Goal: Transaction & Acquisition: Purchase product/service

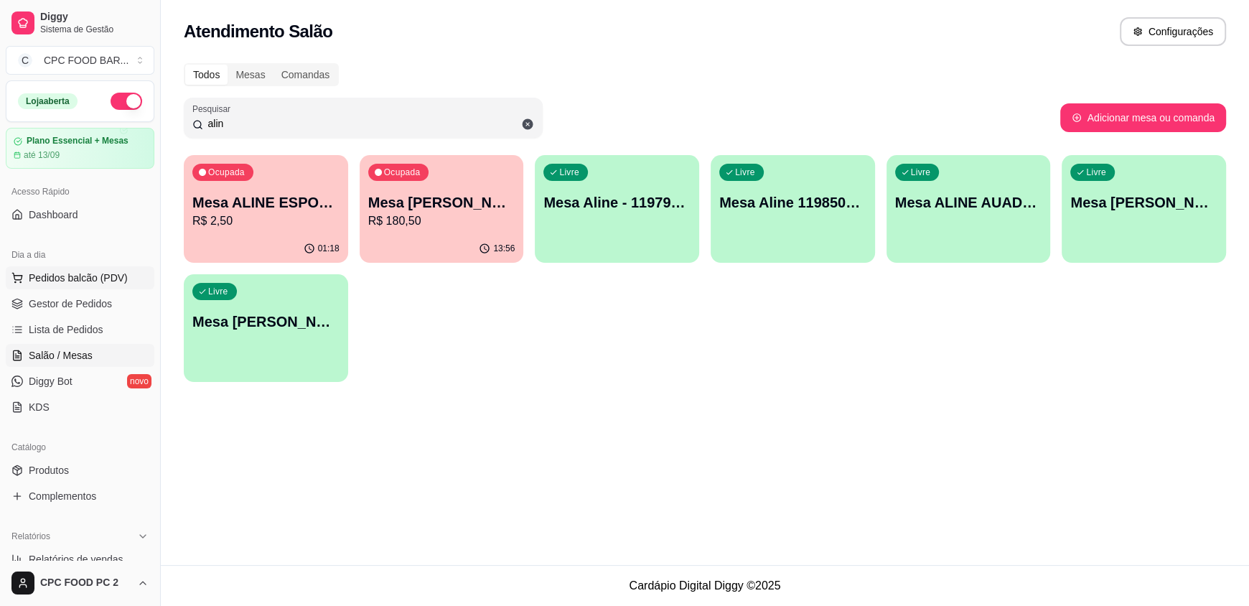
click at [95, 276] on span "Pedidos balcão (PDV)" at bounding box center [78, 278] width 99 height 14
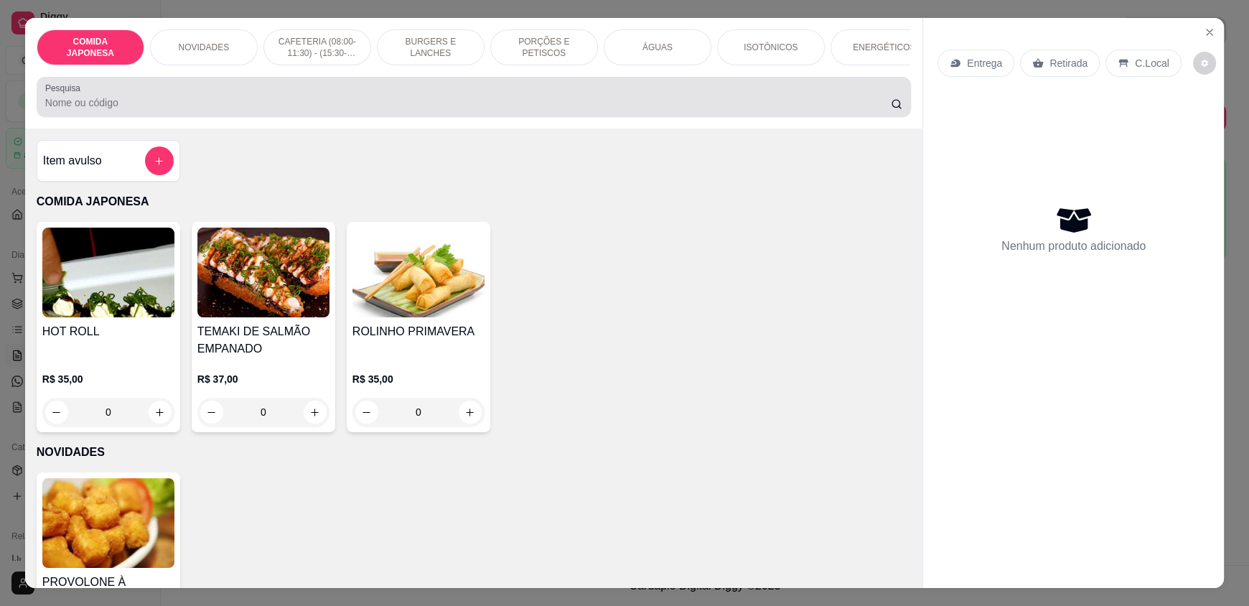
click at [205, 104] on div at bounding box center [473, 97] width 857 height 29
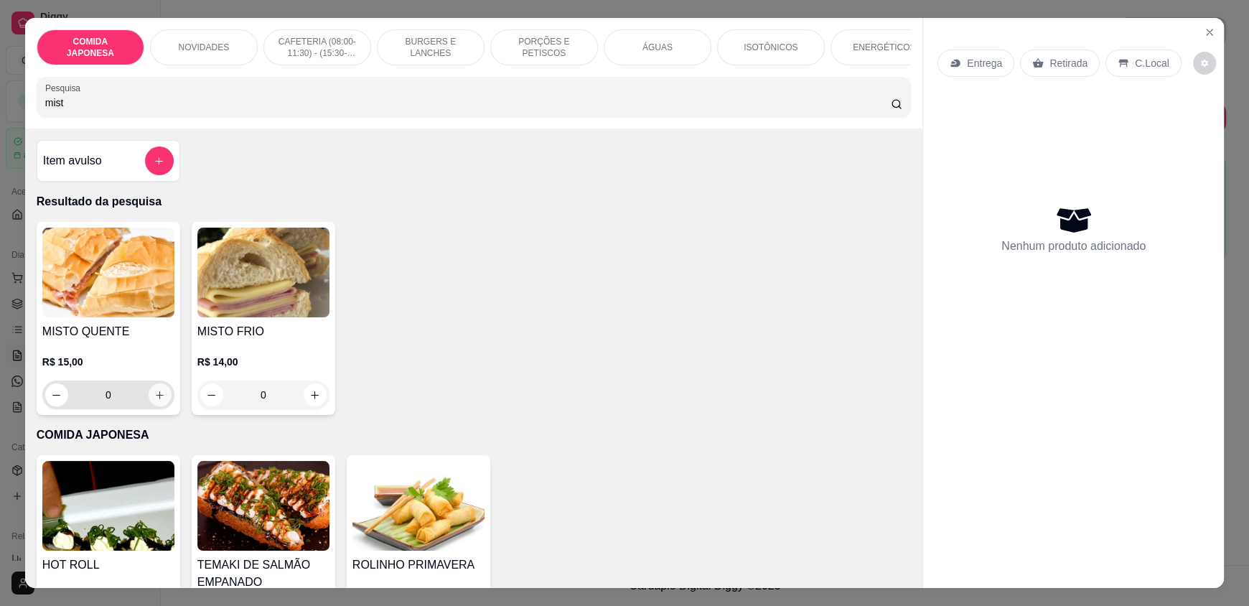
type input "mist"
click at [162, 406] on button "increase-product-quantity" at bounding box center [160, 394] width 23 height 23
type input "1"
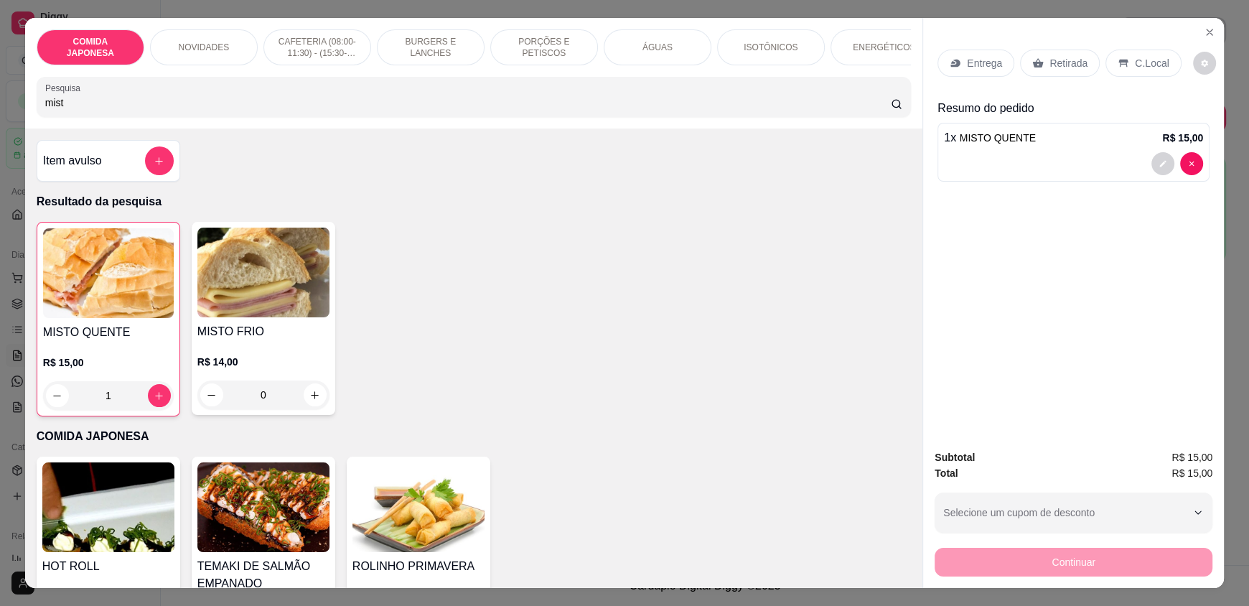
drag, startPoint x: 98, startPoint y: 111, endPoint x: 0, endPoint y: 122, distance: 98.9
click at [0, 122] on div "COMIDA JAPONESA NOVIDADES CAFETERIA (08:00-11:30) - (15:30-18:00) BURGERS E LAN…" at bounding box center [624, 303] width 1249 height 606
click at [156, 401] on icon "increase-product-quantity" at bounding box center [159, 395] width 11 height 11
type input "2"
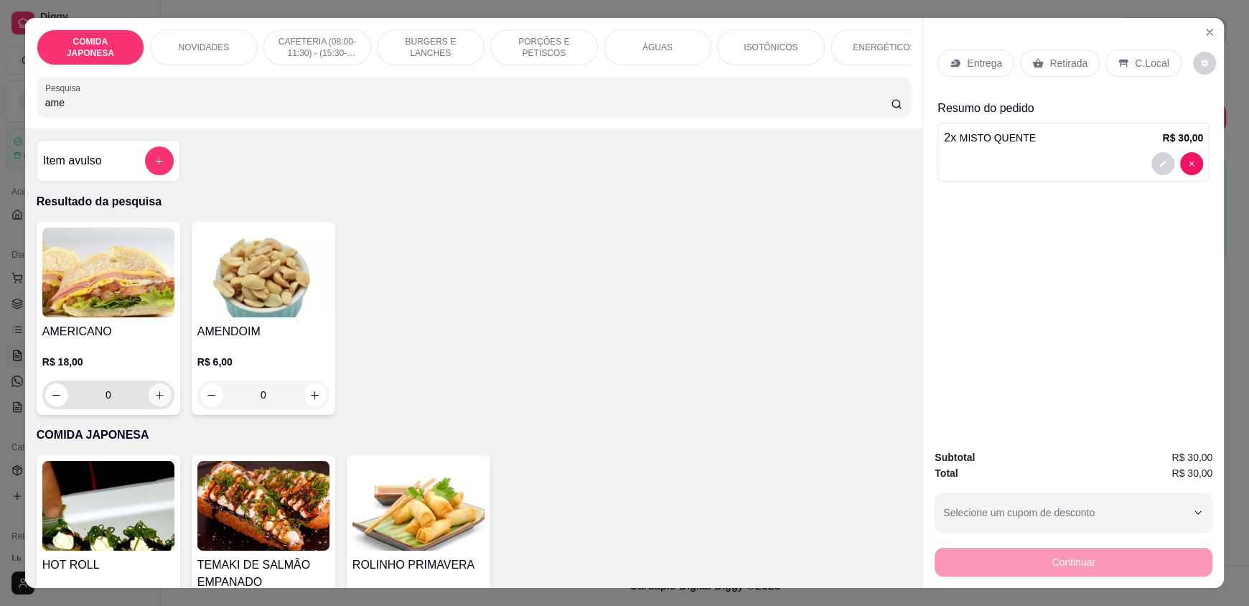
type input "ame"
click at [158, 406] on button "increase-product-quantity" at bounding box center [160, 395] width 22 height 22
type input "1"
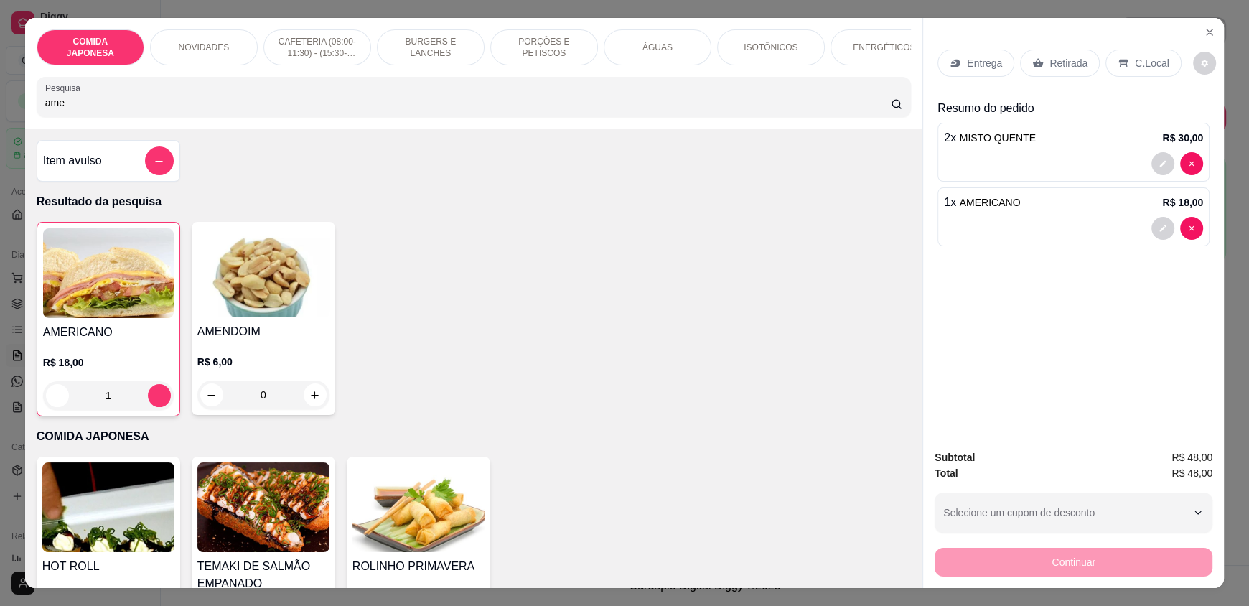
drag, startPoint x: 93, startPoint y: 111, endPoint x: 0, endPoint y: 111, distance: 93.3
click at [0, 111] on div "COMIDA JAPONESA NOVIDADES CAFETERIA (08:00-11:30) - (15:30-18:00) BURGERS E LAN…" at bounding box center [624, 303] width 1249 height 606
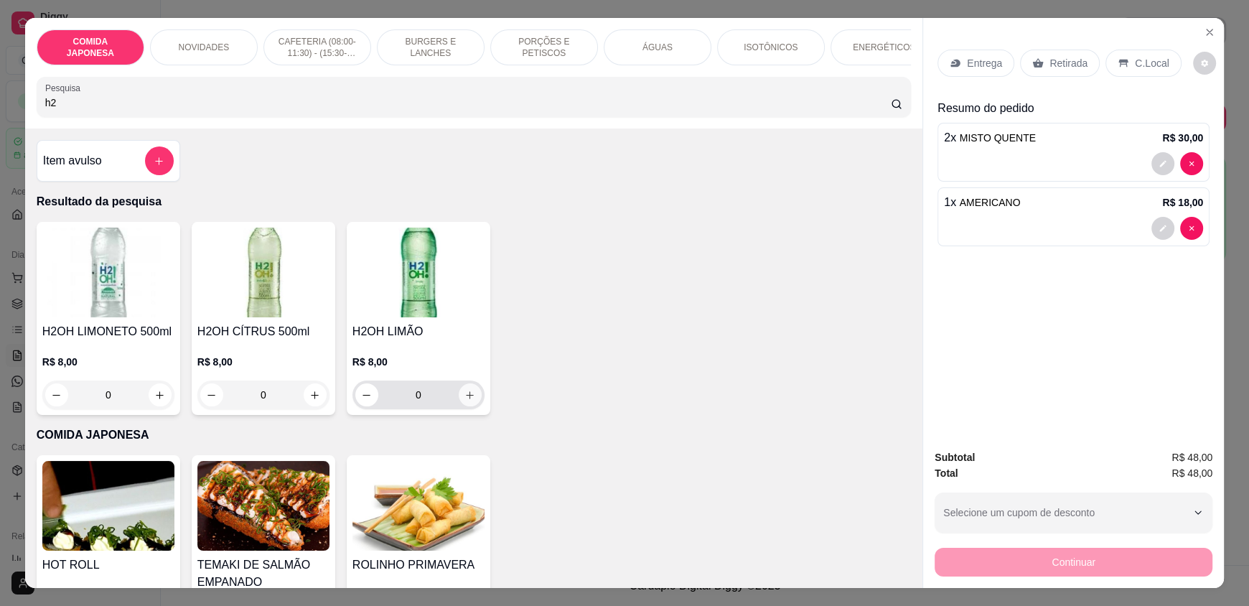
type input "h2"
click at [465, 401] on icon "increase-product-quantity" at bounding box center [470, 395] width 11 height 11
type input "1"
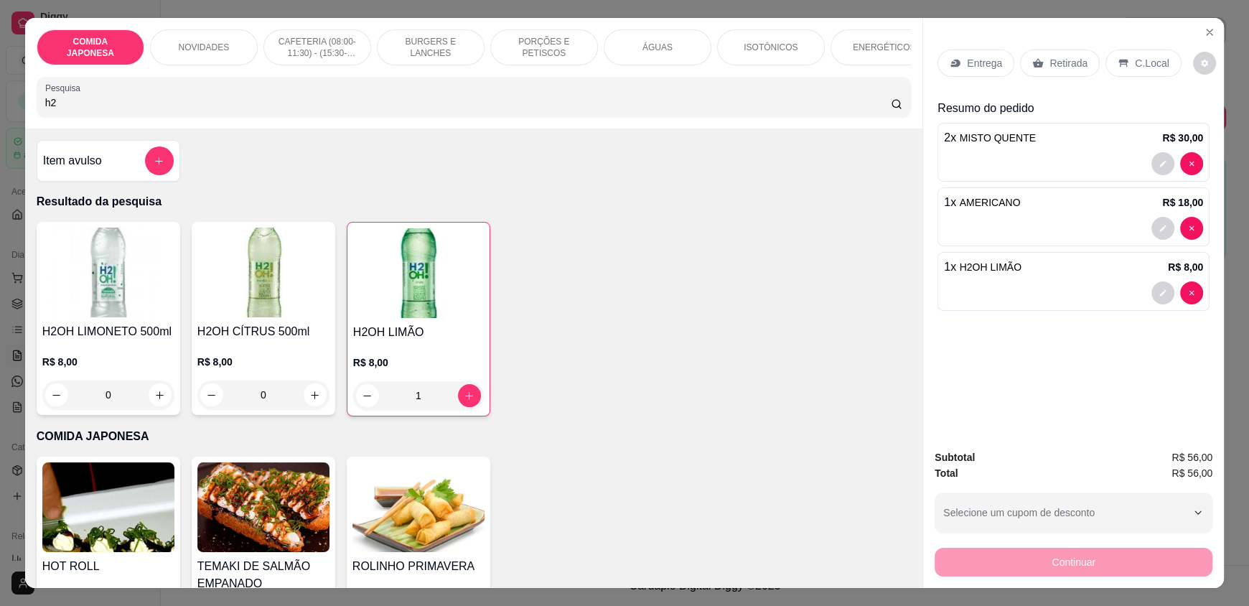
drag, startPoint x: 113, startPoint y: 113, endPoint x: 0, endPoint y: 120, distance: 113.6
click at [0, 120] on div "COMIDA JAPONESA NOVIDADES CAFETERIA (08:00-11:30) - (15:30-18:00) BURGERS E LAN…" at bounding box center [624, 303] width 1249 height 606
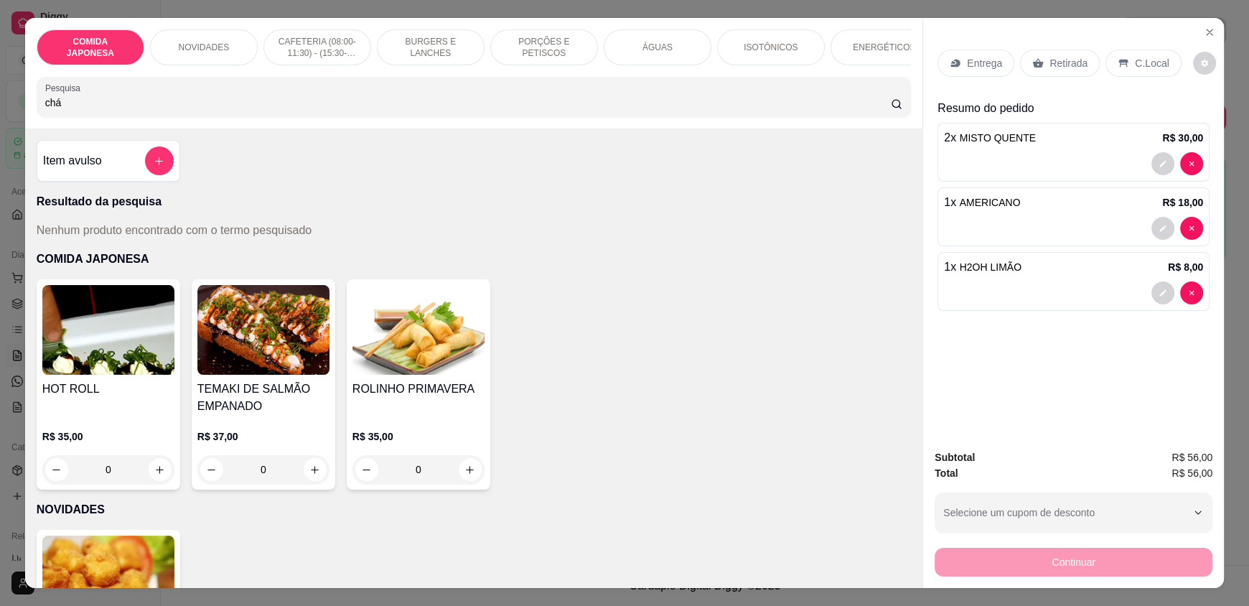
type input "chá"
click at [161, 164] on button "add-separate-item" at bounding box center [159, 161] width 28 height 28
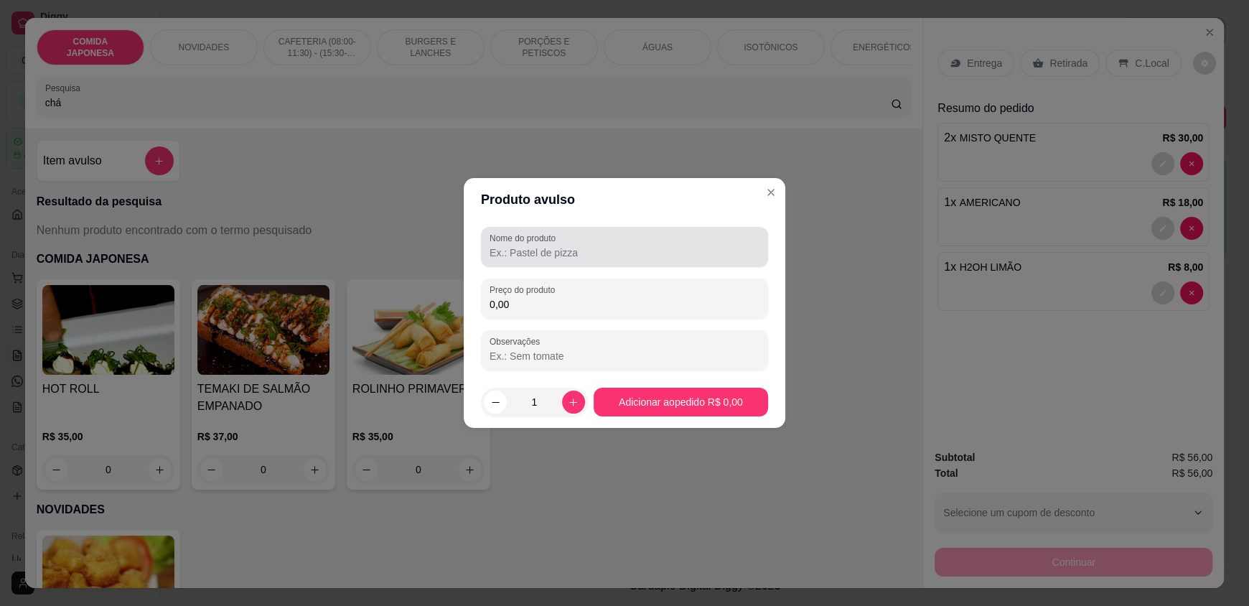
click at [614, 265] on div "Nome do produto" at bounding box center [624, 247] width 287 height 40
type input "c"
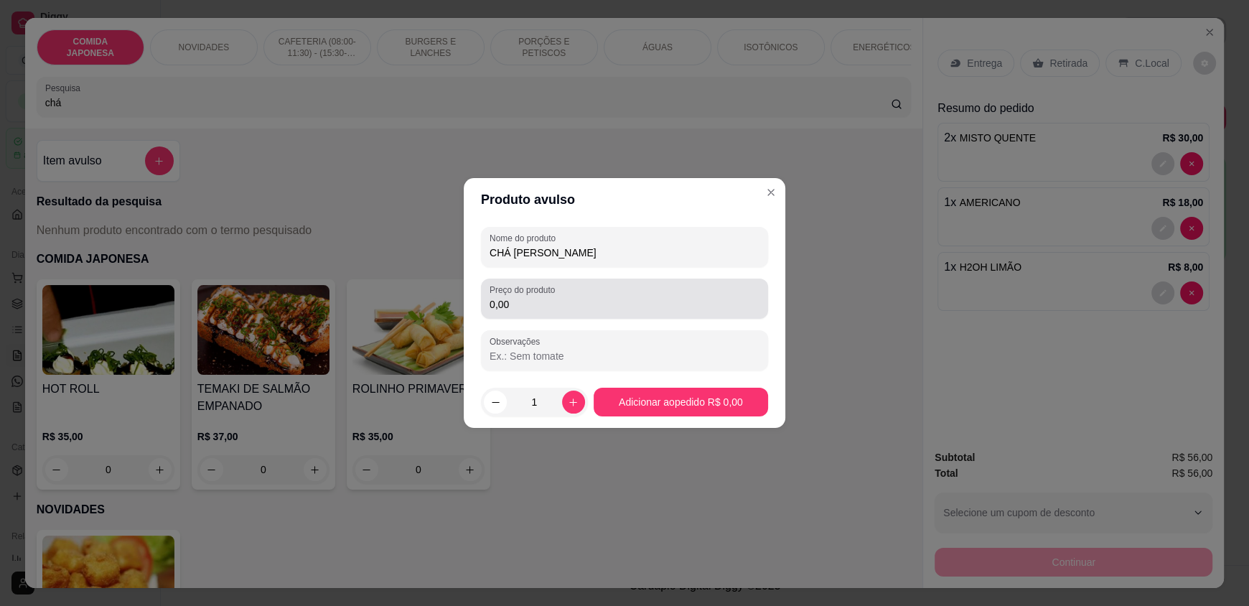
type input "CHÁ [PERSON_NAME]"
click at [602, 300] on input "0,00" at bounding box center [625, 304] width 270 height 14
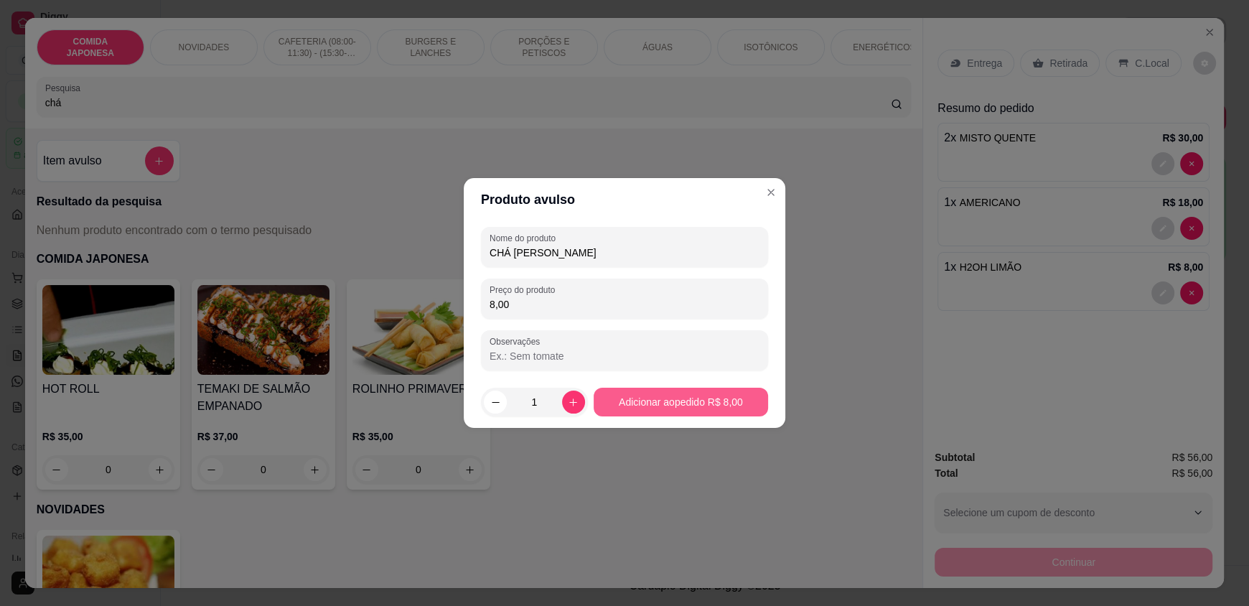
type input "8,00"
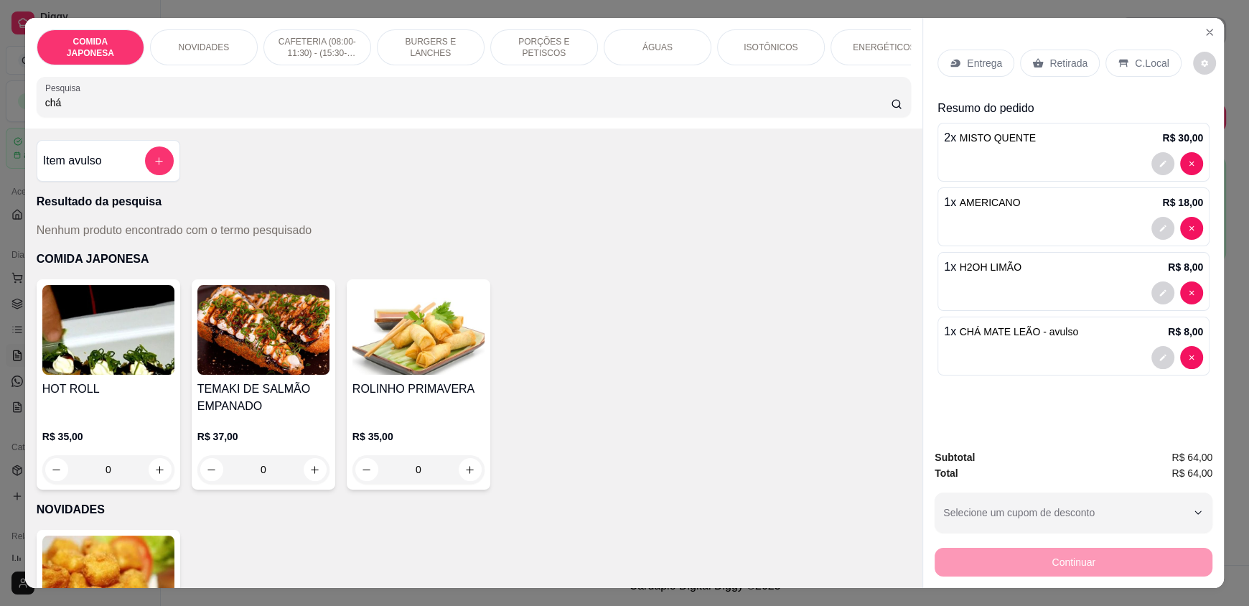
click at [1135, 62] on p "C.Local" at bounding box center [1152, 63] width 34 height 14
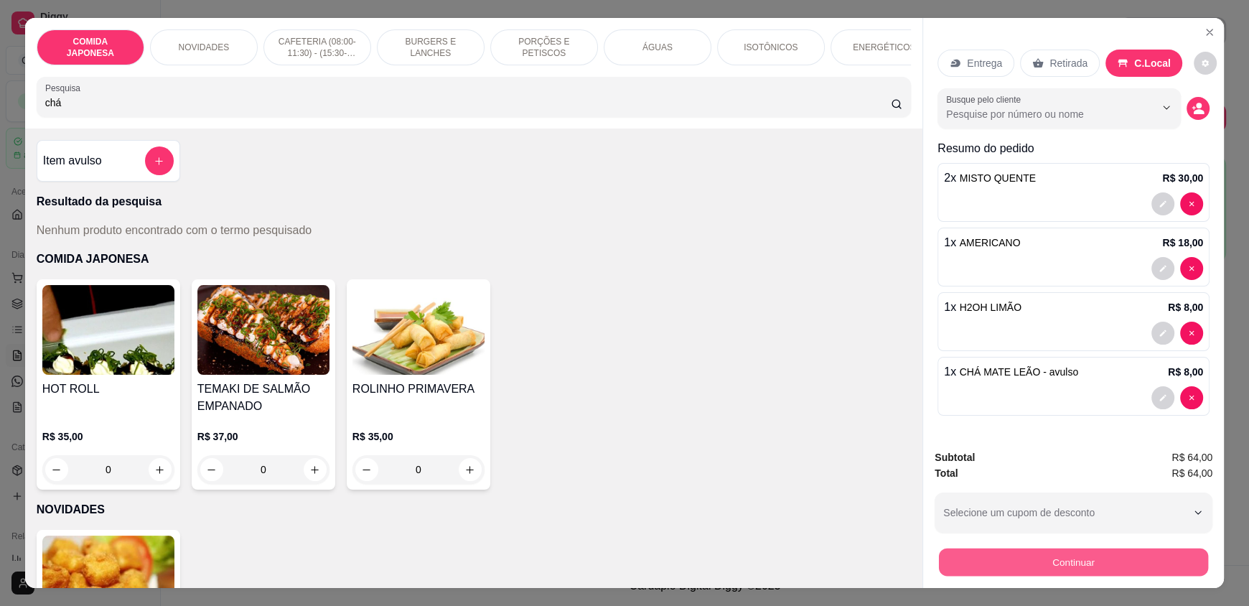
click at [1065, 564] on button "Continuar" at bounding box center [1073, 562] width 269 height 28
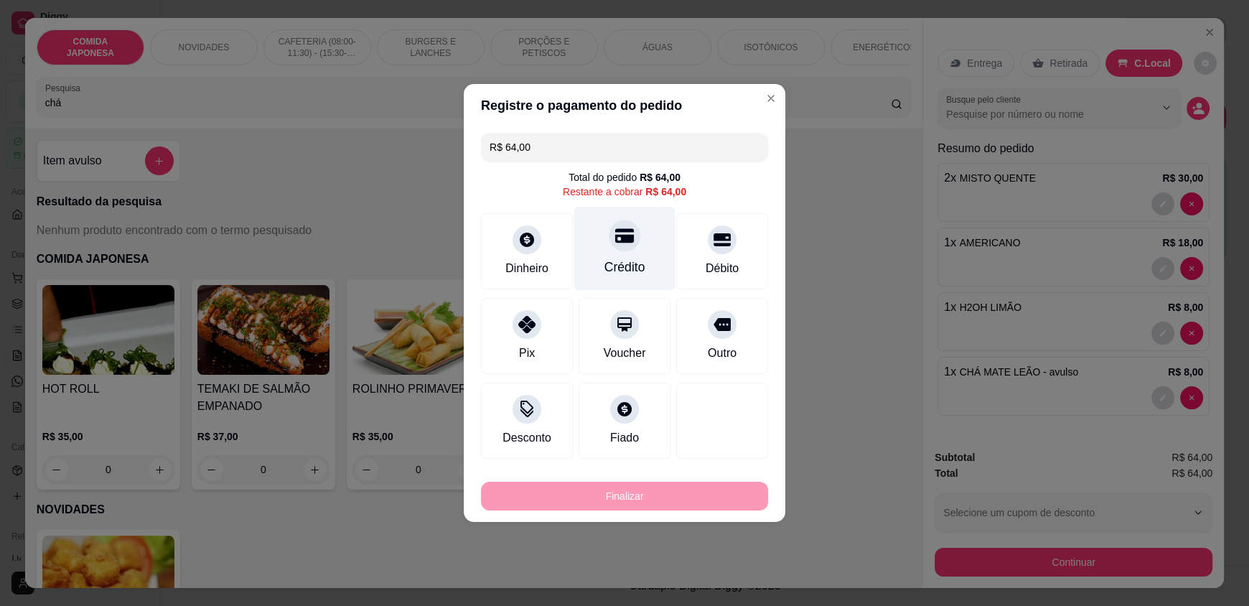
click at [621, 256] on div "Crédito" at bounding box center [624, 249] width 101 height 84
type input "R$ 0,00"
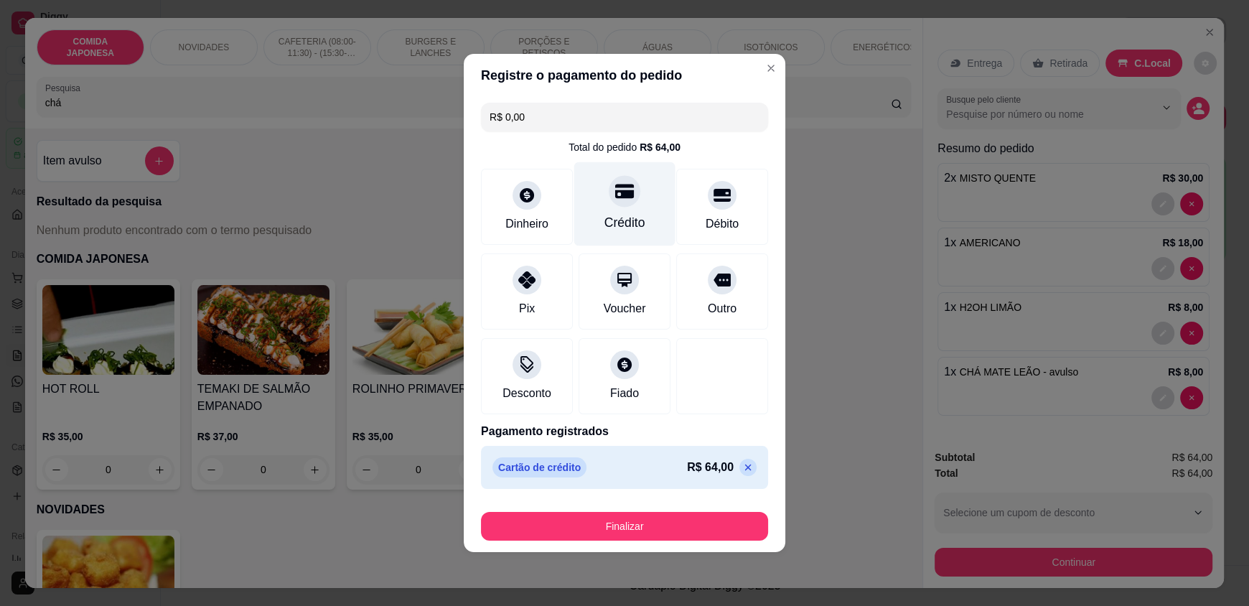
click at [605, 211] on div "Crédito" at bounding box center [624, 204] width 101 height 84
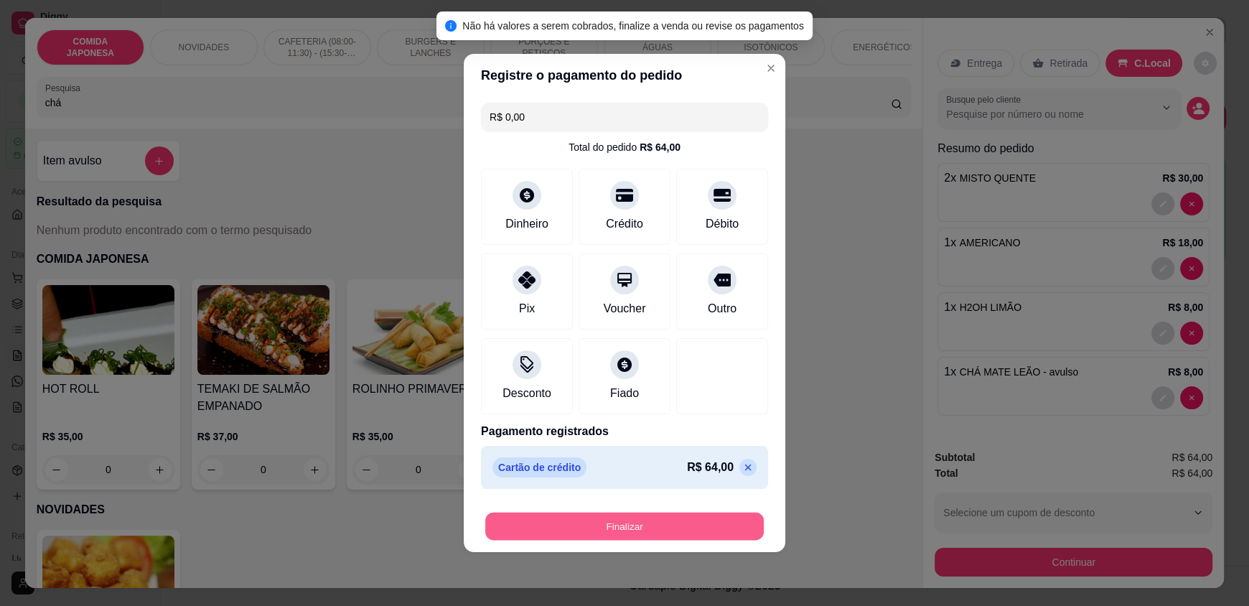
click at [561, 520] on button "Finalizar" at bounding box center [624, 527] width 279 height 28
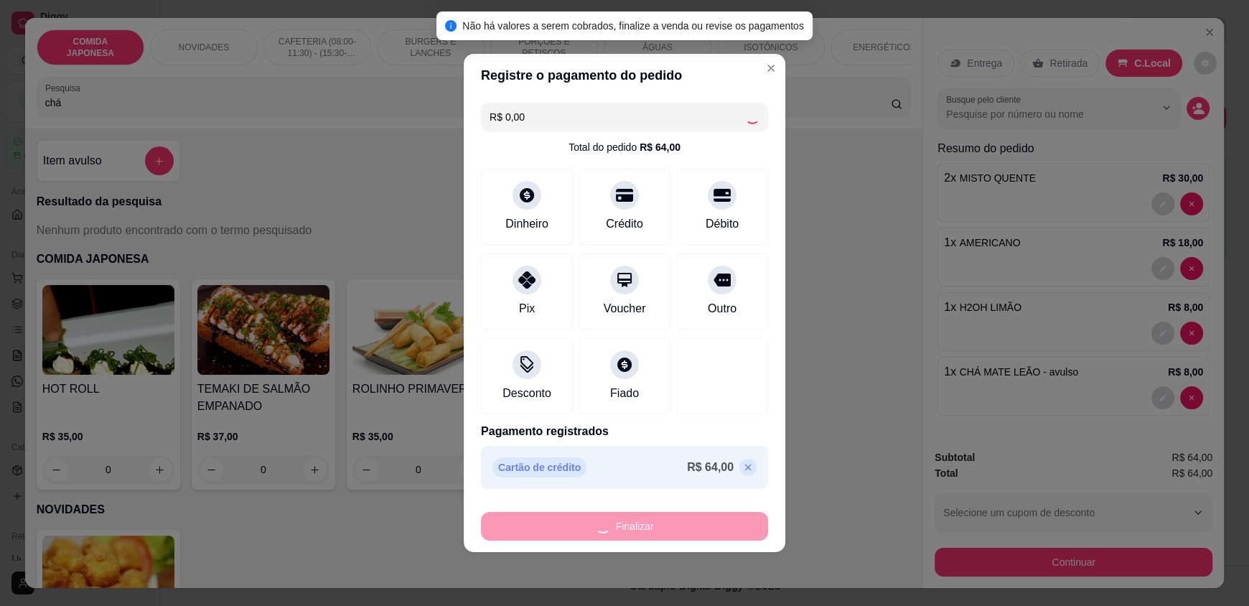
type input "0"
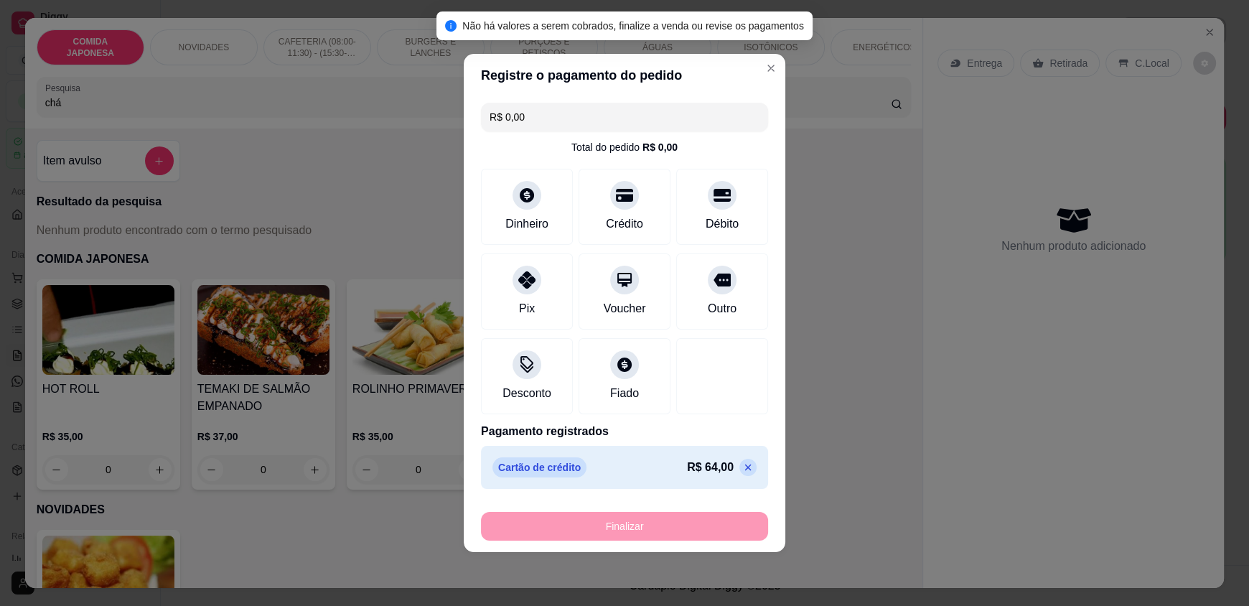
type input "-R$ 64,00"
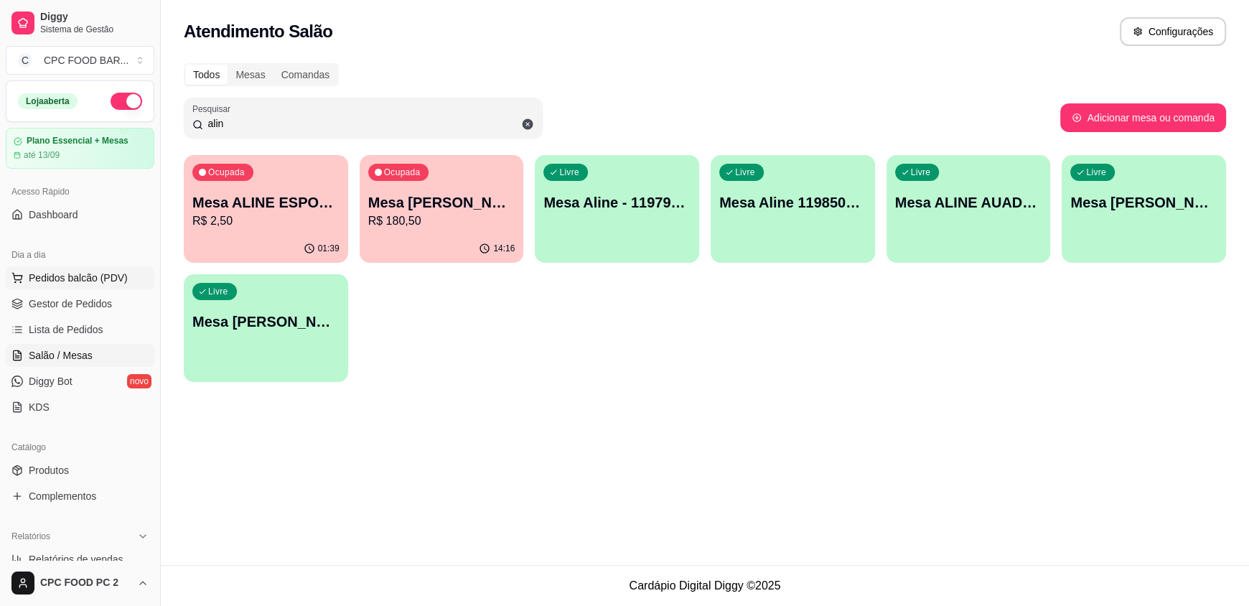
click at [73, 281] on span "Pedidos balcão (PDV)" at bounding box center [78, 278] width 99 height 14
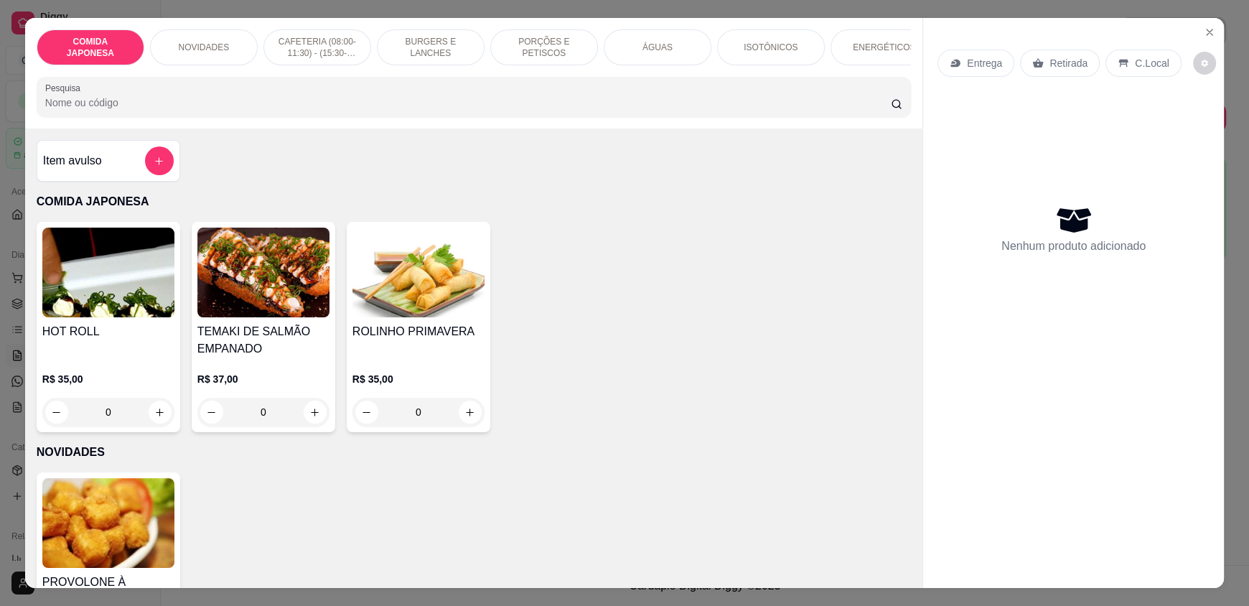
click at [260, 110] on input "Pesquisa" at bounding box center [468, 102] width 846 height 14
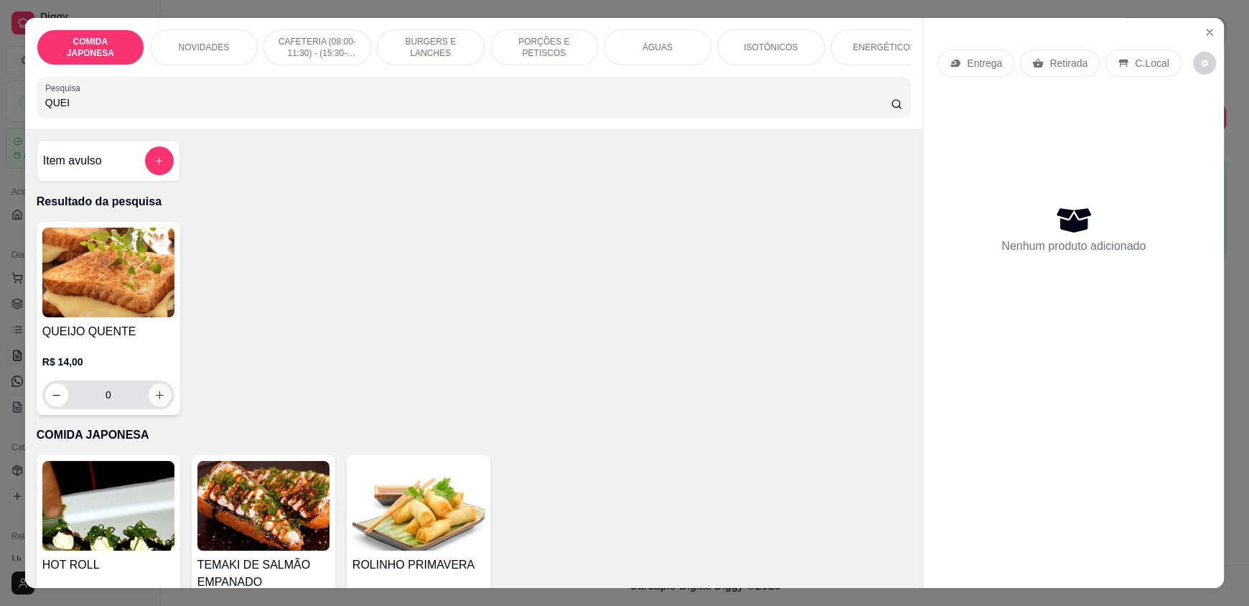
type input "QUEI"
click at [156, 406] on button "increase-product-quantity" at bounding box center [160, 395] width 22 height 22
type input "1"
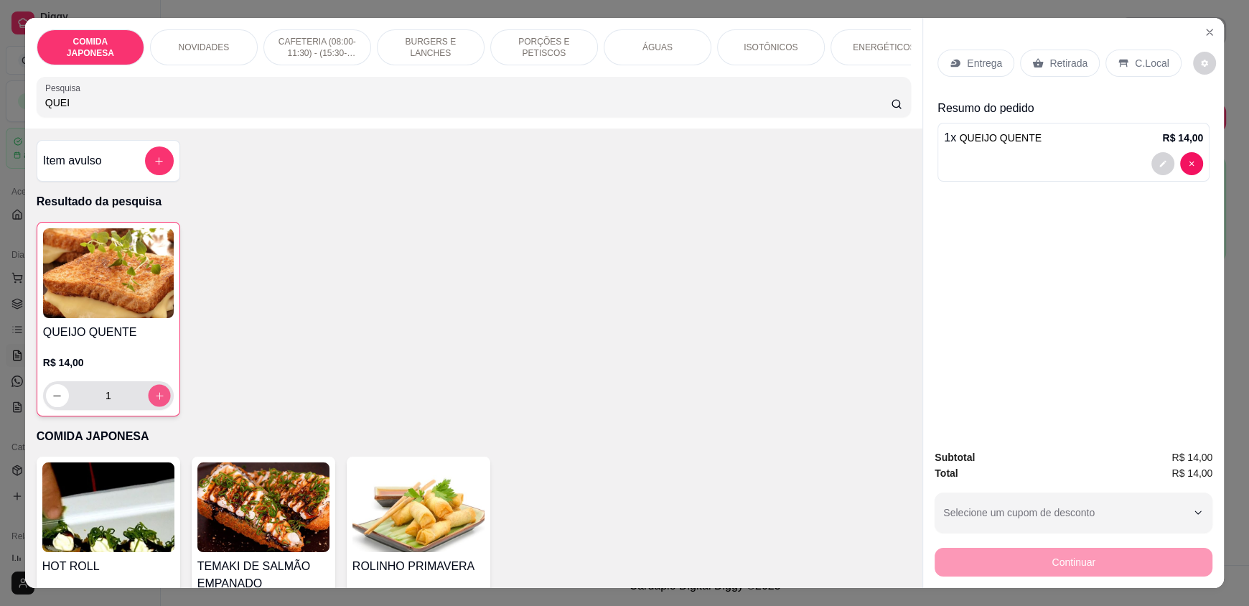
click at [156, 401] on icon "increase-product-quantity" at bounding box center [159, 395] width 11 height 11
type input "2"
drag, startPoint x: 119, startPoint y: 108, endPoint x: 30, endPoint y: 109, distance: 89.0
click at [37, 109] on div "Pesquisa QUEI" at bounding box center [474, 97] width 874 height 40
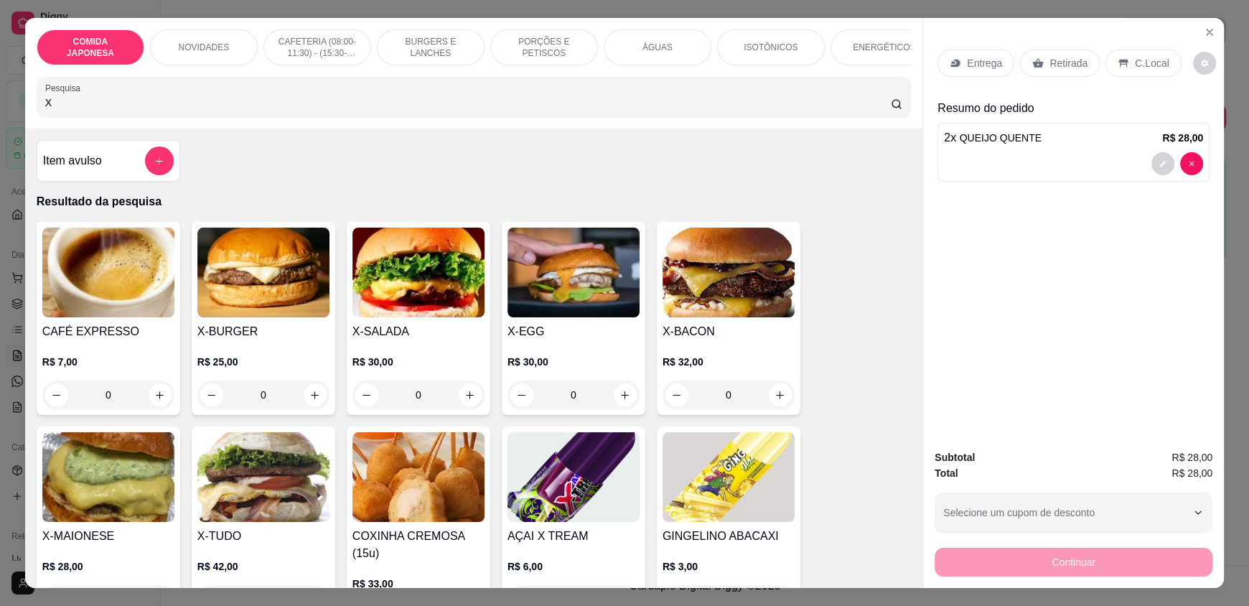
type input "X"
click at [461, 407] on div "0" at bounding box center [418, 394] width 132 height 29
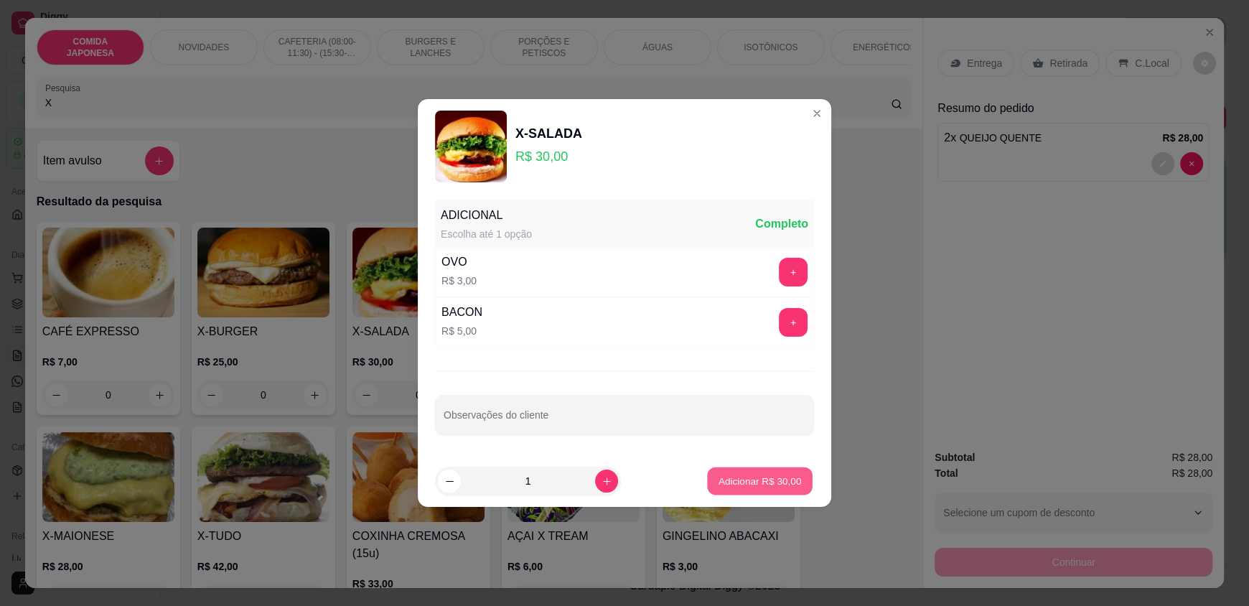
click at [733, 474] on p "Adicionar R$ 30,00" at bounding box center [760, 481] width 83 height 14
type input "1"
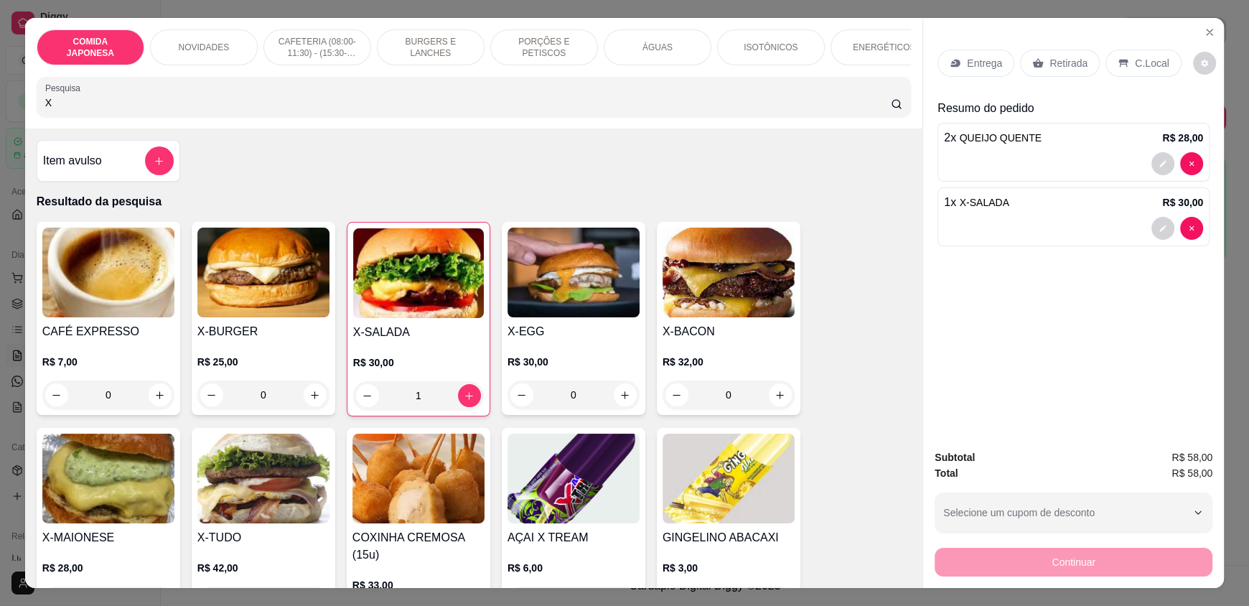
drag, startPoint x: 154, startPoint y: 115, endPoint x: 0, endPoint y: 116, distance: 153.6
click at [0, 116] on div "COMIDA JAPONESA NOVIDADES CAFETERIA (08:00-11:30) - (15:30-18:00) BURGERS E LAN…" at bounding box center [624, 303] width 1249 height 606
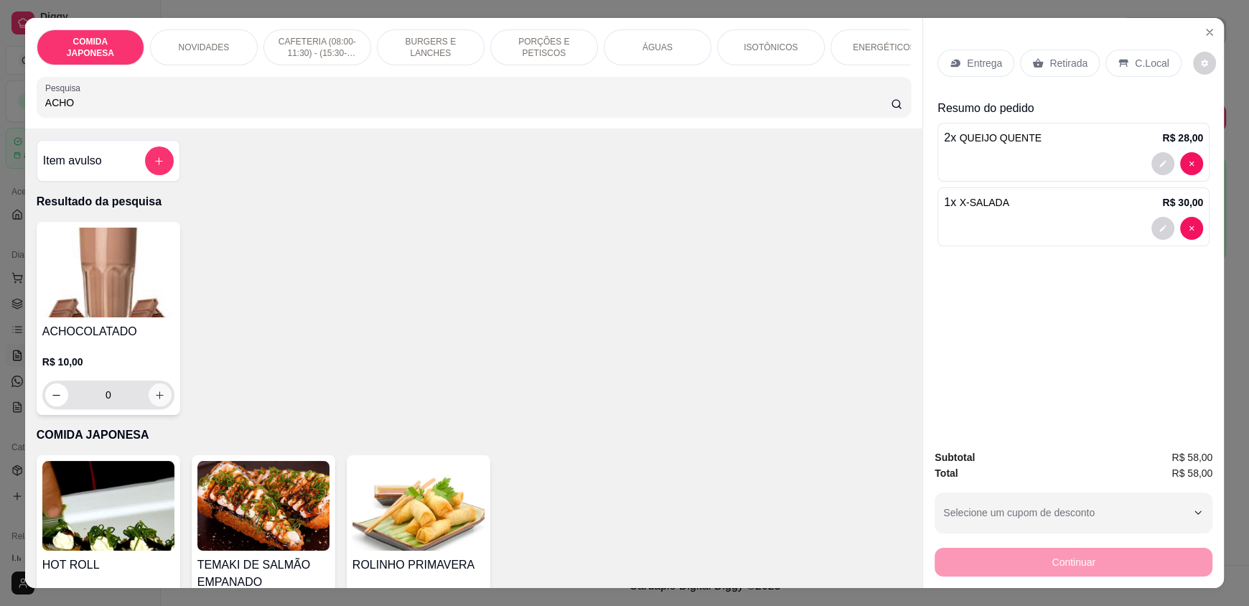
type input "ACHO"
click at [155, 401] on icon "increase-product-quantity" at bounding box center [160, 395] width 11 height 11
type input "1"
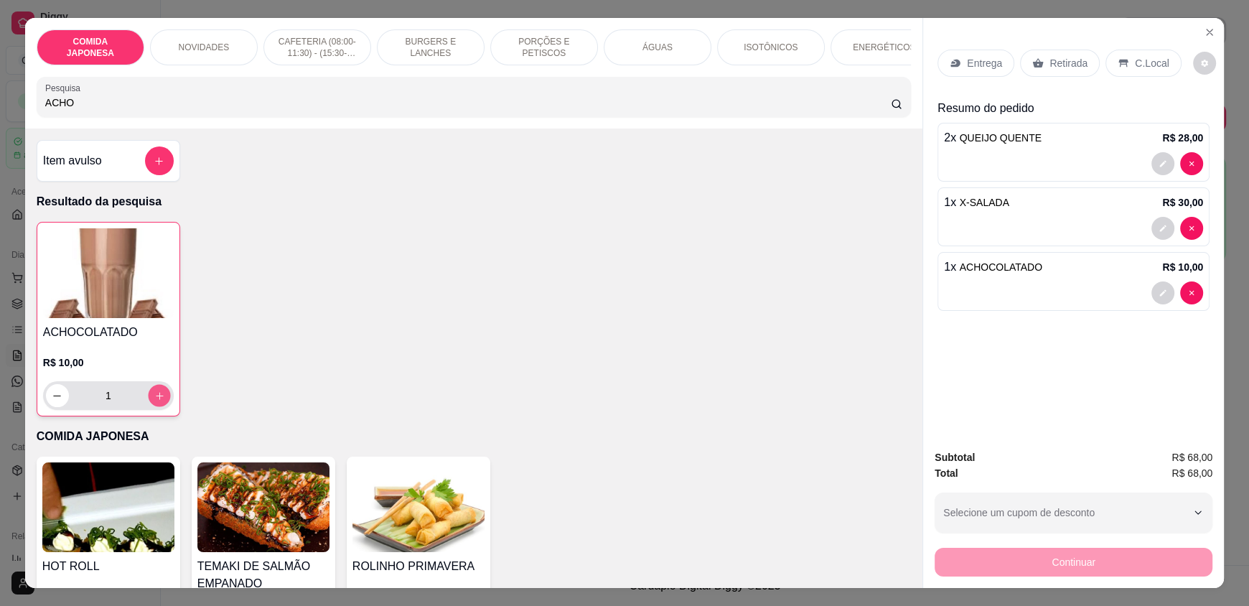
click at [156, 399] on icon "increase-product-quantity" at bounding box center [159, 395] width 7 height 7
type input "2"
click at [1135, 60] on p "C.Local" at bounding box center [1152, 63] width 34 height 14
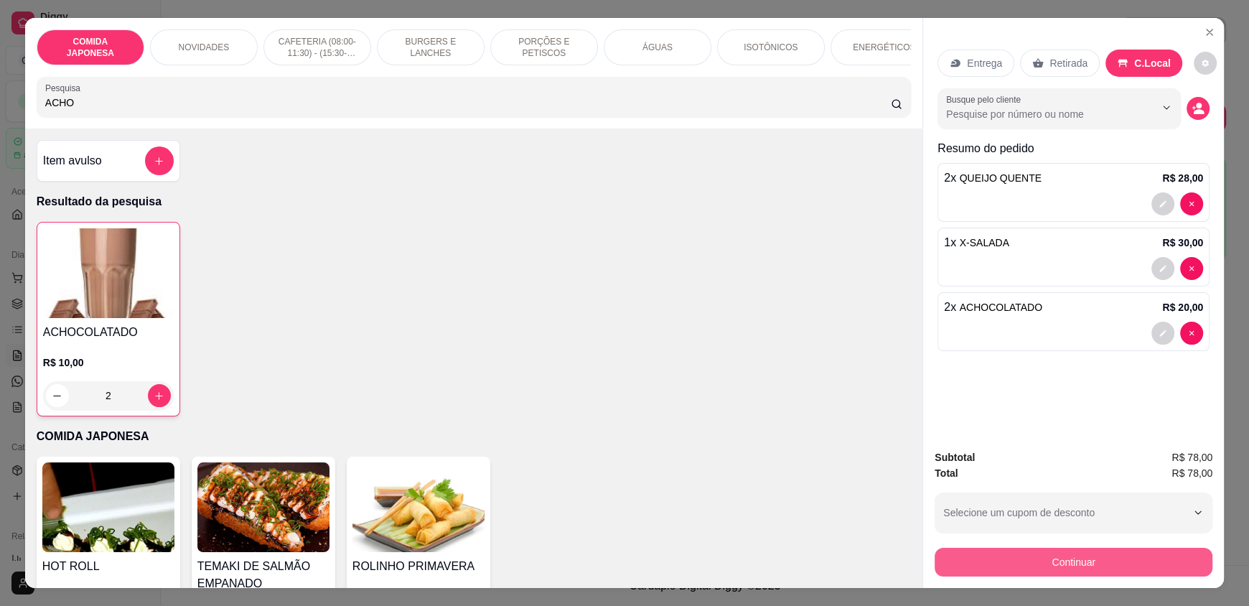
click at [1072, 562] on button "Continuar" at bounding box center [1074, 562] width 278 height 29
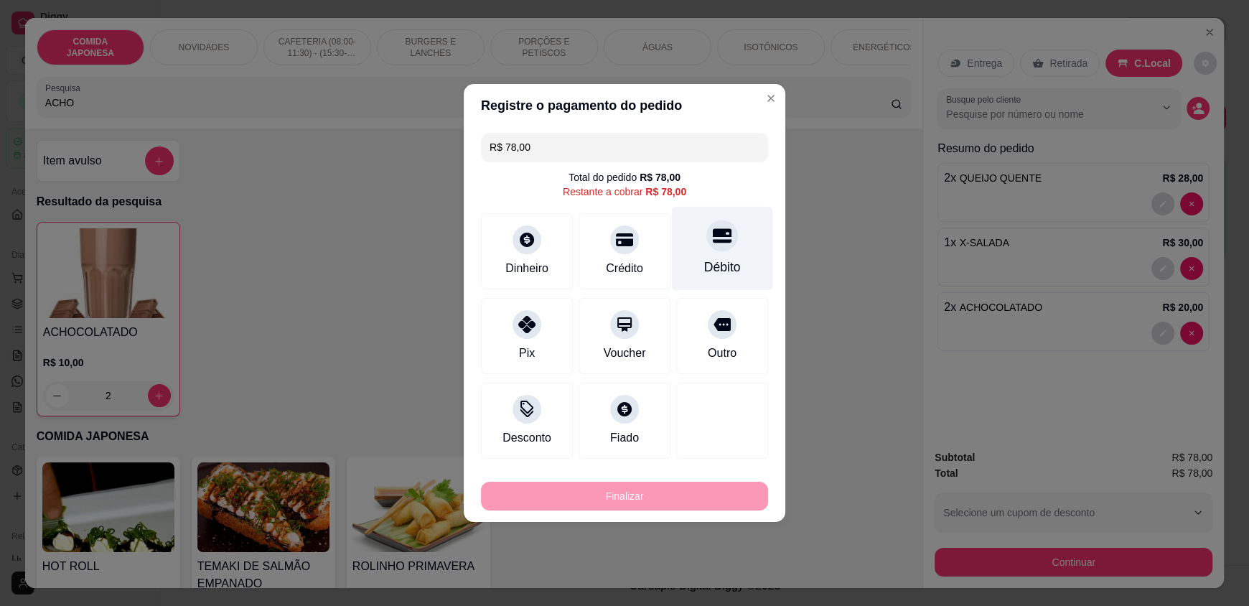
click at [703, 250] on div "Débito" at bounding box center [722, 249] width 101 height 84
type input "R$ 0,00"
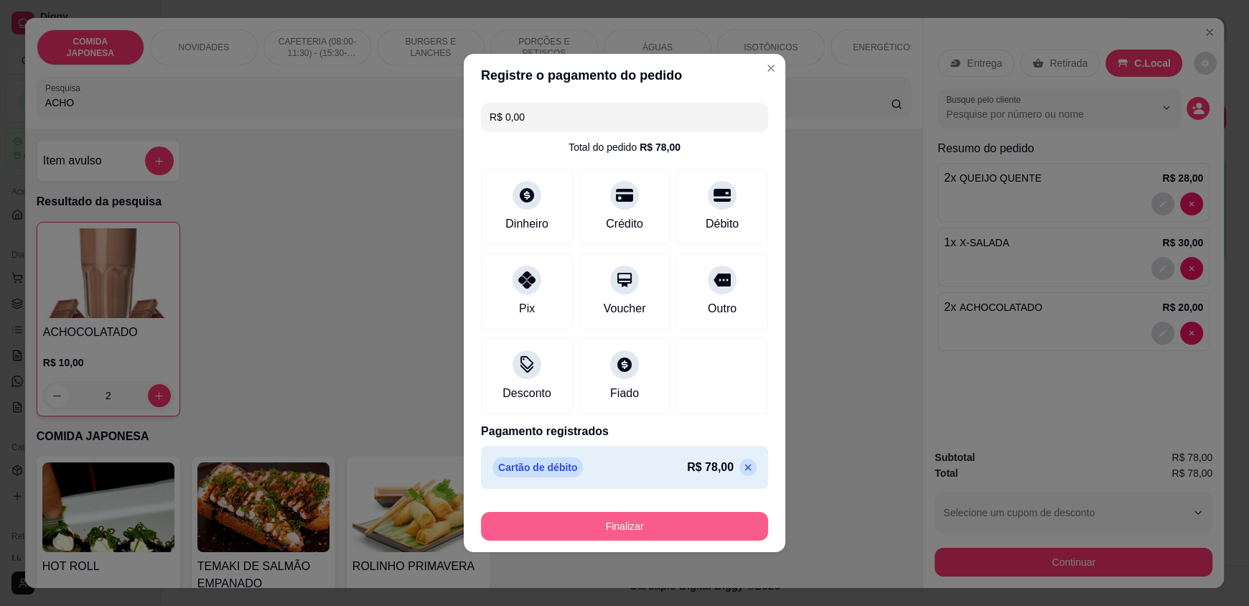
click at [615, 517] on button "Finalizar" at bounding box center [624, 526] width 287 height 29
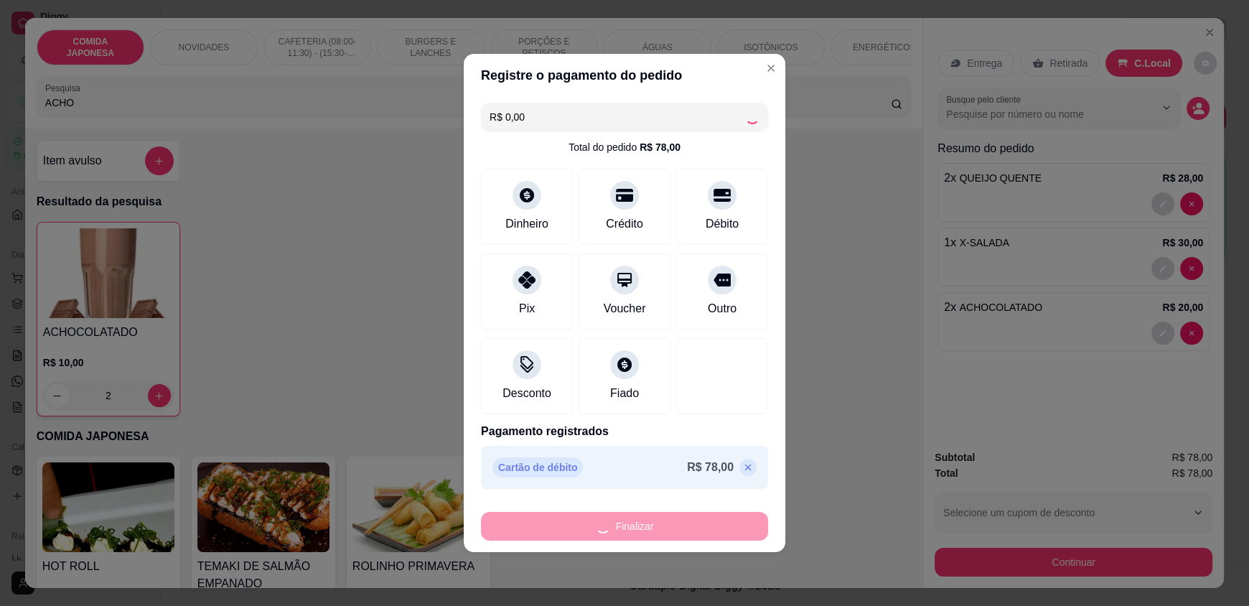
type input "0"
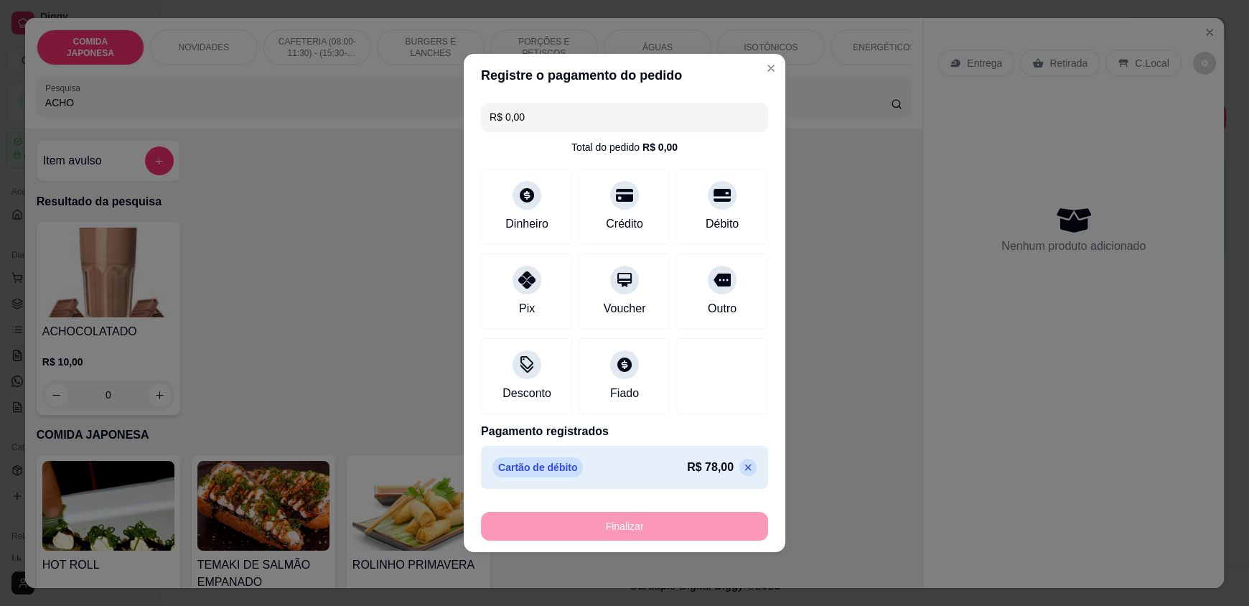
type input "-R$ 78,00"
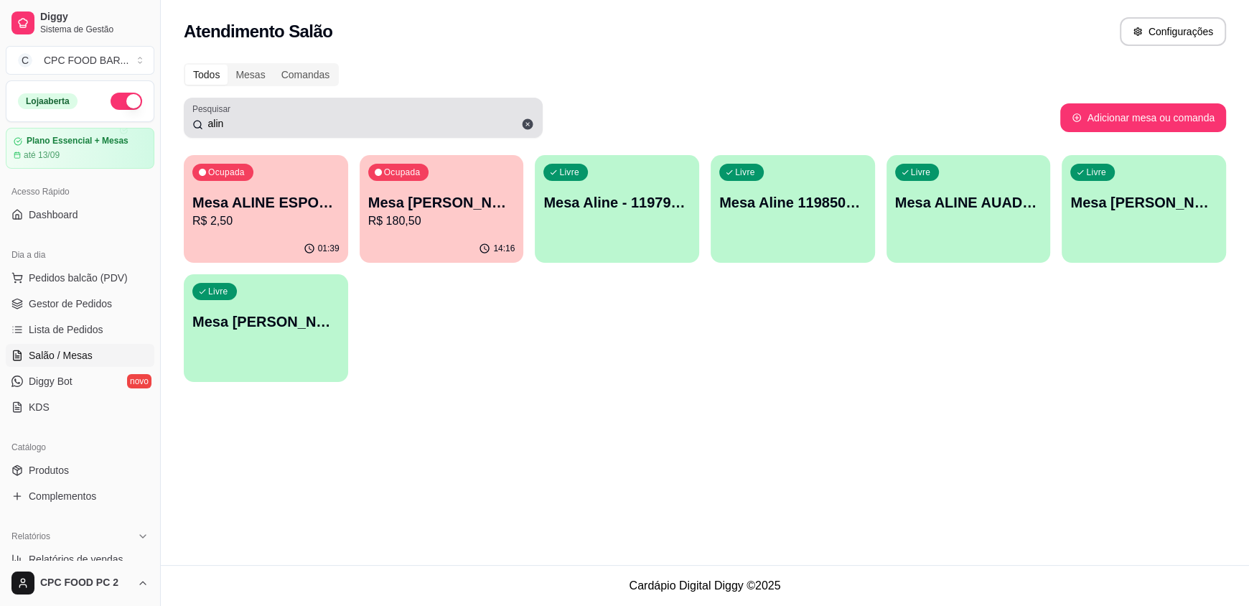
click at [523, 123] on icon at bounding box center [528, 124] width 11 height 11
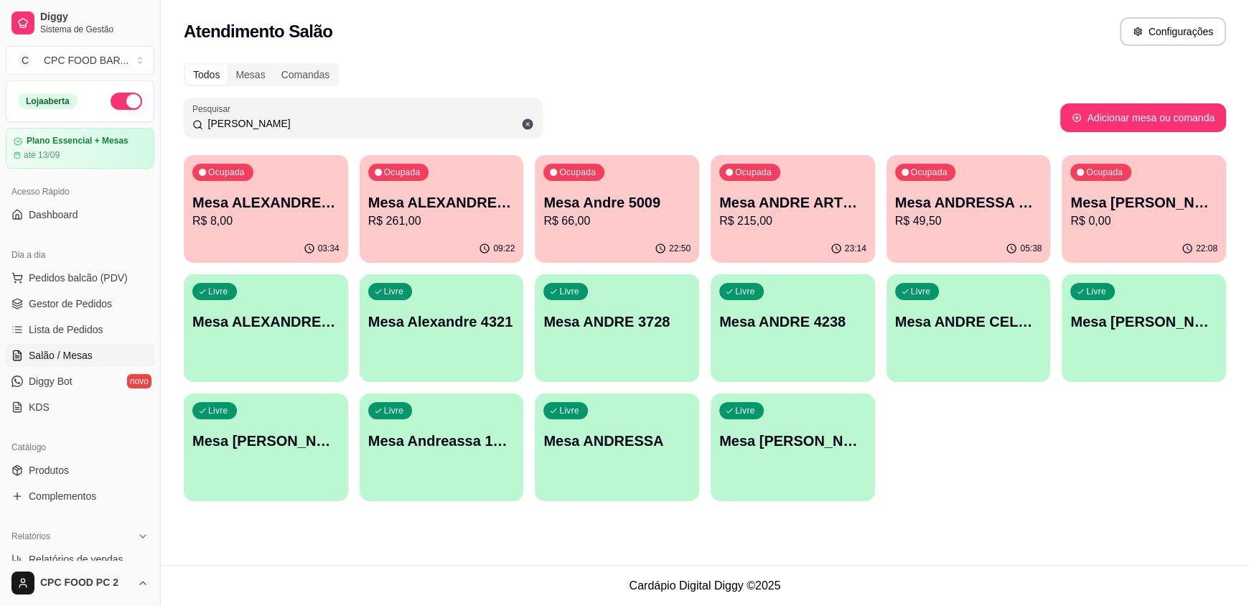
type input "[PERSON_NAME]"
click at [836, 204] on p "Mesa ANDRE ARTE [GEOGRAPHIC_DATA]" at bounding box center [792, 202] width 143 height 19
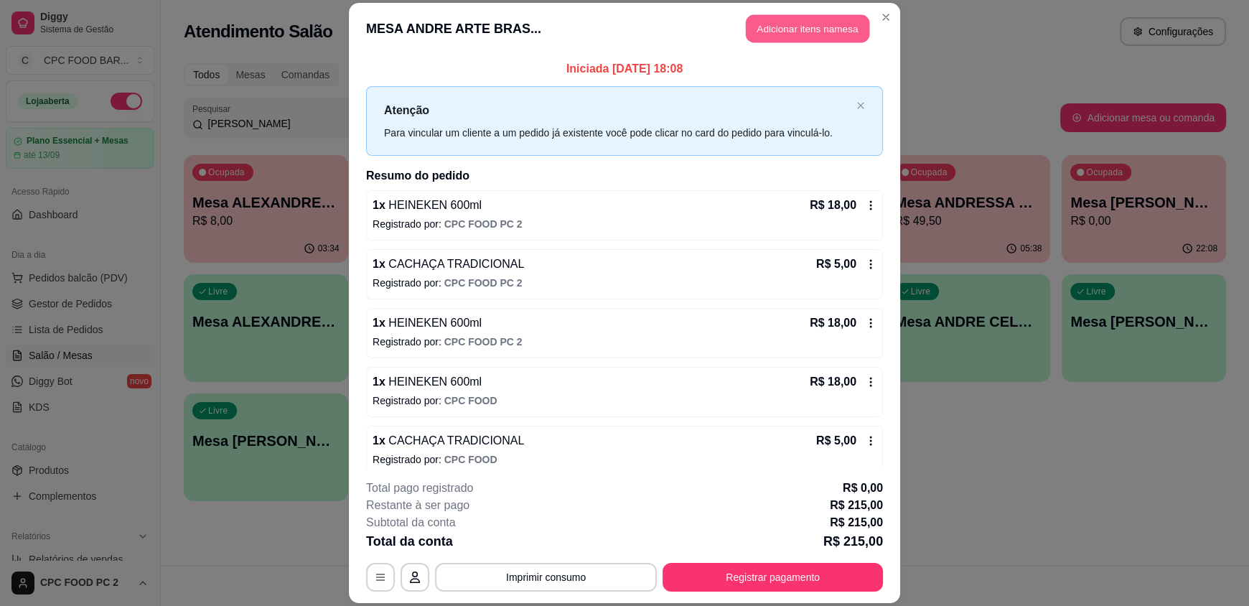
click at [806, 38] on button "Adicionar itens na mesa" at bounding box center [807, 29] width 123 height 28
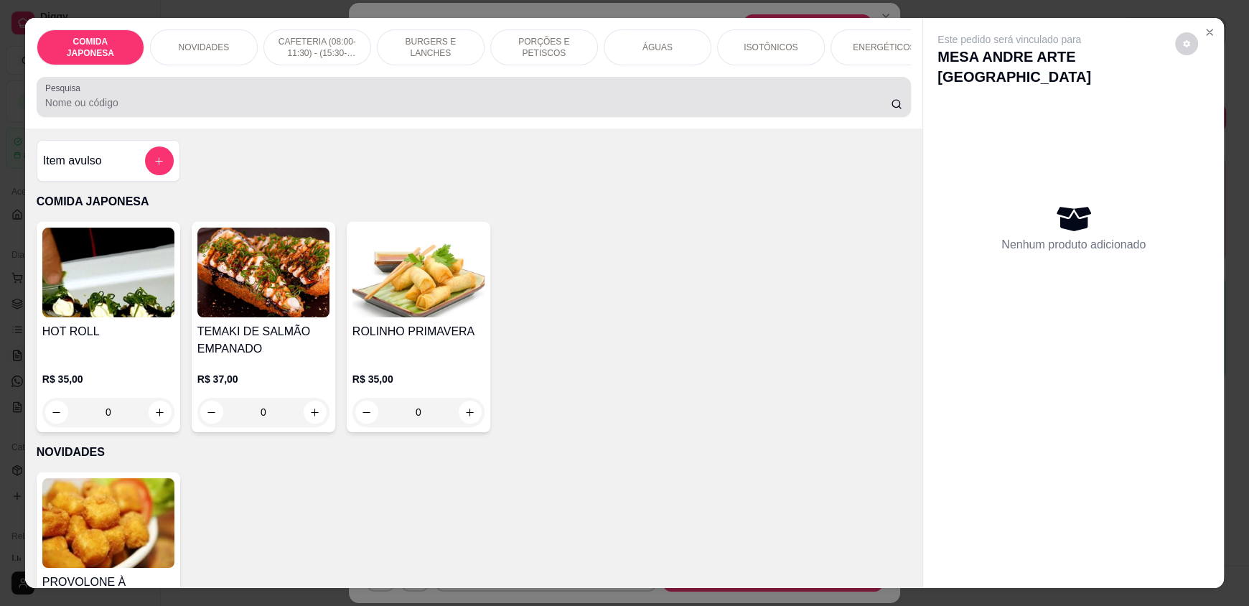
click at [448, 110] on input "Pesquisa" at bounding box center [468, 102] width 846 height 14
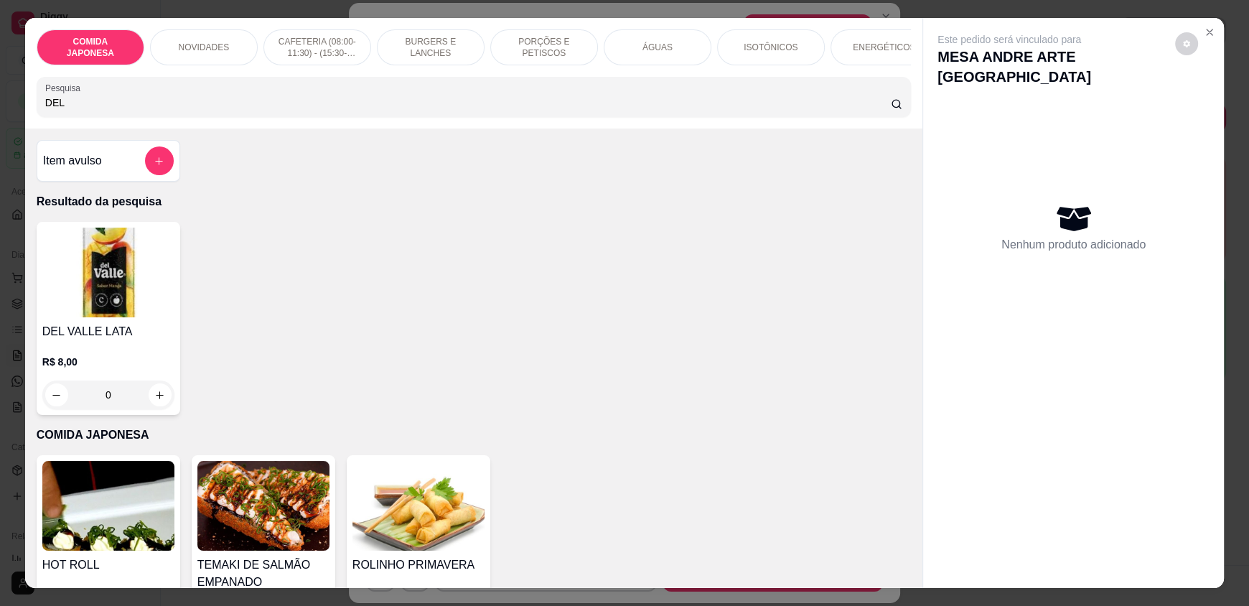
type input "DEL"
click at [149, 400] on div "0" at bounding box center [108, 394] width 132 height 29
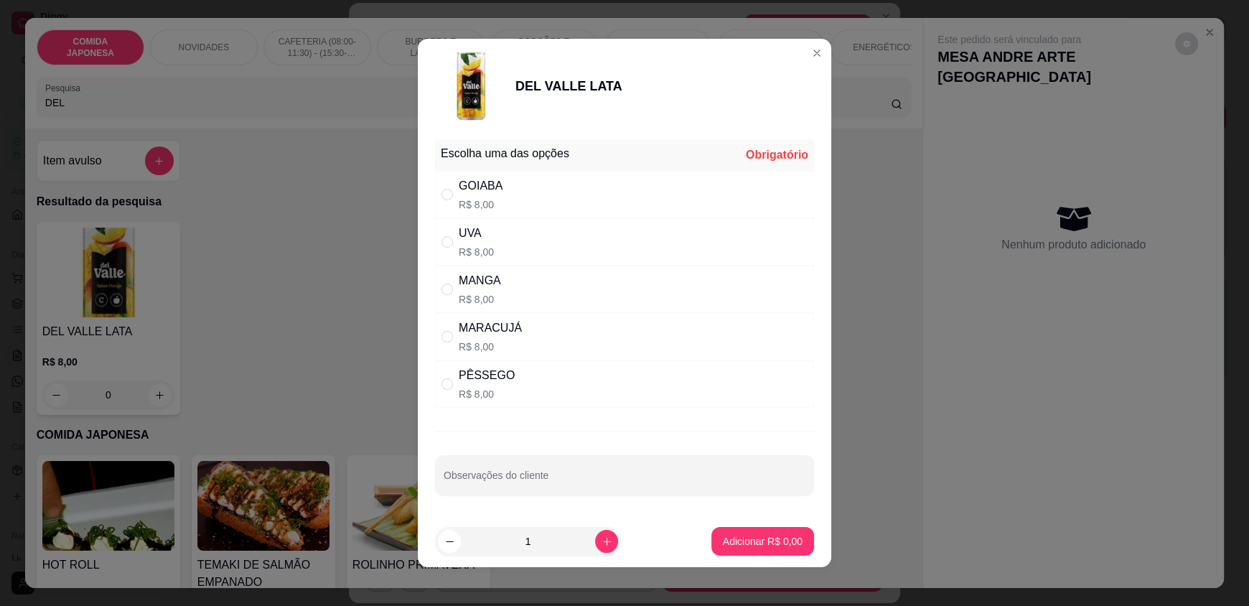
click at [517, 323] on div "MARACUJÁ R$ 8,00" at bounding box center [624, 336] width 379 height 47
radio input "true"
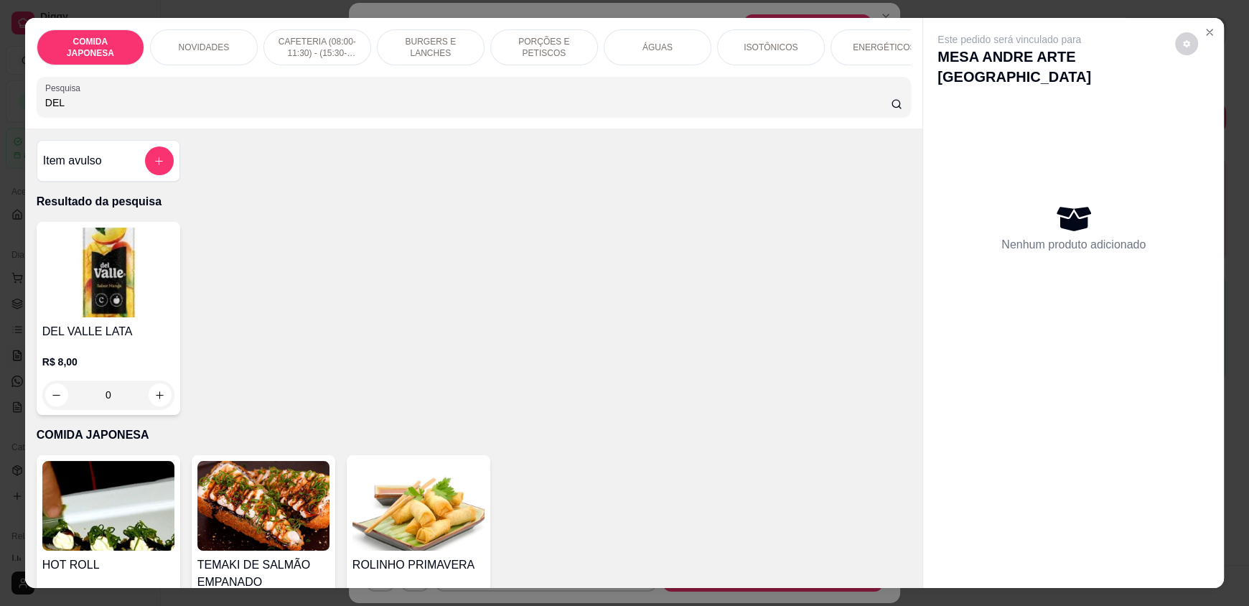
drag, startPoint x: 62, startPoint y: 114, endPoint x: 0, endPoint y: 107, distance: 62.1
click at [0, 107] on div "COMIDA JAPONESA NOVIDADES CAFETERIA (08:00-11:30) - (15:30-18:00) BURGERS E LAN…" at bounding box center [624, 303] width 1249 height 606
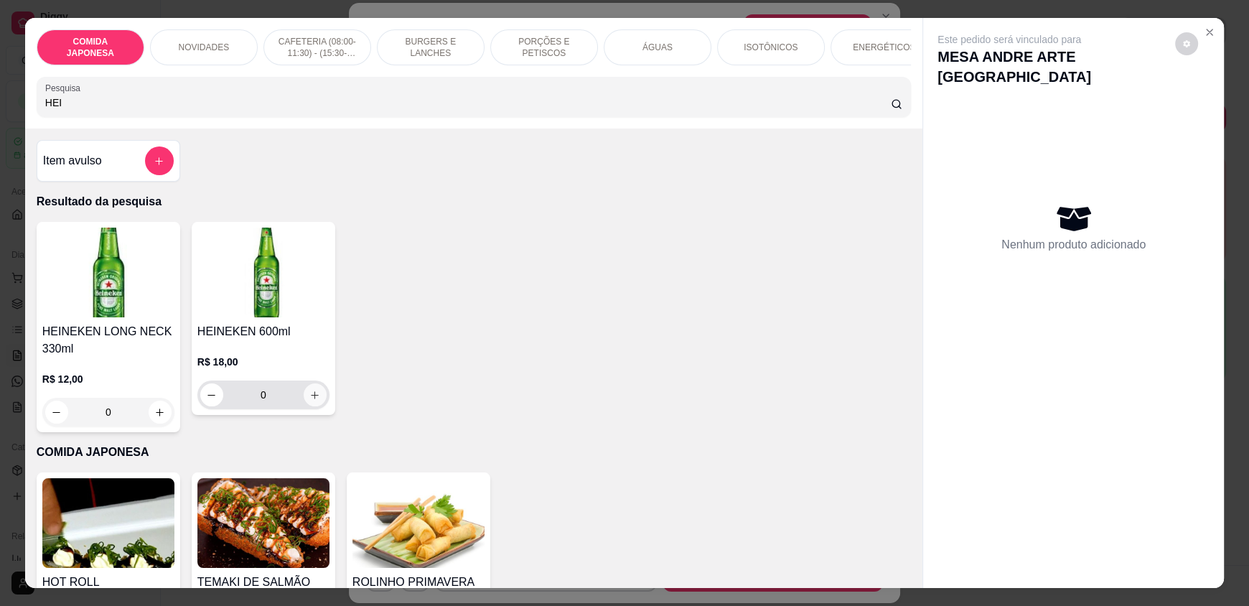
type input "HEI"
click at [313, 401] on icon "increase-product-quantity" at bounding box center [314, 395] width 11 height 11
type input "1"
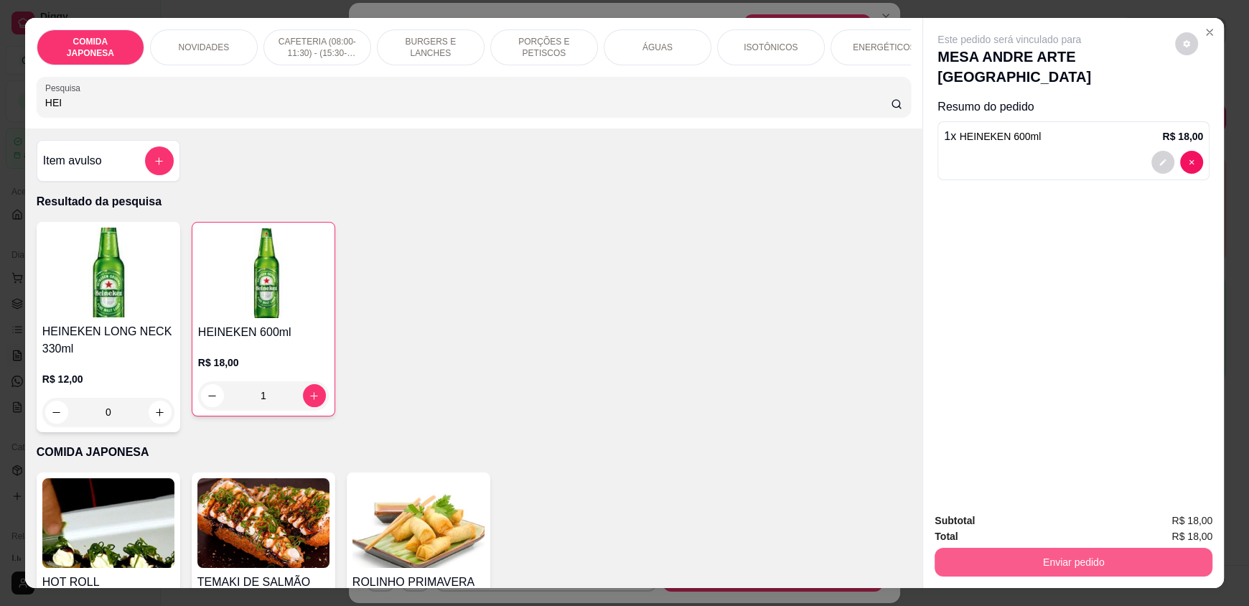
click at [1006, 553] on button "Enviar pedido" at bounding box center [1074, 562] width 278 height 29
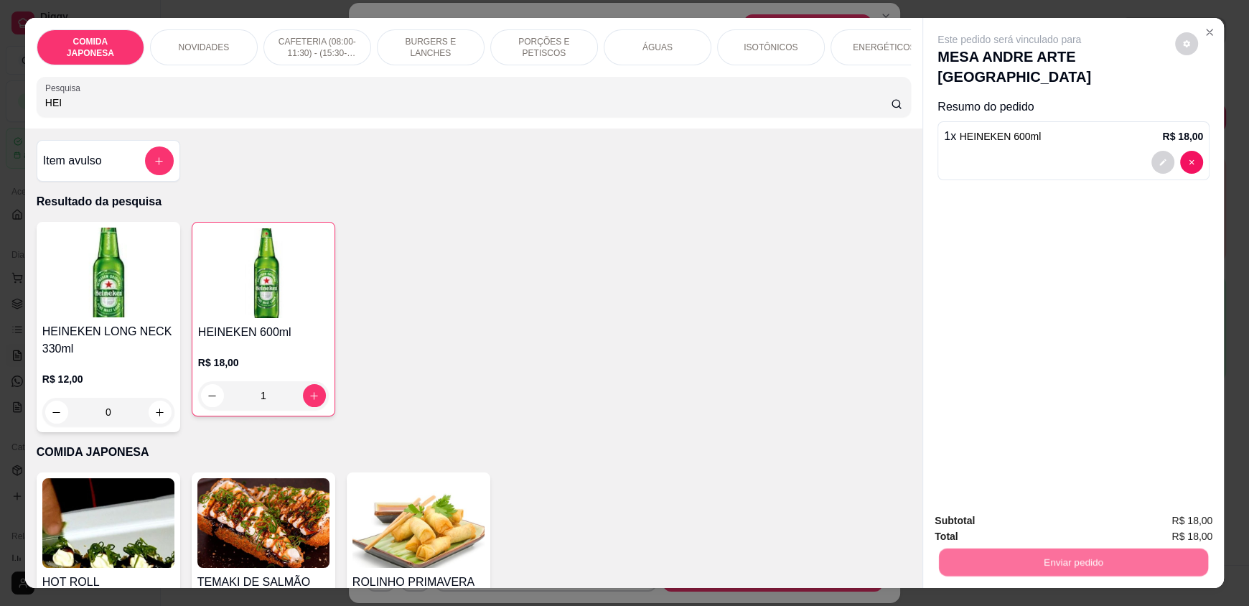
click at [1004, 528] on button "Não registrar e enviar pedido" at bounding box center [1025, 526] width 145 height 27
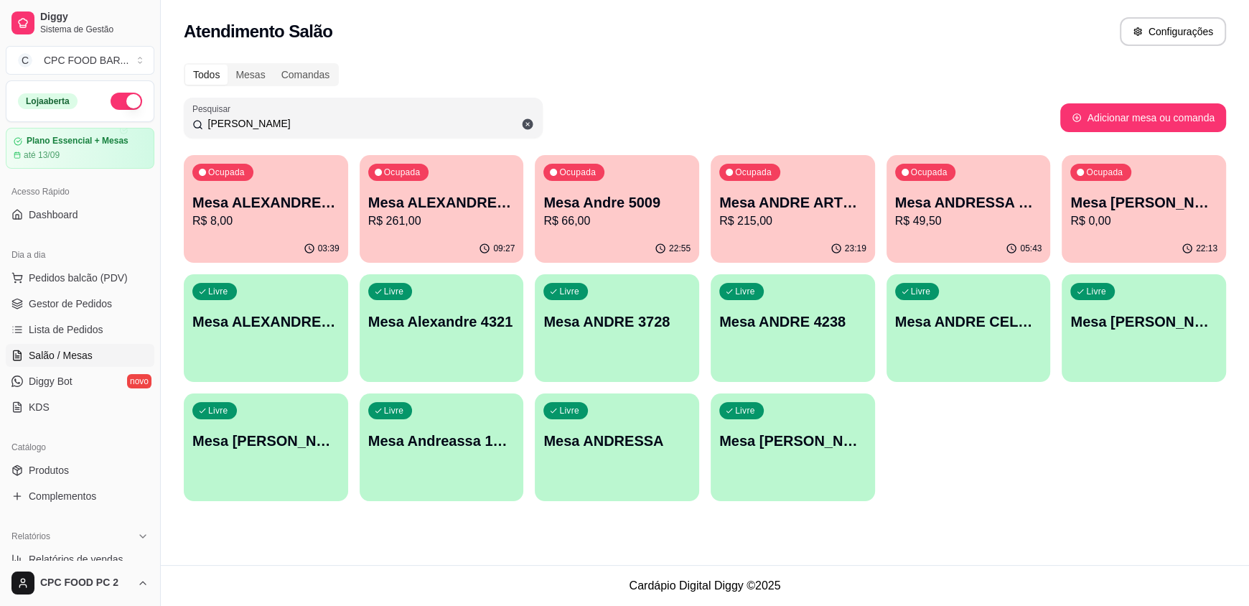
drag, startPoint x: 406, startPoint y: 118, endPoint x: 187, endPoint y: 108, distance: 219.9
click at [187, 108] on div "Pesquisar ANDRE" at bounding box center [363, 118] width 359 height 40
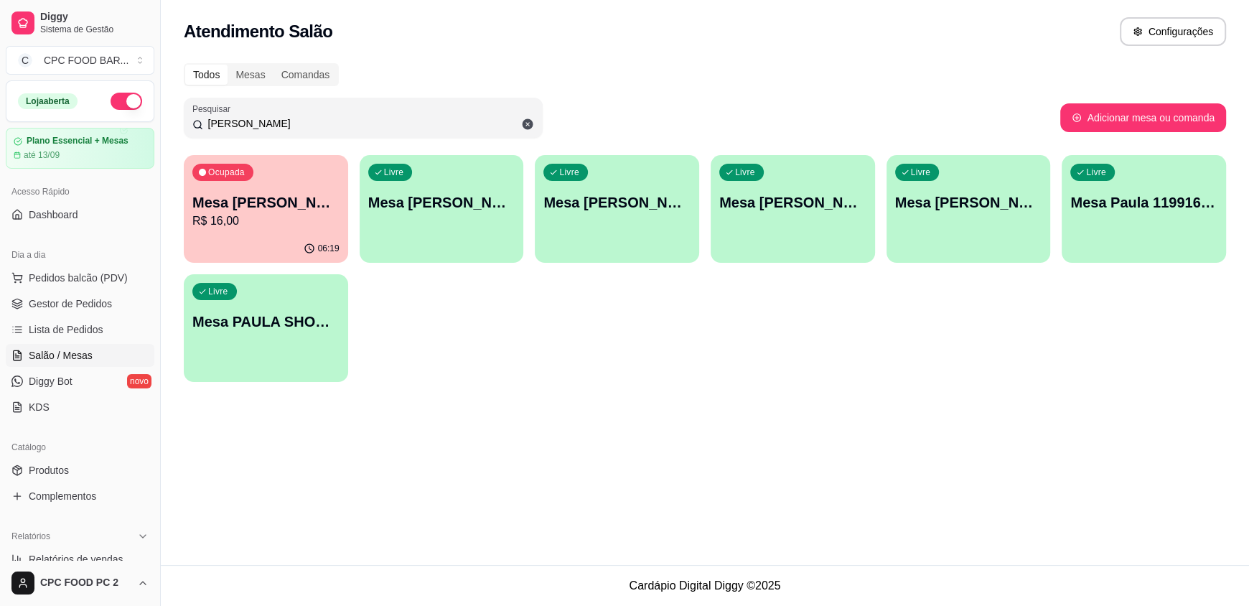
type input "[PERSON_NAME]"
click at [261, 210] on p "Mesa [PERSON_NAME]" at bounding box center [266, 202] width 143 height 19
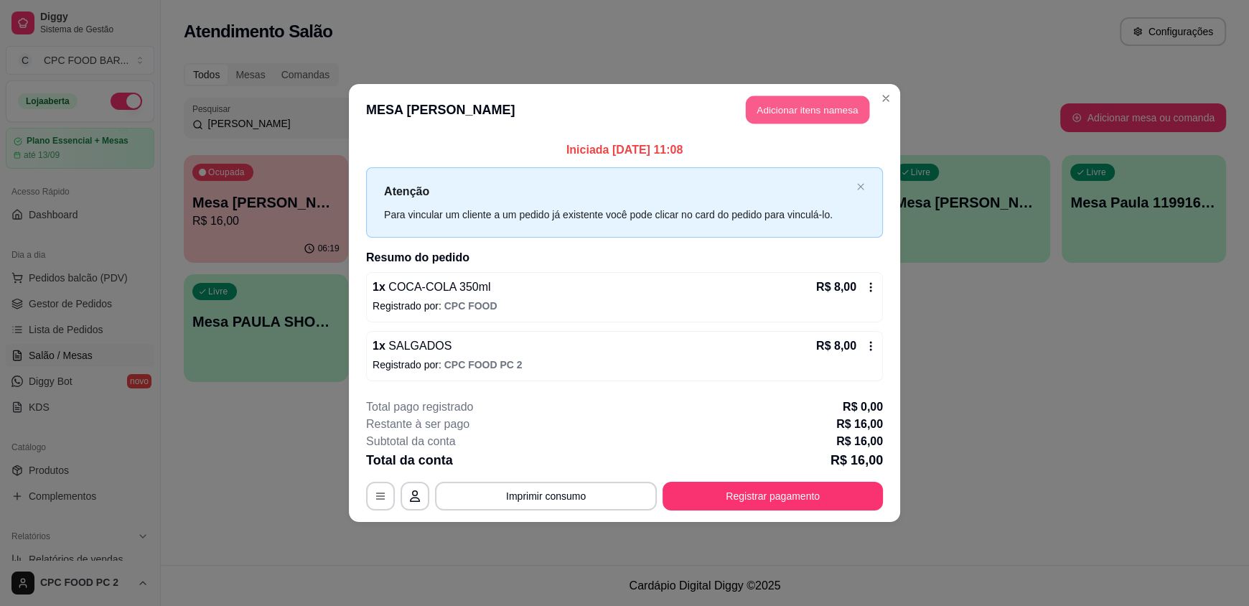
click at [820, 110] on button "Adicionar itens na mesa" at bounding box center [807, 110] width 123 height 28
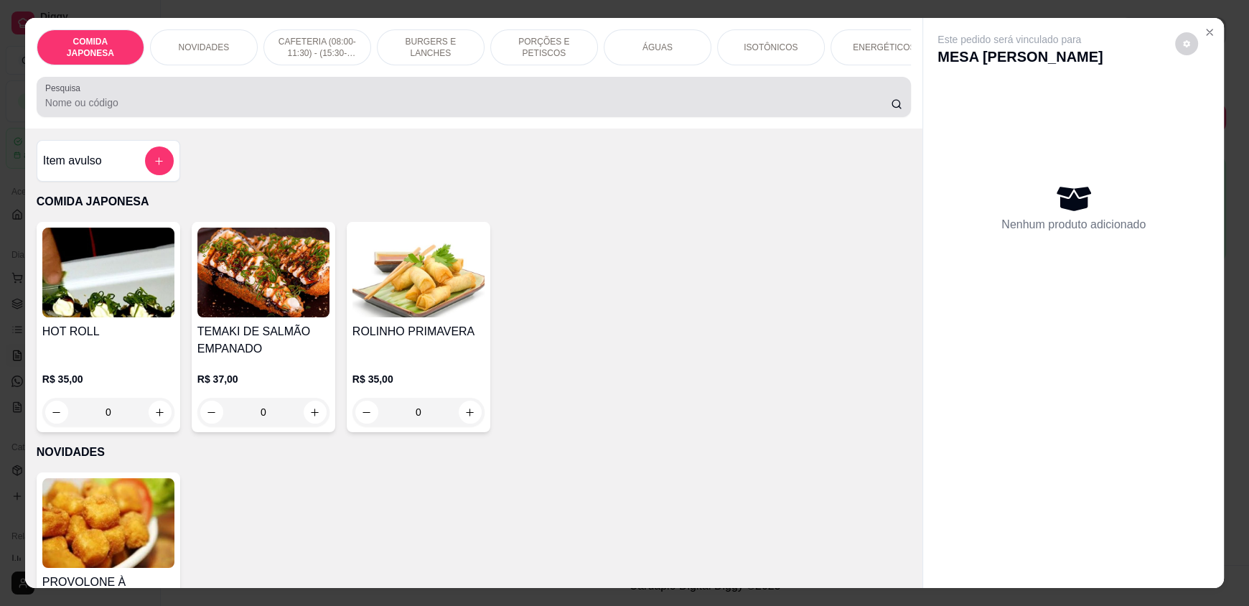
click at [409, 110] on input "Pesquisa" at bounding box center [468, 102] width 846 height 14
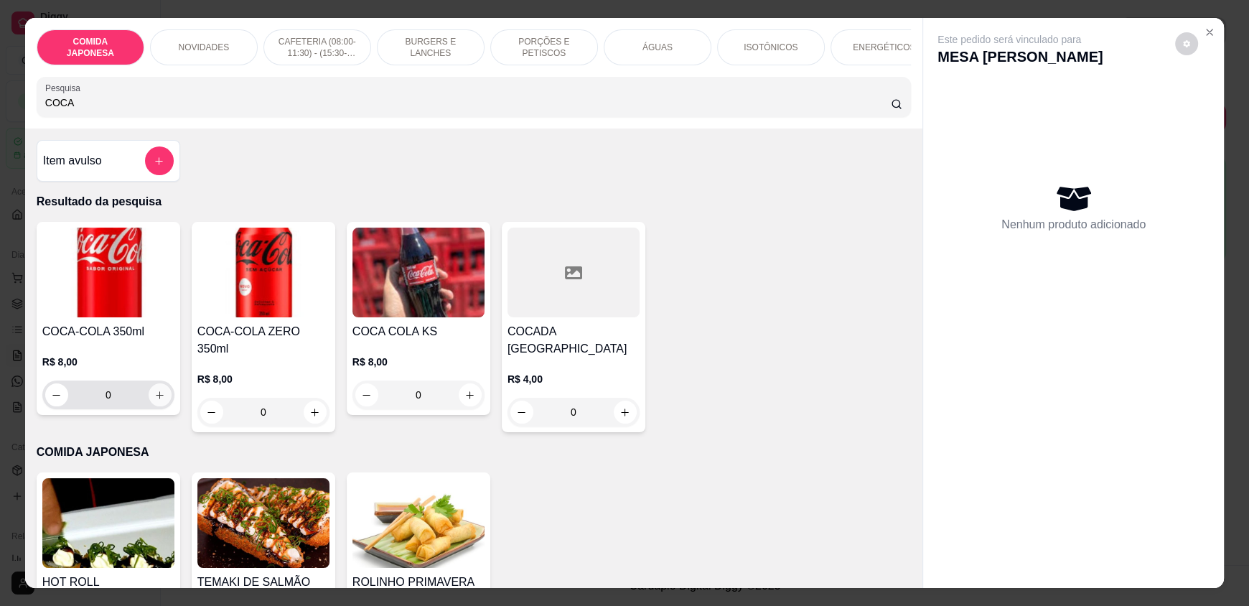
type input "COCA"
click at [149, 406] on button "increase-product-quantity" at bounding box center [160, 394] width 23 height 23
type input "1"
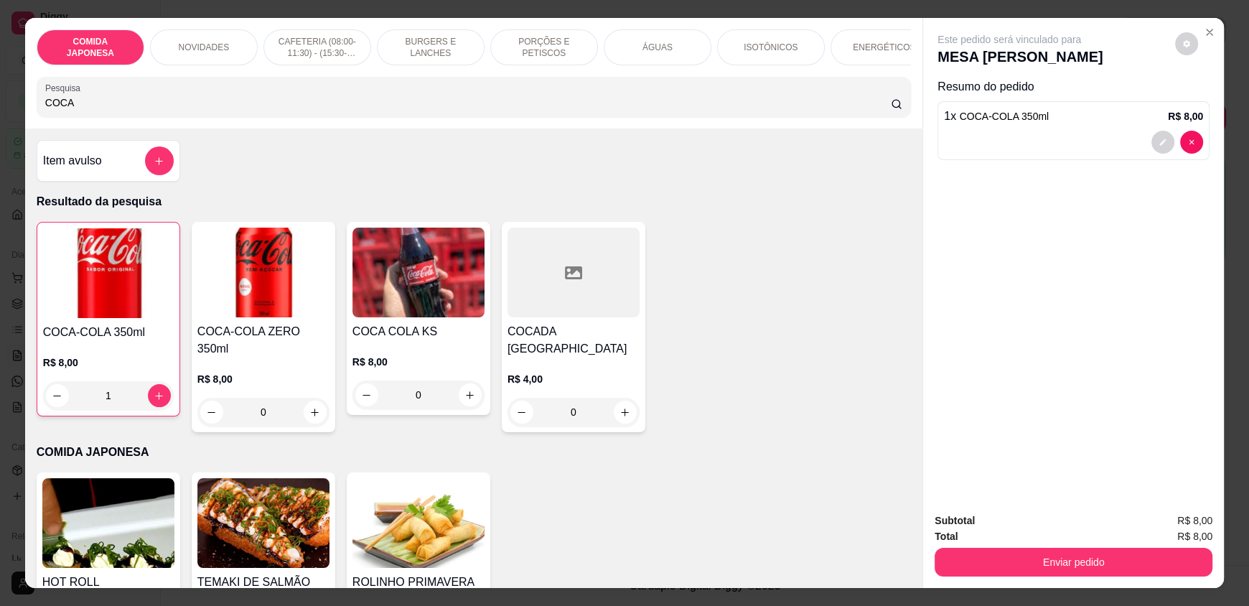
click at [0, 114] on div "COMIDA JAPONESA NOVIDADES CAFETERIA (08:00-11:30) - (15:30-18:00) BURGERS E LAN…" at bounding box center [624, 303] width 1249 height 606
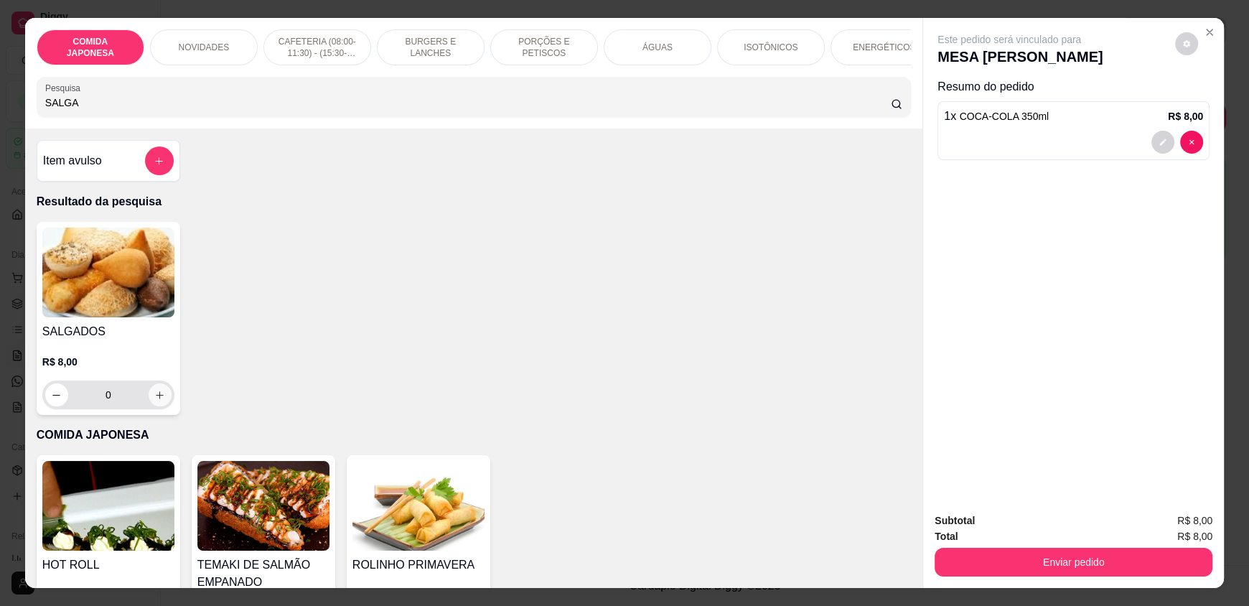
type input "SALGA"
click at [154, 401] on icon "increase-product-quantity" at bounding box center [159, 395] width 11 height 11
type input "1"
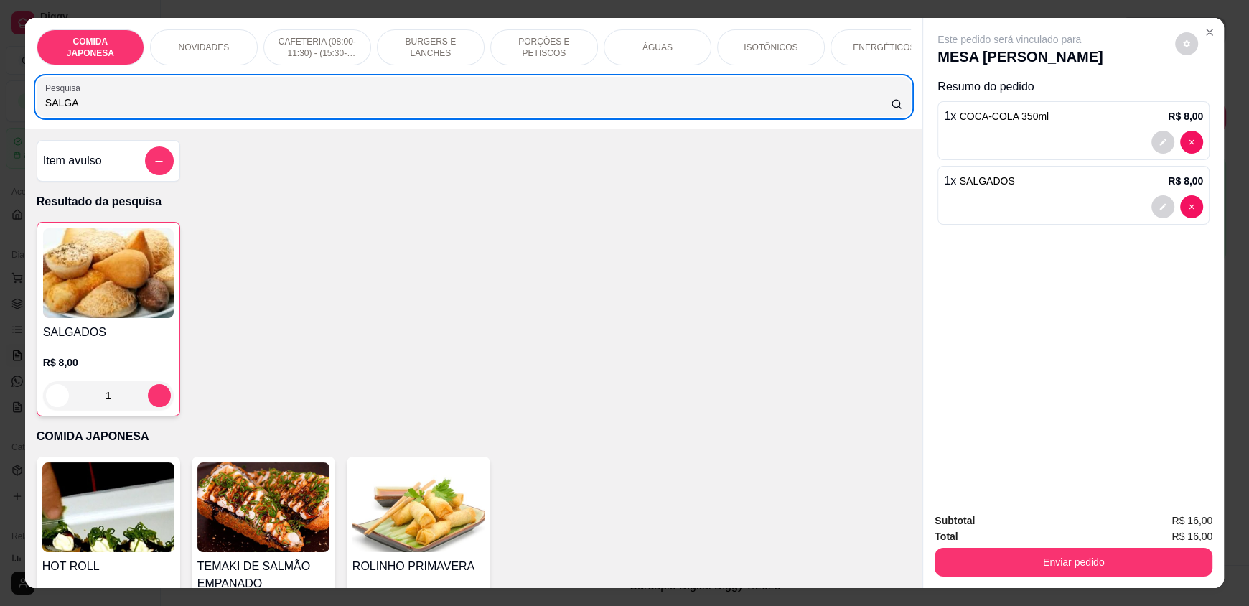
drag, startPoint x: 103, startPoint y: 103, endPoint x: 0, endPoint y: 130, distance: 106.9
click at [0, 130] on div "COMIDA JAPONESA NOVIDADES CAFETERIA (08:00-11:30) - (15:30-18:00) BURGERS E LAN…" at bounding box center [624, 303] width 1249 height 606
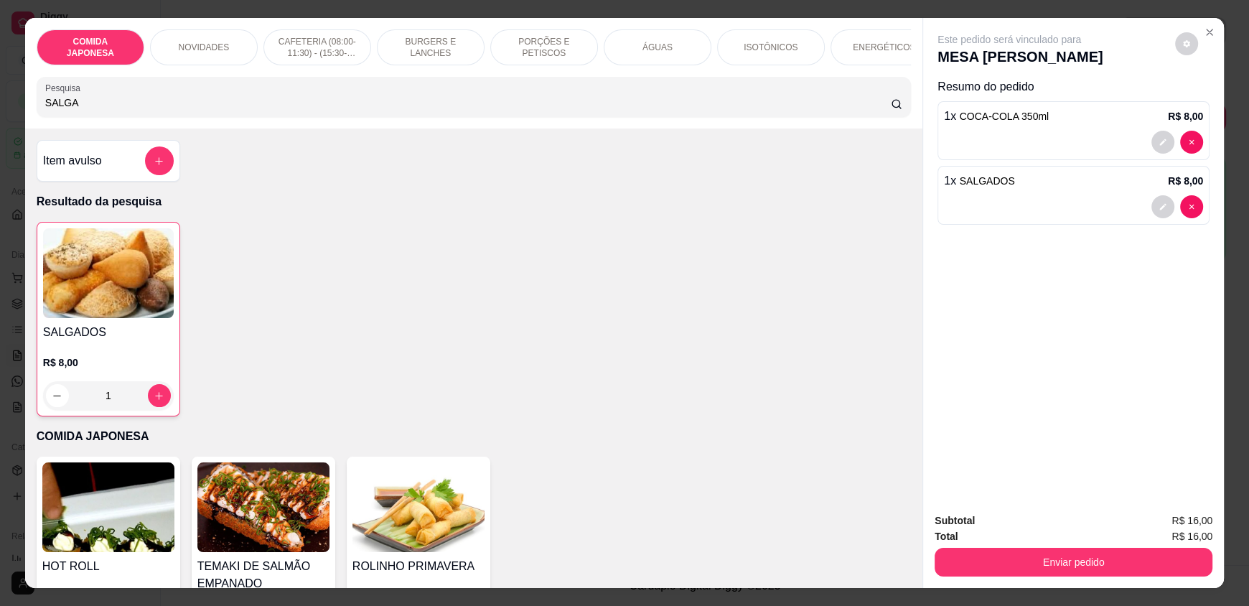
click at [663, 42] on p "ÁGUAS" at bounding box center [657, 47] width 30 height 11
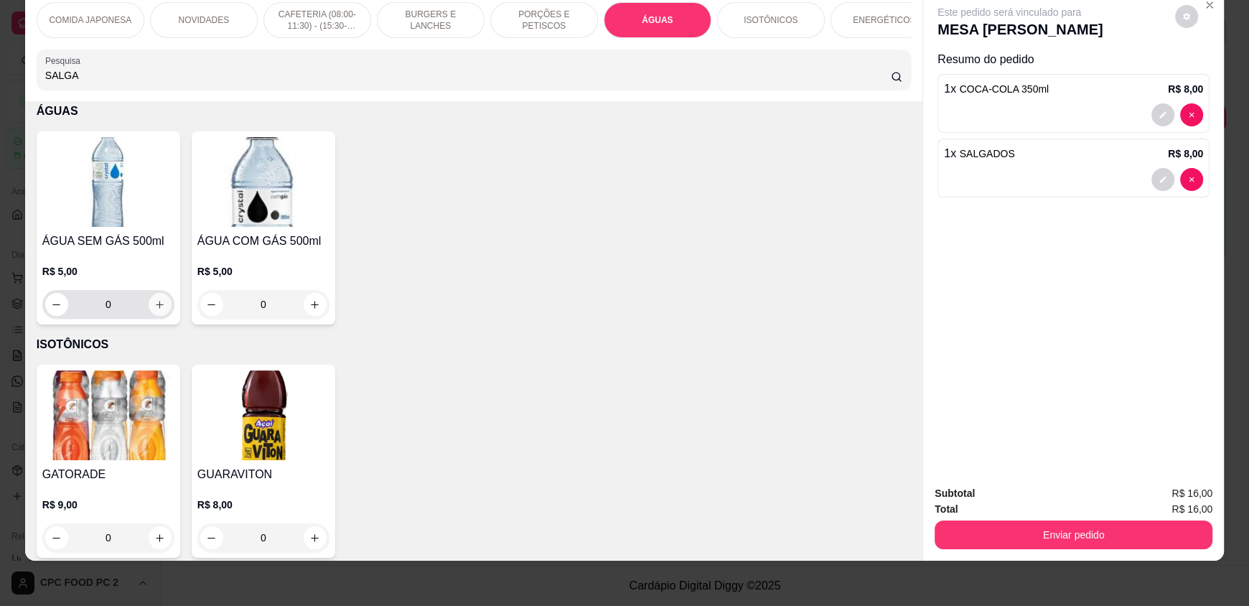
click at [154, 309] on icon "increase-product-quantity" at bounding box center [159, 304] width 11 height 11
type input "1"
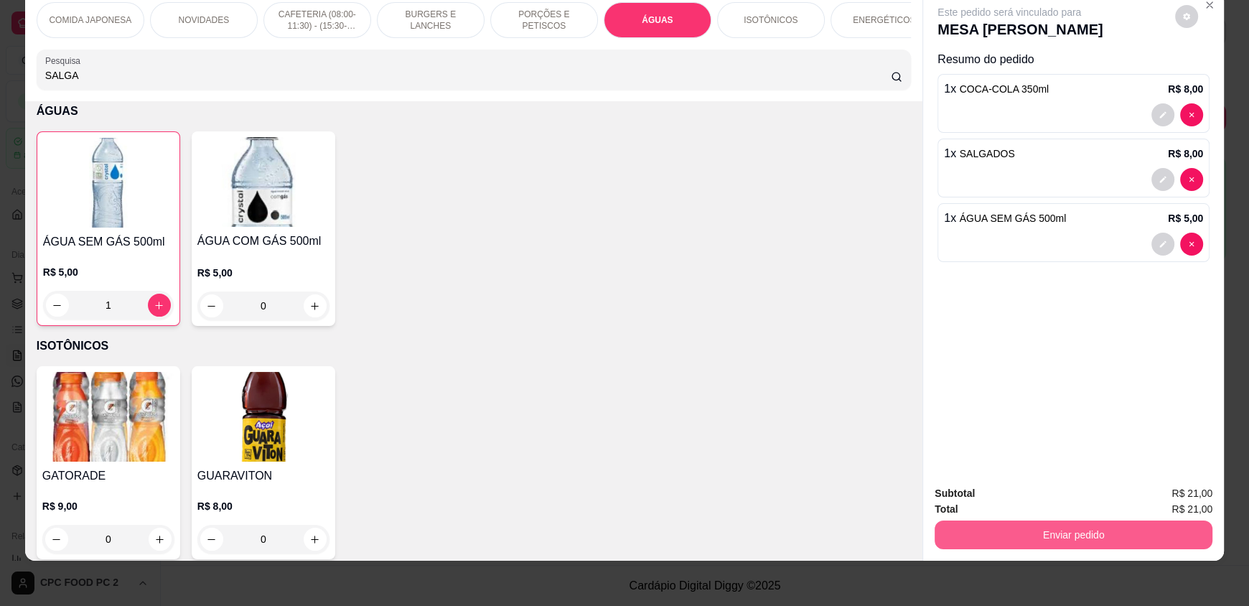
click at [1032, 529] on button "Enviar pedido" at bounding box center [1074, 534] width 278 height 29
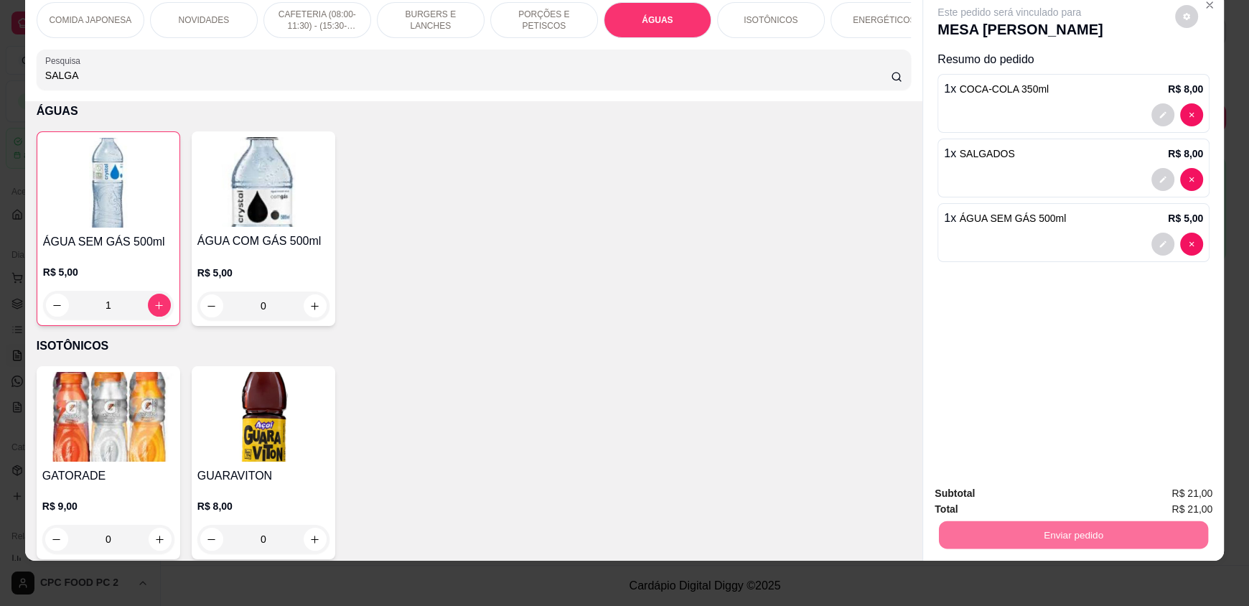
click at [1010, 497] on button "Não registrar e enviar pedido" at bounding box center [1025, 498] width 145 height 27
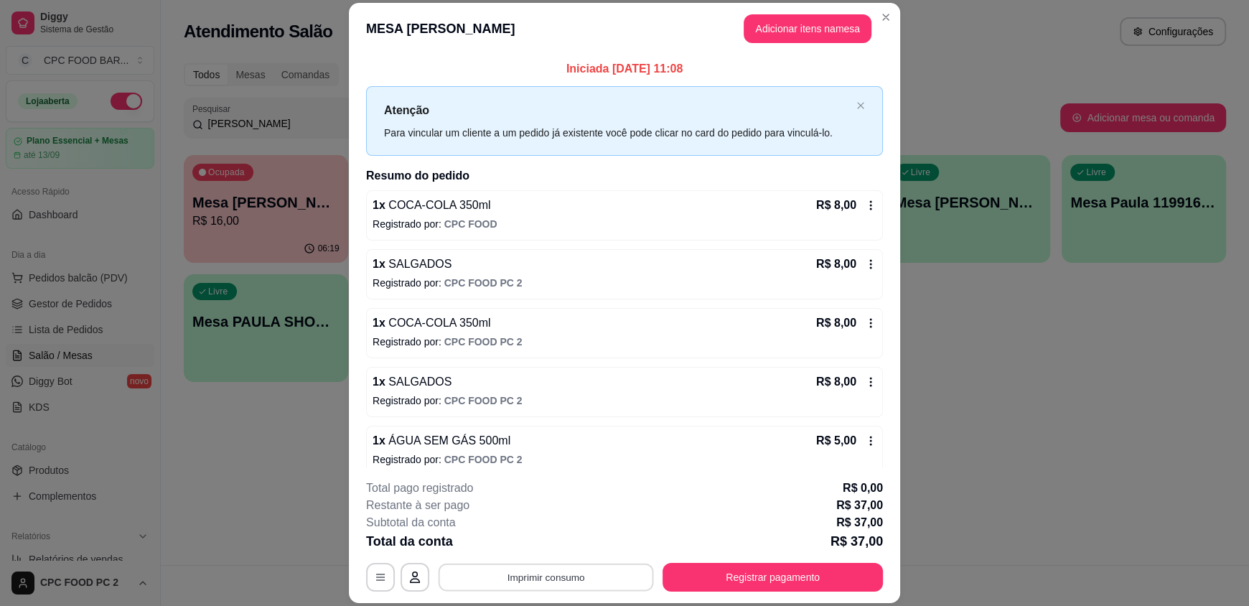
click at [543, 586] on button "Imprimir consumo" at bounding box center [546, 577] width 215 height 28
click at [556, 549] on button "IMPRESSORA" at bounding box center [545, 544] width 104 height 23
click at [757, 571] on button "Registrar pagamento" at bounding box center [773, 577] width 220 height 29
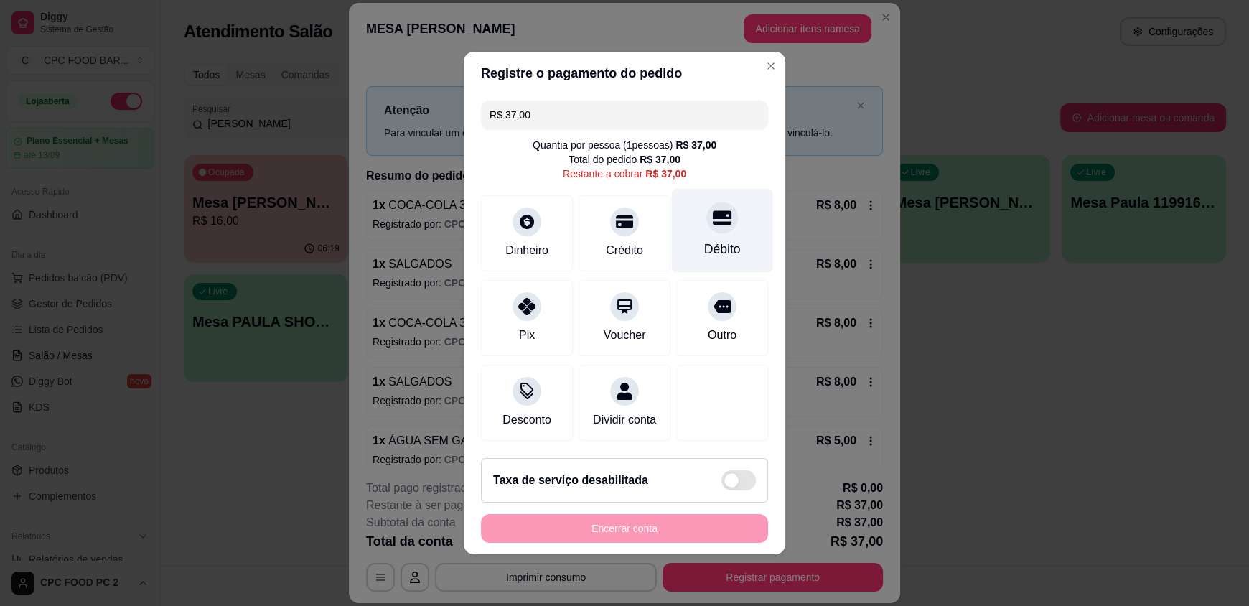
click at [704, 240] on div "Débito" at bounding box center [722, 249] width 37 height 19
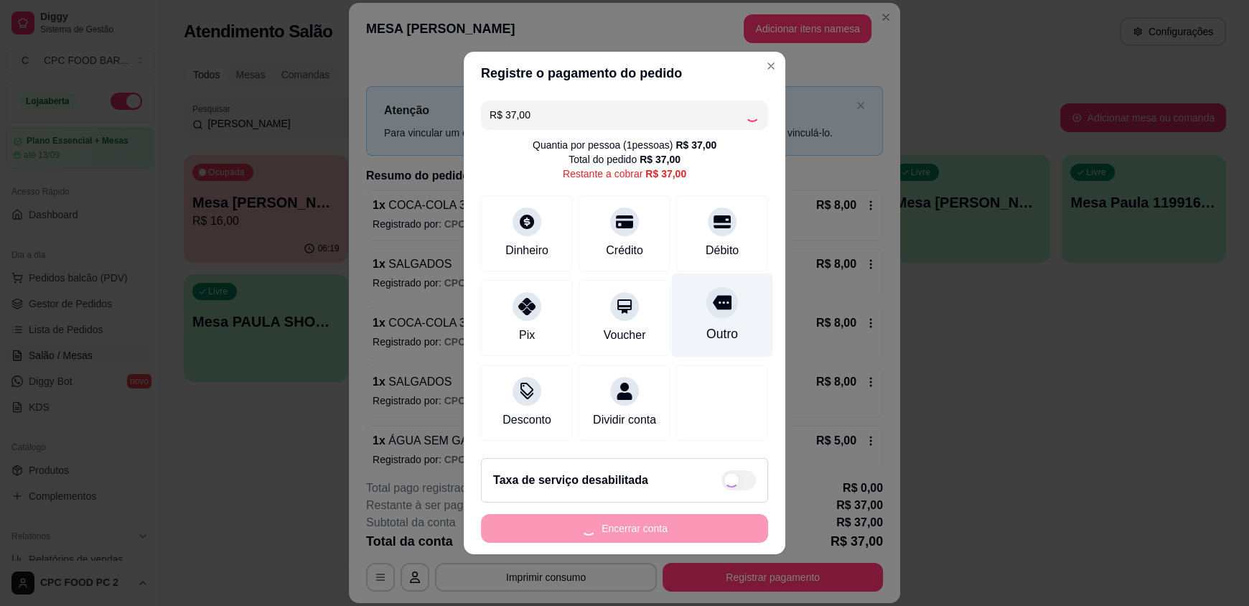
type input "R$ 0,00"
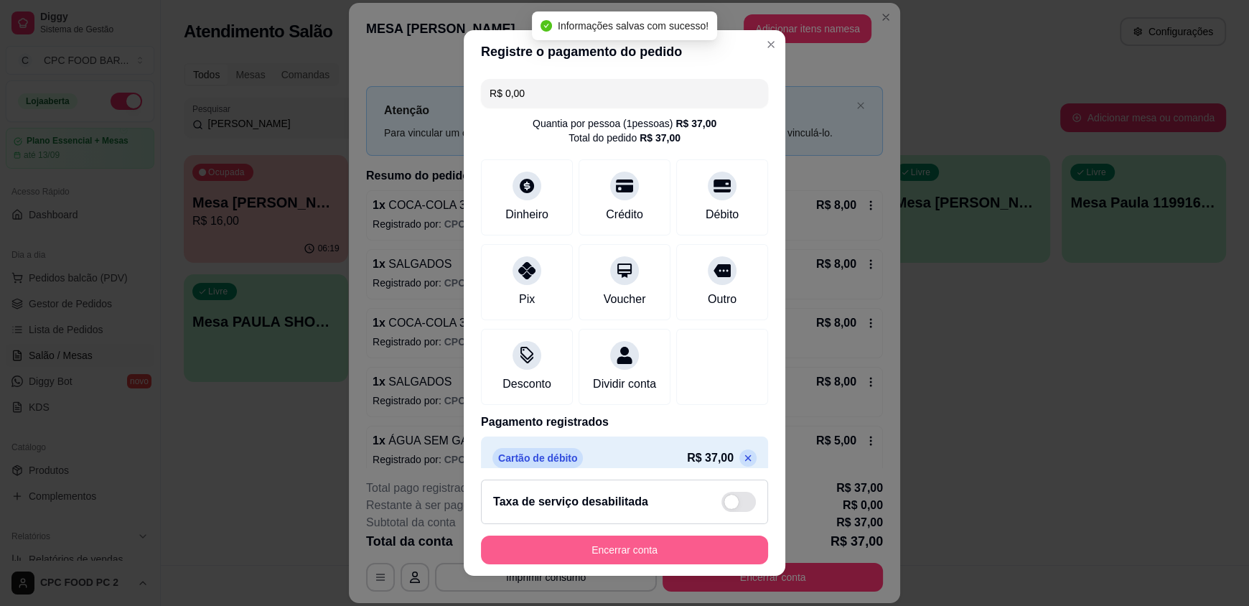
click at [579, 553] on button "Encerrar conta" at bounding box center [624, 549] width 287 height 29
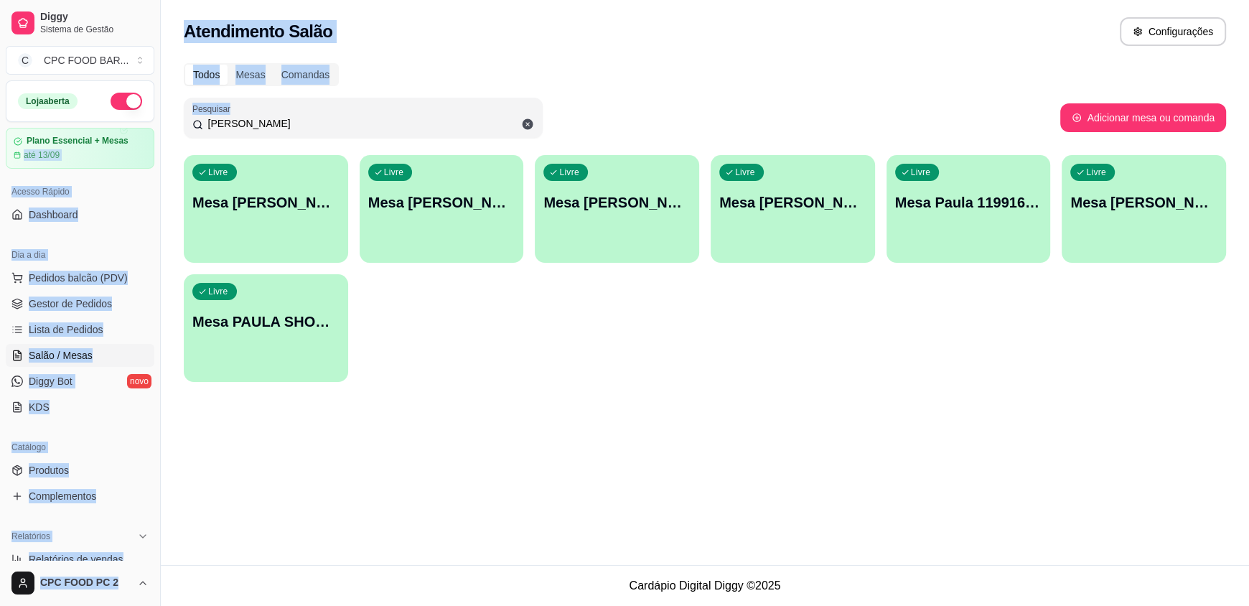
drag, startPoint x: 383, startPoint y: 133, endPoint x: 151, endPoint y: 126, distance: 232.7
click at [151, 126] on div "Diggy Sistema de Gestão C CPC FOOD BAR ... Loja aberta Plano Essencial + Mesas …" at bounding box center [624, 303] width 1249 height 606
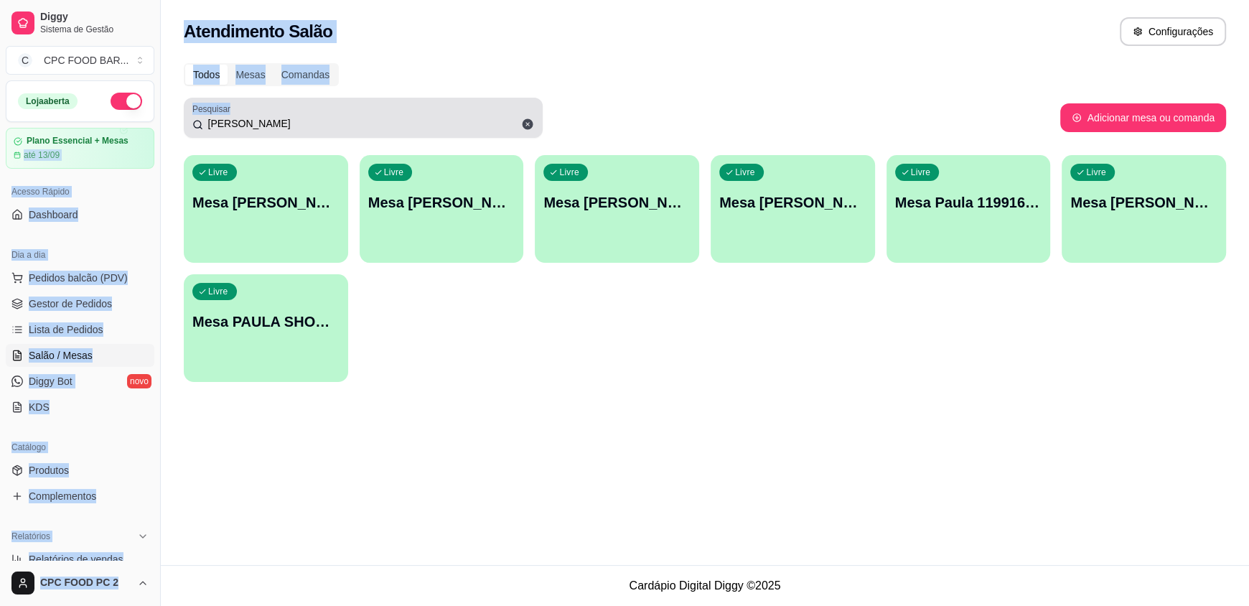
click at [233, 125] on input "[PERSON_NAME]" at bounding box center [368, 123] width 331 height 14
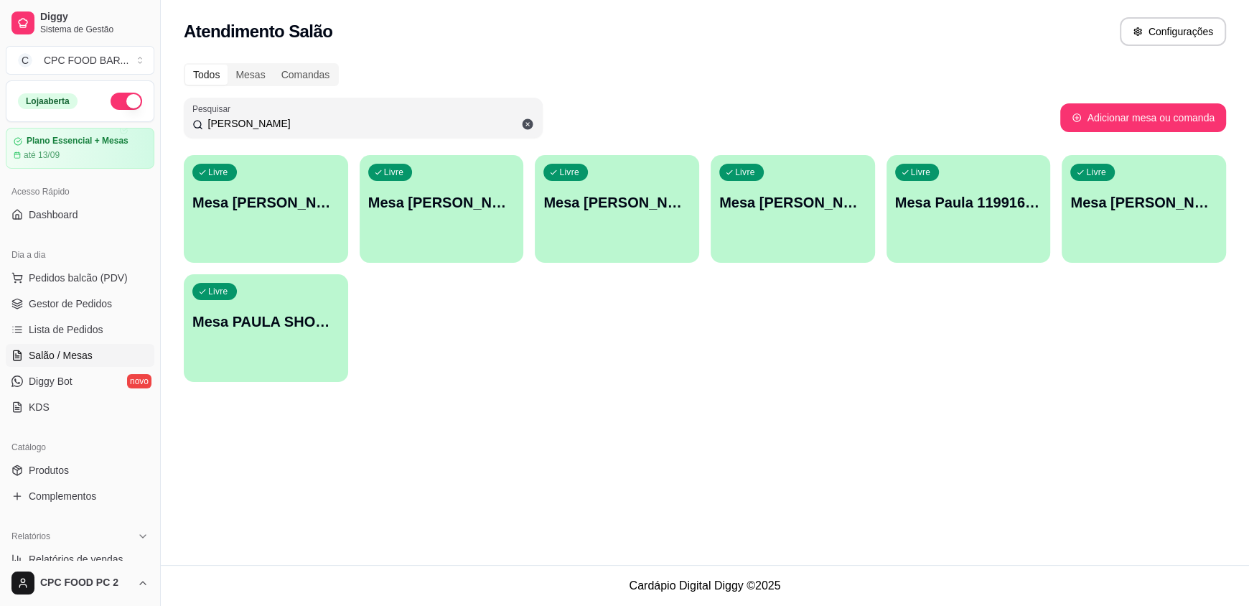
drag, startPoint x: 241, startPoint y: 123, endPoint x: 203, endPoint y: 121, distance: 38.2
click at [203, 121] on input "[PERSON_NAME]" at bounding box center [368, 123] width 331 height 14
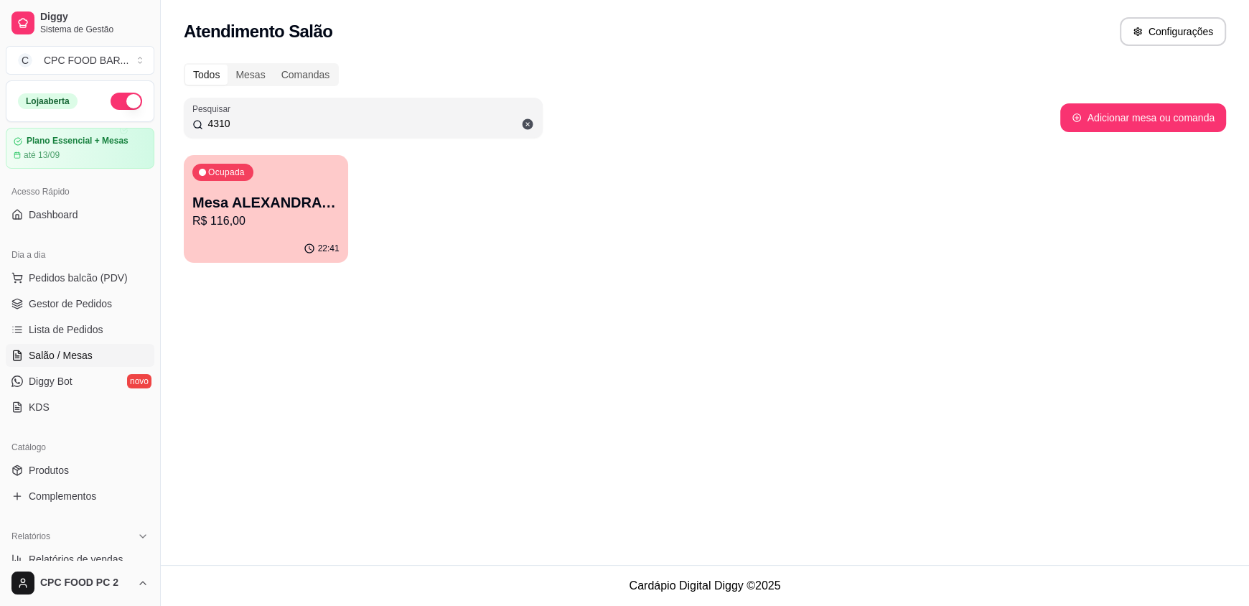
type input "4310"
click at [276, 190] on div "Ocupada Mesa ALEXANDRA 4310 R$ 116,00" at bounding box center [265, 195] width 159 height 78
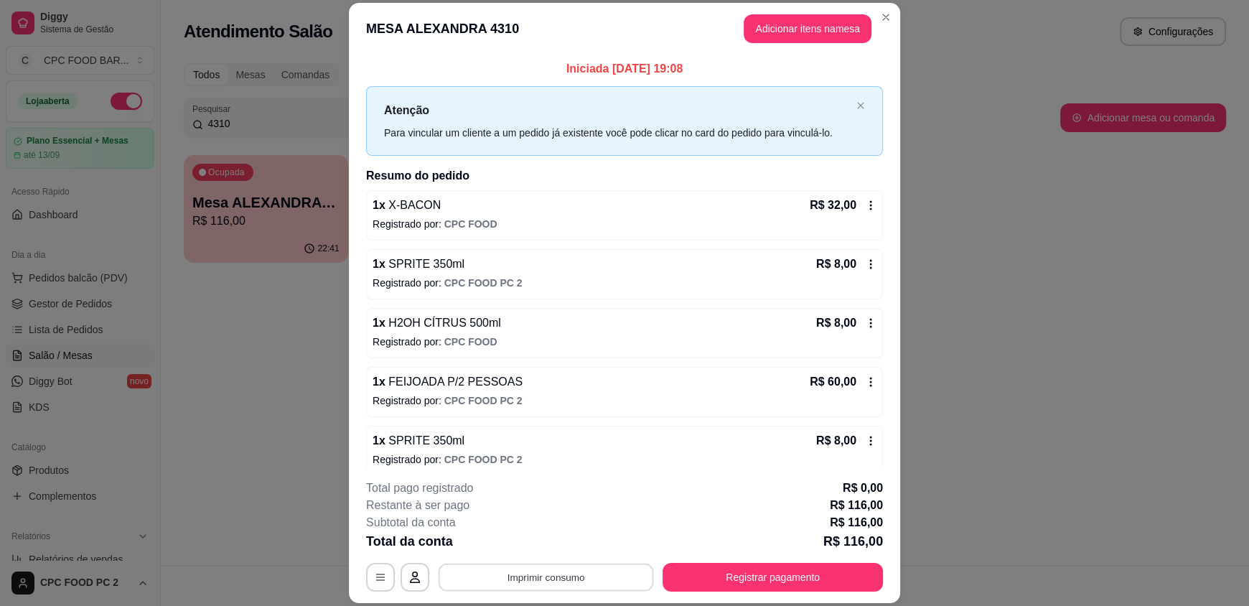
click at [550, 577] on button "Imprimir consumo" at bounding box center [546, 577] width 215 height 28
click at [560, 542] on button "IMPRESSORA" at bounding box center [545, 544] width 100 height 22
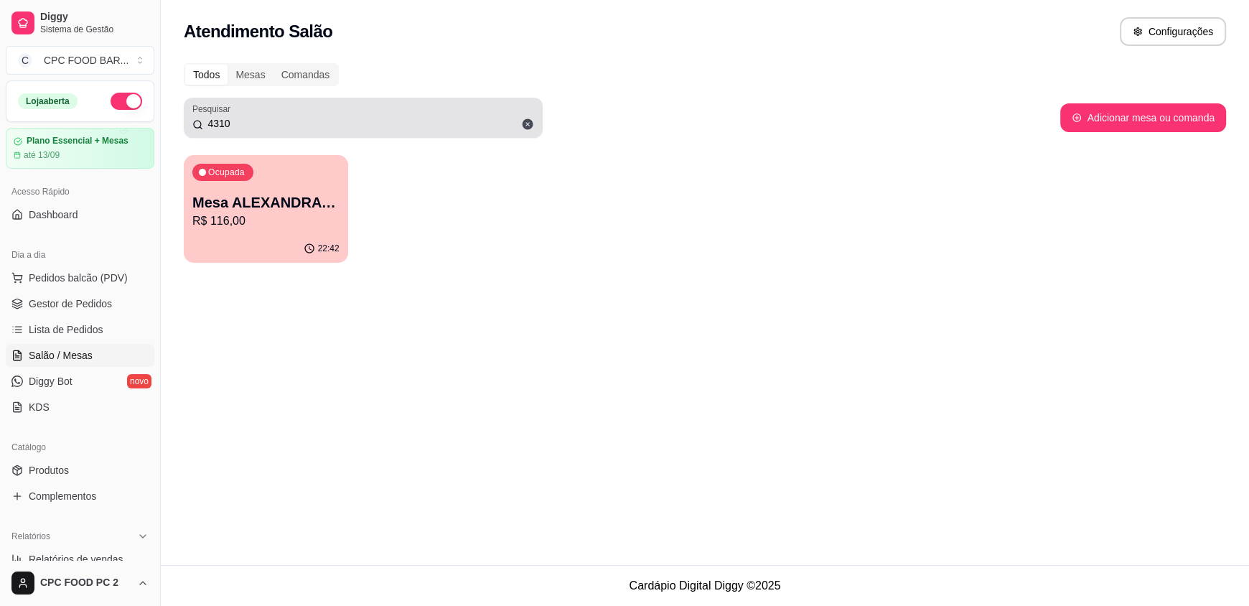
click at [525, 121] on icon at bounding box center [528, 124] width 11 height 11
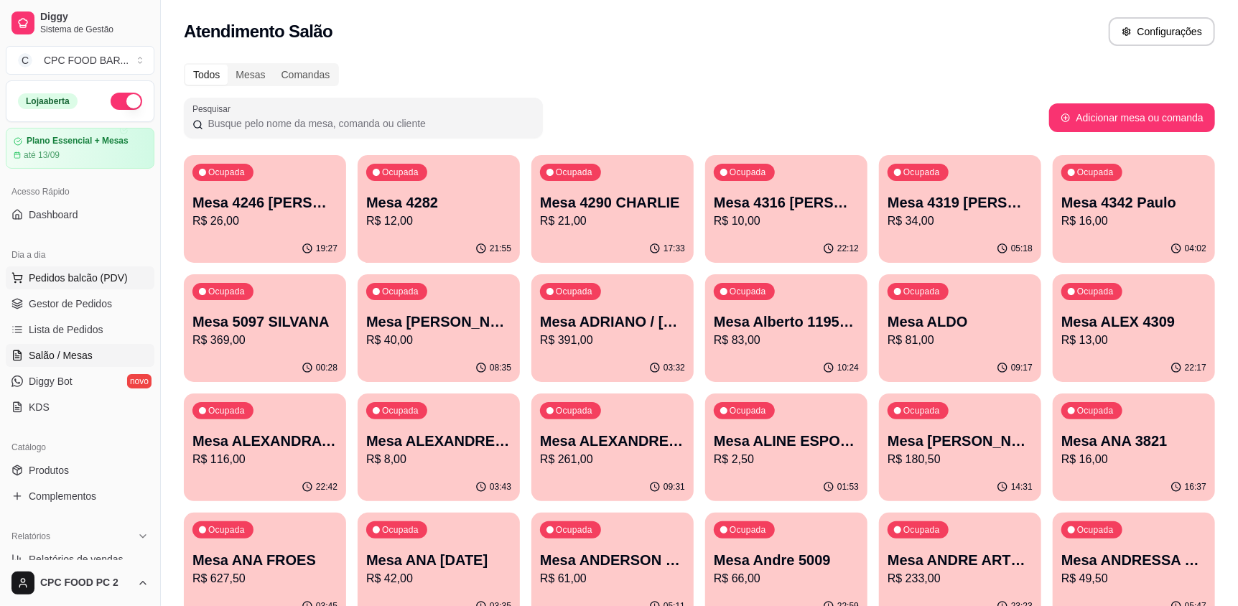
click at [103, 276] on span "Pedidos balcão (PDV)" at bounding box center [78, 278] width 99 height 14
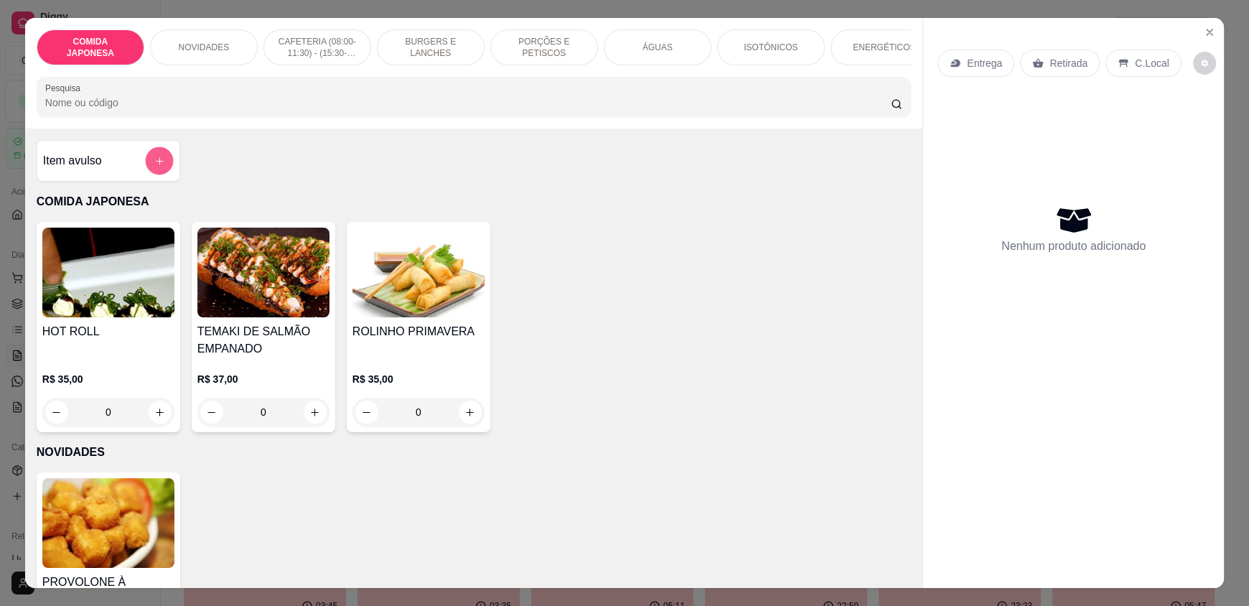
click at [154, 165] on button "add-separate-item" at bounding box center [159, 161] width 28 height 28
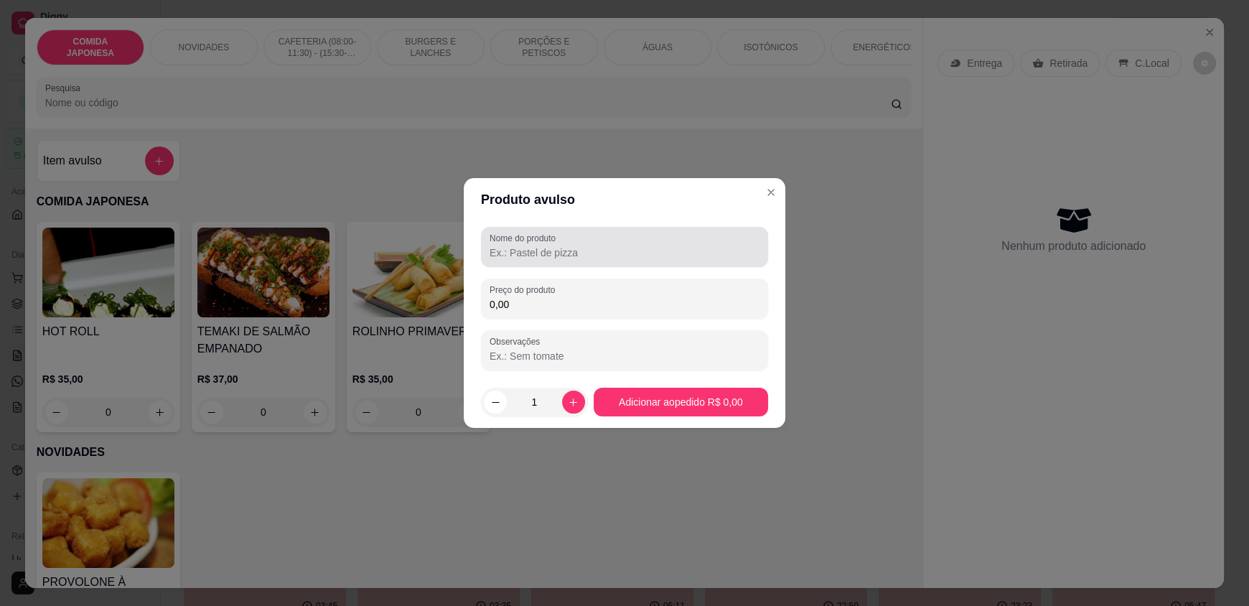
click at [565, 255] on input "Nome do produto" at bounding box center [625, 252] width 270 height 14
type input "100 MINI SALGADOS"
type input "120,00"
click at [609, 256] on input "100 MINI SALGADOS" at bounding box center [625, 252] width 270 height 14
type input "100 MINI SALGADOS SORTIDOS"
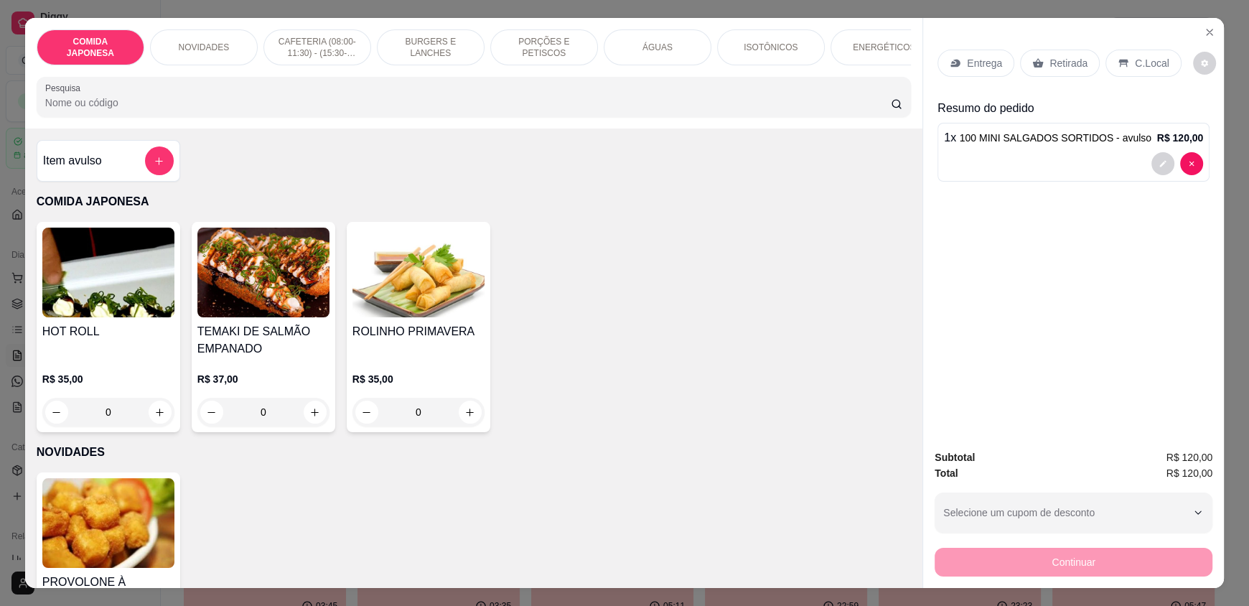
click at [159, 110] on input "Pesquisa" at bounding box center [468, 102] width 846 height 14
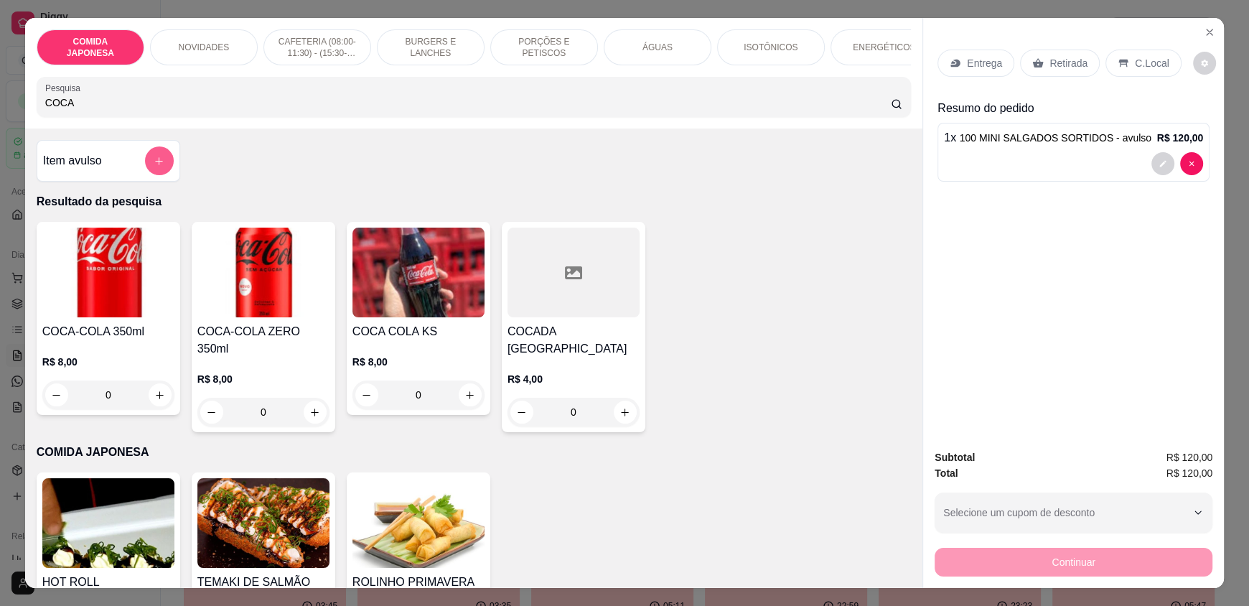
type input "COCA"
click at [162, 175] on button "add-separate-item" at bounding box center [159, 160] width 29 height 29
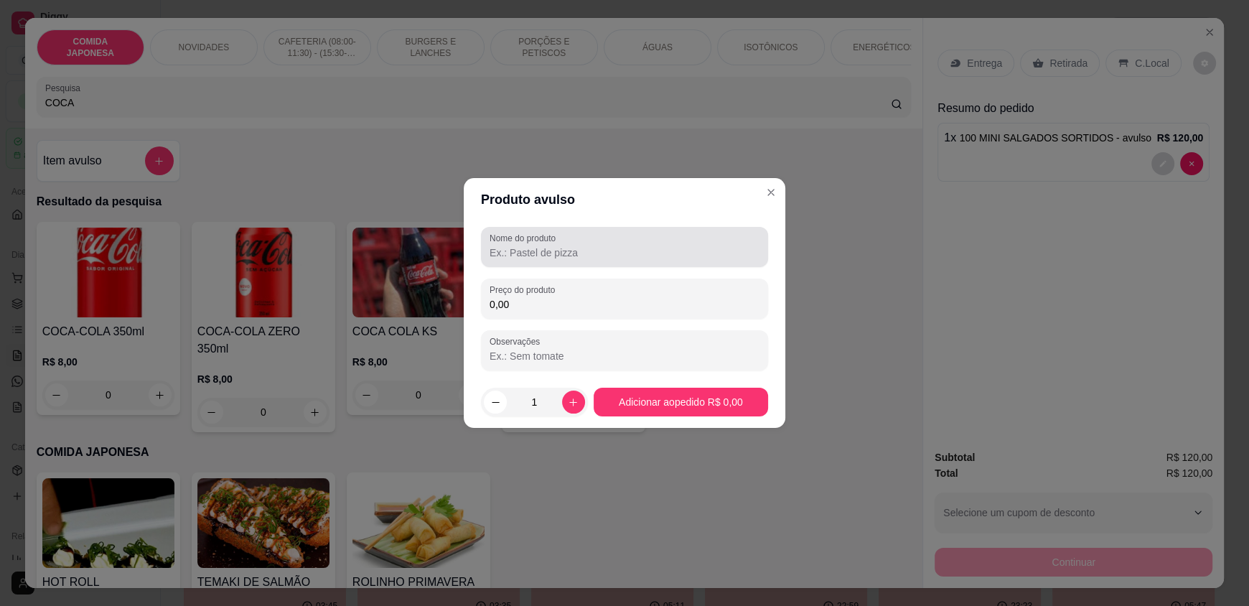
click at [534, 253] on input "Nome do produto" at bounding box center [625, 252] width 270 height 14
type input "COCA COLA 2 LITROS"
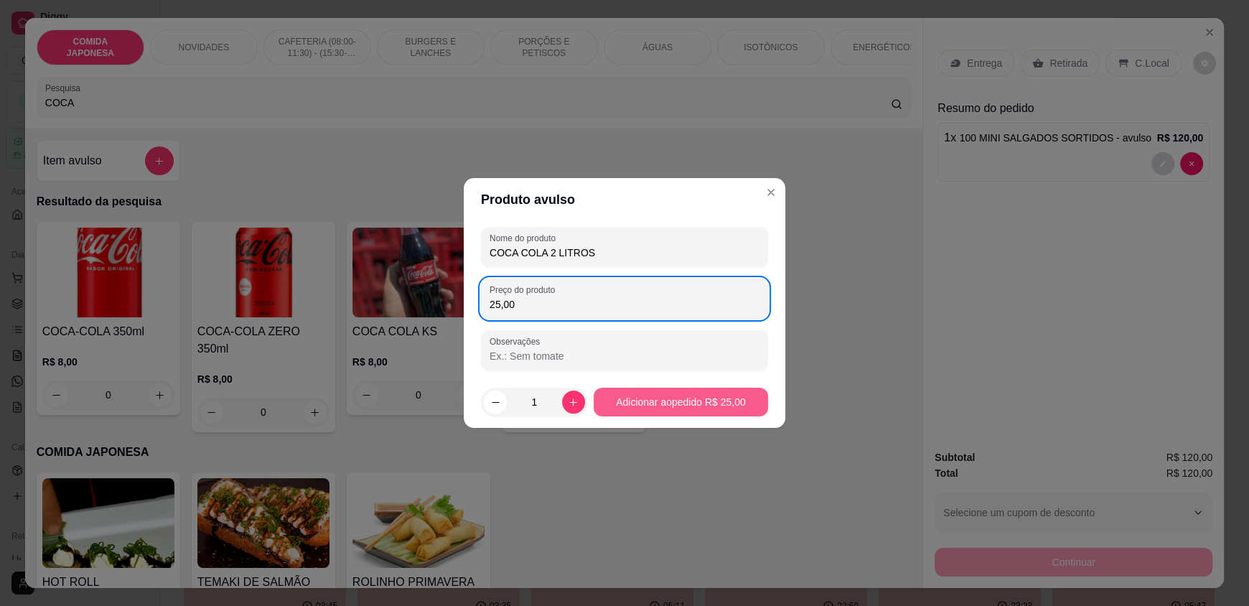
type input "25,00"
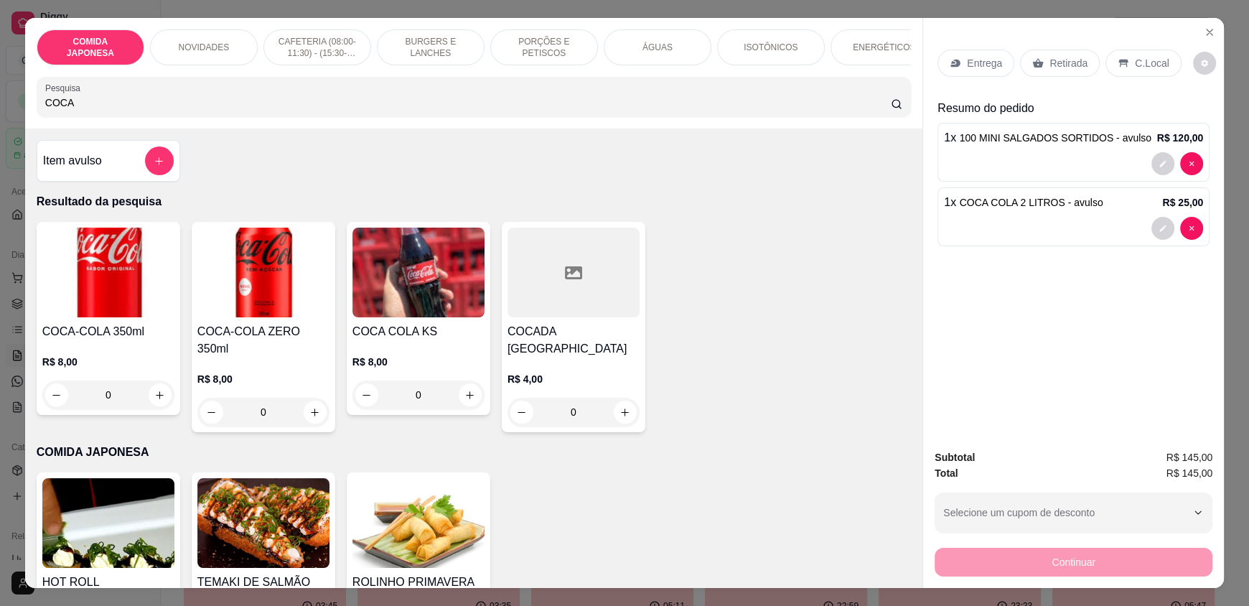
click at [1138, 74] on div "C.Local" at bounding box center [1142, 63] width 75 height 27
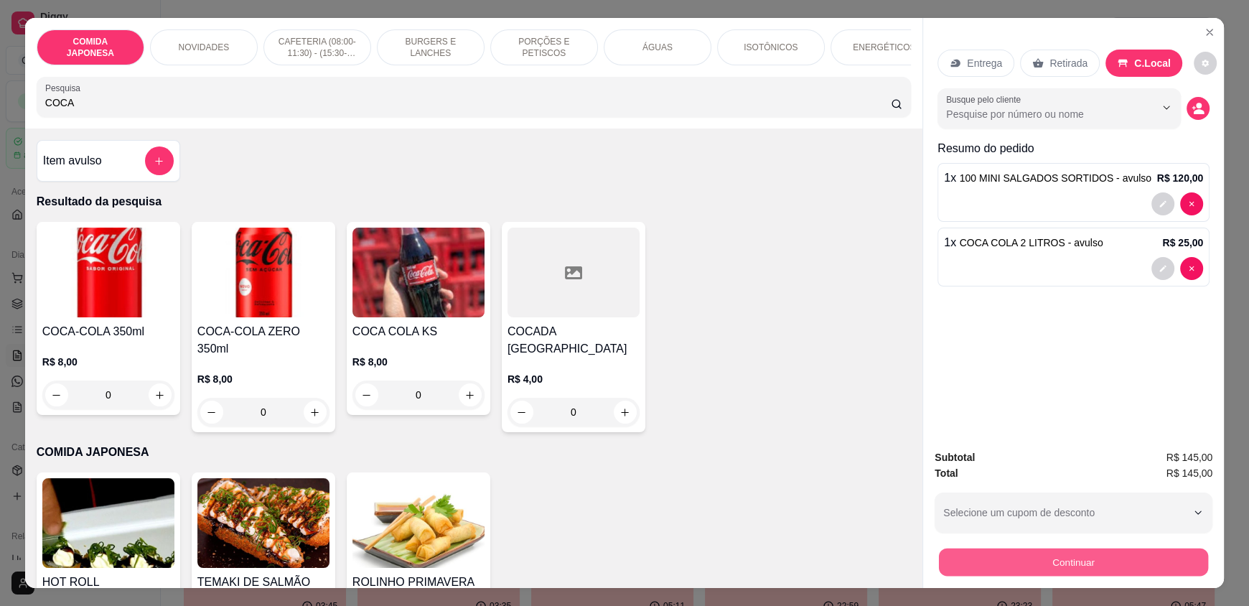
click at [1001, 562] on button "Continuar" at bounding box center [1073, 562] width 269 height 28
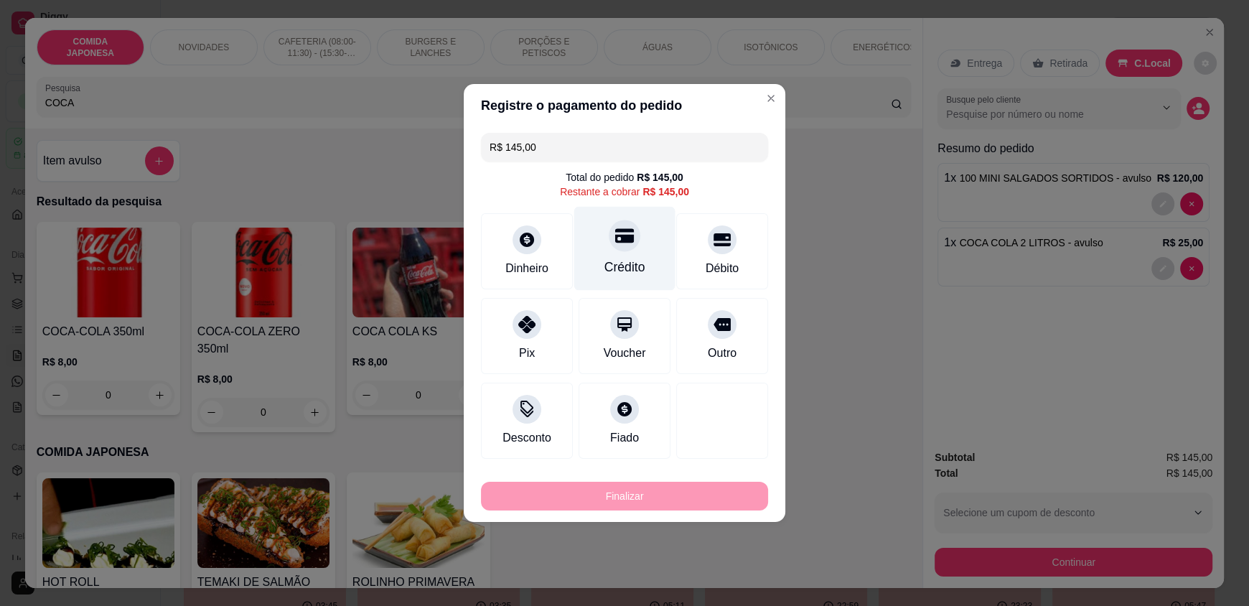
click at [635, 249] on div "Crédito" at bounding box center [624, 249] width 101 height 84
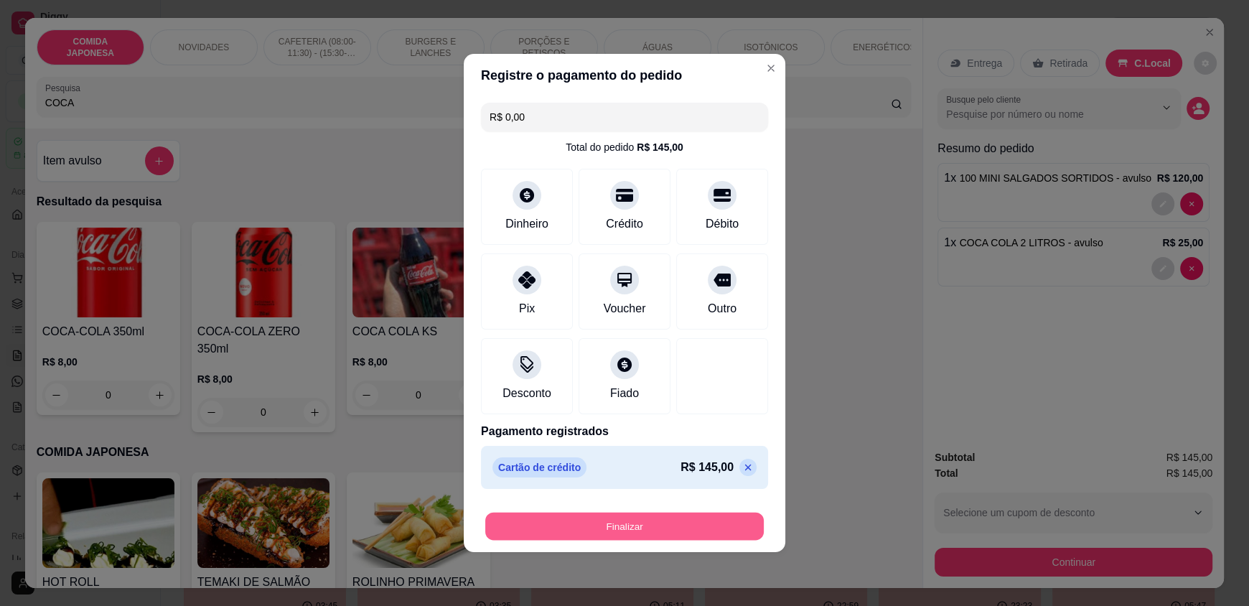
click at [595, 523] on button "Finalizar" at bounding box center [624, 527] width 279 height 28
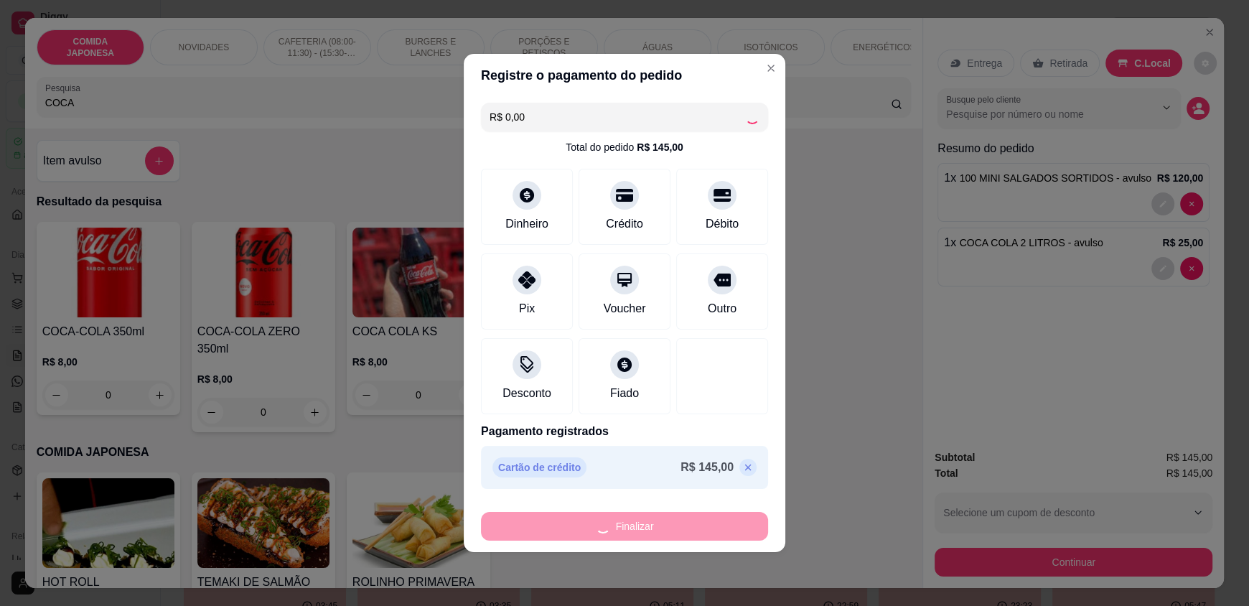
type input "-R$ 145,00"
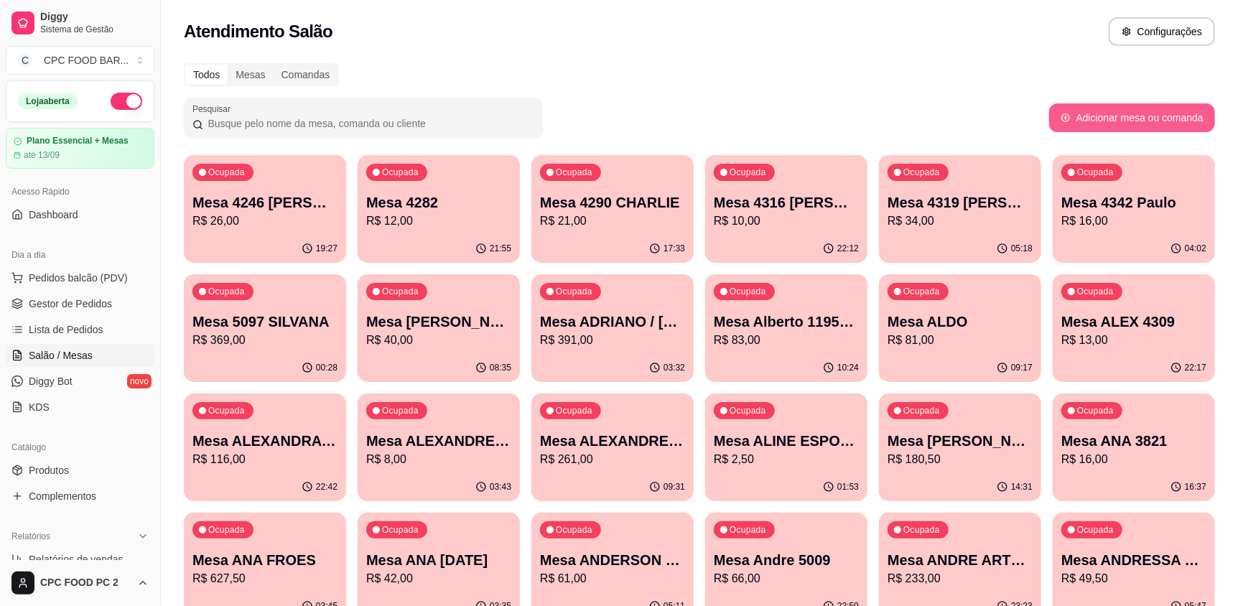
click at [1154, 118] on button "Adicionar mesa ou comanda" at bounding box center [1132, 117] width 166 height 29
select select "TABLE"
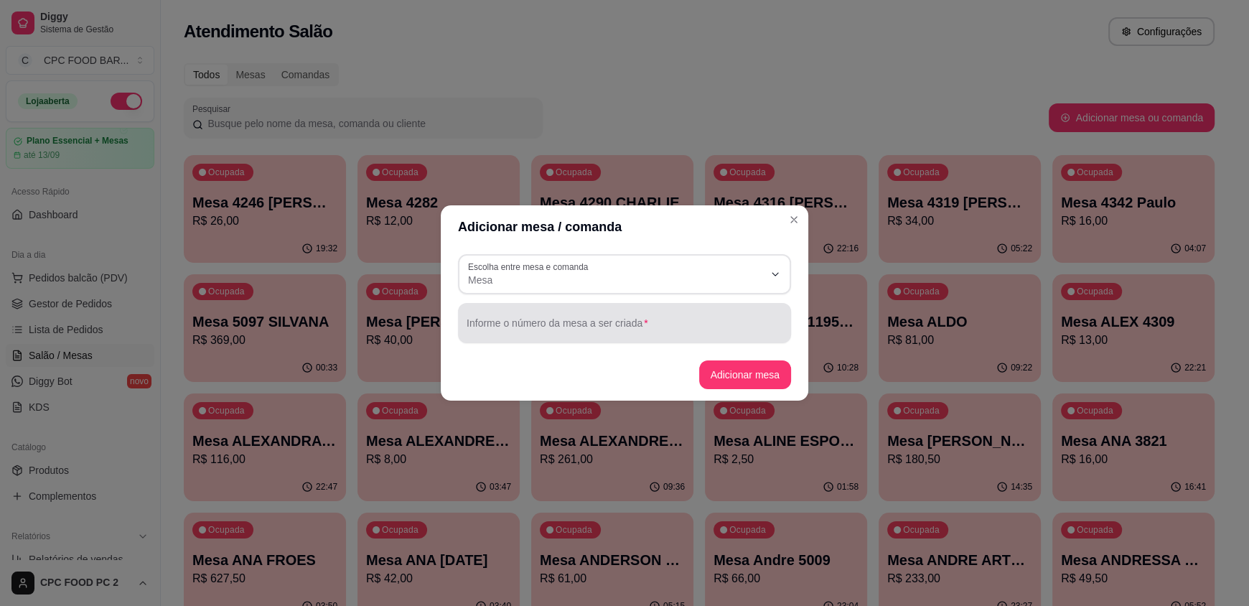
click at [513, 316] on div at bounding box center [625, 323] width 316 height 29
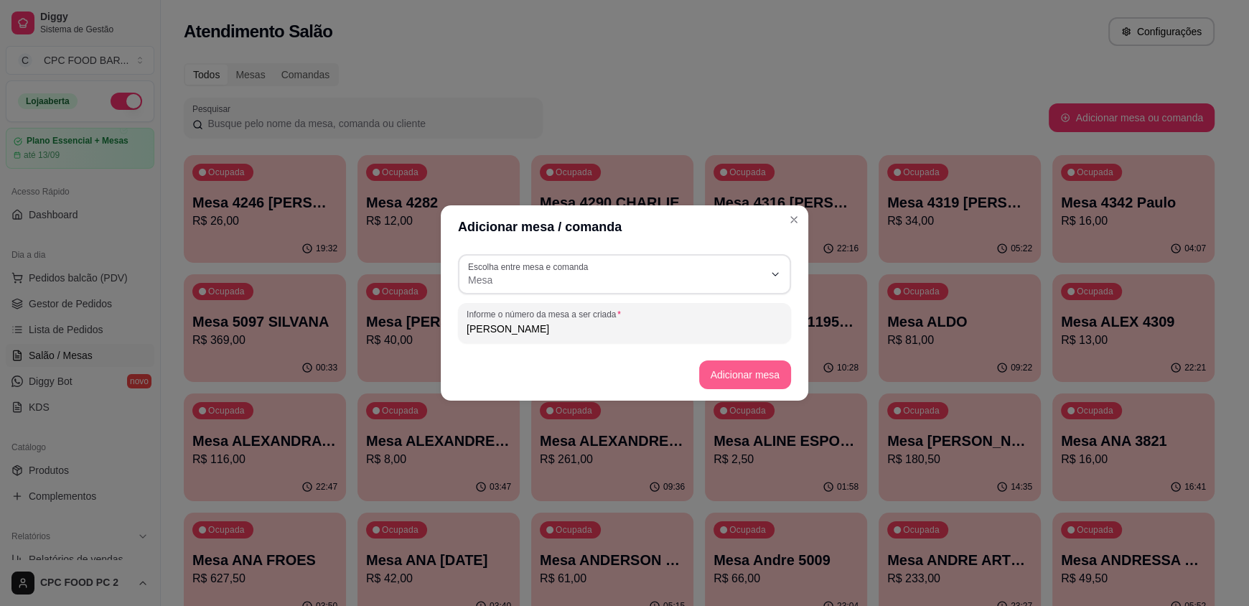
type input "[PERSON_NAME]"
click at [731, 374] on button "Adicionar mesa" at bounding box center [745, 374] width 93 height 29
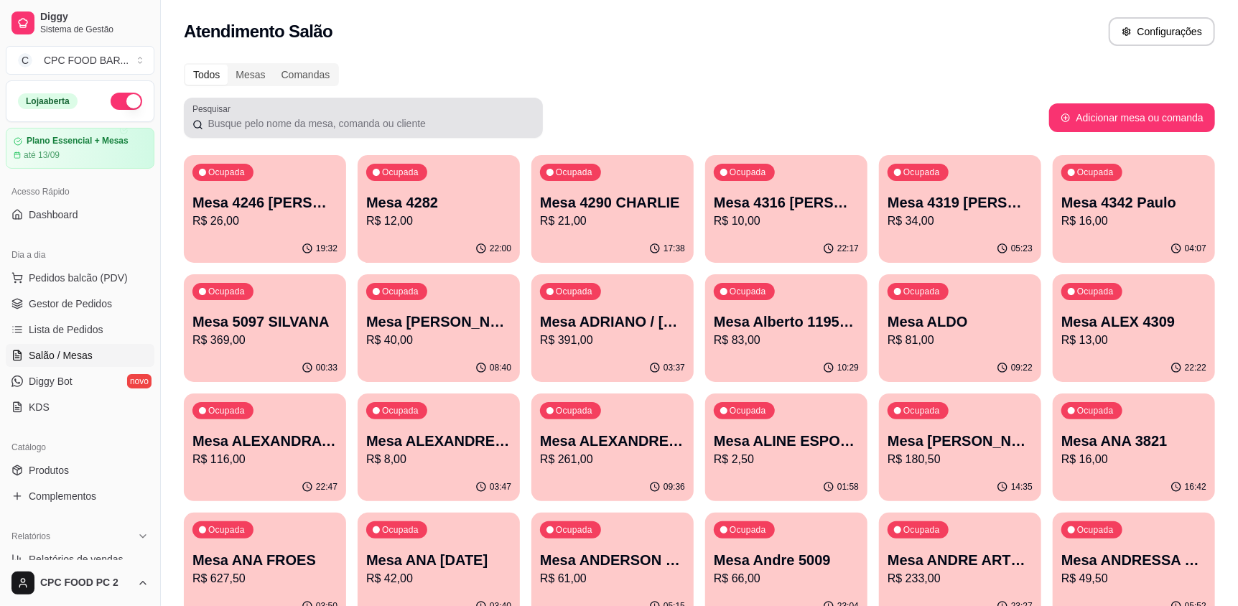
click at [385, 110] on div at bounding box center [363, 117] width 342 height 29
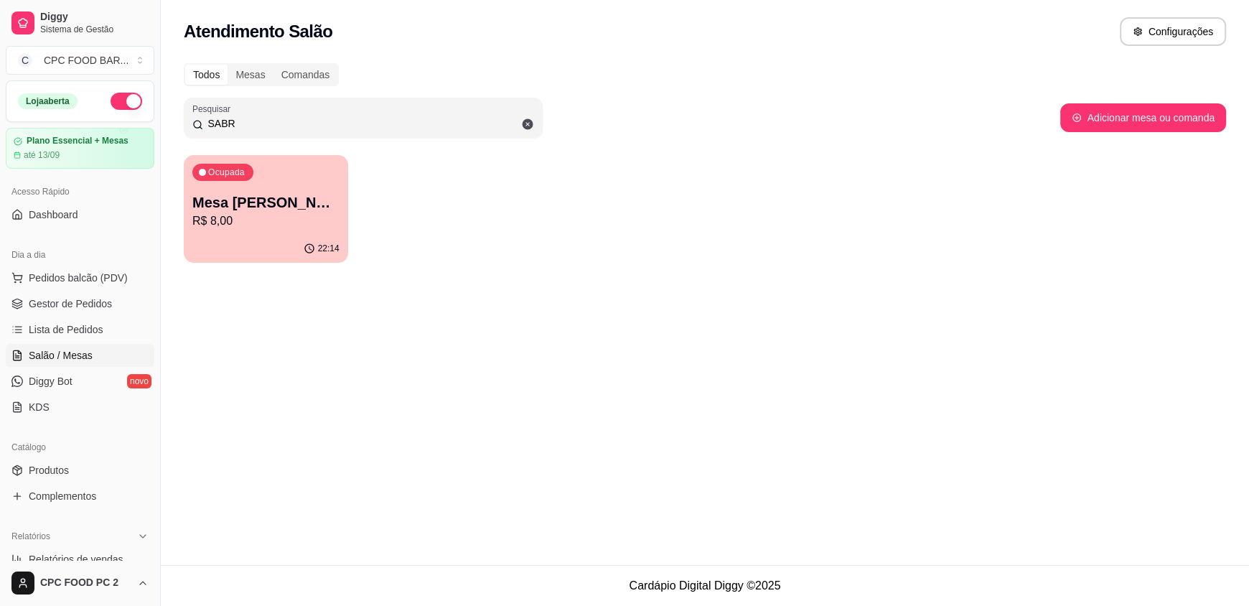
type input "SABR"
click at [312, 199] on p "Mesa [PERSON_NAME]" at bounding box center [266, 202] width 143 height 19
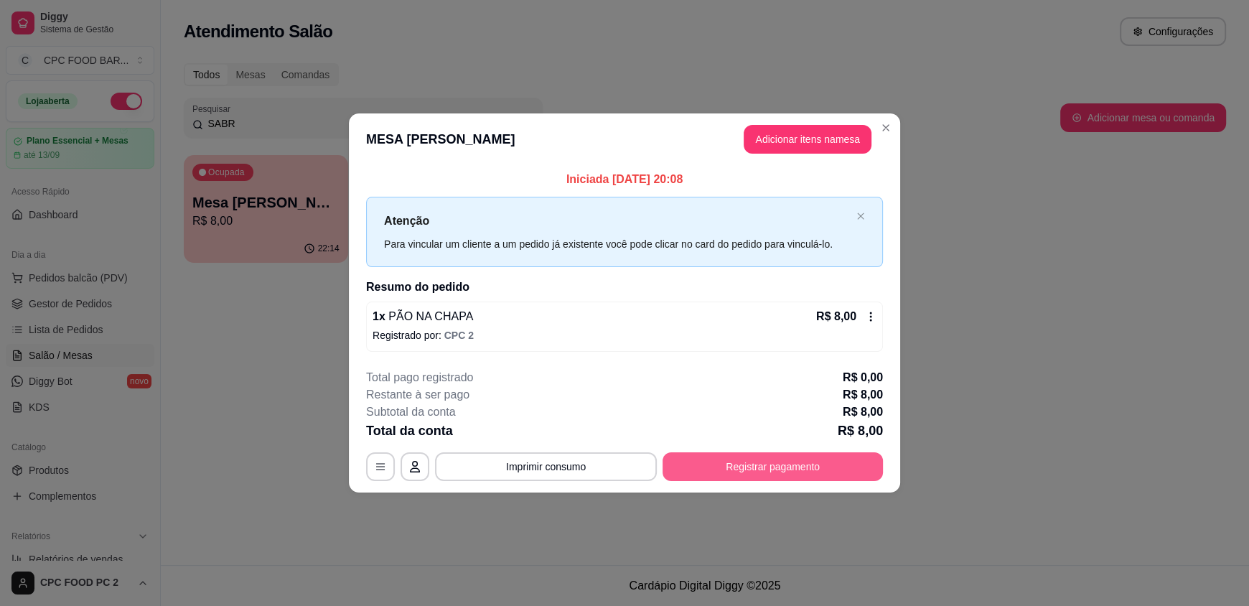
click at [813, 459] on button "Registrar pagamento" at bounding box center [773, 466] width 220 height 29
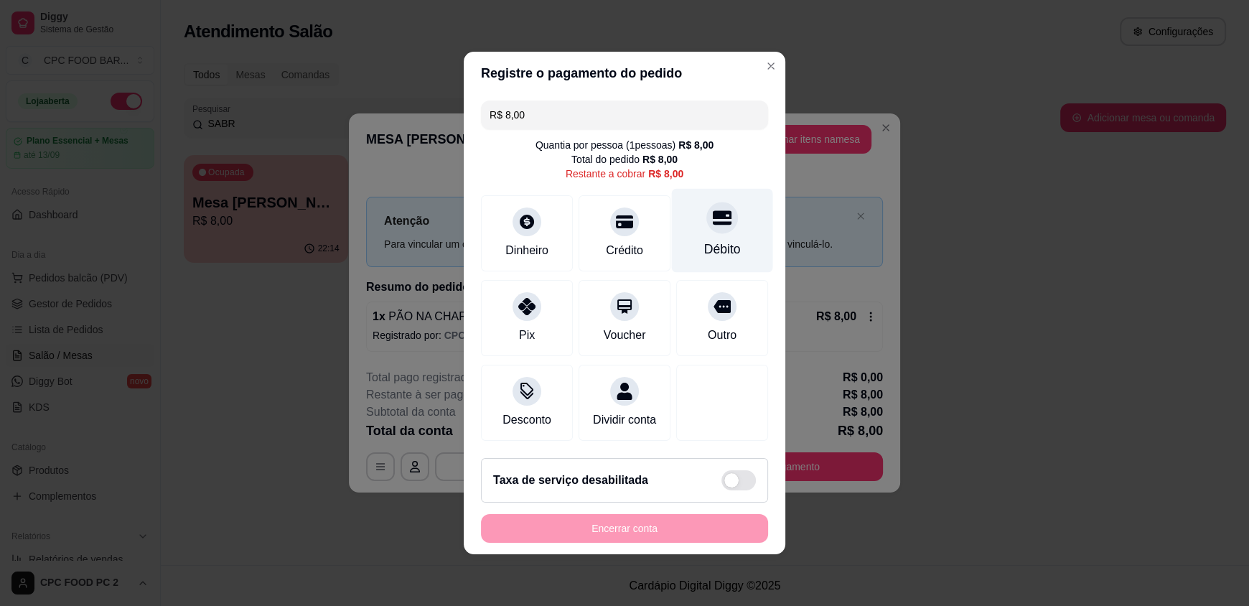
click at [717, 242] on div "Débito" at bounding box center [722, 249] width 37 height 19
type input "R$ 0,00"
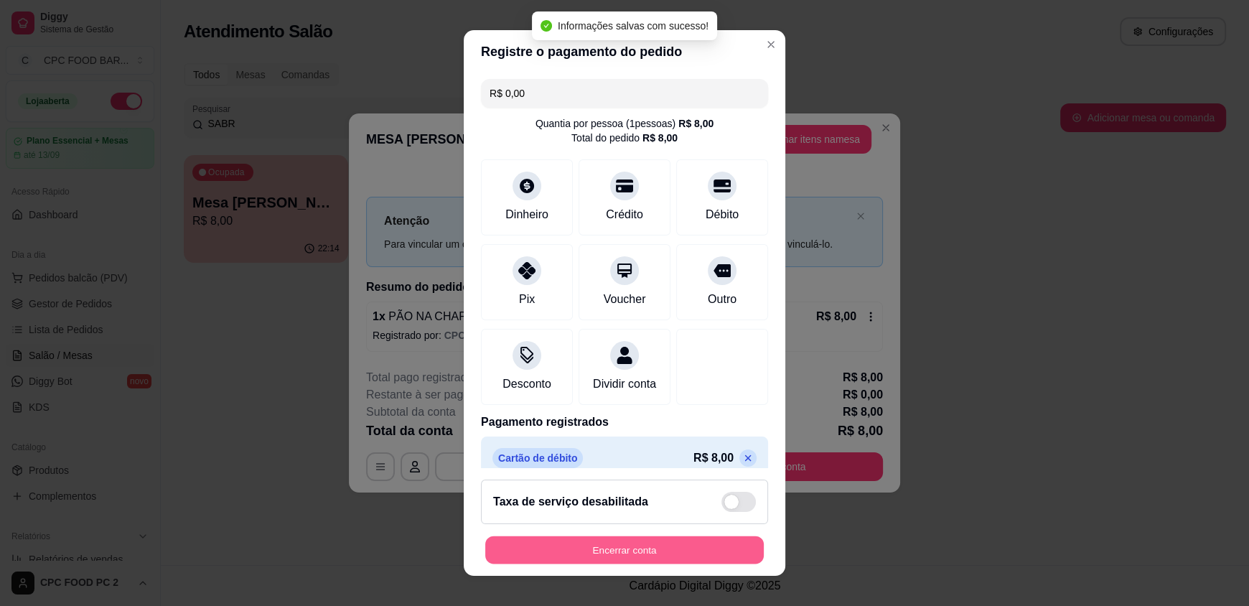
click at [596, 547] on button "Encerrar conta" at bounding box center [624, 549] width 279 height 28
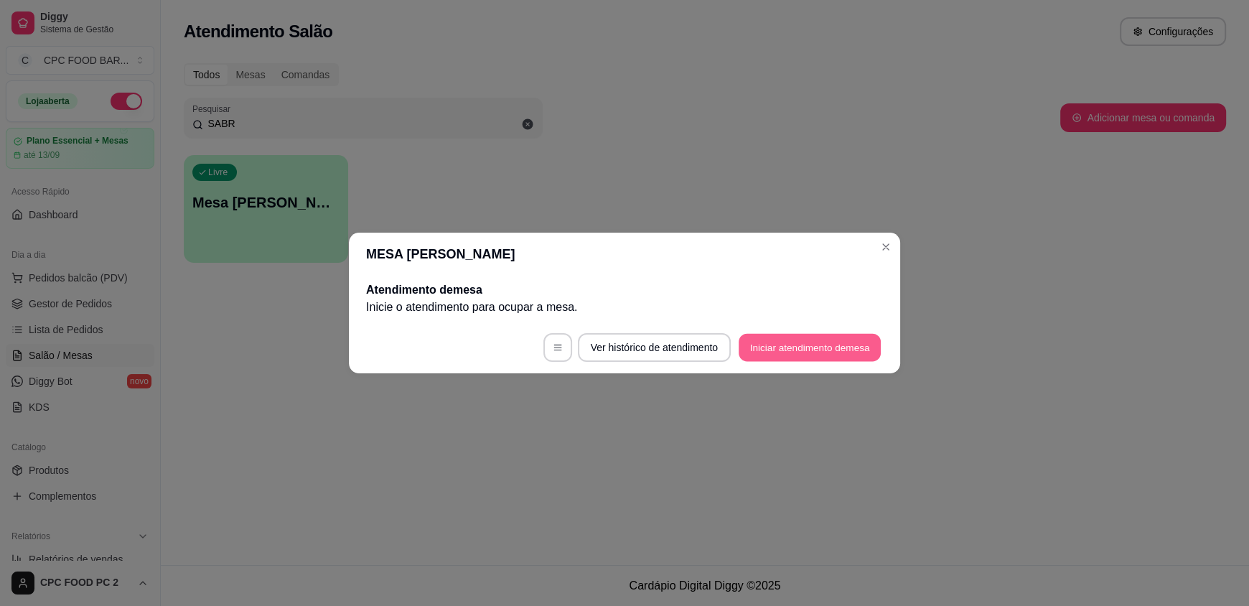
click at [775, 342] on button "Iniciar atendimento de mesa" at bounding box center [810, 348] width 142 height 28
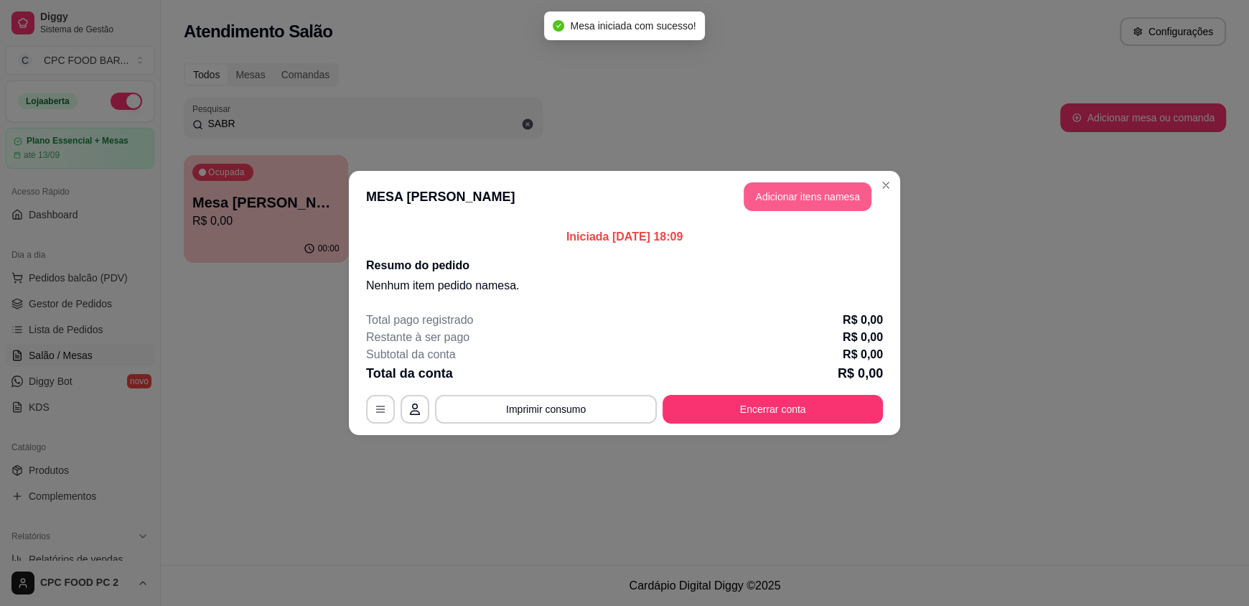
click at [770, 199] on button "Adicionar itens na mesa" at bounding box center [808, 196] width 128 height 29
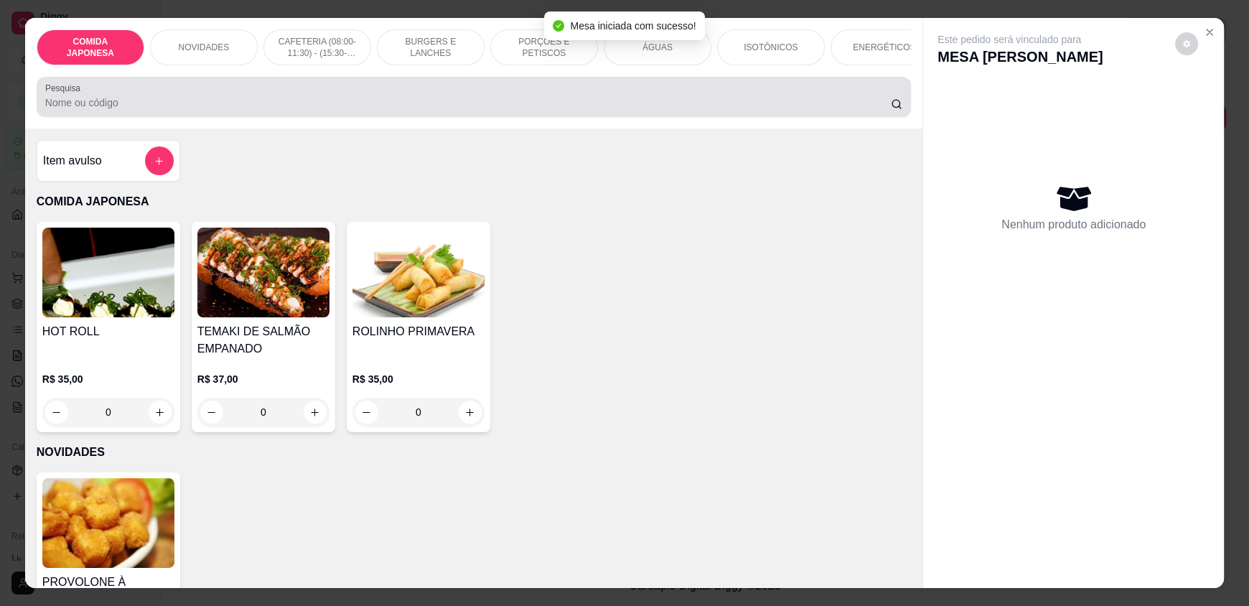
click at [498, 110] on input "Pesquisa" at bounding box center [468, 102] width 846 height 14
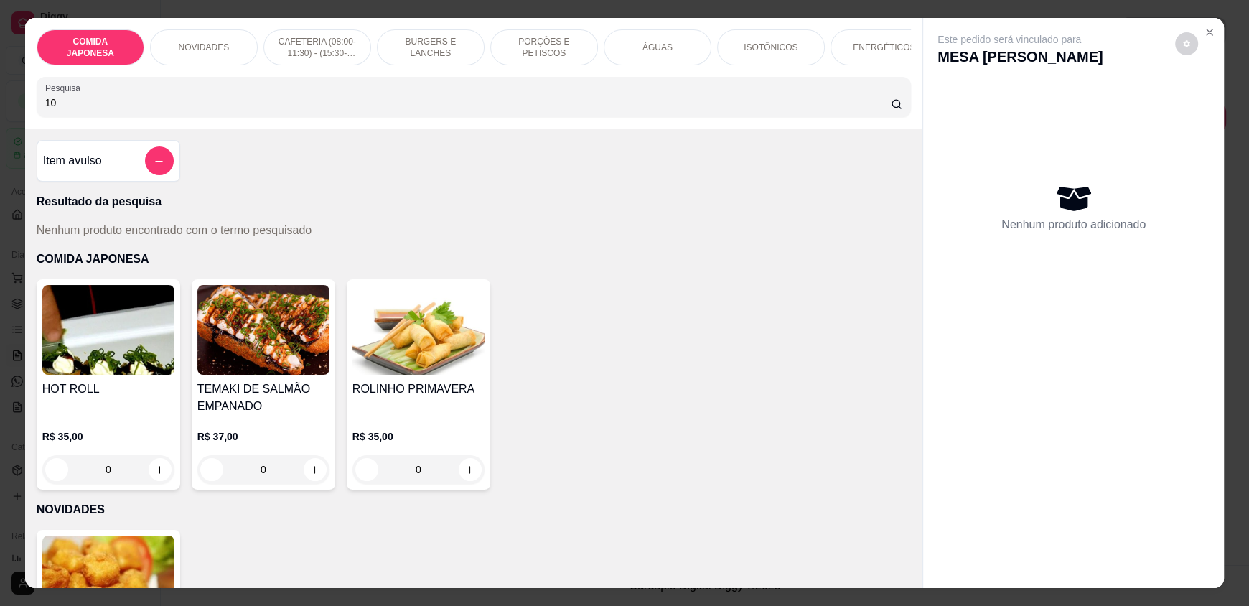
type input "1"
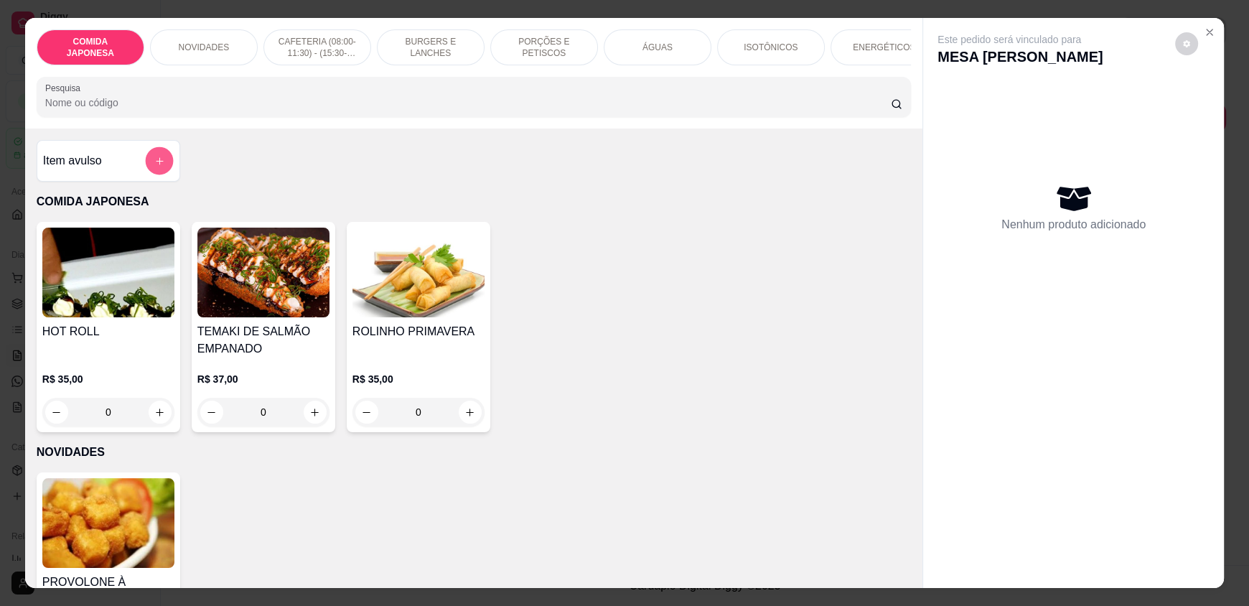
click at [151, 165] on button "add-separate-item" at bounding box center [159, 161] width 28 height 28
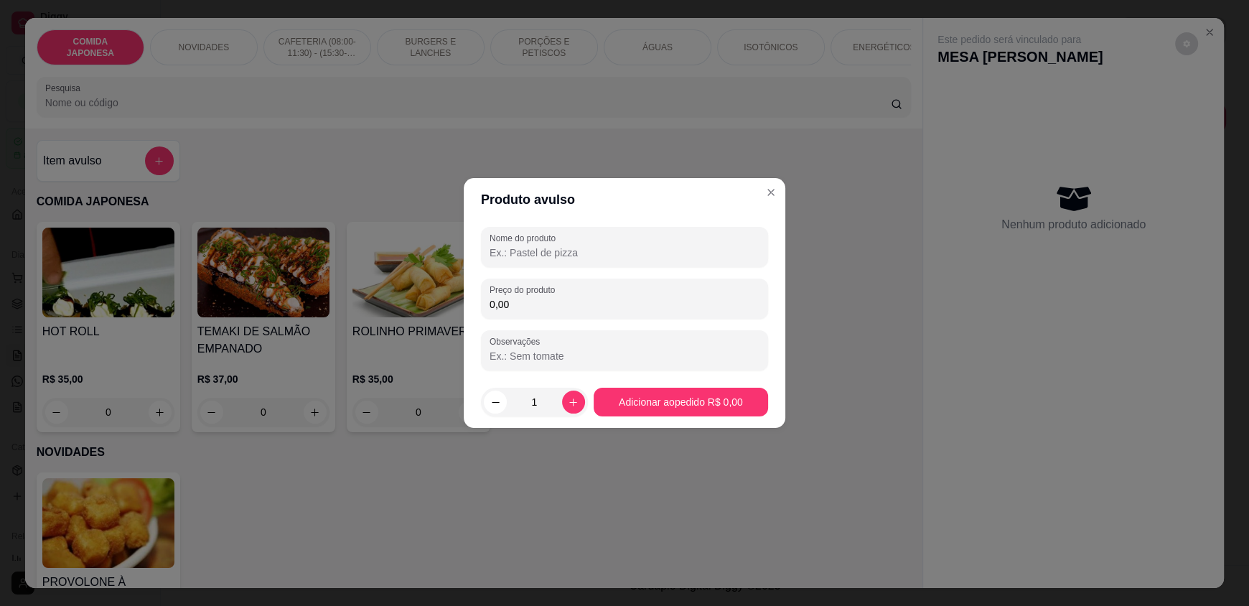
click at [538, 258] on input "Nome do produto" at bounding box center [625, 252] width 270 height 14
type input "100 MINI SALGADOS SORTIDOS"
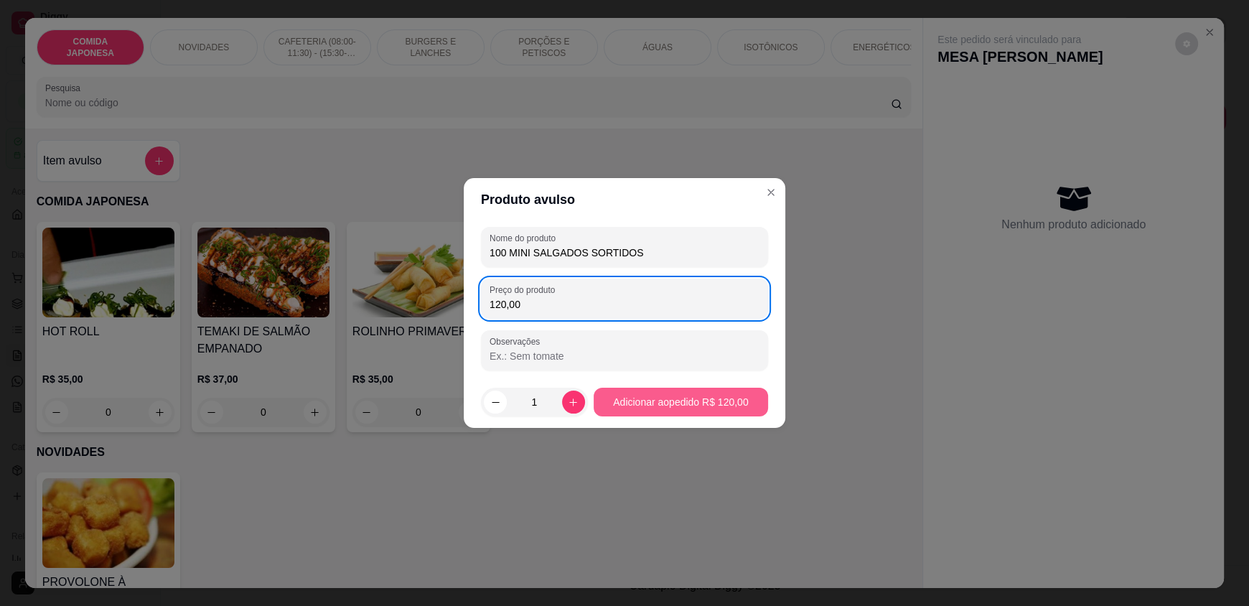
type input "120,00"
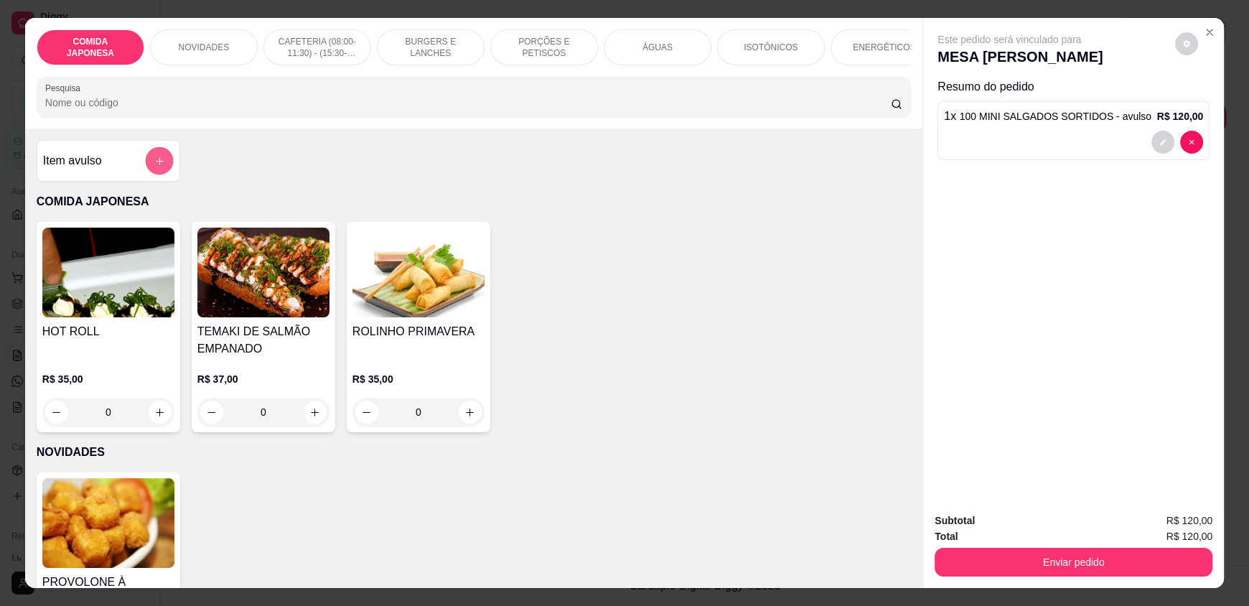
click at [152, 162] on button "add-separate-item" at bounding box center [159, 161] width 28 height 28
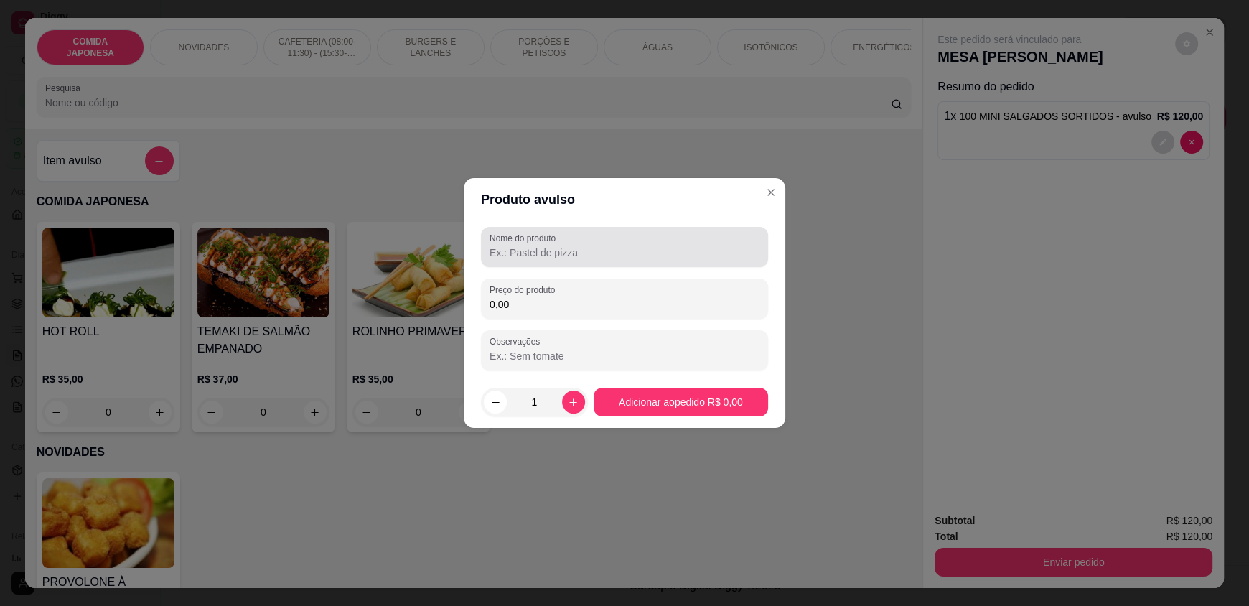
click at [577, 258] on input "Nome do produto" at bounding box center [625, 252] width 270 height 14
click at [551, 251] on input "COCA COLA 2 LITROS" at bounding box center [625, 252] width 270 height 14
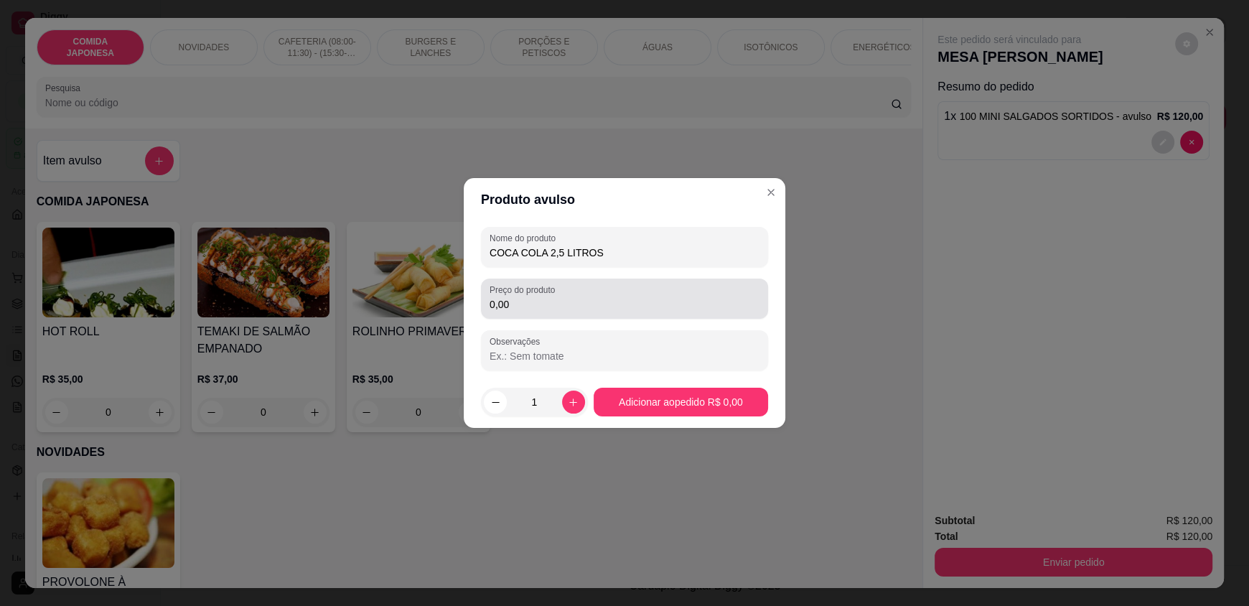
type input "COCA COLA 2,5 LITROS"
click at [544, 306] on input "0,00" at bounding box center [625, 304] width 270 height 14
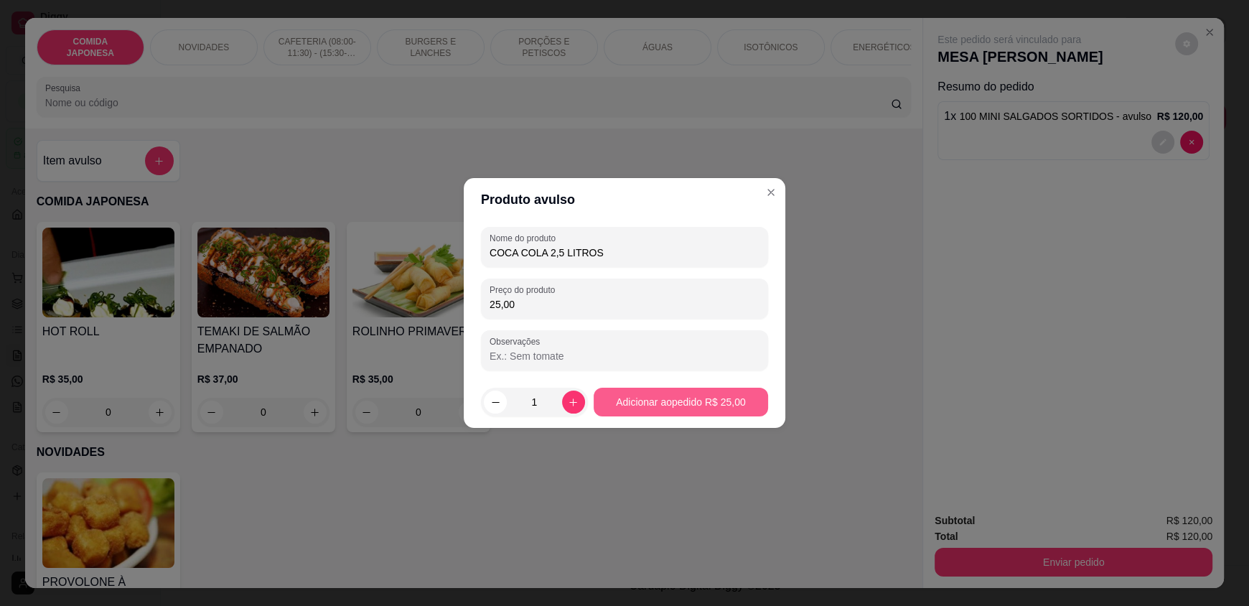
type input "25,00"
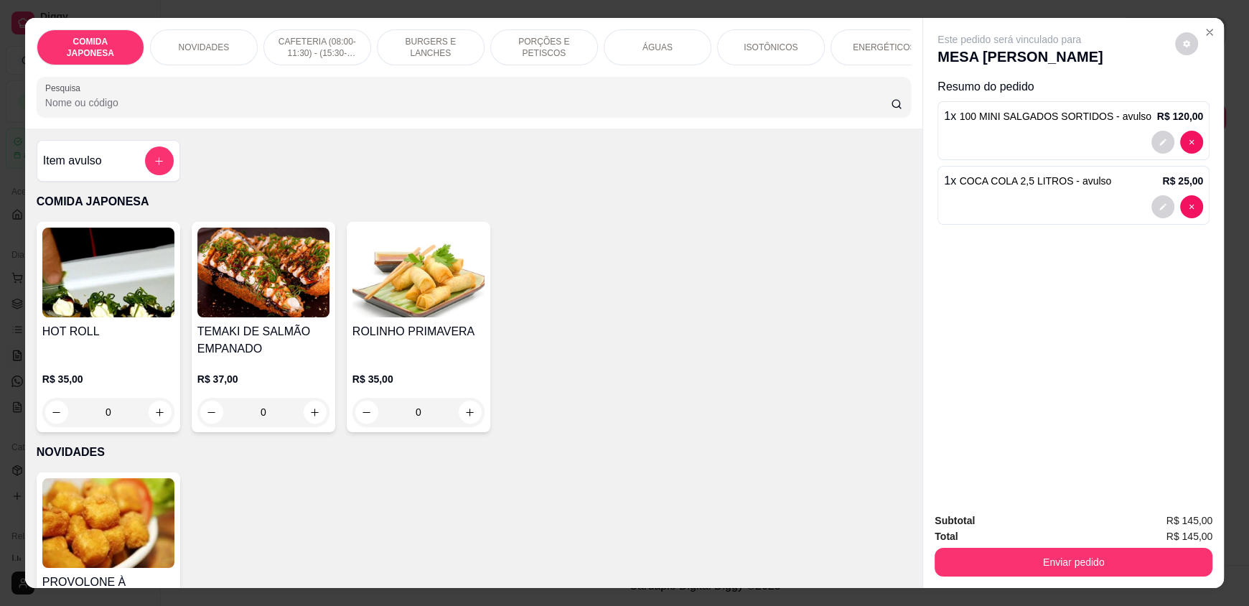
click at [1123, 544] on div "Enviar pedido" at bounding box center [1074, 560] width 278 height 32
click at [1118, 565] on button "Enviar pedido" at bounding box center [1074, 562] width 278 height 29
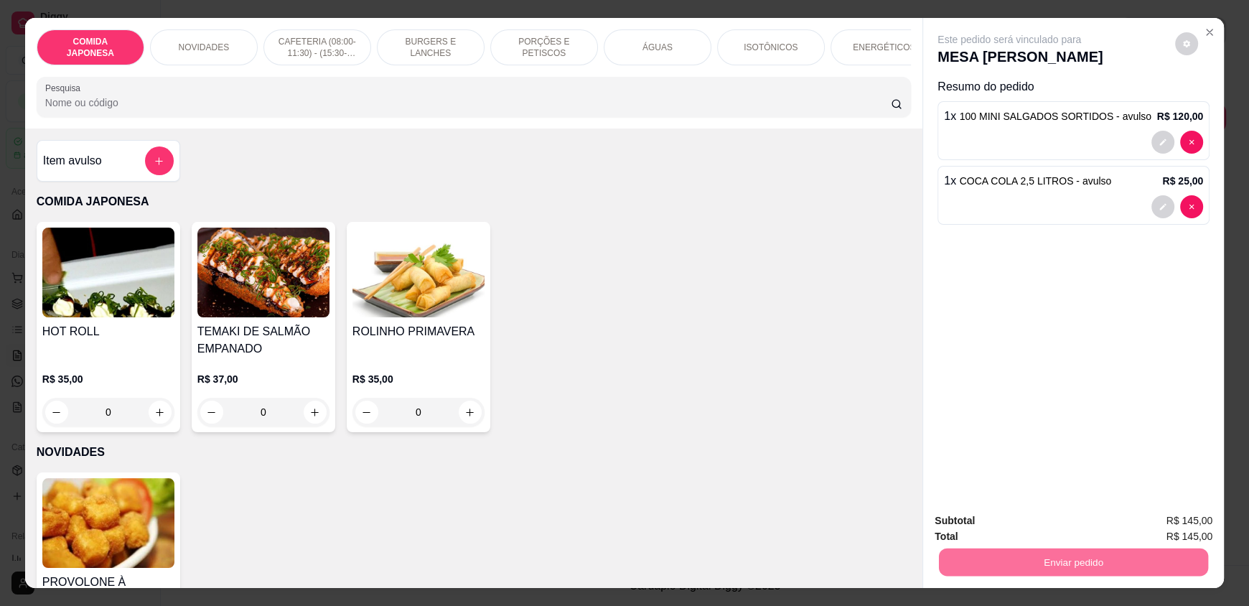
click at [1011, 518] on button "Não registrar e enviar pedido" at bounding box center [1025, 526] width 145 height 27
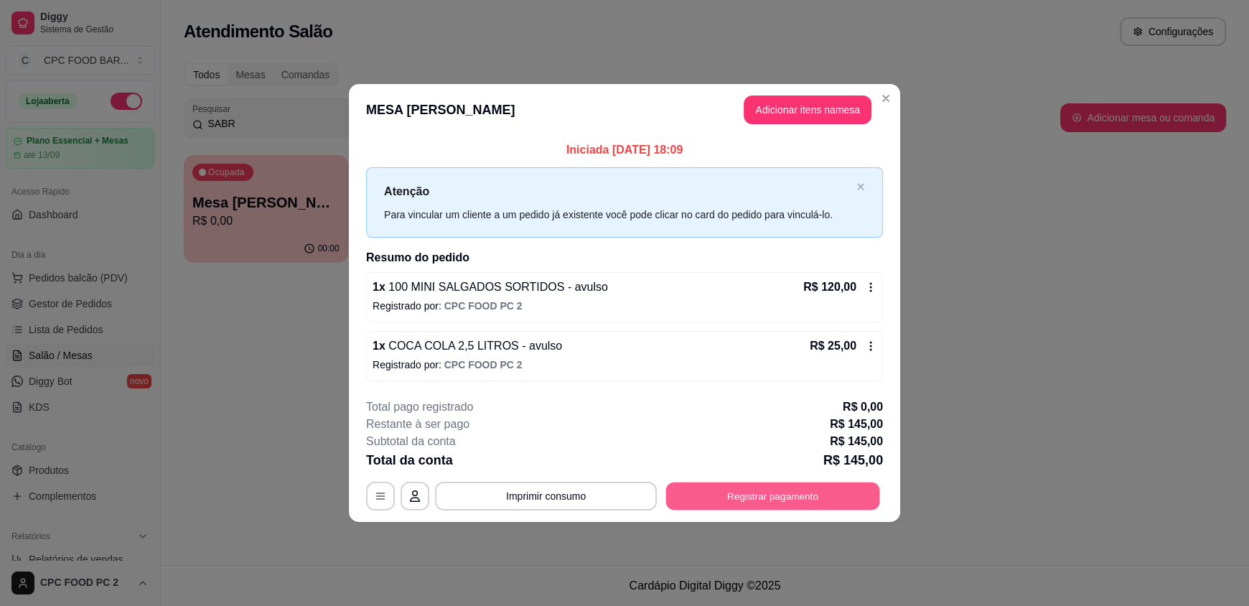
click at [763, 490] on button "Registrar pagamento" at bounding box center [773, 496] width 214 height 28
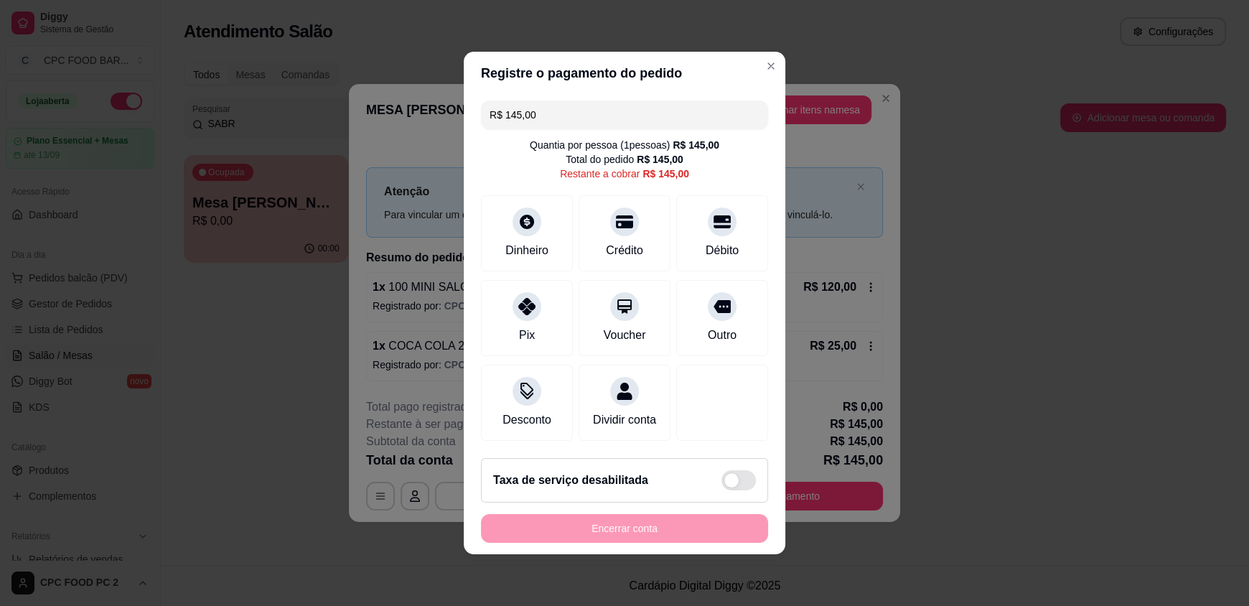
drag, startPoint x: 572, startPoint y: 108, endPoint x: 469, endPoint y: 108, distance: 103.4
click at [469, 108] on div "R$ 145,00 Quantia por pessoa ( 1 pessoas) R$ 145,00 Total do pedido R$ 145,00 R…" at bounding box center [625, 271] width 322 height 352
click at [693, 222] on div "Débito" at bounding box center [722, 231] width 101 height 84
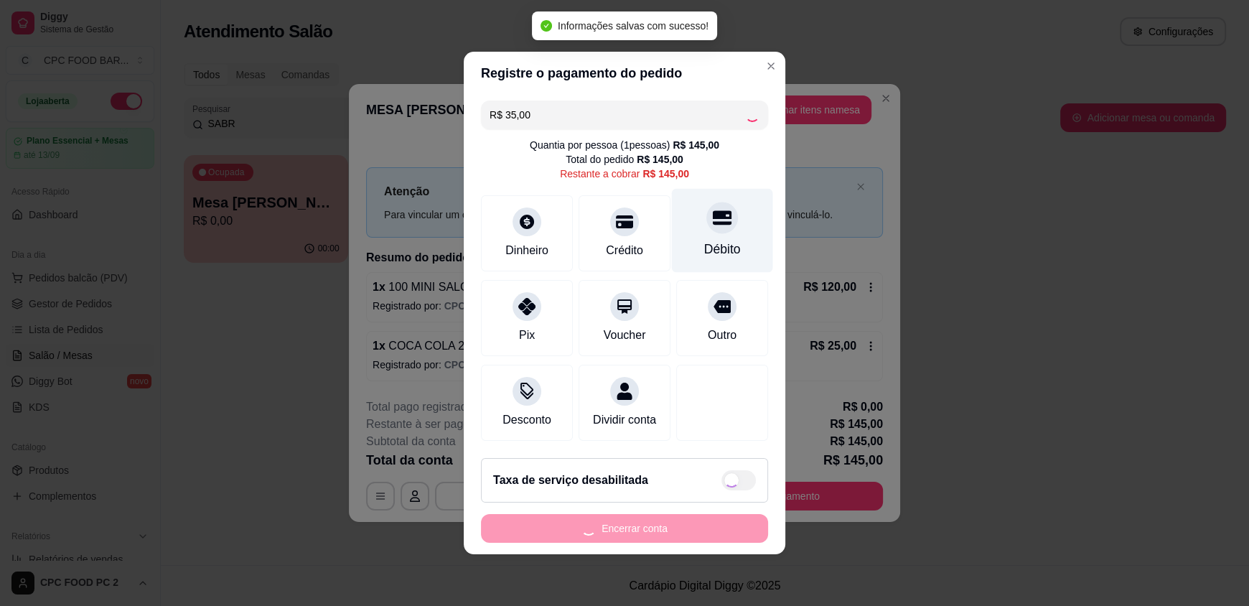
type input "R$ 110,00"
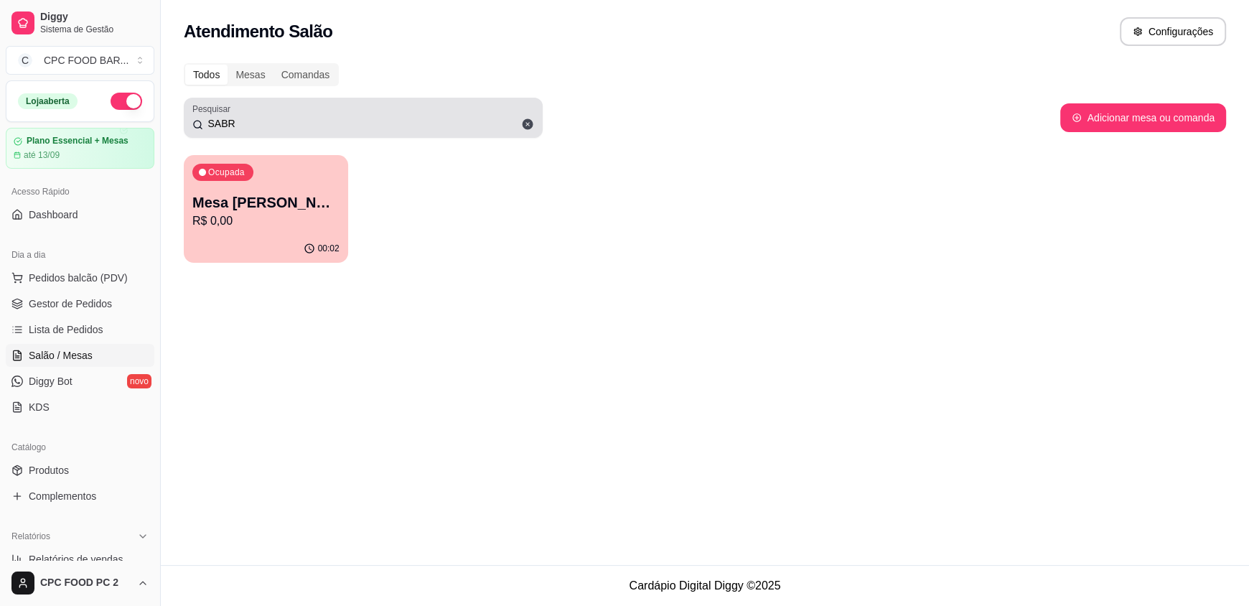
click at [523, 125] on icon at bounding box center [528, 124] width 11 height 11
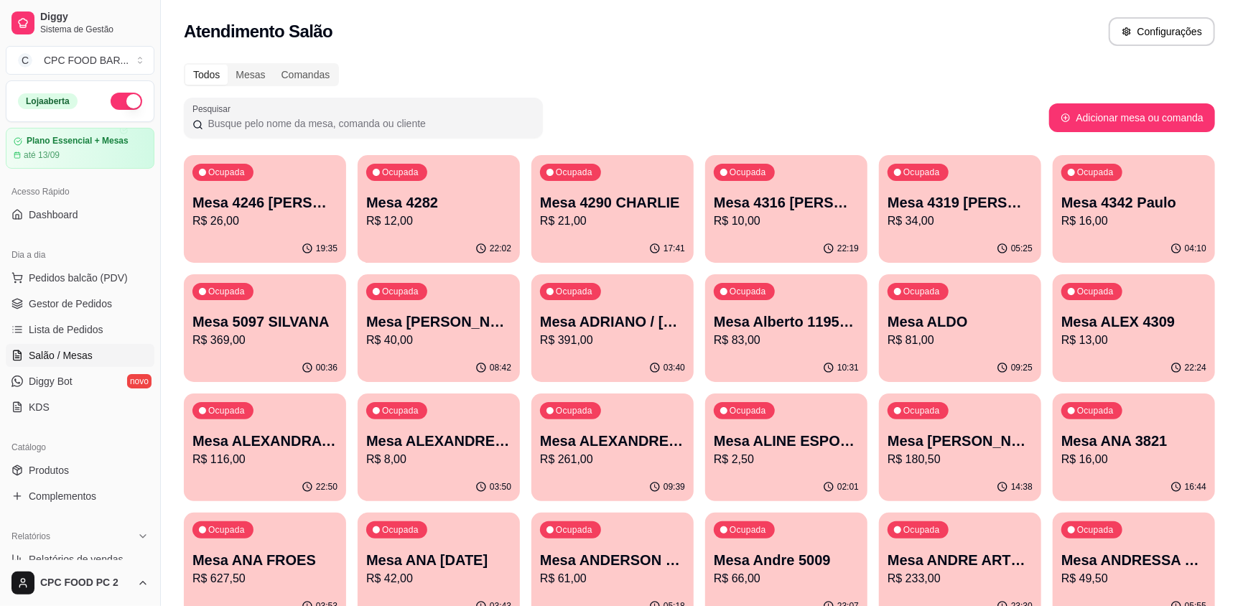
click at [447, 124] on input "Pesquisar" at bounding box center [368, 123] width 331 height 14
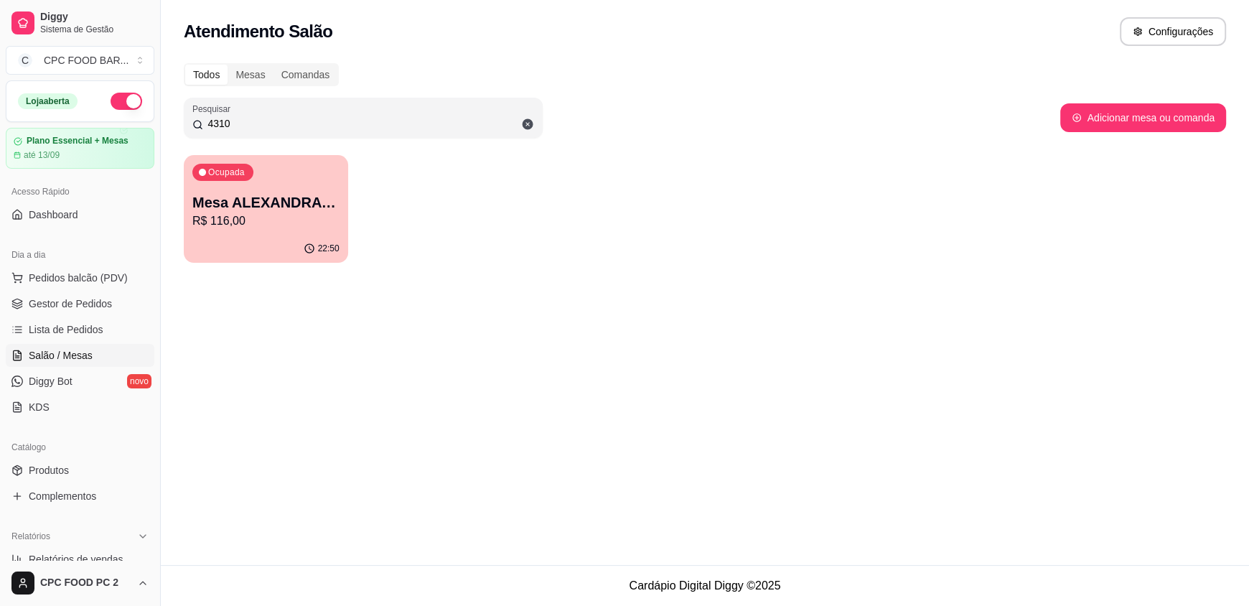
type input "4310"
click at [324, 171] on div "Ocupada Mesa ALEXANDRA 4310 R$ 116,00" at bounding box center [266, 195] width 164 height 80
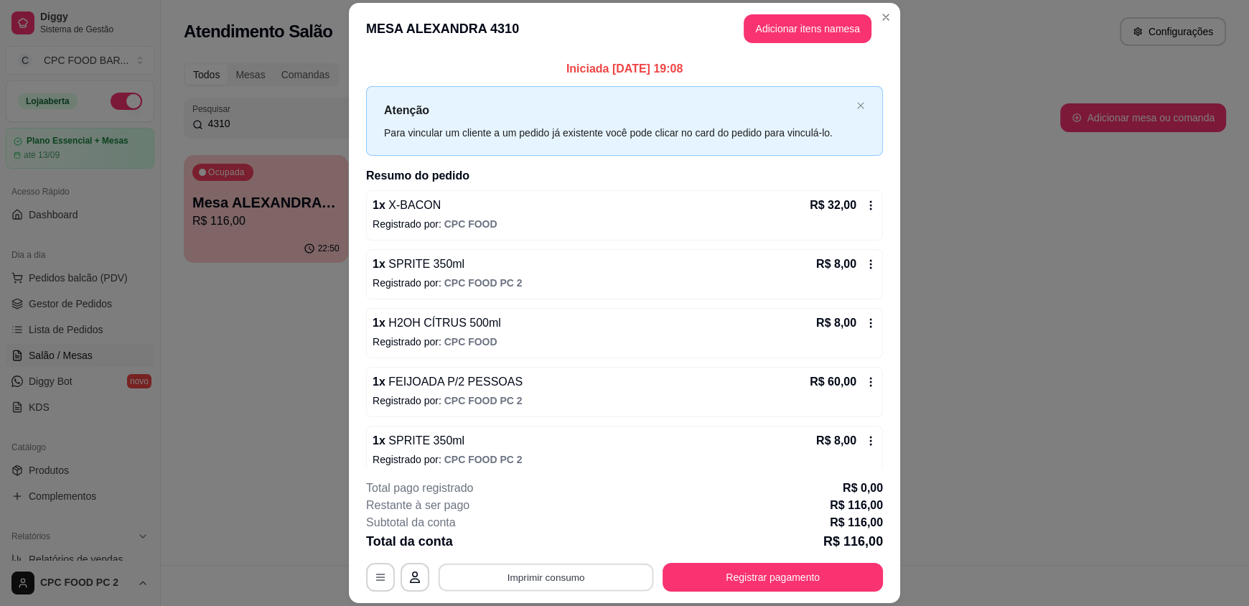
click at [558, 575] on button "Imprimir consumo" at bounding box center [546, 577] width 215 height 28
click at [556, 541] on button "IMPRESSORA" at bounding box center [545, 544] width 100 height 22
click at [721, 571] on button "Registrar pagamento" at bounding box center [773, 577] width 220 height 29
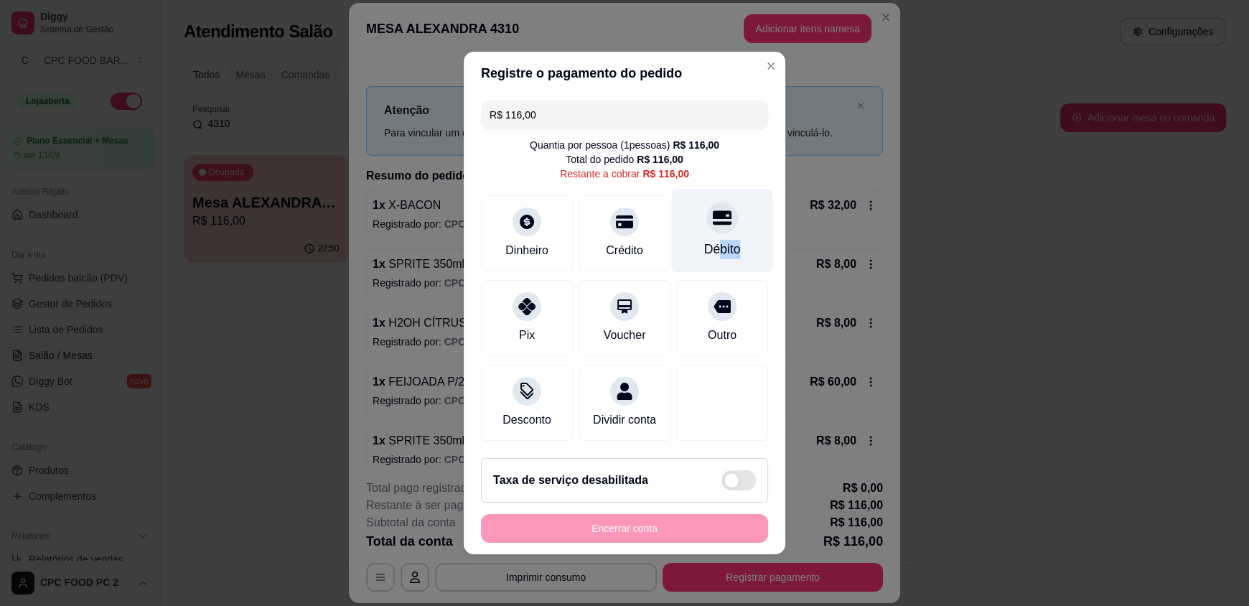
drag, startPoint x: 703, startPoint y: 229, endPoint x: 724, endPoint y: 233, distance: 20.4
click at [724, 233] on div "Débito" at bounding box center [722, 231] width 101 height 84
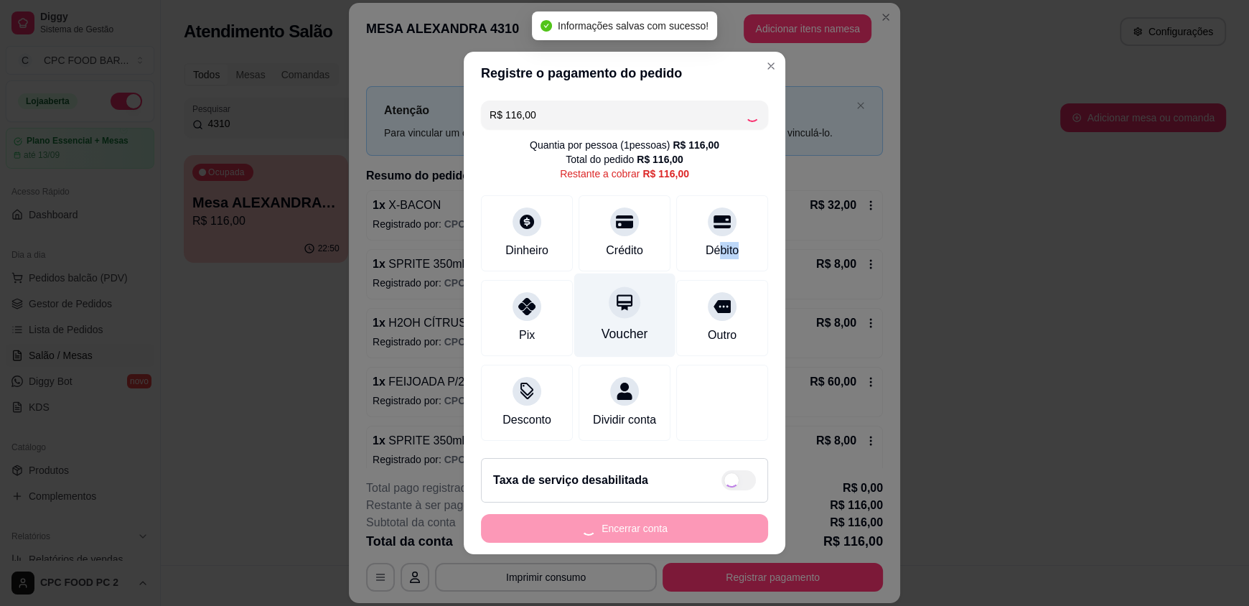
type input "R$ 0,00"
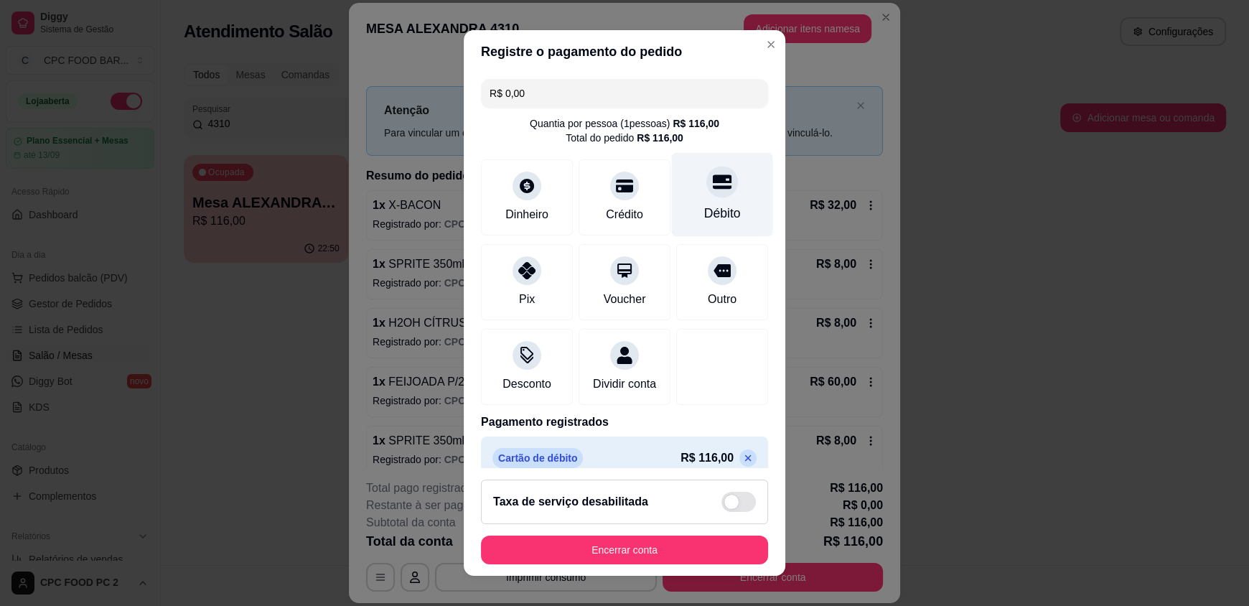
click at [713, 187] on icon at bounding box center [722, 182] width 19 height 14
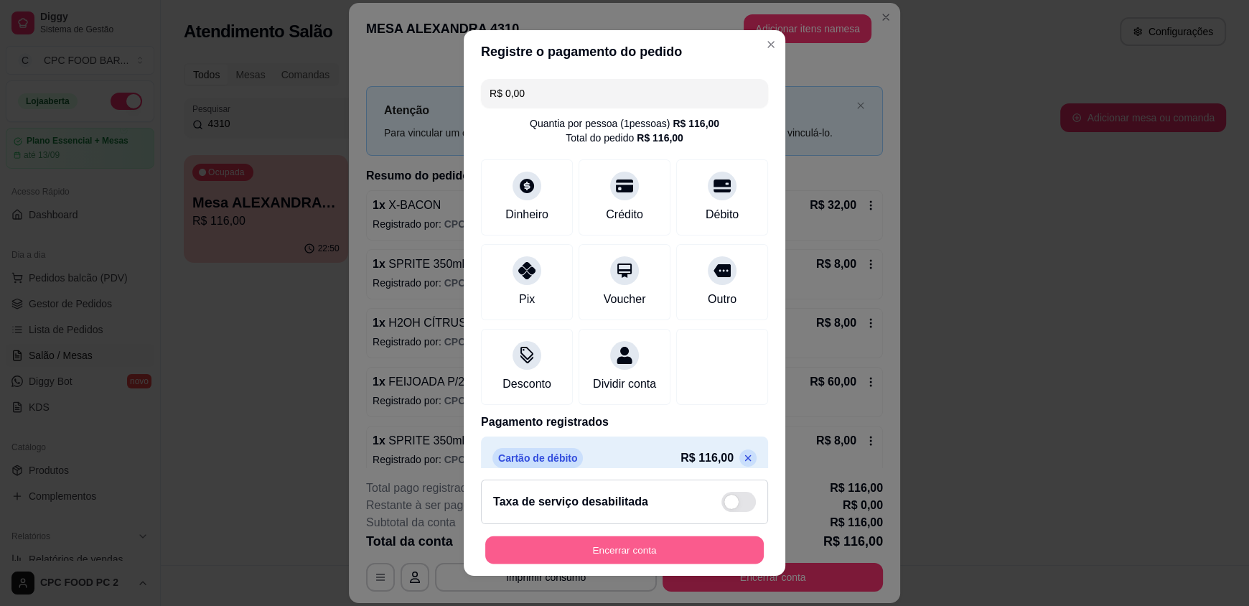
click at [614, 551] on button "Encerrar conta" at bounding box center [624, 549] width 279 height 28
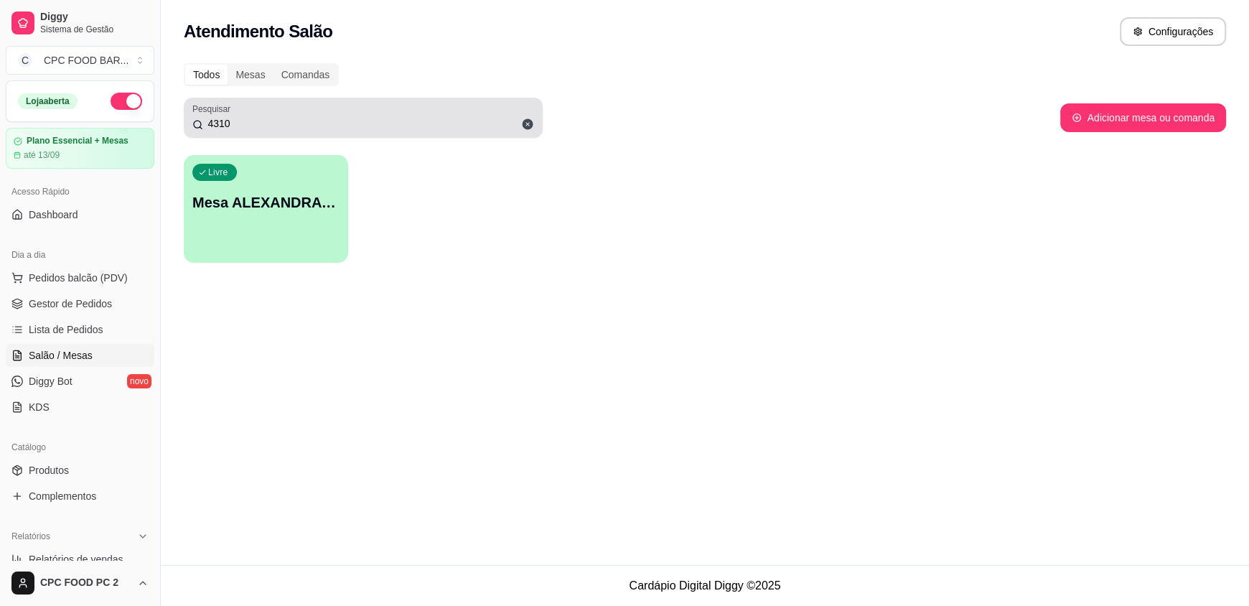
click at [525, 118] on icon at bounding box center [527, 124] width 13 height 13
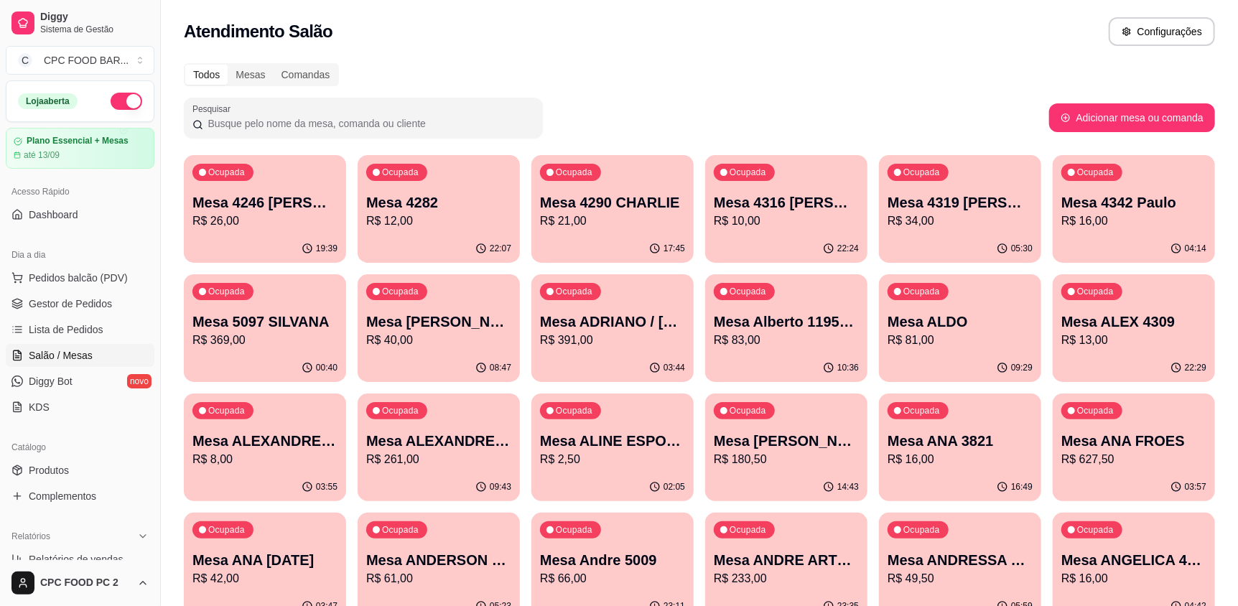
click at [462, 129] on input "Pesquisar" at bounding box center [368, 123] width 331 height 14
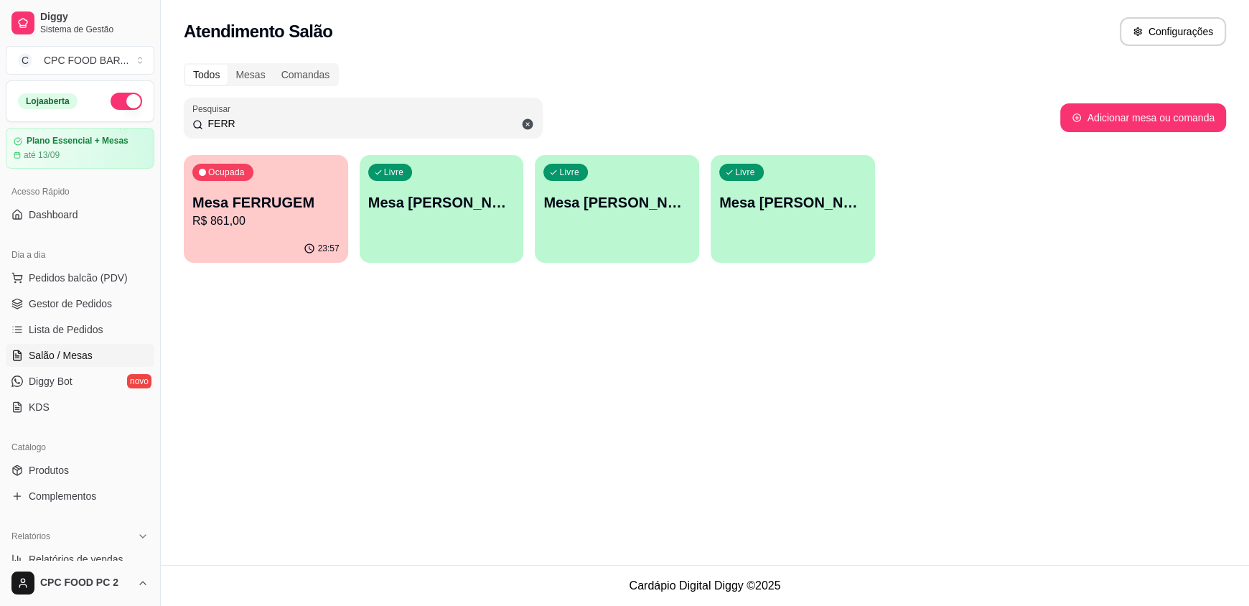
type input "FERR"
click at [300, 215] on p "R$ 861,00" at bounding box center [266, 220] width 143 height 17
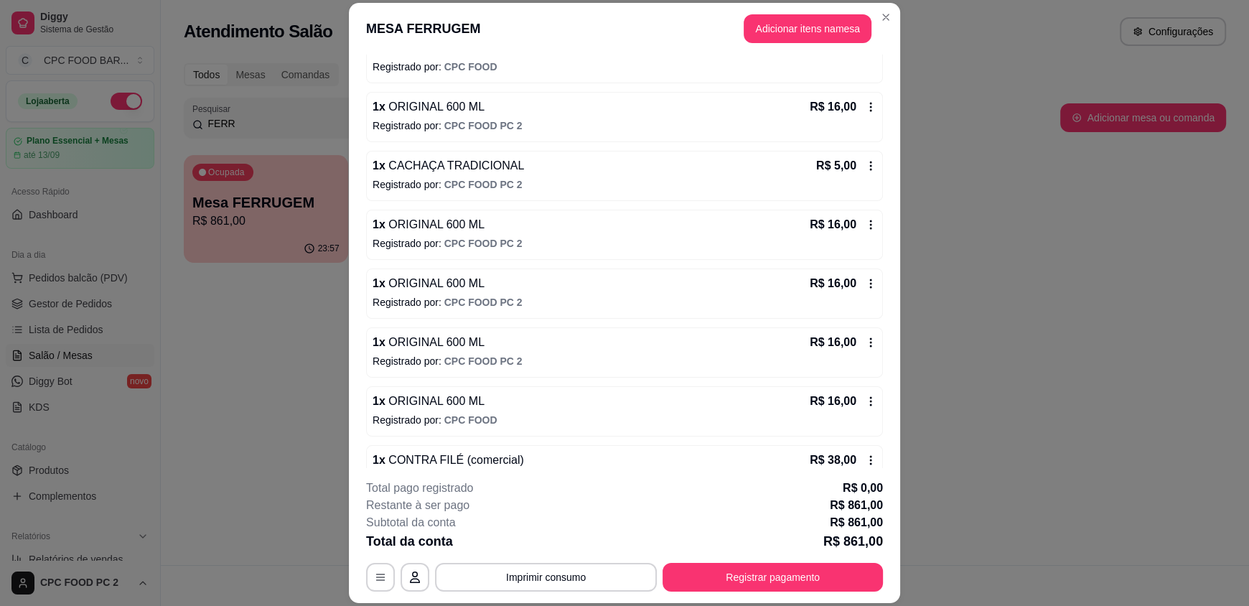
scroll to position [2799, 0]
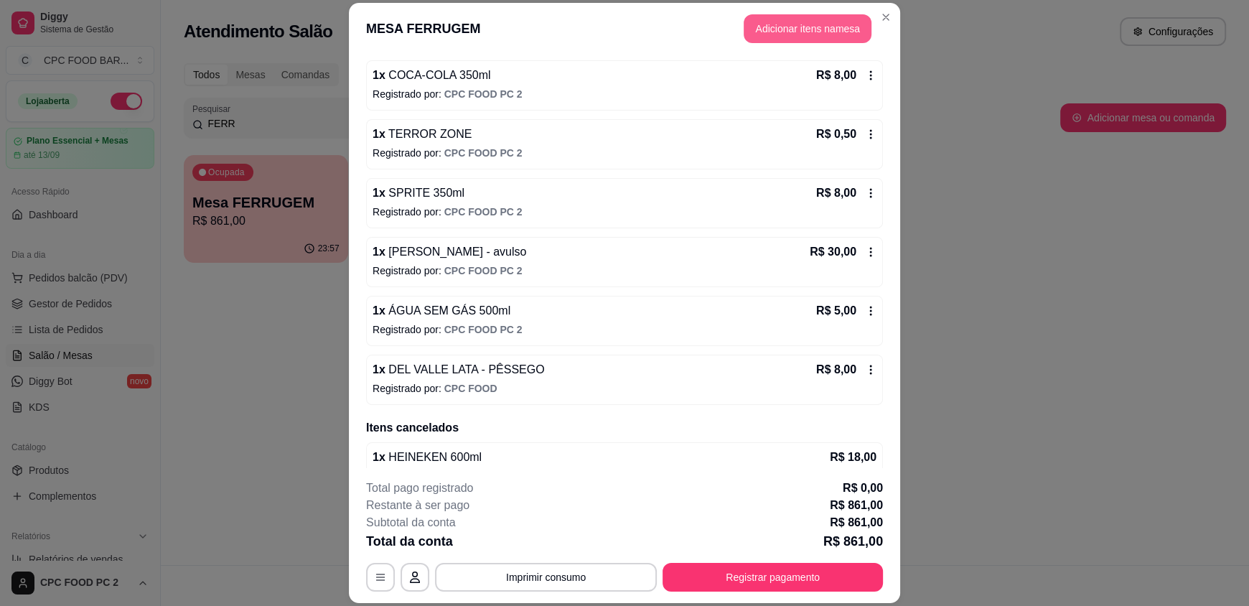
click at [811, 31] on button "Adicionar itens na mesa" at bounding box center [808, 28] width 128 height 29
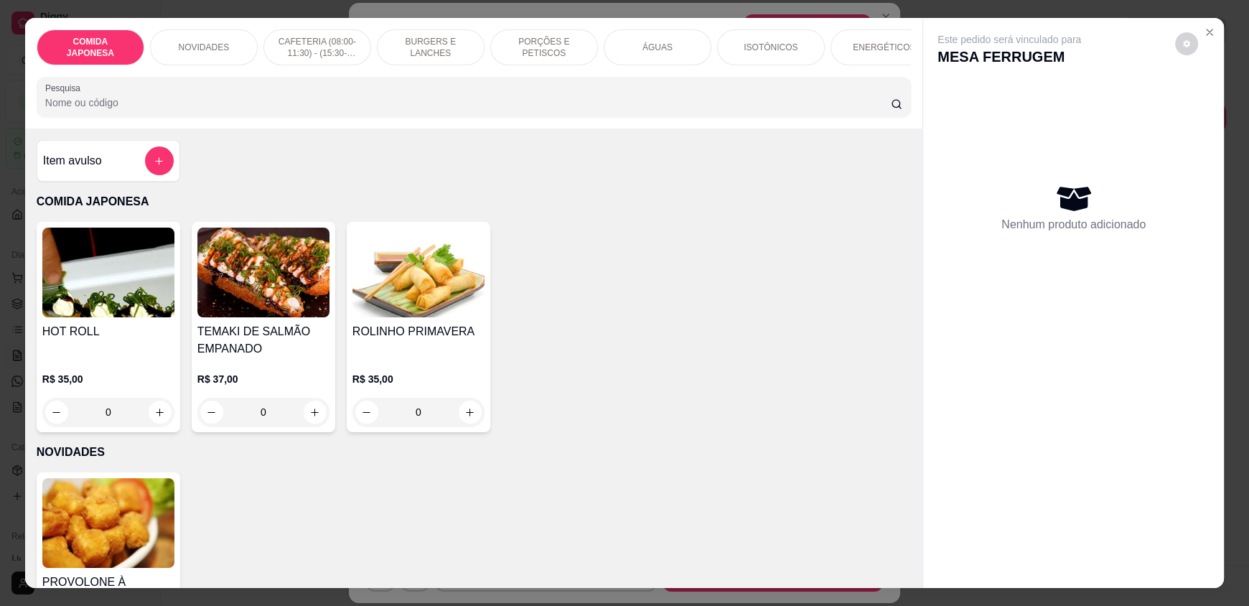
click at [620, 107] on input "Pesquisa" at bounding box center [468, 102] width 846 height 14
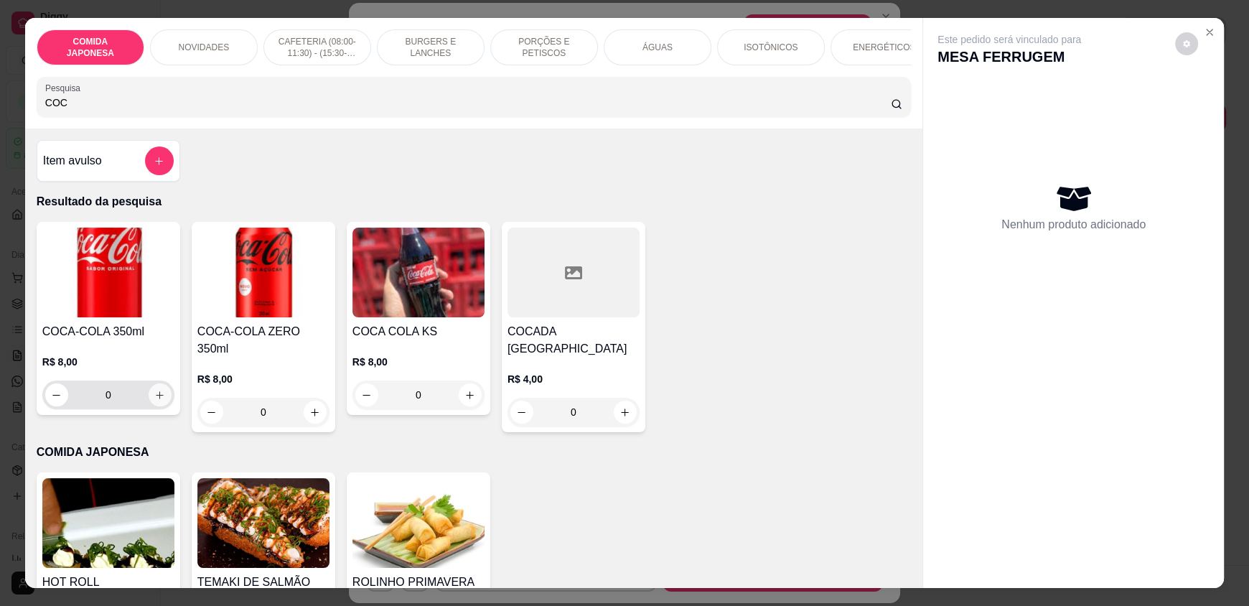
type input "COC"
click at [155, 401] on icon "increase-product-quantity" at bounding box center [160, 395] width 11 height 11
type input "1"
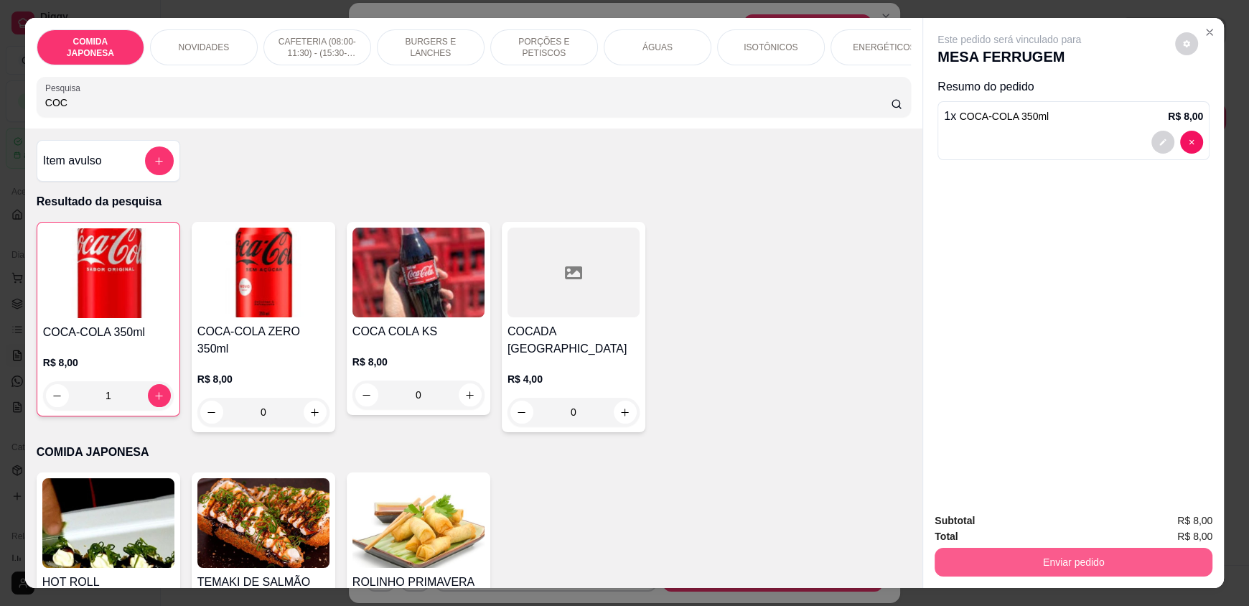
click at [967, 554] on button "Enviar pedido" at bounding box center [1074, 562] width 278 height 29
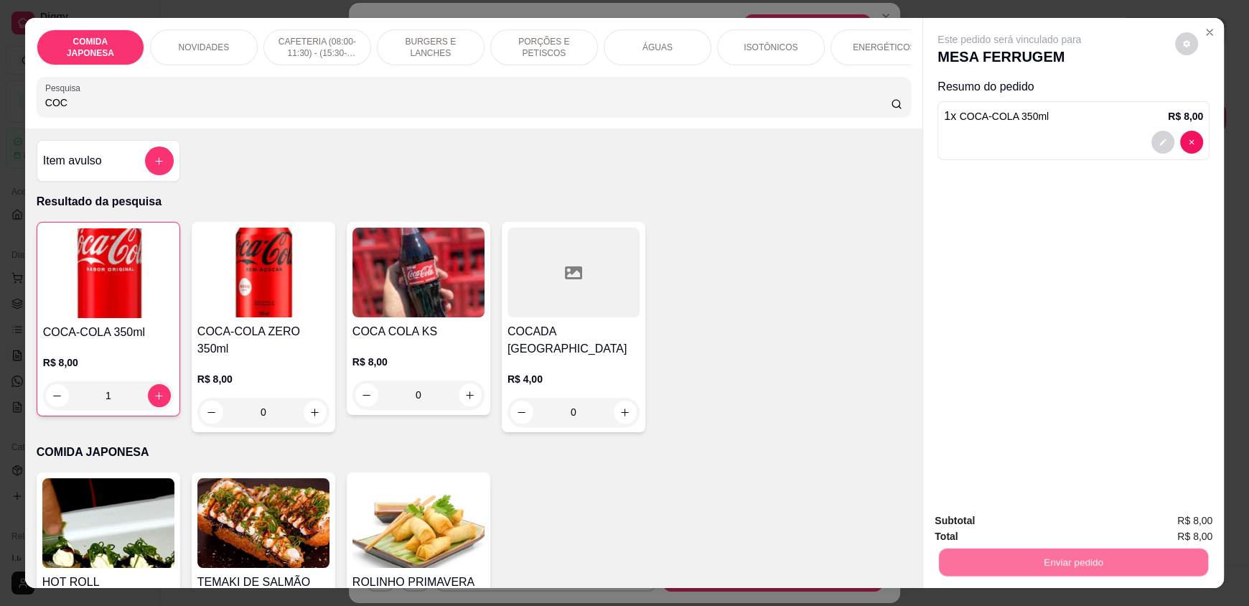
click at [968, 530] on button "Não registrar e enviar pedido" at bounding box center [1025, 526] width 145 height 27
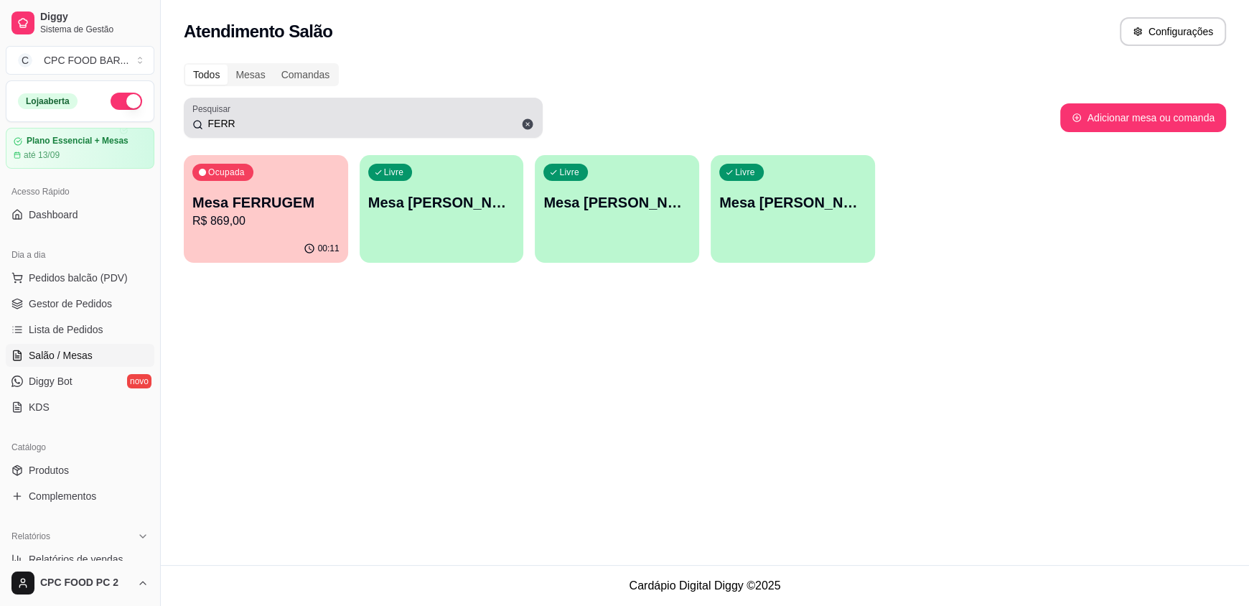
click at [530, 119] on icon at bounding box center [527, 124] width 13 height 13
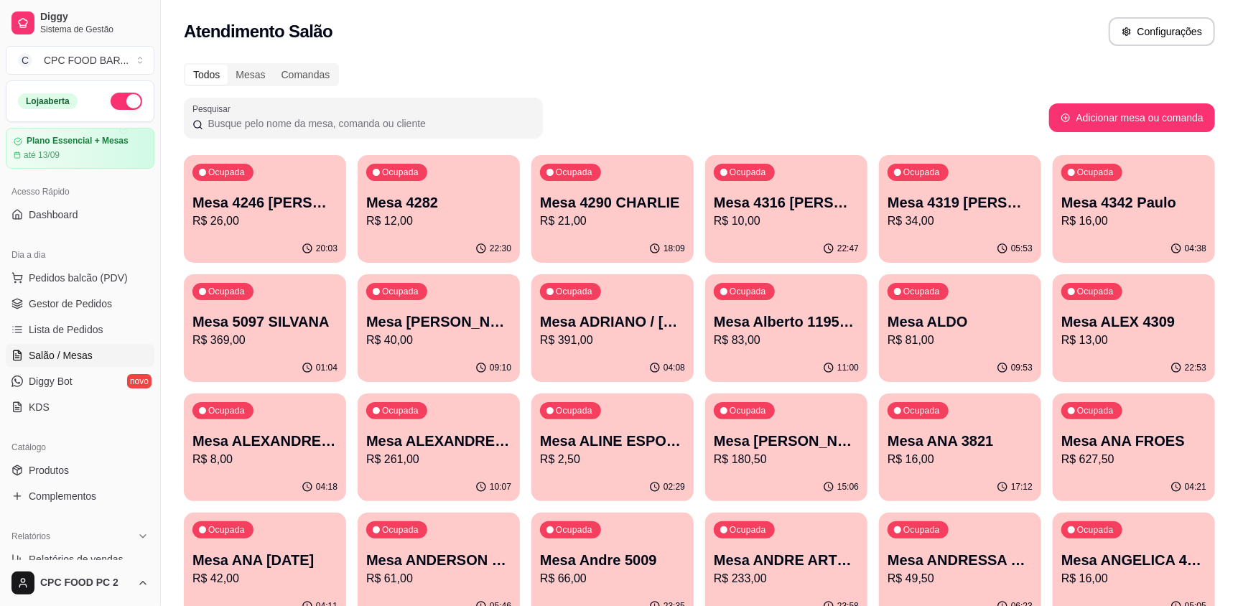
click at [212, 123] on input "Pesquisar" at bounding box center [368, 123] width 331 height 14
click at [100, 276] on span "Pedidos balcão (PDV)" at bounding box center [78, 278] width 99 height 14
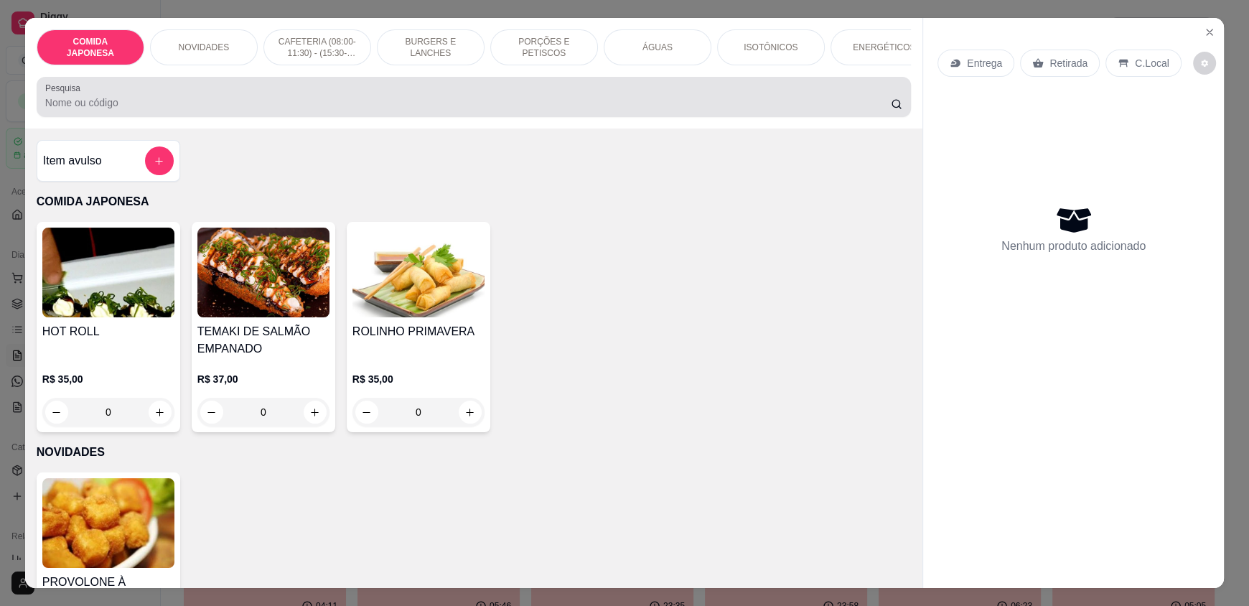
click at [246, 110] on input "Pesquisa" at bounding box center [468, 102] width 846 height 14
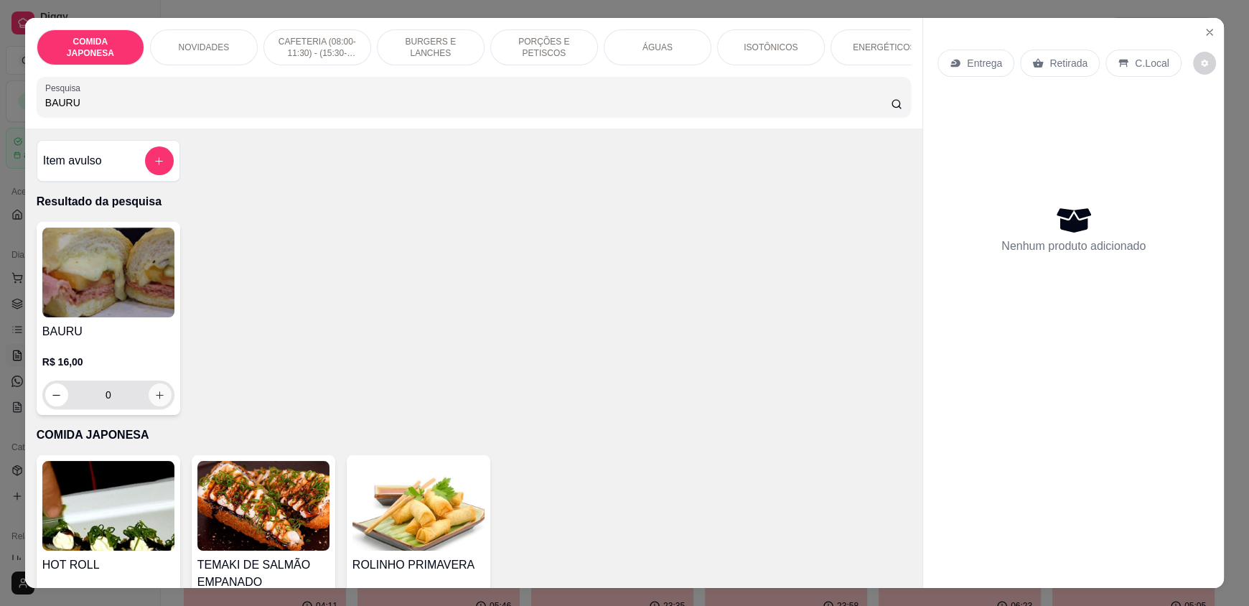
type input "BAURU"
click at [156, 401] on icon "increase-product-quantity" at bounding box center [159, 395] width 11 height 11
type input "1"
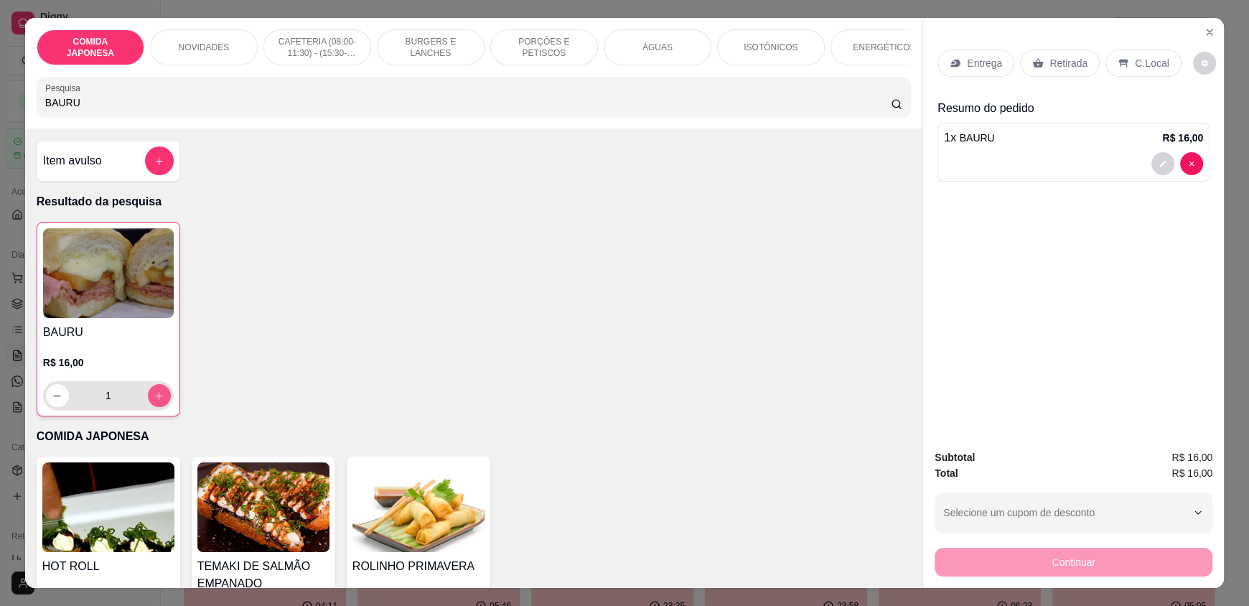
click at [156, 401] on icon "increase-product-quantity" at bounding box center [159, 395] width 11 height 11
type input "2"
click at [1135, 61] on p "C.Local" at bounding box center [1152, 63] width 34 height 14
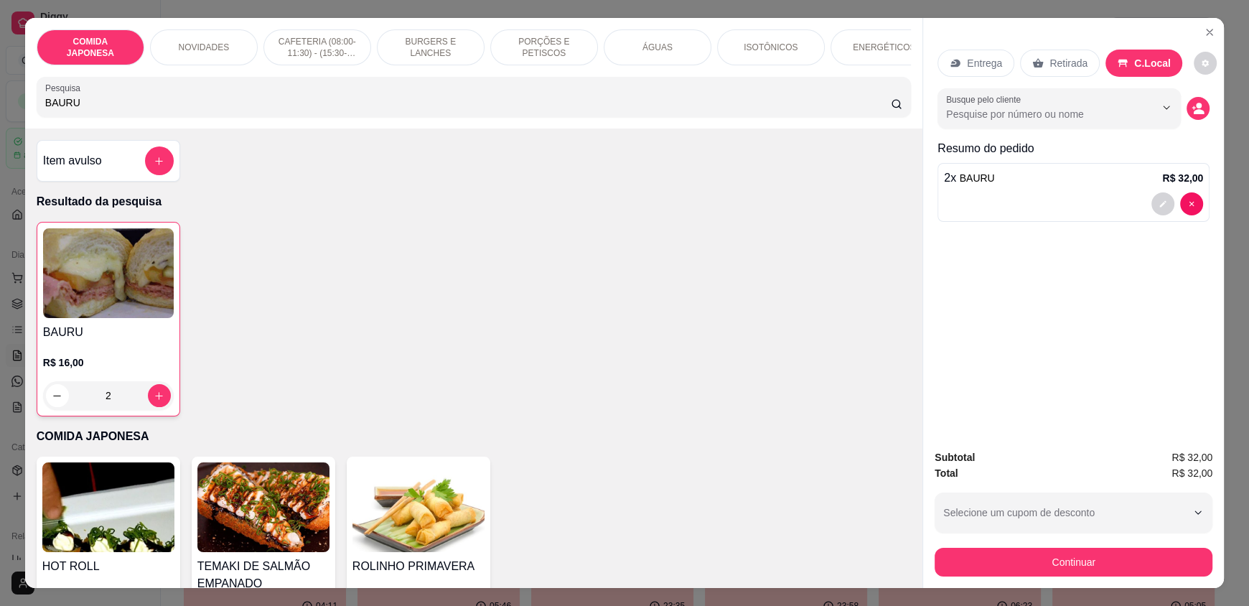
drag, startPoint x: 151, startPoint y: 109, endPoint x: 22, endPoint y: 110, distance: 128.5
click at [25, 110] on div "COMIDA JAPONESA NOVIDADES CAFETERIA (08:00-11:30) - (15:30-18:00) BURGERS E LAN…" at bounding box center [473, 73] width 897 height 111
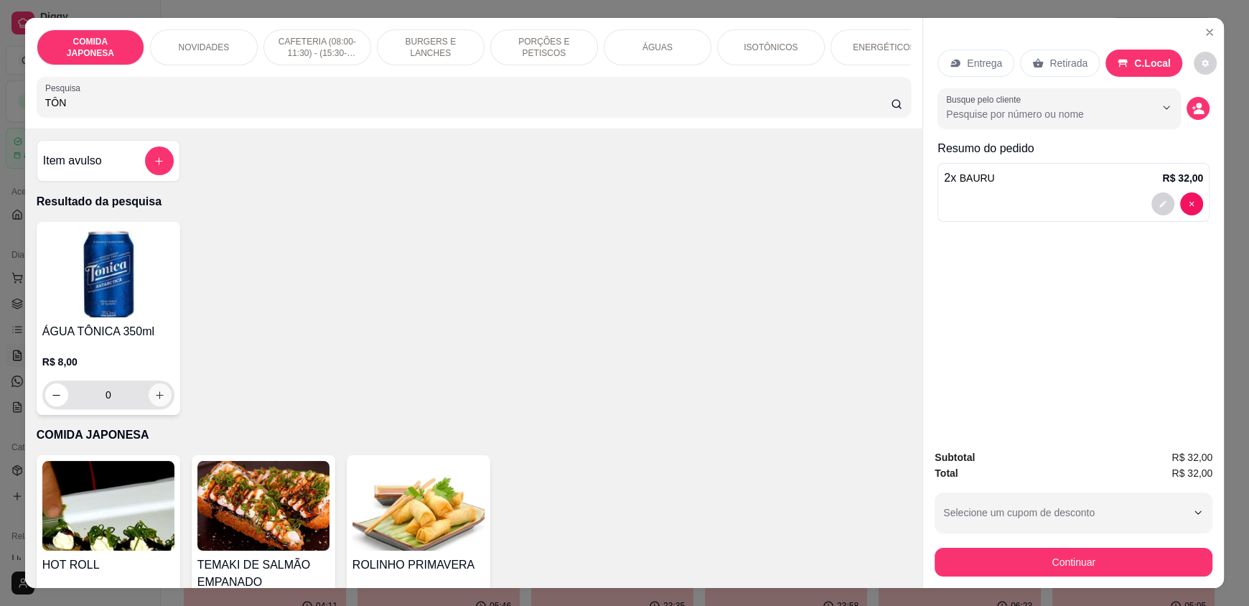
type input "TÔN"
click at [156, 401] on icon "increase-product-quantity" at bounding box center [159, 395] width 11 height 11
type input "1"
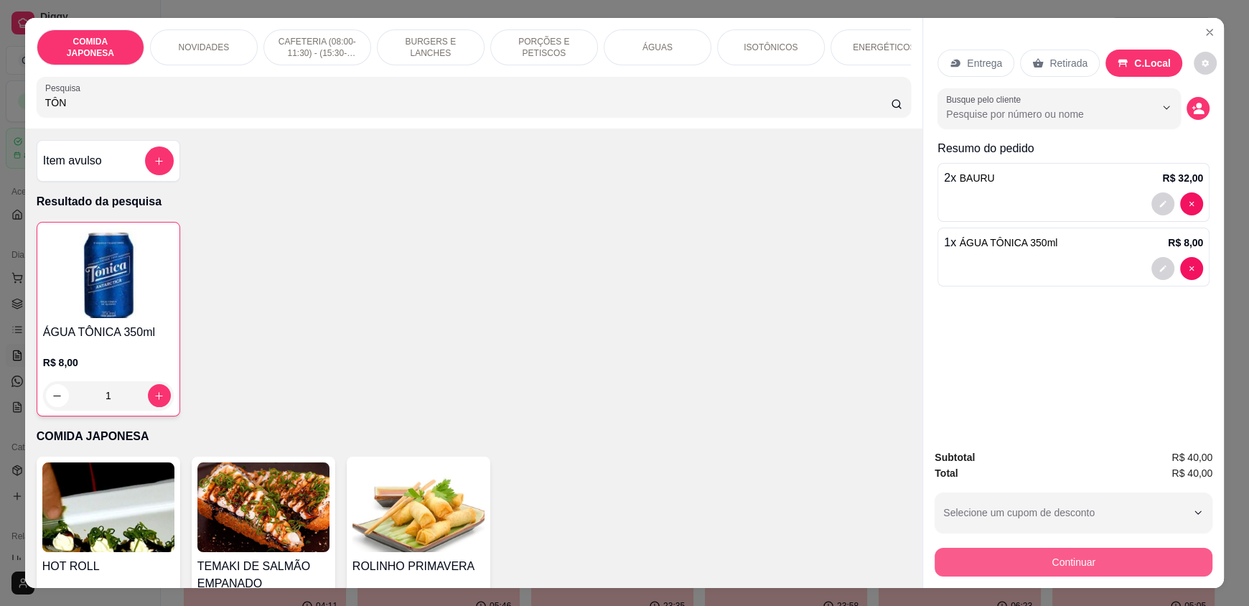
click at [1107, 557] on button "Continuar" at bounding box center [1074, 562] width 278 height 29
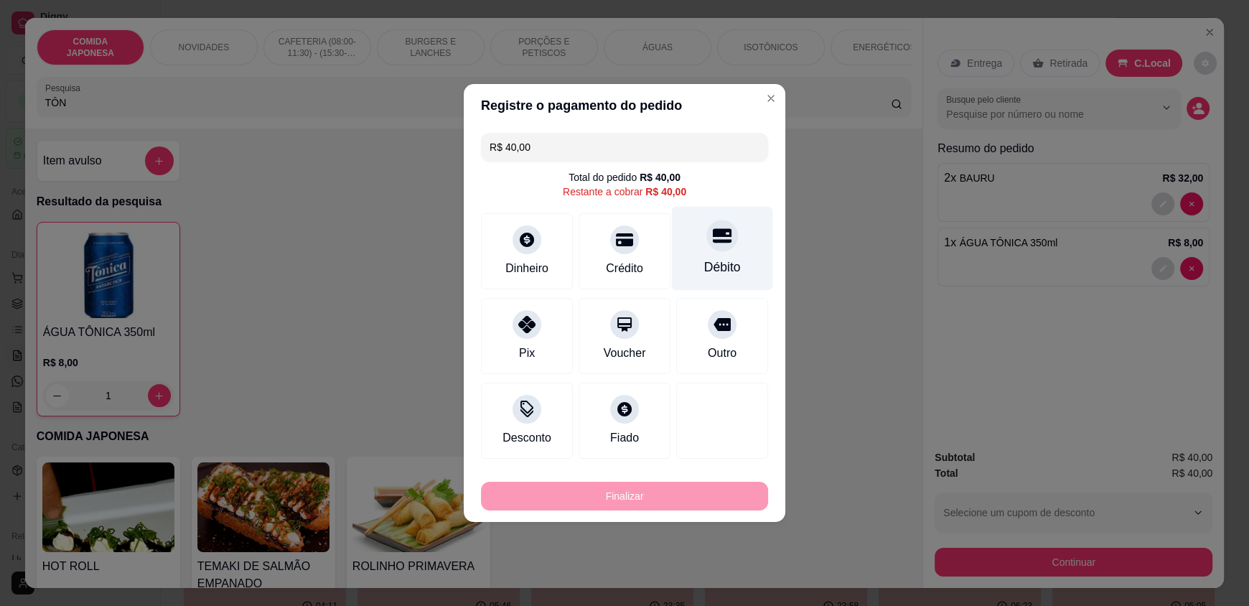
click at [722, 252] on div "Débito" at bounding box center [722, 249] width 101 height 84
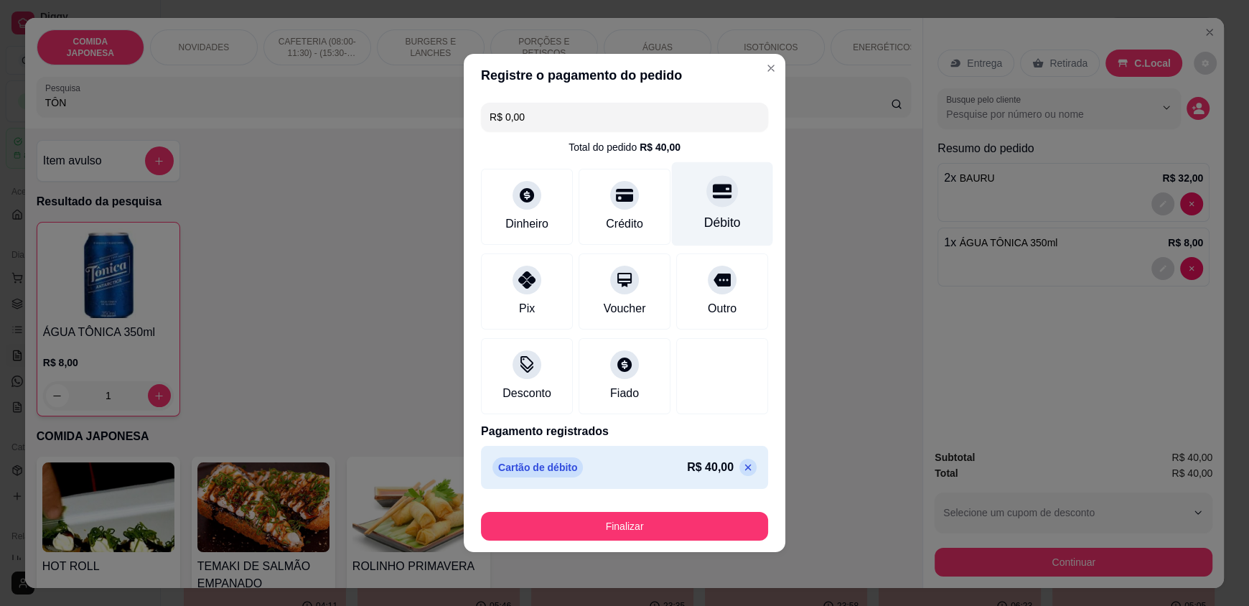
type input "R$ 0,00"
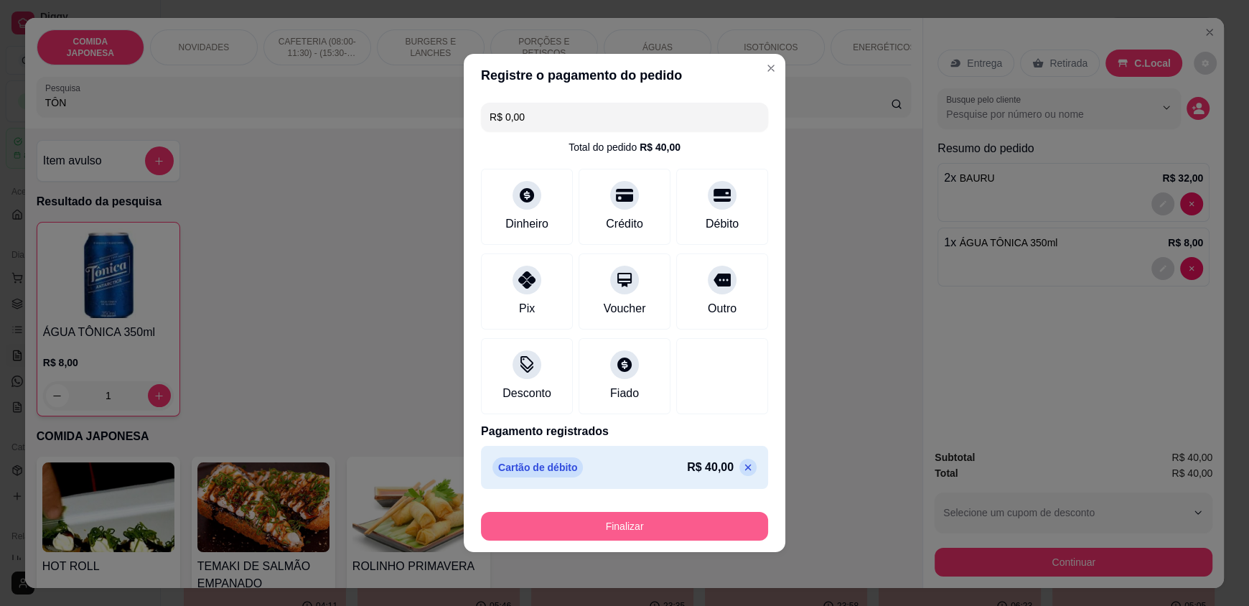
click at [671, 524] on button "Finalizar" at bounding box center [624, 526] width 287 height 29
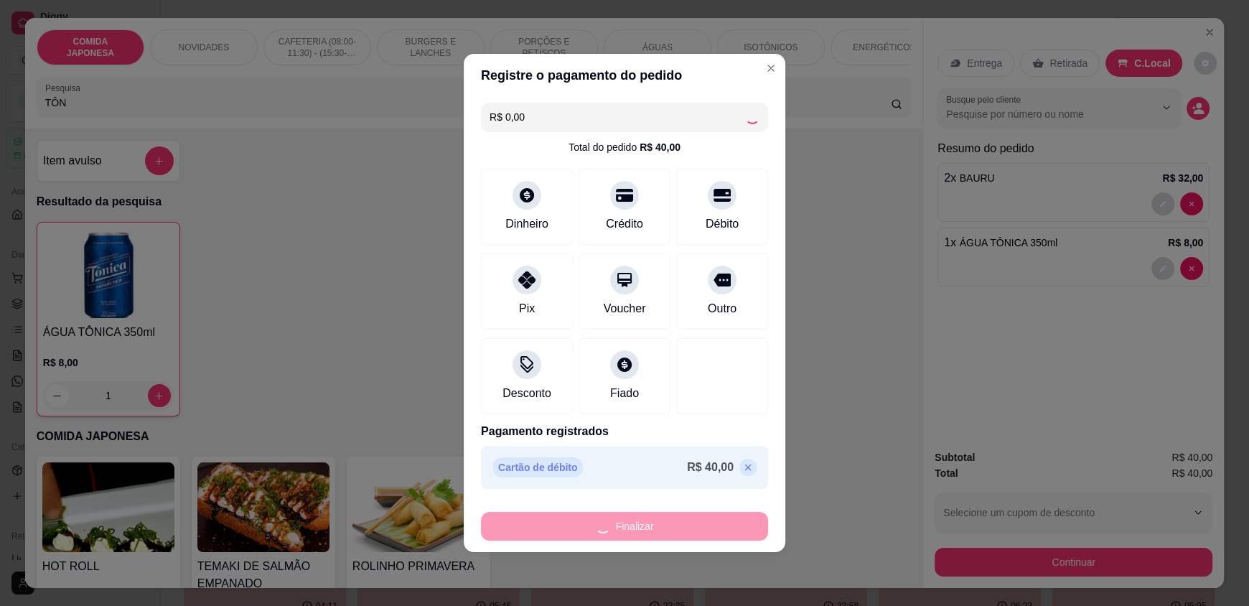
type input "0"
type input "-R$ 40,00"
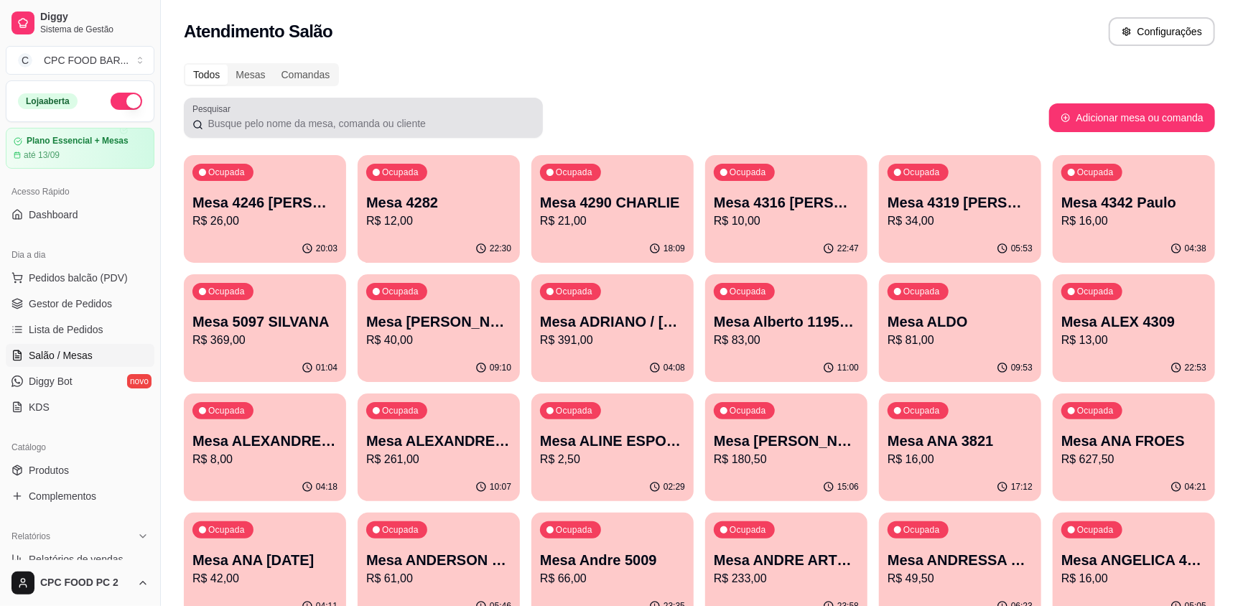
click at [446, 114] on div at bounding box center [363, 117] width 342 height 29
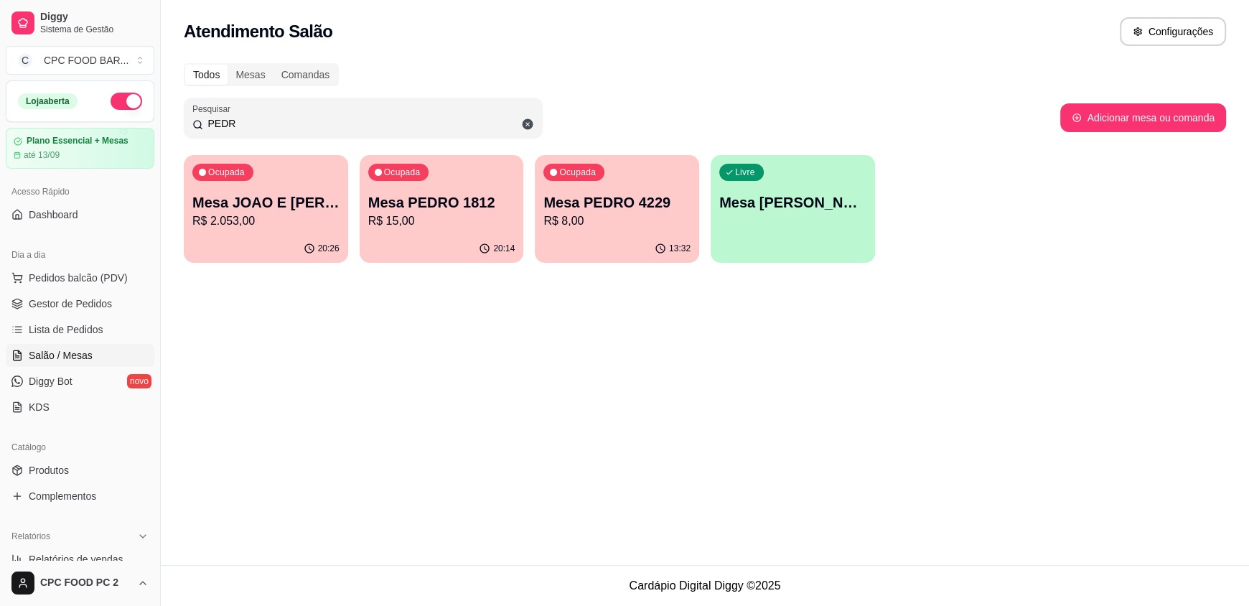
type input "PEDR"
click at [250, 216] on p "R$ 2.053,00" at bounding box center [265, 220] width 147 height 17
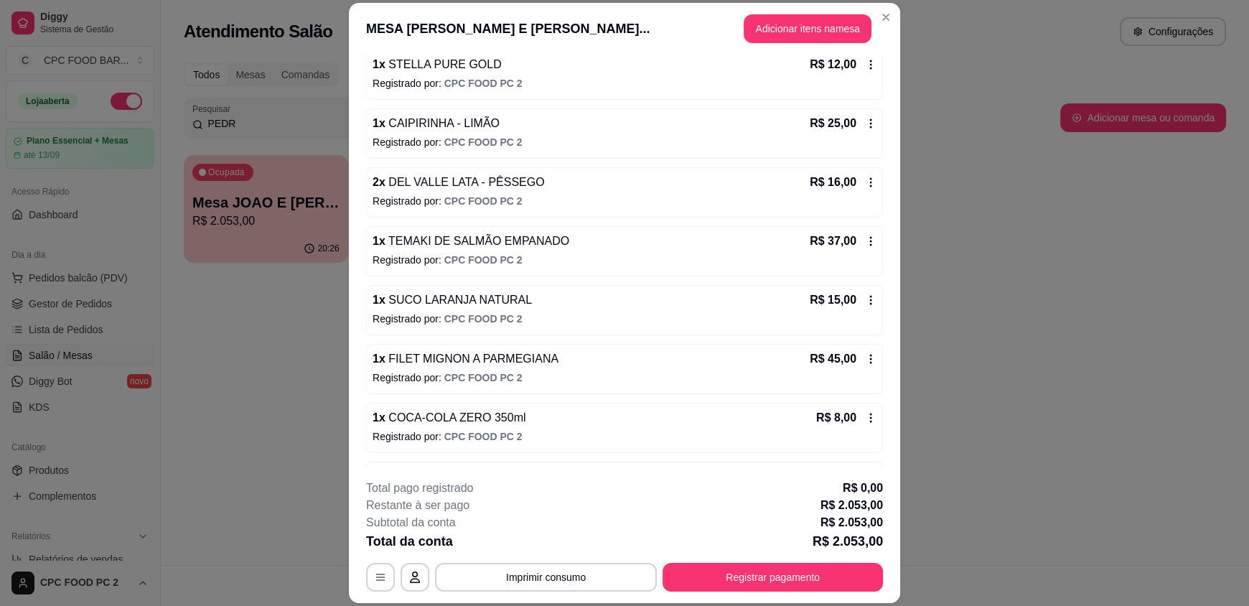
scroll to position [8617, 0]
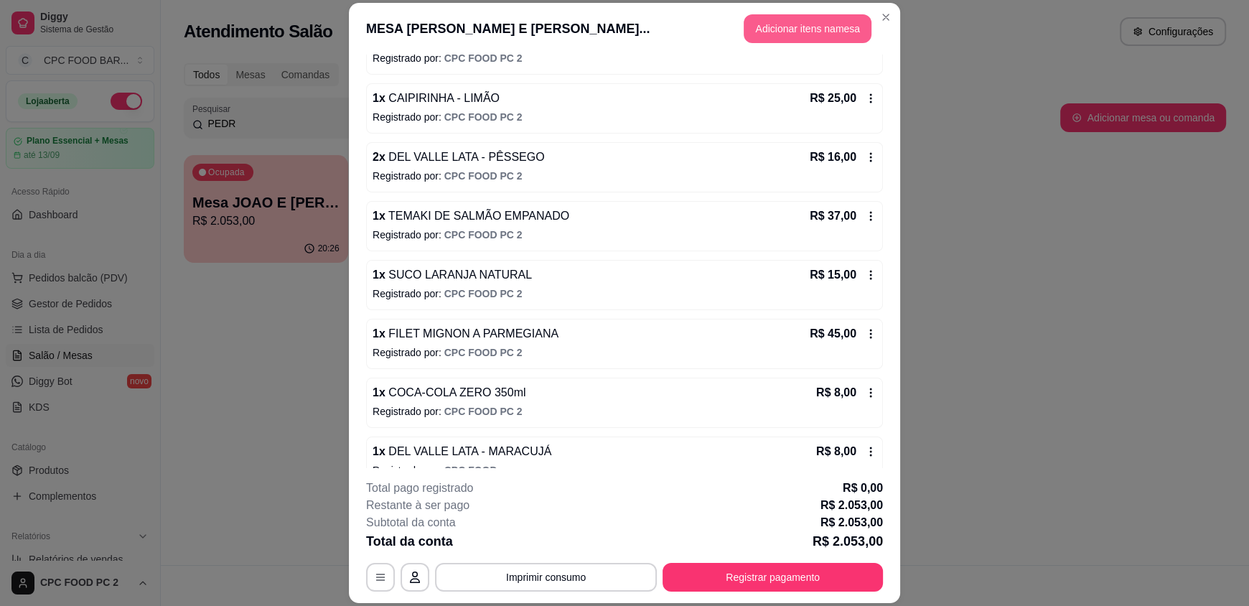
click at [769, 22] on button "Adicionar itens na mesa" at bounding box center [808, 28] width 128 height 29
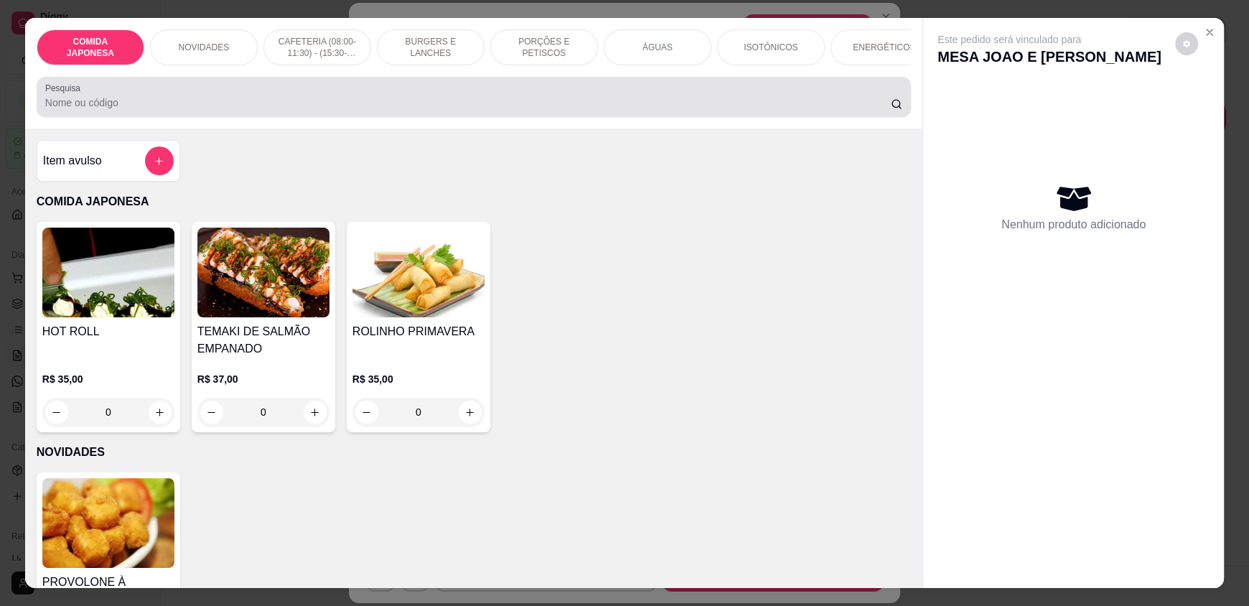
click at [634, 117] on div "Pesquisa" at bounding box center [474, 97] width 874 height 40
click at [546, 111] on div at bounding box center [473, 97] width 857 height 29
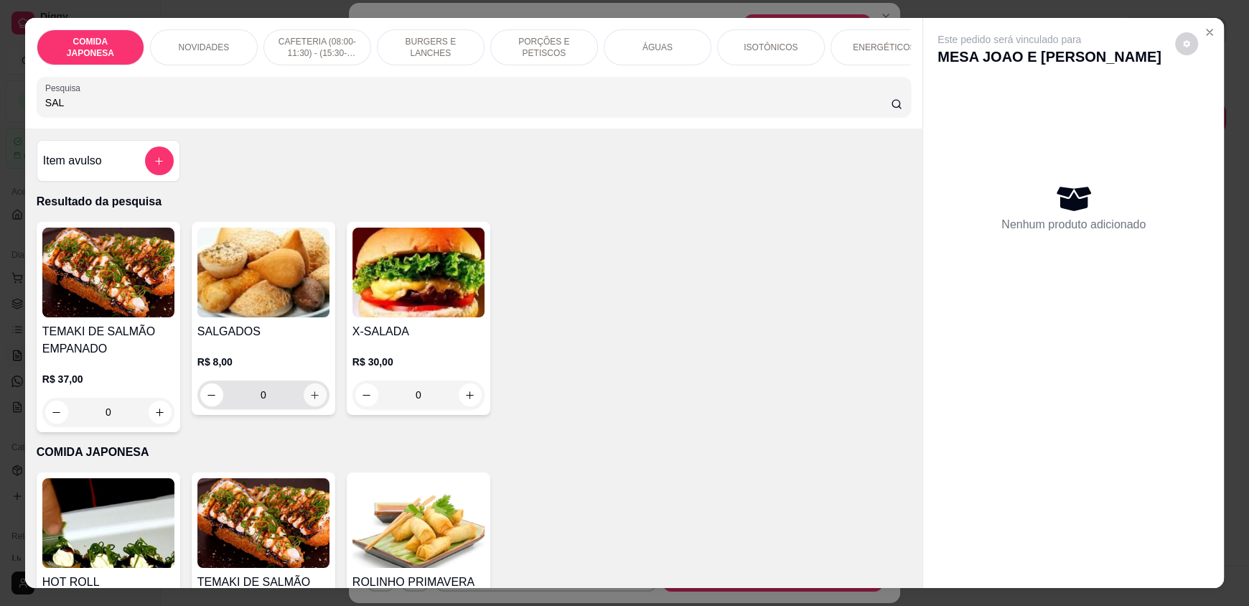
type input "SAL"
click at [312, 406] on button "increase-product-quantity" at bounding box center [315, 395] width 22 height 22
type input "1"
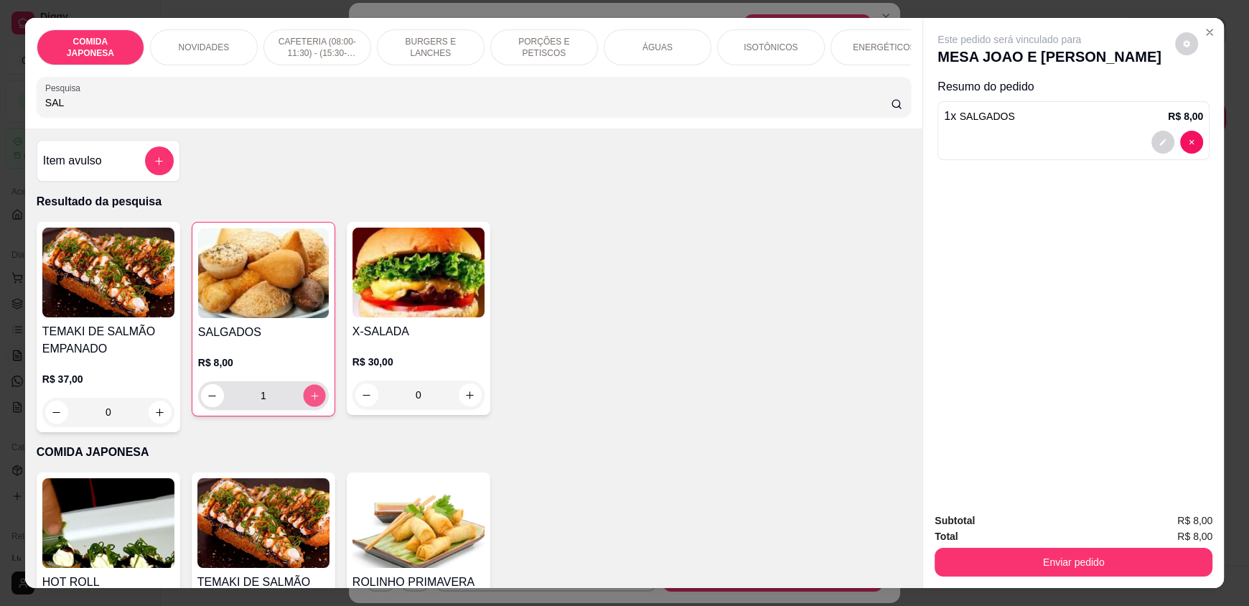
click at [312, 407] on button "increase-product-quantity" at bounding box center [314, 396] width 22 height 22
type input "2"
click at [380, 108] on input "SAL" at bounding box center [468, 102] width 846 height 14
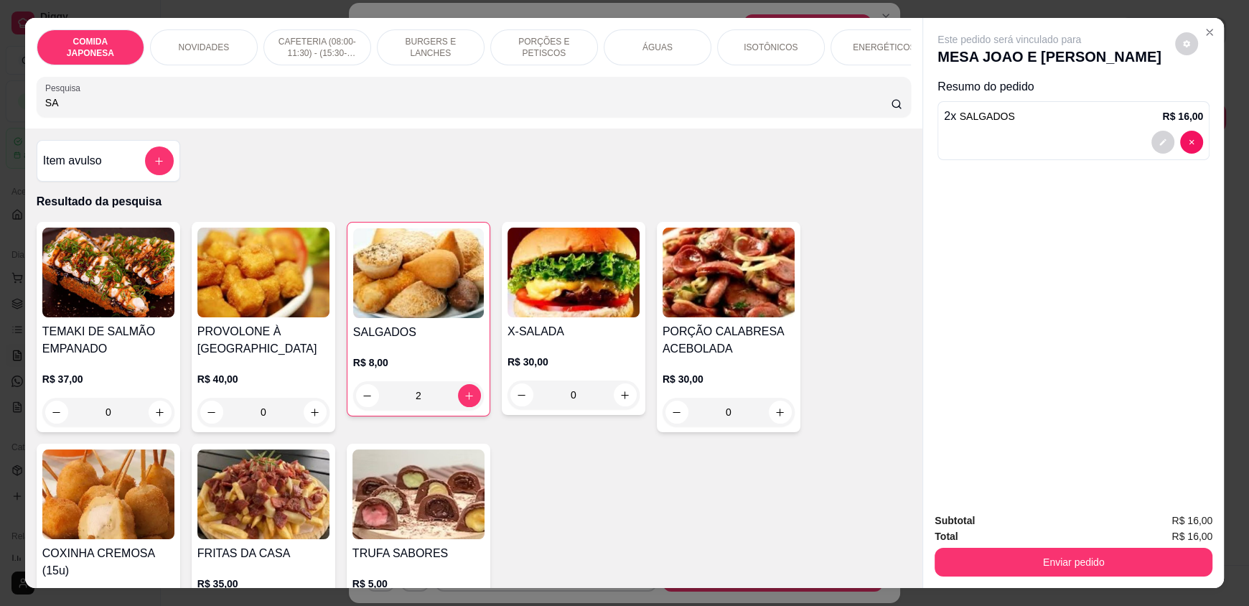
type input "S"
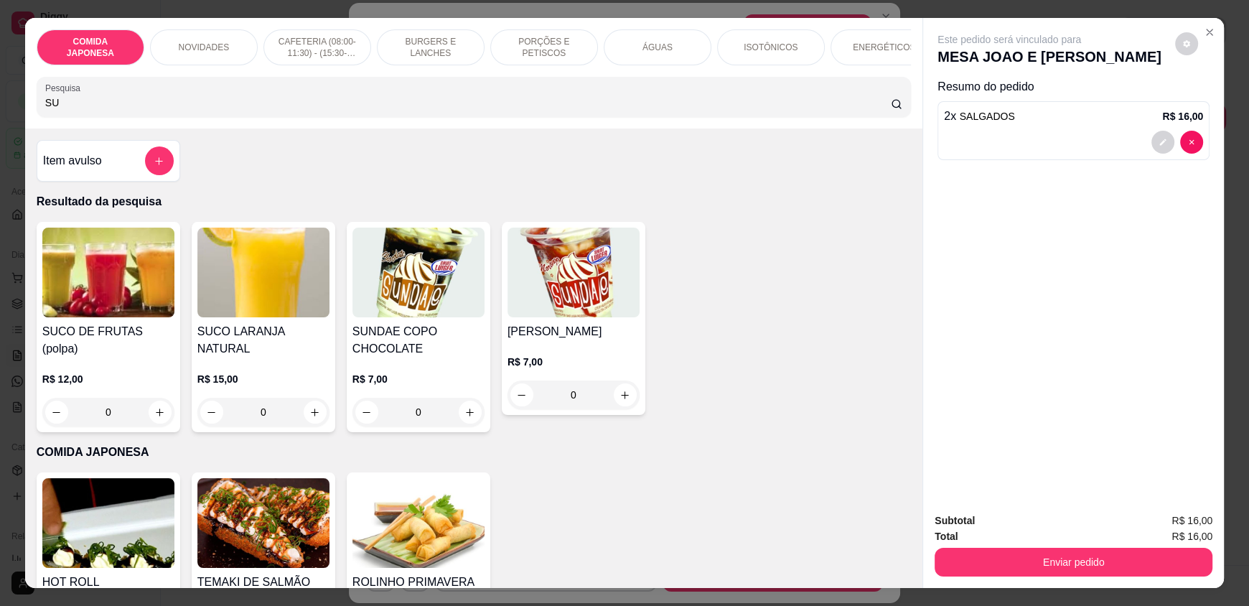
type input "S"
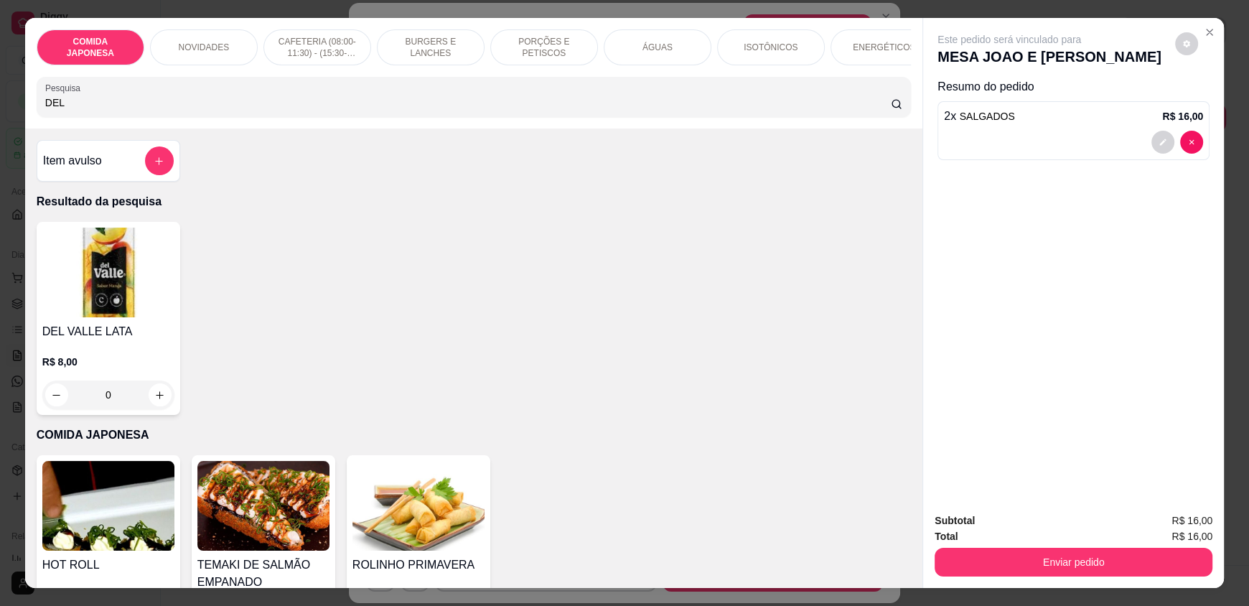
type input "DEL"
click at [148, 402] on div "0" at bounding box center [108, 394] width 132 height 29
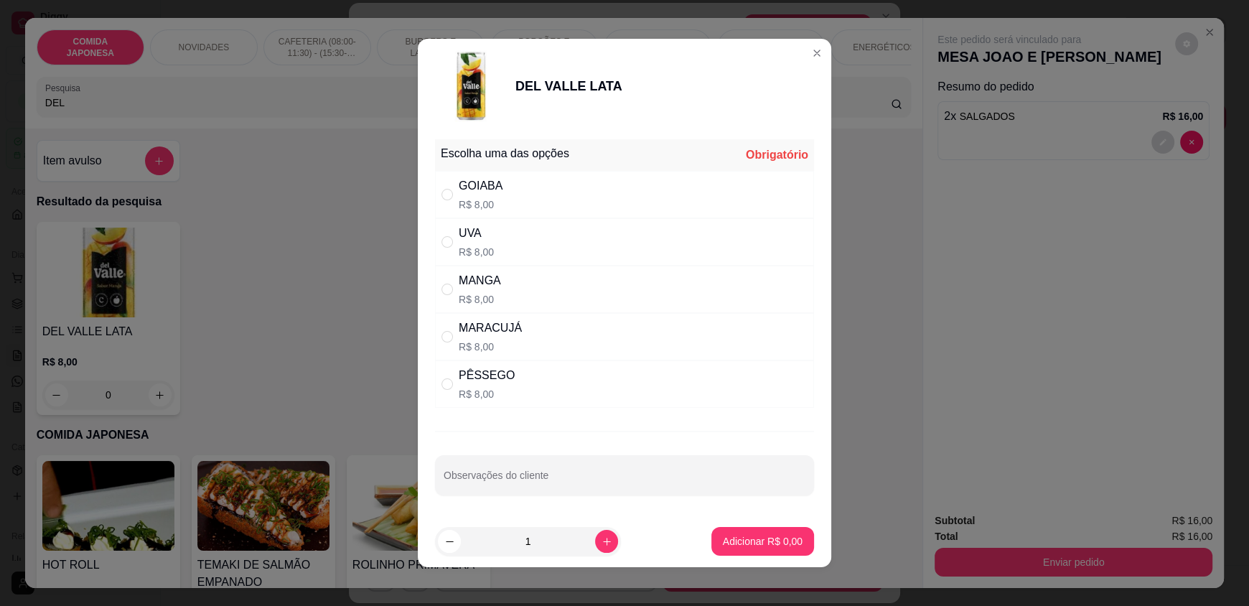
click at [495, 378] on div "PÊSSEGO" at bounding box center [487, 375] width 56 height 17
radio input "true"
click at [734, 548] on button "Adicionar R$ 8,00" at bounding box center [762, 541] width 103 height 29
type input "1"
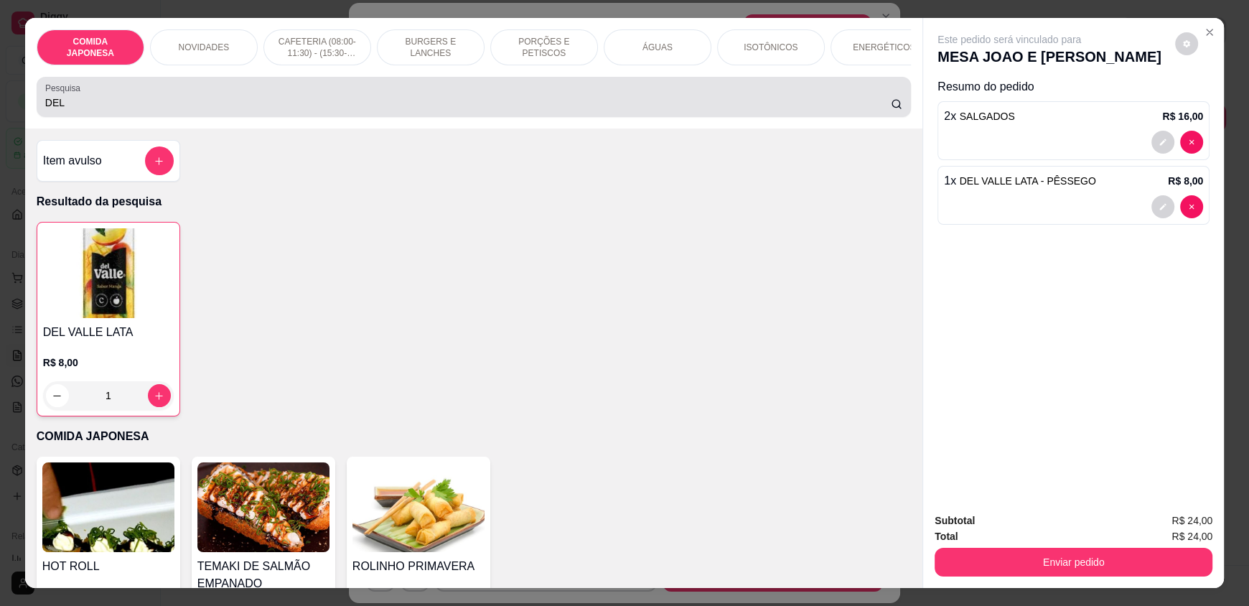
click at [507, 105] on div "DEL" at bounding box center [473, 97] width 857 height 29
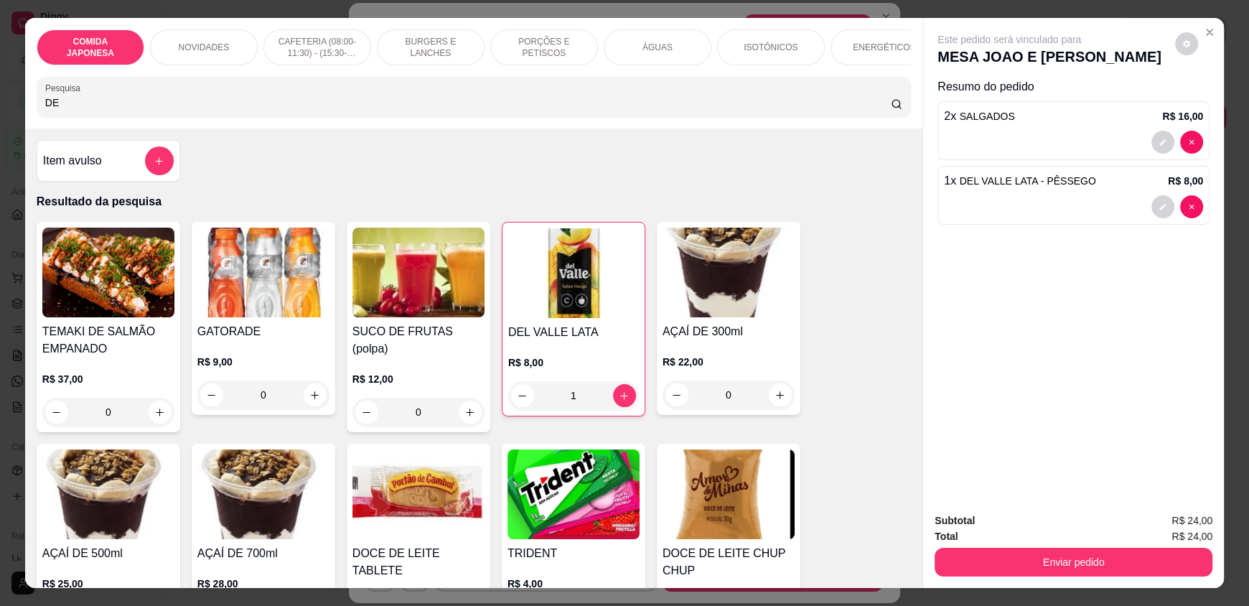
type input "D"
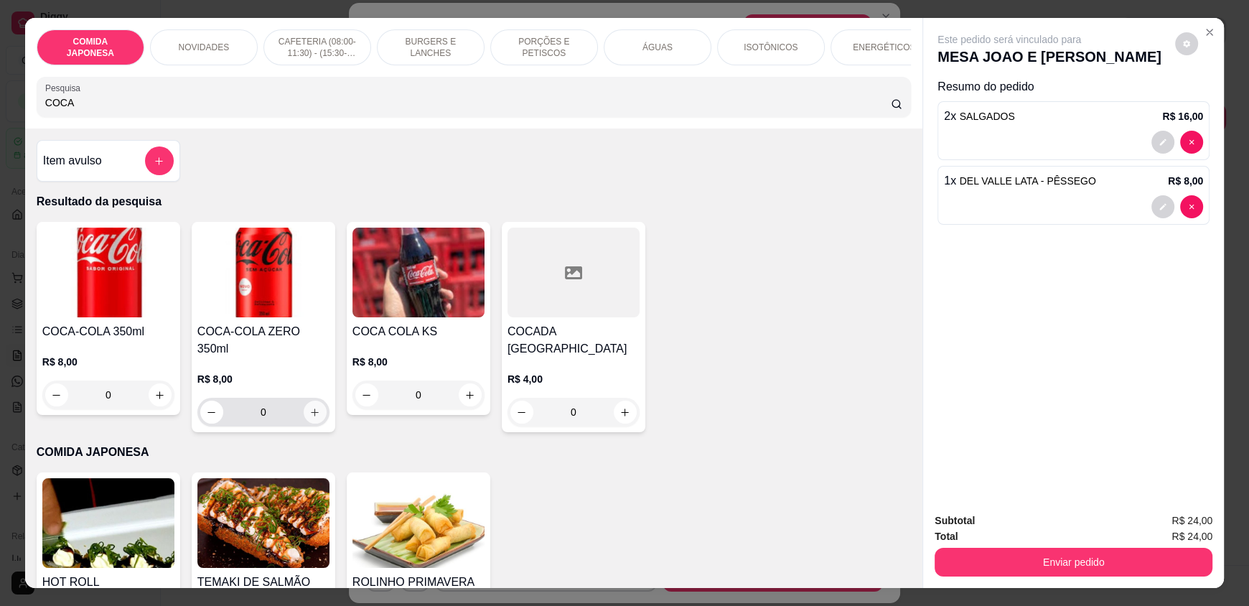
type input "COCA"
click at [310, 408] on icon "increase-product-quantity" at bounding box center [315, 412] width 11 height 11
type input "1"
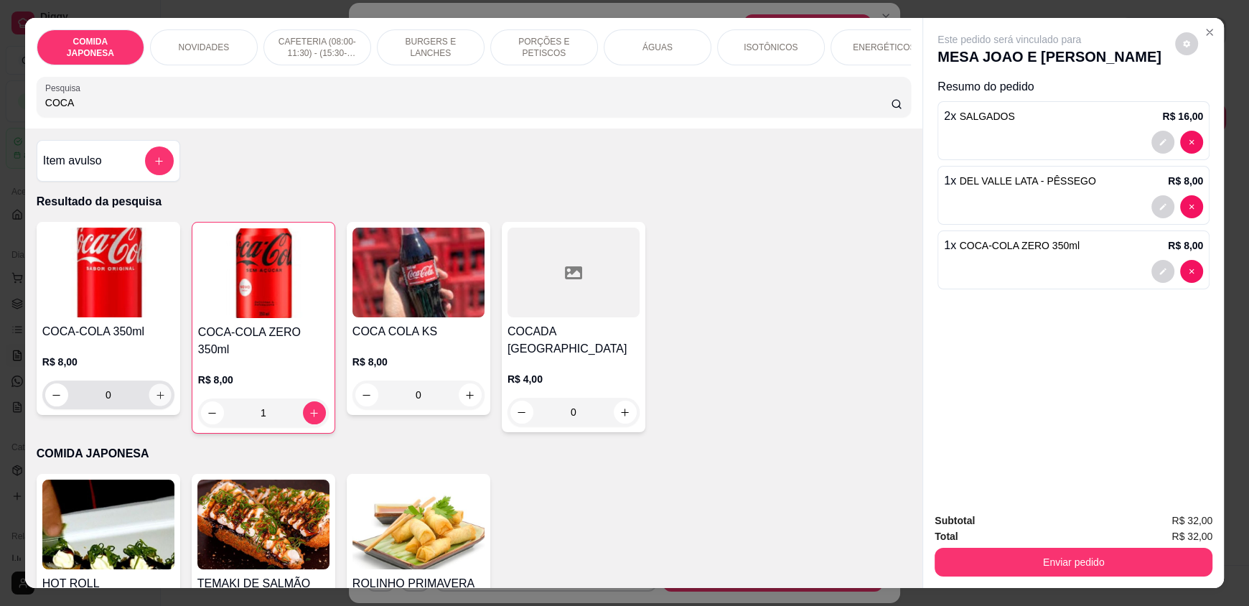
click at [156, 398] on icon "increase-product-quantity" at bounding box center [159, 394] width 7 height 7
type input "1"
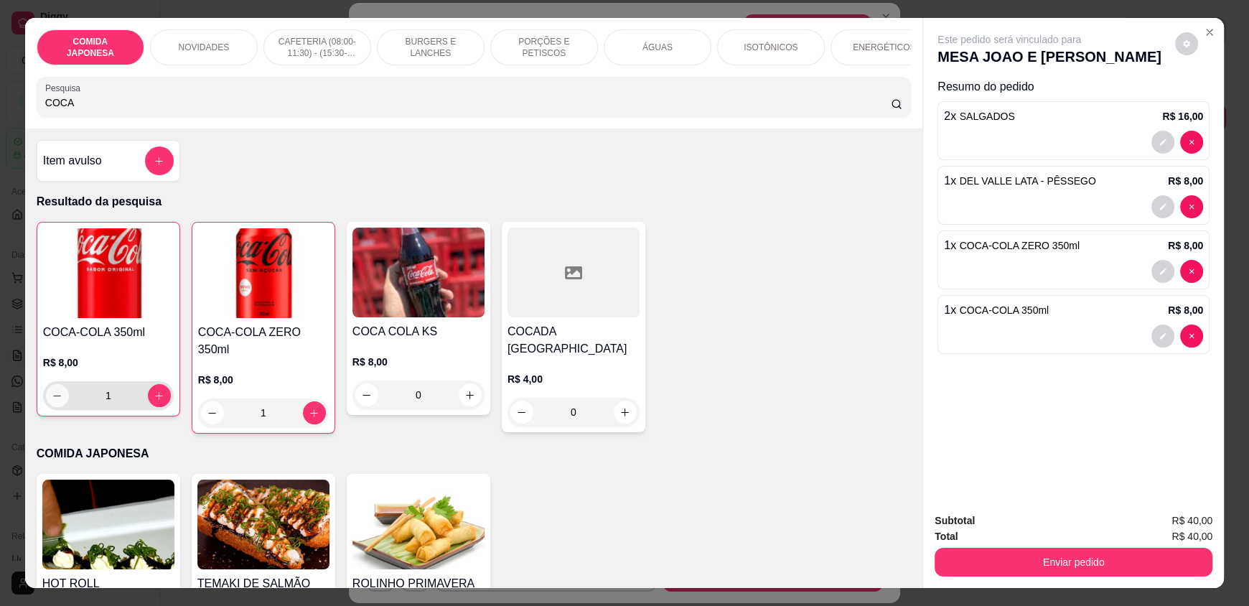
click at [56, 401] on icon "decrease-product-quantity" at bounding box center [57, 395] width 11 height 11
type input "0"
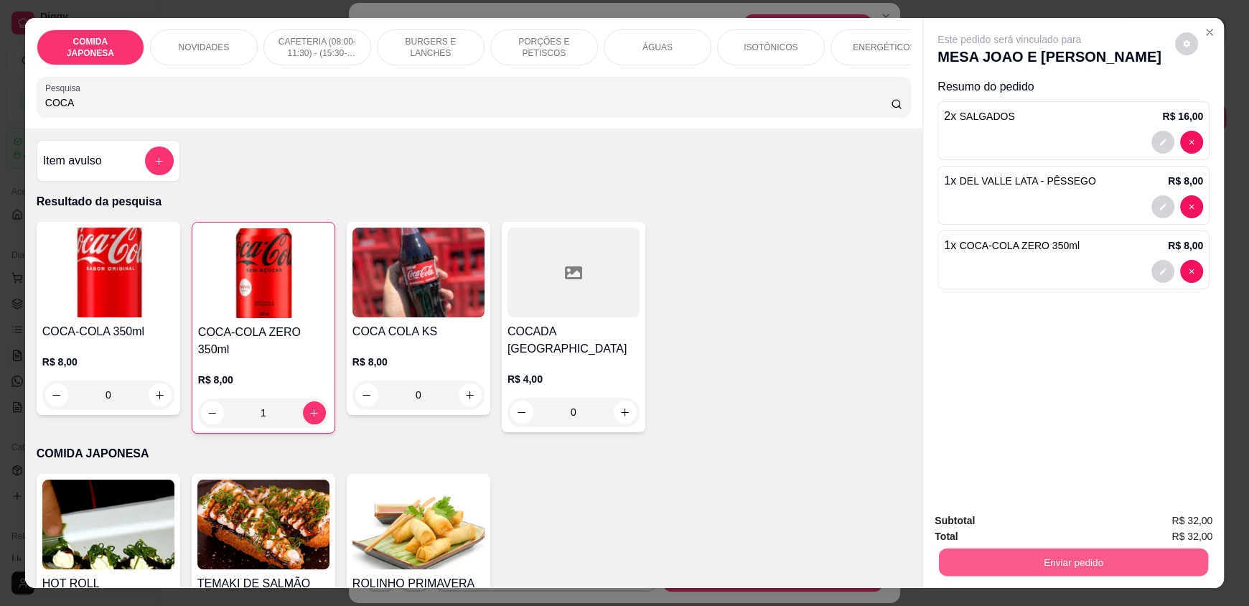
click at [983, 570] on button "Enviar pedido" at bounding box center [1073, 562] width 269 height 28
click at [1024, 523] on button "Não registrar e enviar pedido" at bounding box center [1025, 526] width 145 height 27
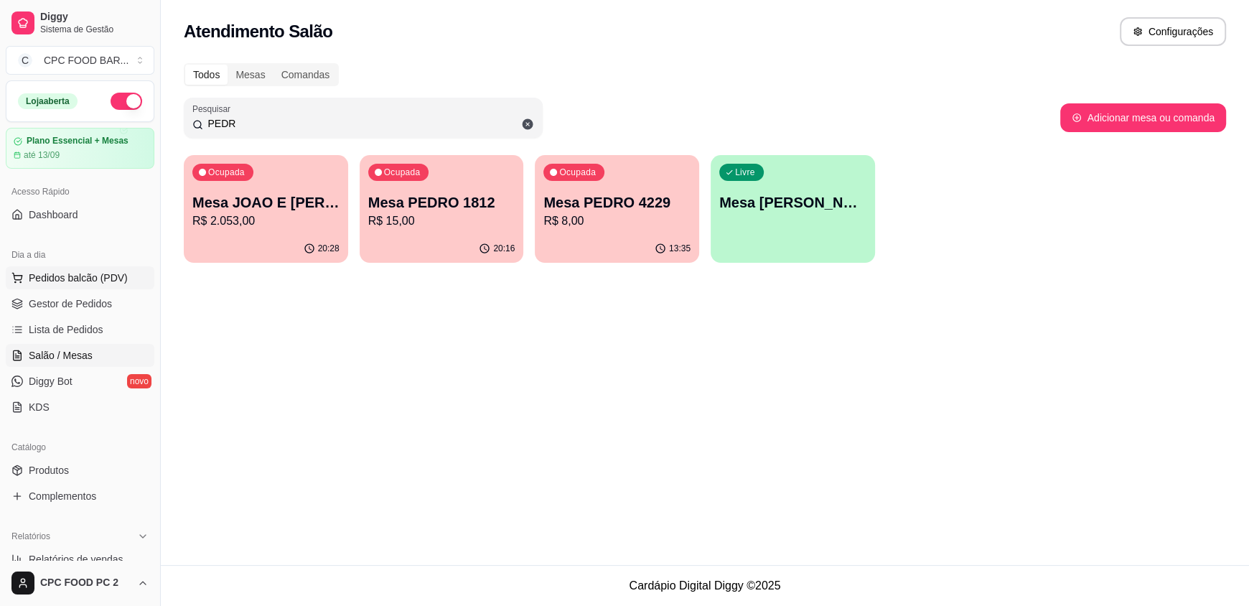
click at [59, 274] on span "Pedidos balcão (PDV)" at bounding box center [78, 278] width 99 height 14
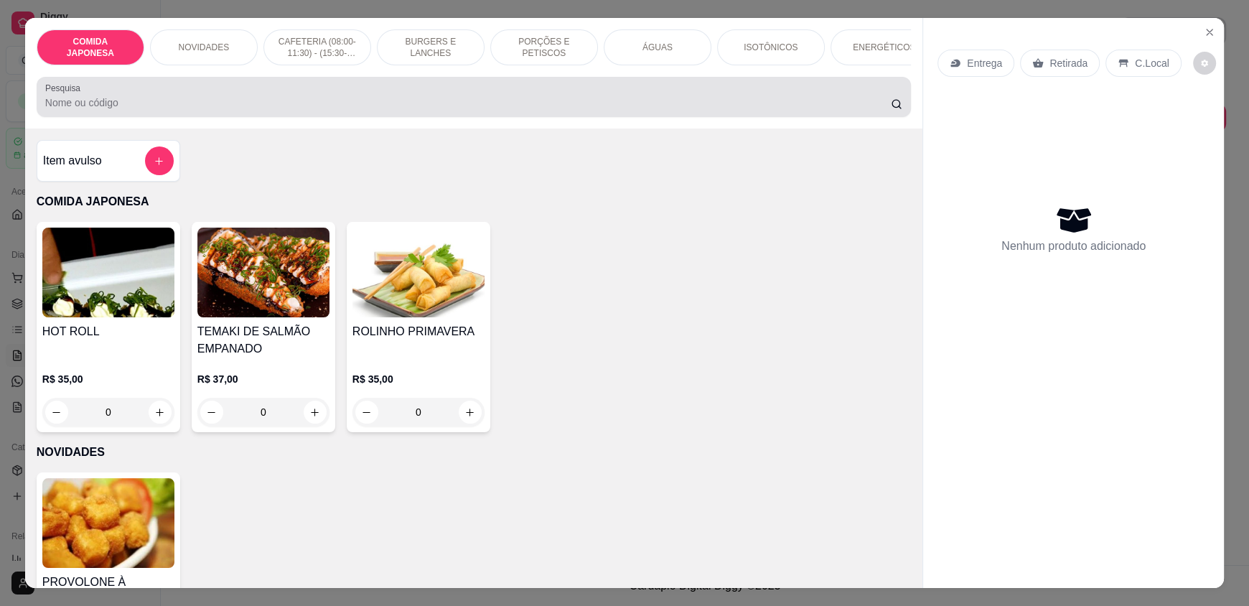
click at [336, 117] on div "Pesquisa" at bounding box center [474, 97] width 874 height 40
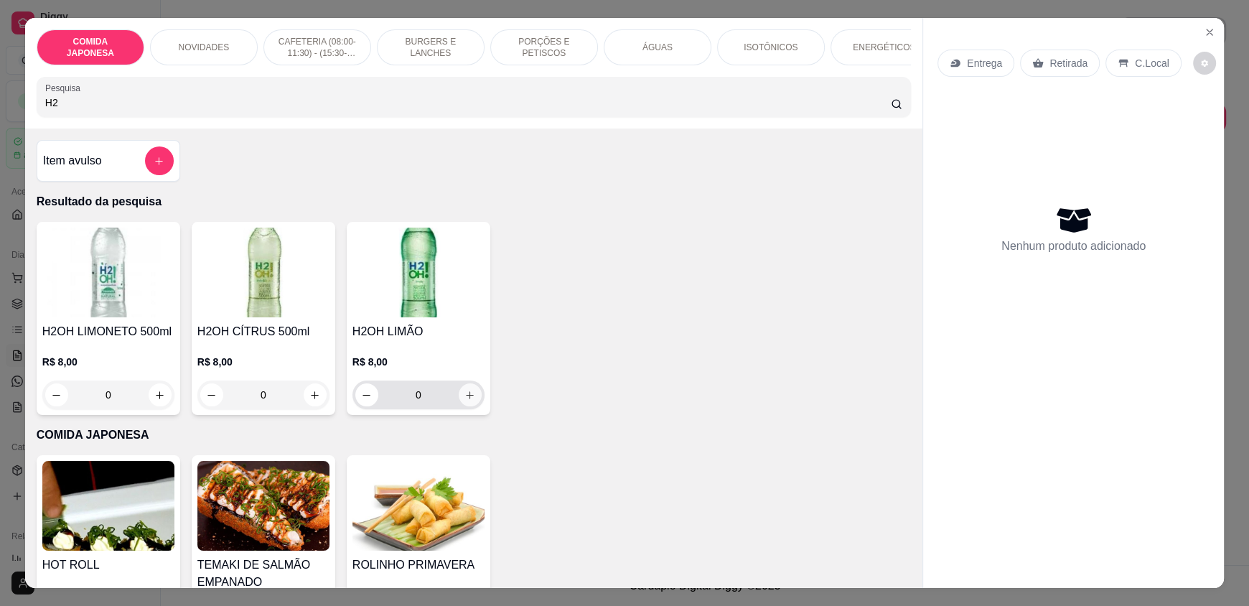
type input "H2"
click at [467, 401] on icon "increase-product-quantity" at bounding box center [470, 395] width 11 height 11
type input "1"
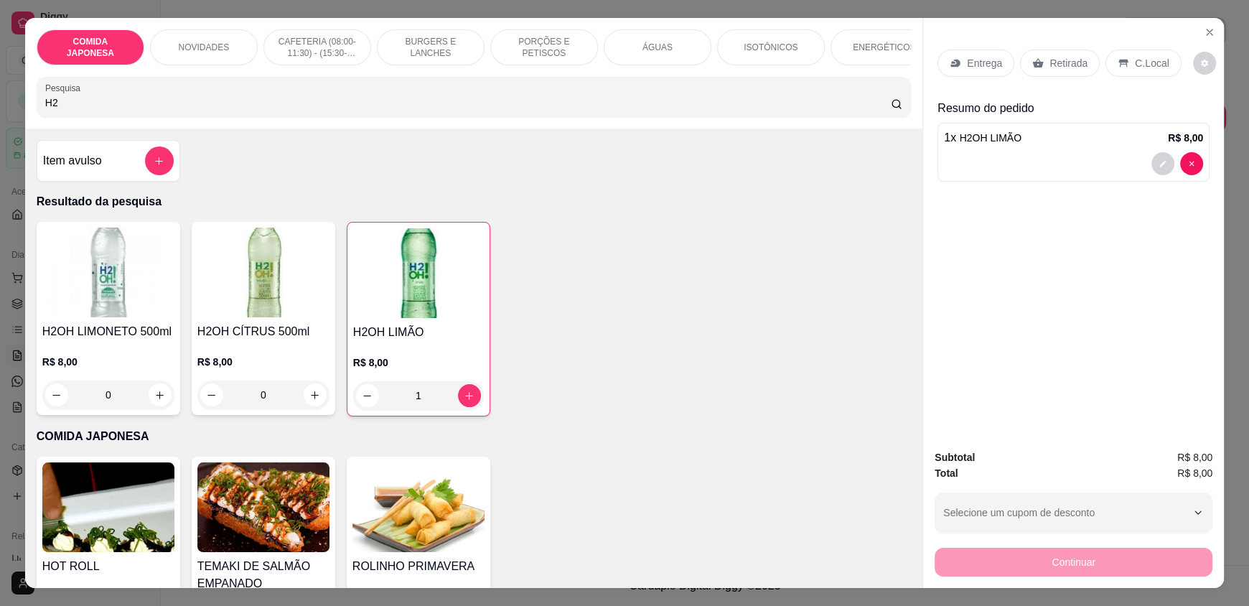
click at [1059, 57] on p "Retirada" at bounding box center [1068, 63] width 38 height 14
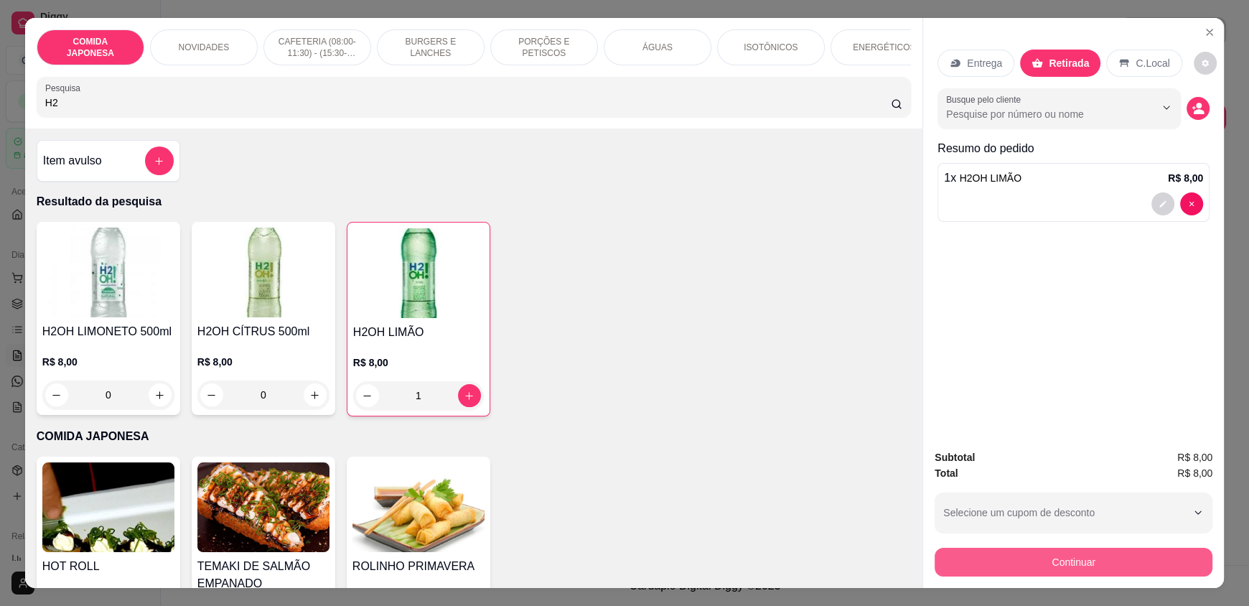
click at [992, 566] on button "Continuar" at bounding box center [1074, 562] width 278 height 29
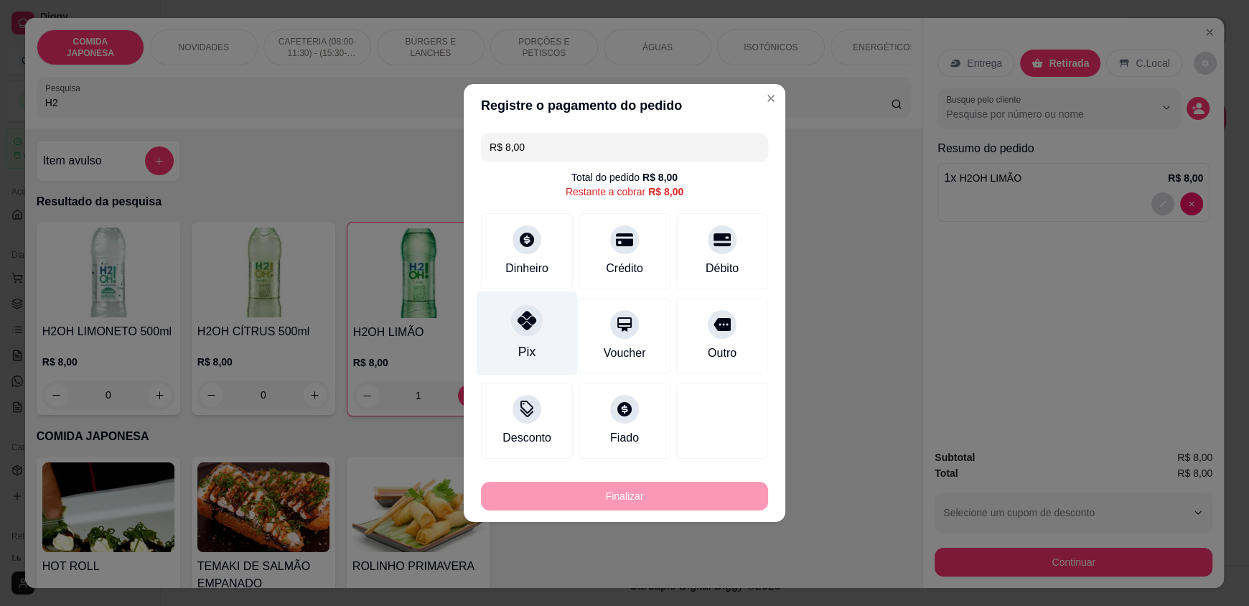
click at [530, 332] on div at bounding box center [527, 320] width 32 height 32
type input "R$ 0,00"
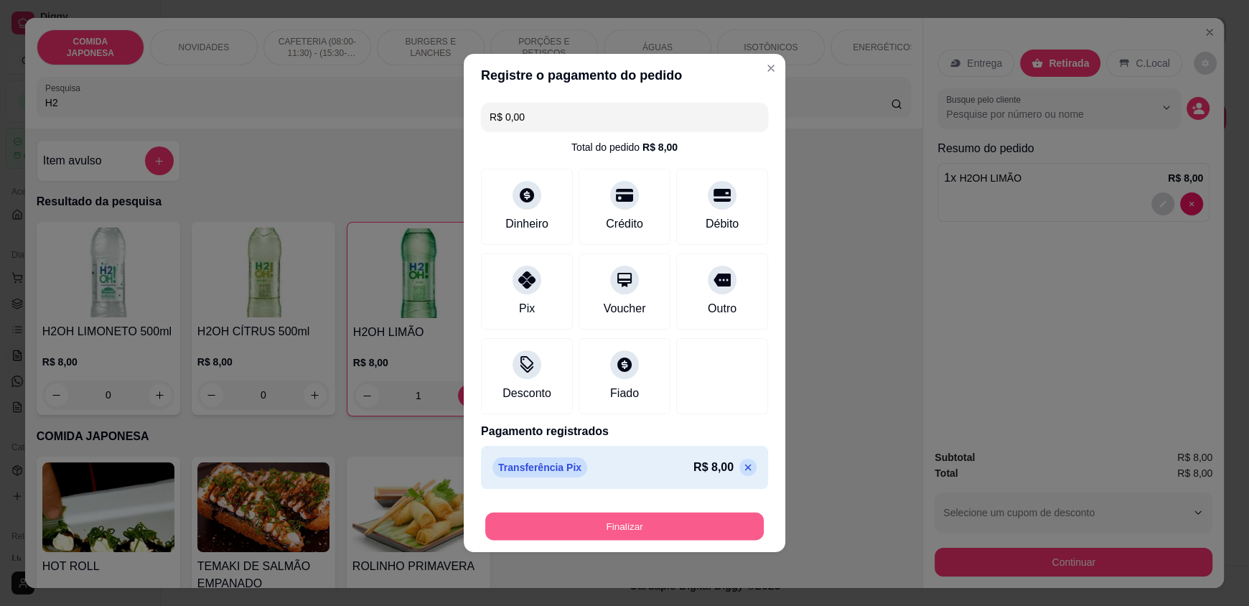
click at [675, 527] on button "Finalizar" at bounding box center [624, 527] width 279 height 28
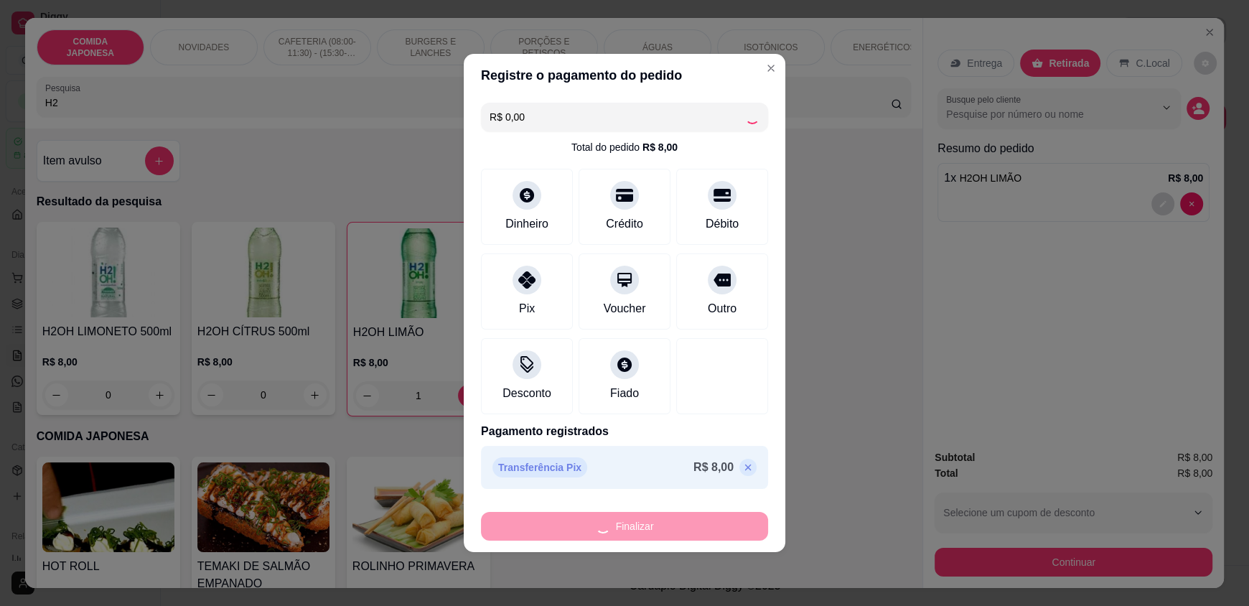
type input "0"
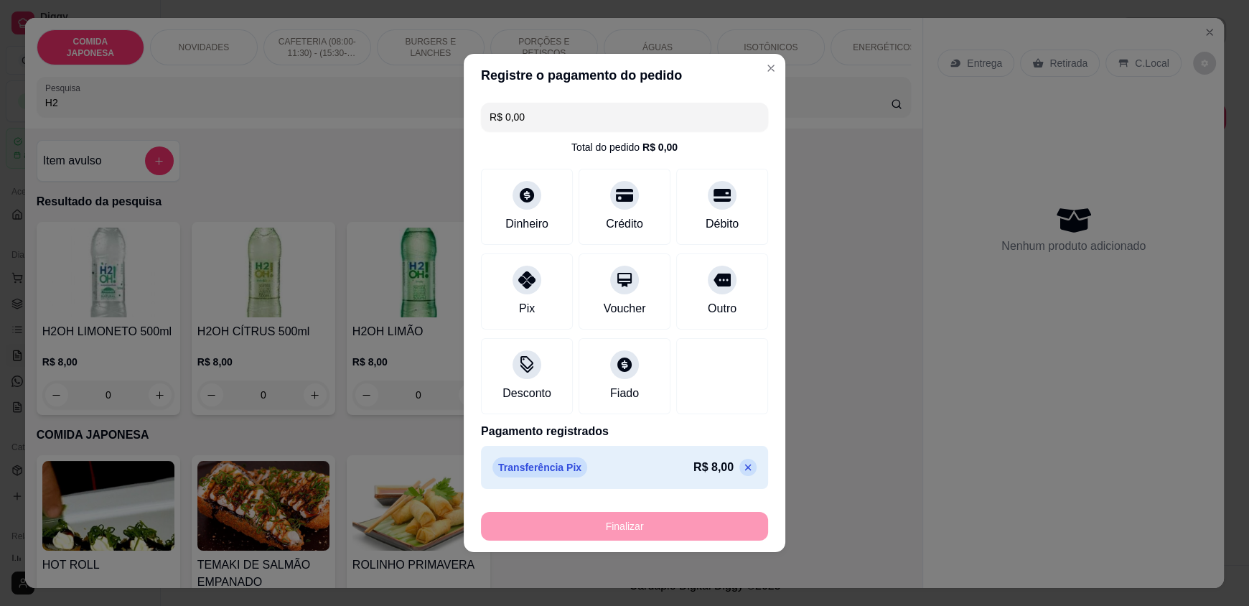
type input "-R$ 8,00"
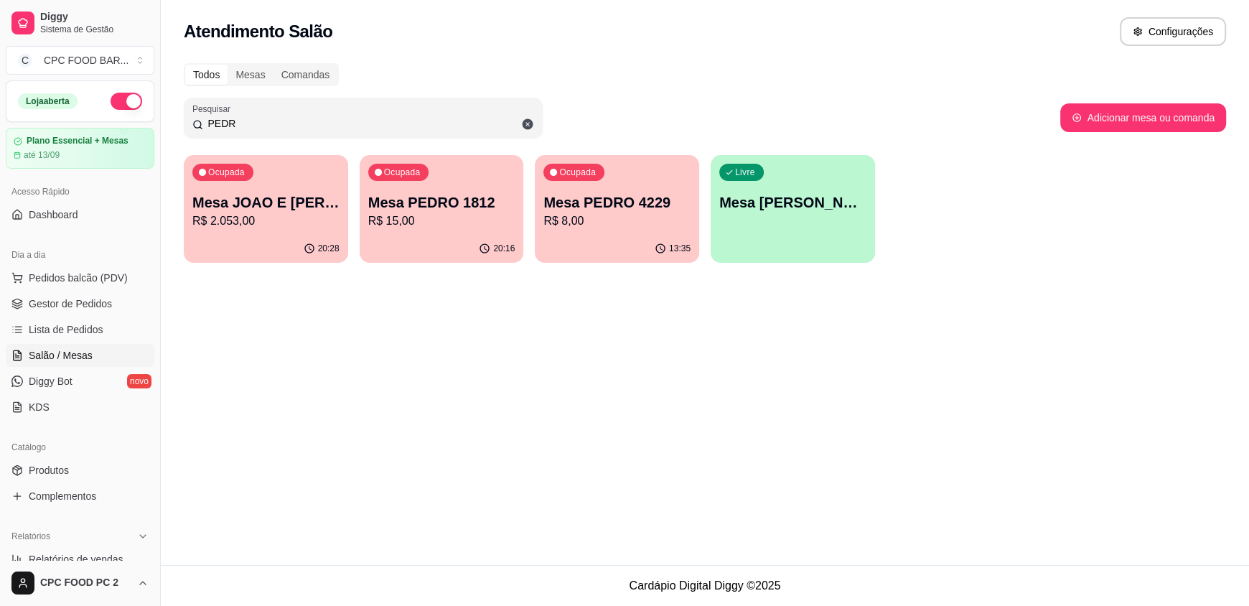
click at [226, 219] on p "R$ 2.053,00" at bounding box center [265, 220] width 147 height 17
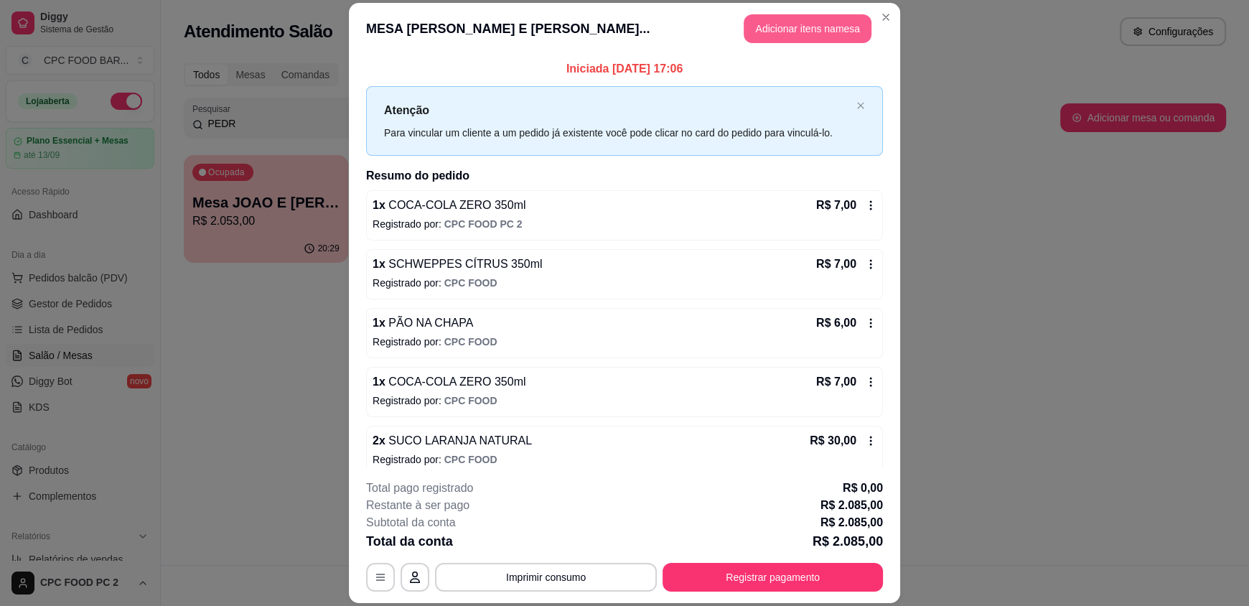
click at [762, 19] on button "Adicionar itens na mesa" at bounding box center [808, 28] width 128 height 29
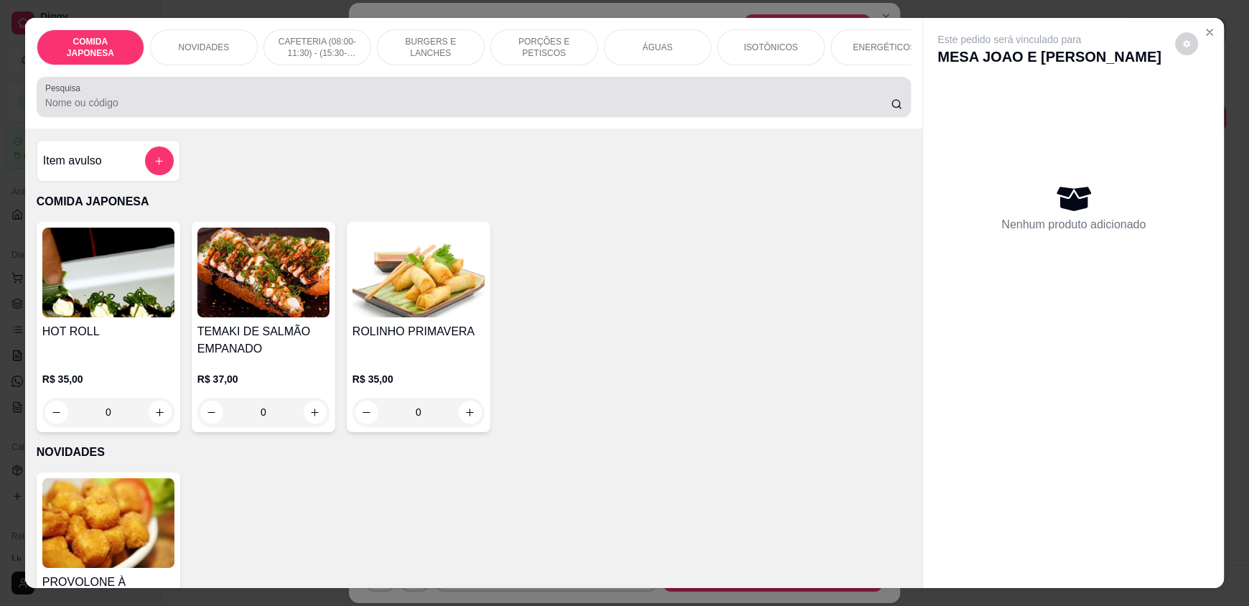
click at [444, 106] on input "Pesquisa" at bounding box center [468, 102] width 846 height 14
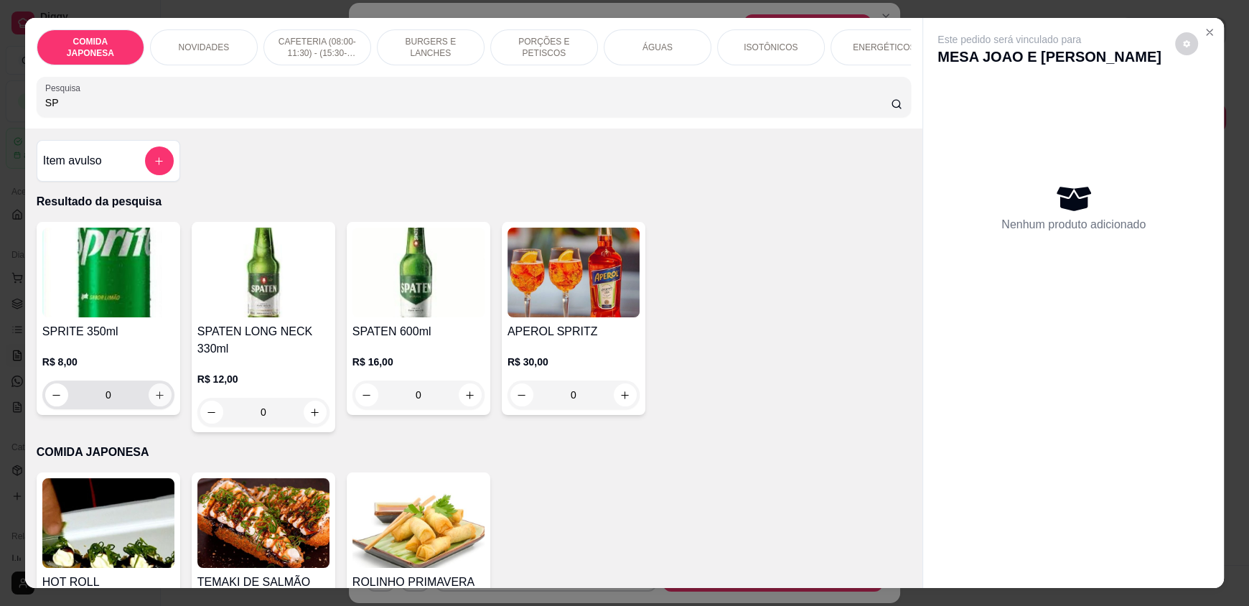
type input "SP"
click at [154, 401] on icon "increase-product-quantity" at bounding box center [159, 395] width 11 height 11
type input "1"
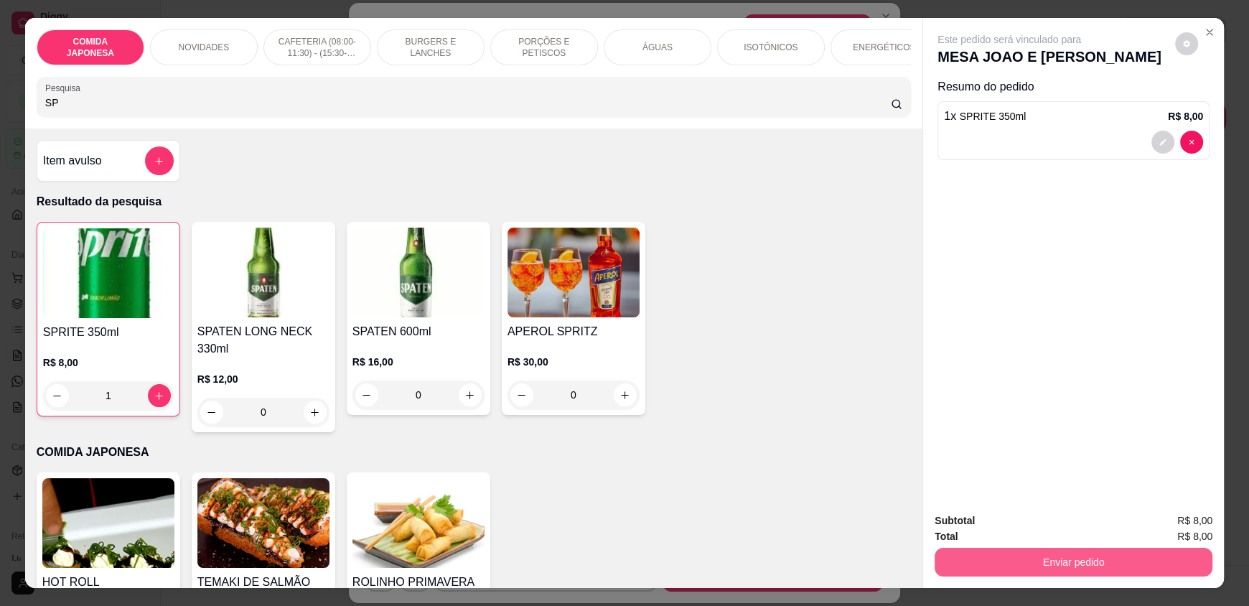
click at [1079, 558] on button "Enviar pedido" at bounding box center [1074, 562] width 278 height 29
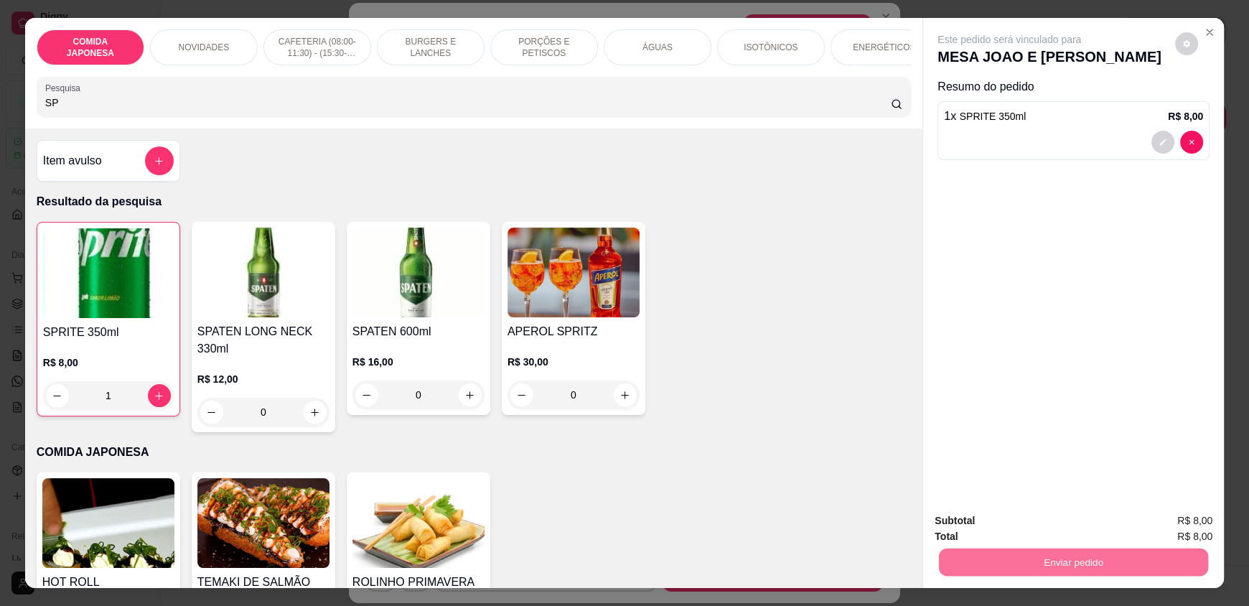
click at [1019, 527] on button "Não registrar e enviar pedido" at bounding box center [1025, 526] width 149 height 27
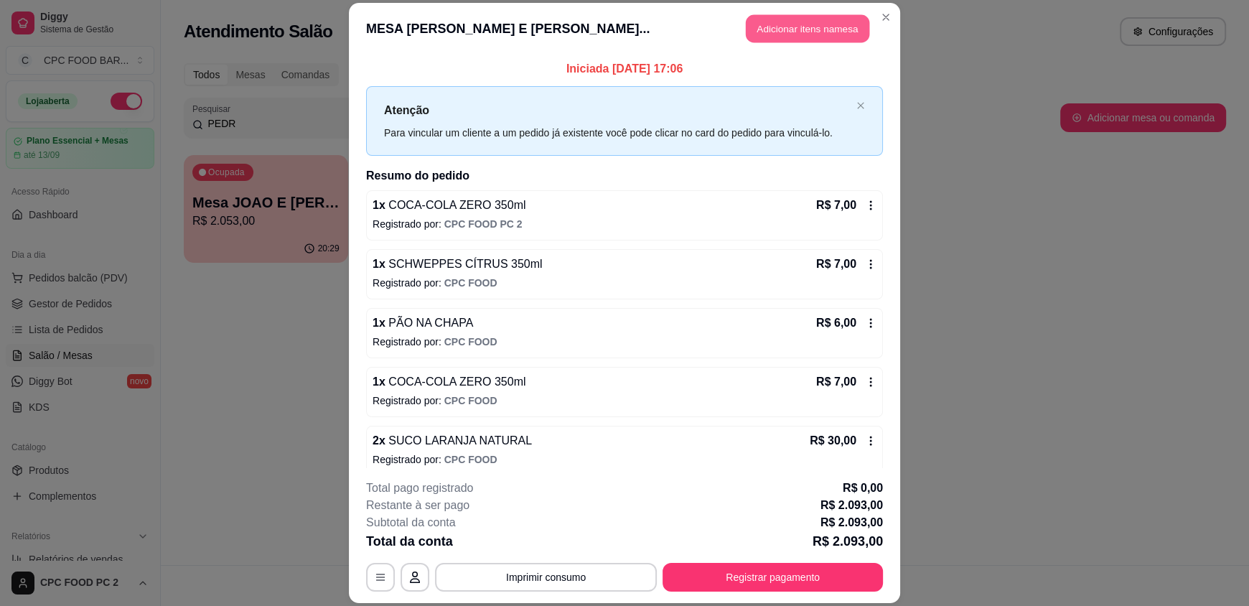
click at [798, 20] on button "Adicionar itens na mesa" at bounding box center [807, 29] width 123 height 28
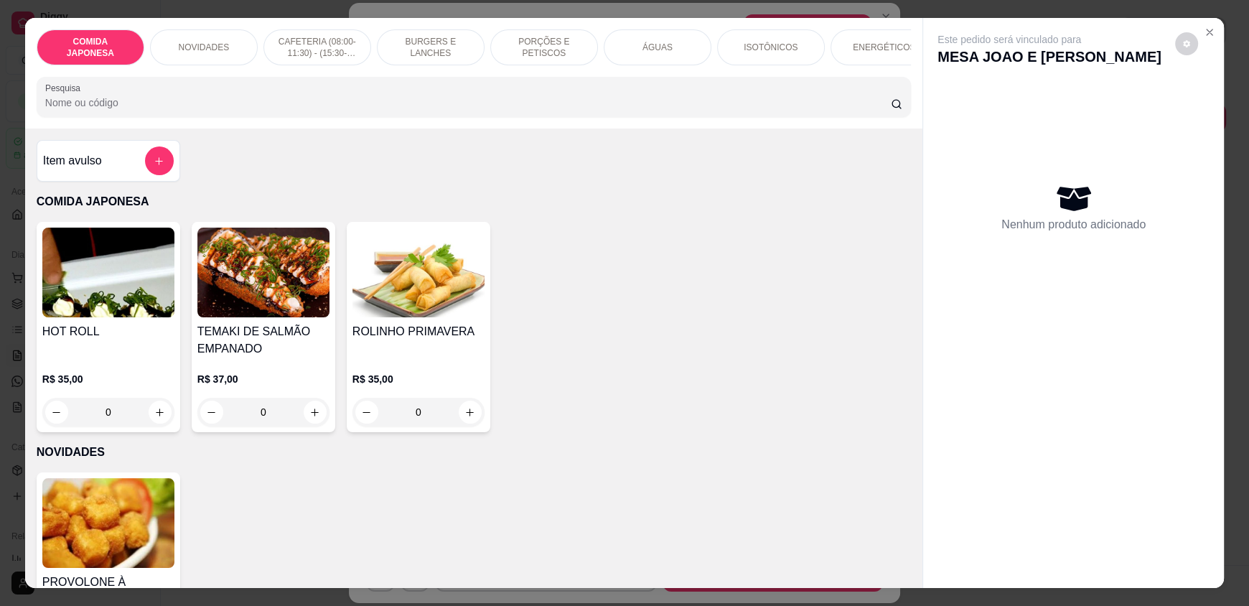
click at [561, 110] on input "Pesquisa" at bounding box center [468, 102] width 846 height 14
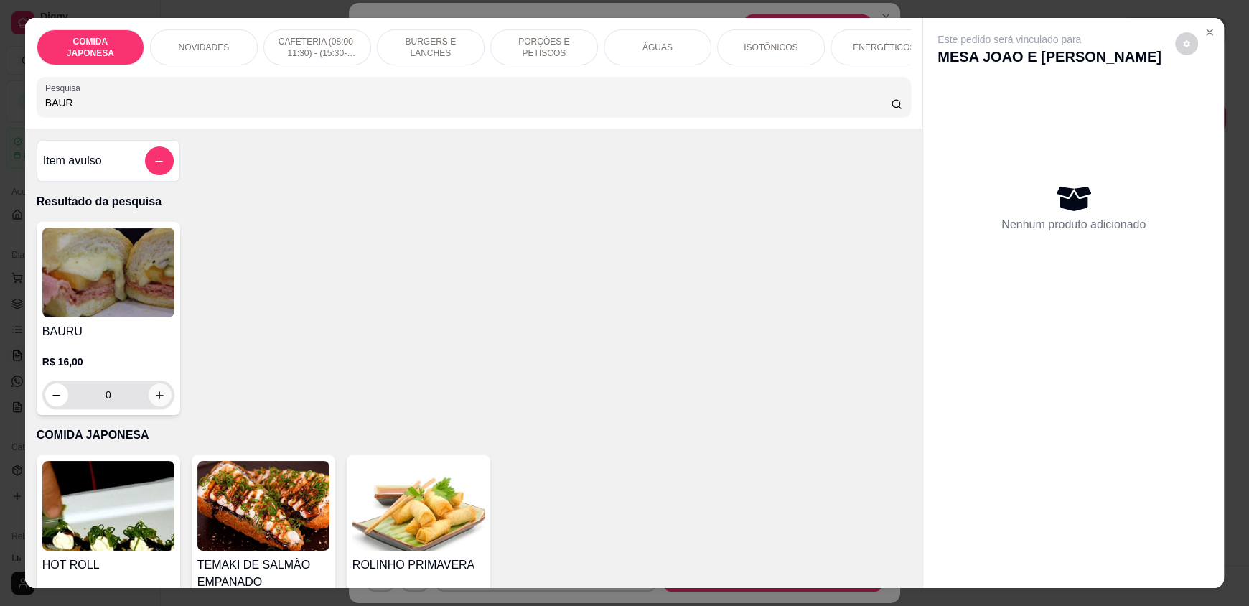
type input "BAUR"
click at [154, 406] on button "increase-product-quantity" at bounding box center [160, 395] width 22 height 22
type input "1"
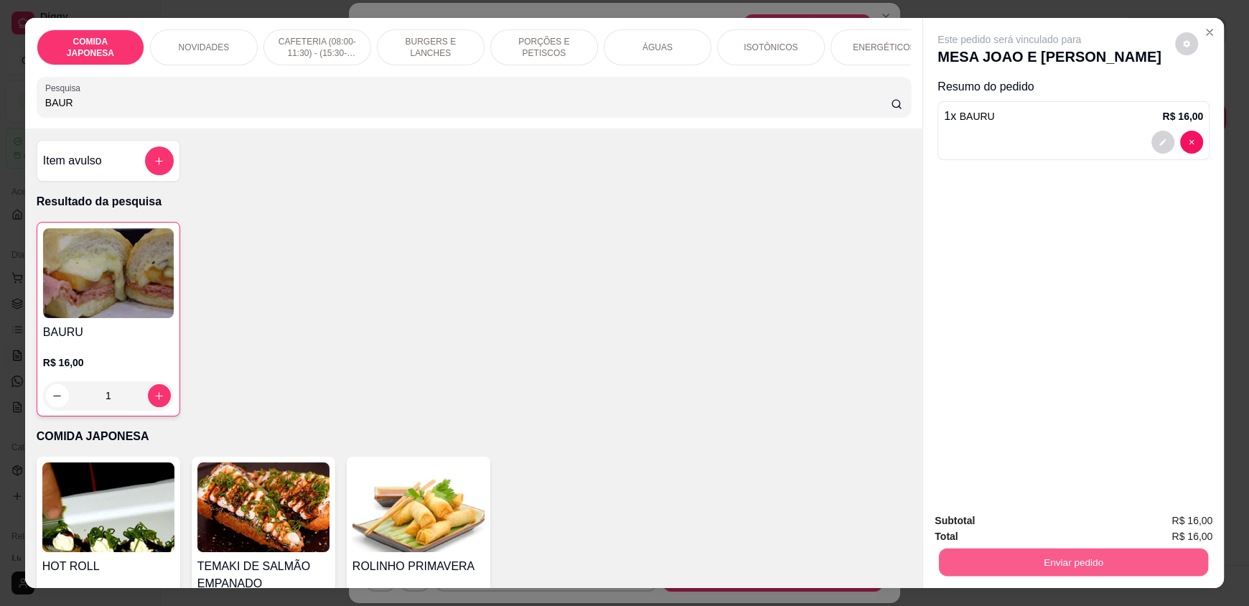
click at [1103, 557] on button "Enviar pedido" at bounding box center [1073, 562] width 269 height 28
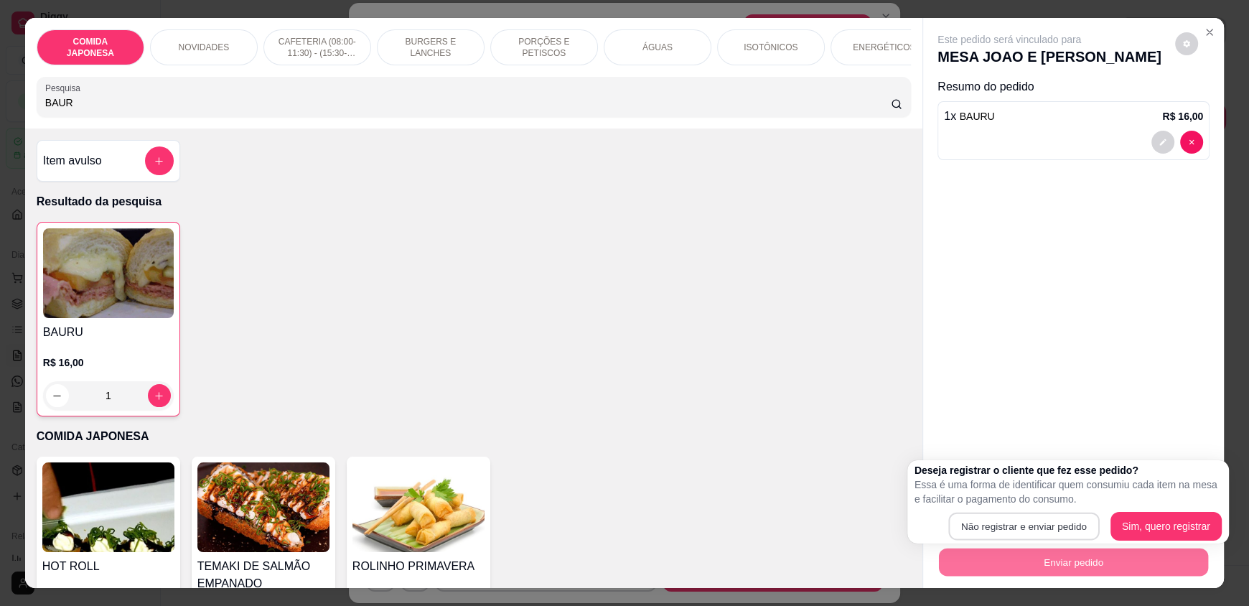
click at [1016, 522] on button "Não registrar e enviar pedido" at bounding box center [1023, 527] width 151 height 28
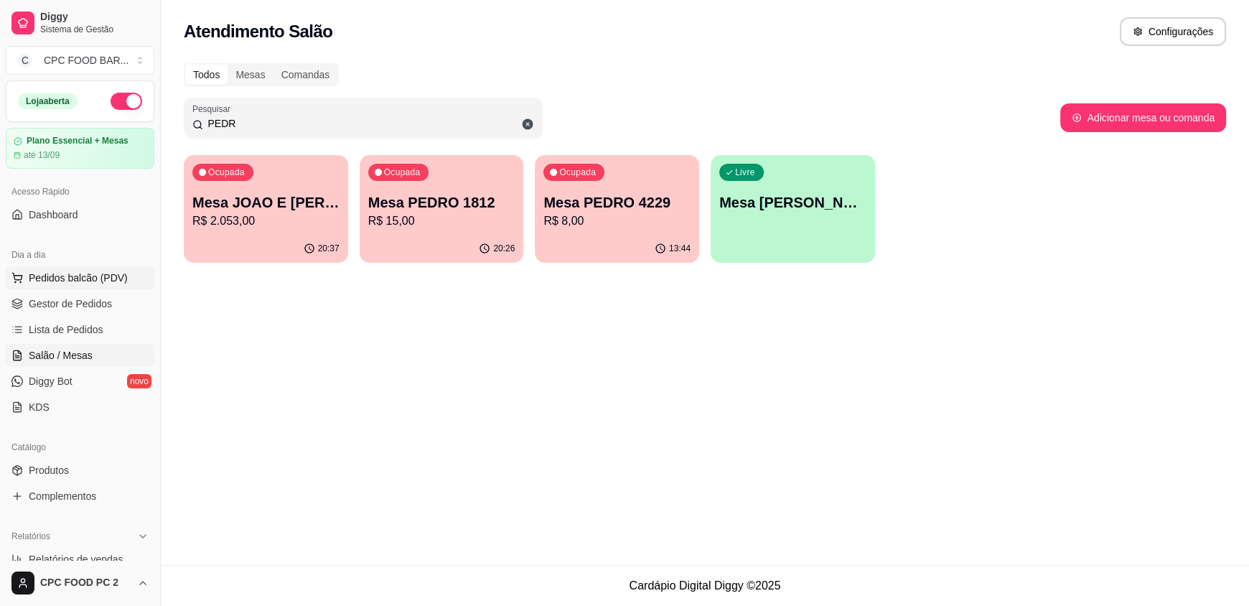
click at [95, 276] on span "Pedidos balcão (PDV)" at bounding box center [78, 278] width 99 height 14
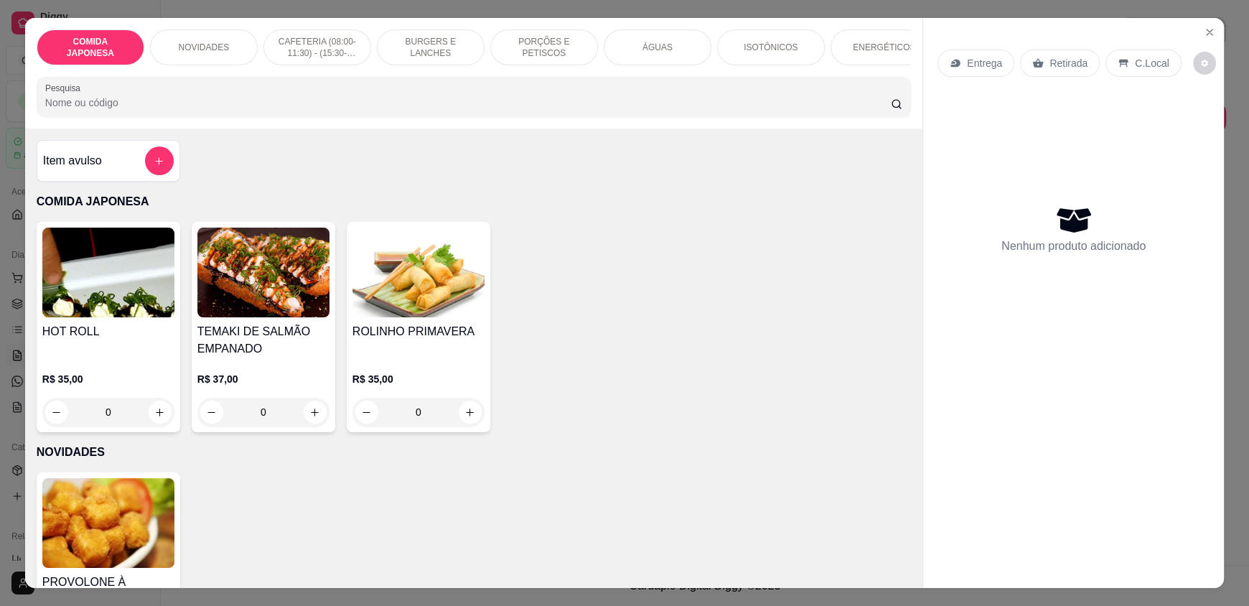
click at [634, 56] on div "ÁGUAS" at bounding box center [658, 47] width 108 height 36
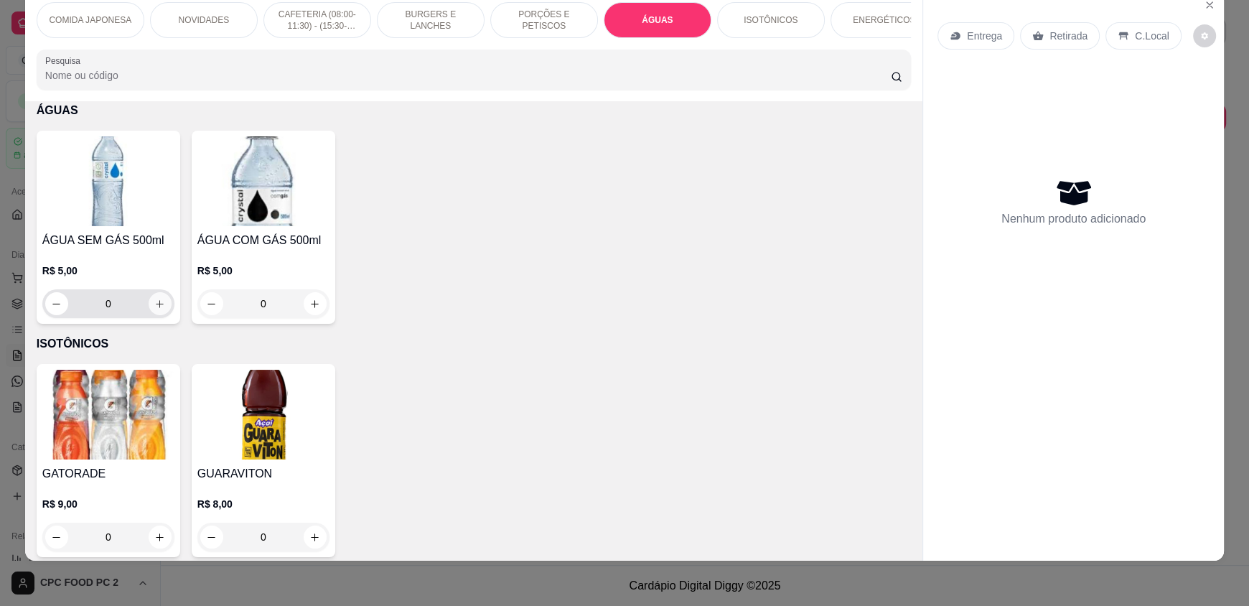
click at [157, 309] on icon "increase-product-quantity" at bounding box center [159, 304] width 11 height 11
type input "1"
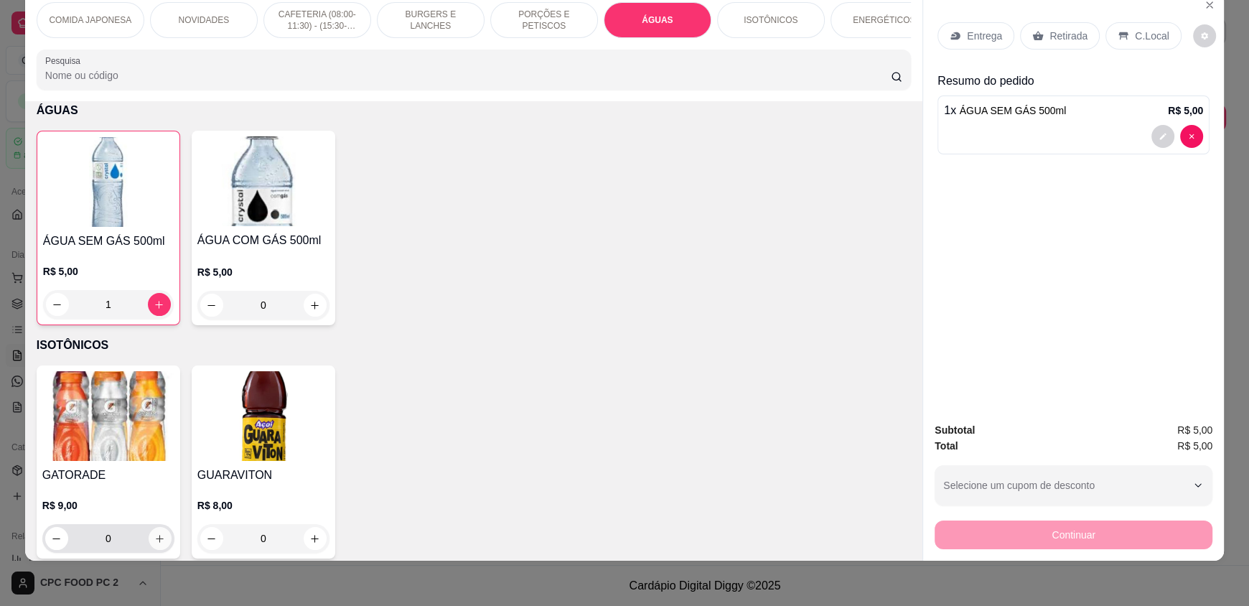
click at [159, 550] on button "increase-product-quantity" at bounding box center [160, 538] width 23 height 23
type input "1"
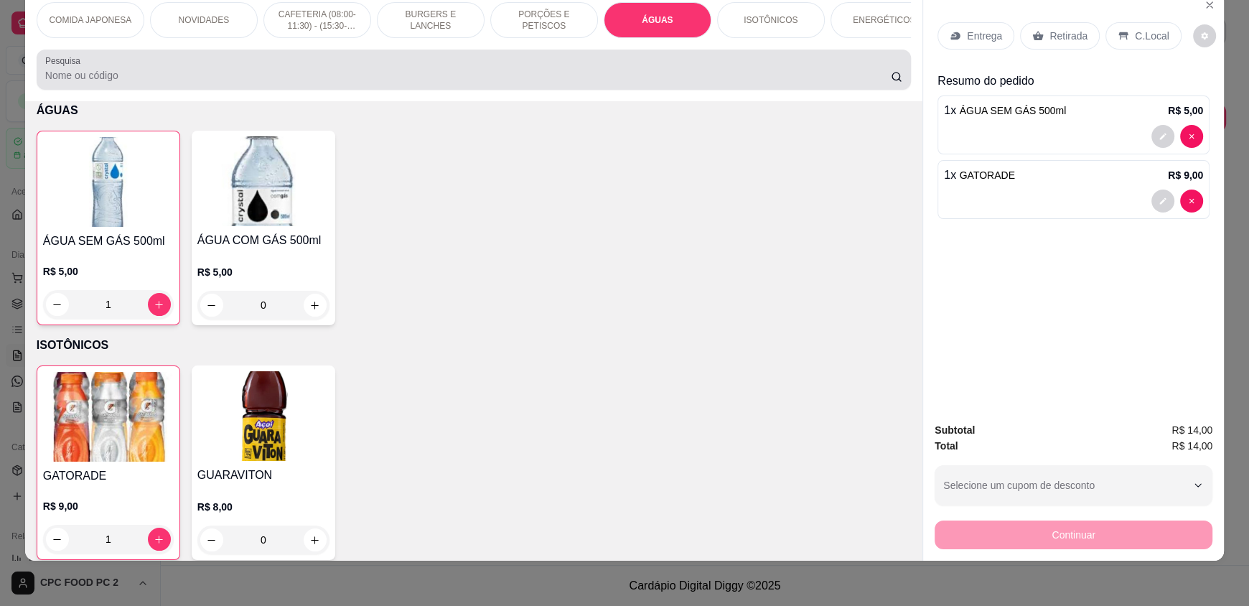
click at [155, 82] on input "Pesquisa" at bounding box center [468, 75] width 846 height 14
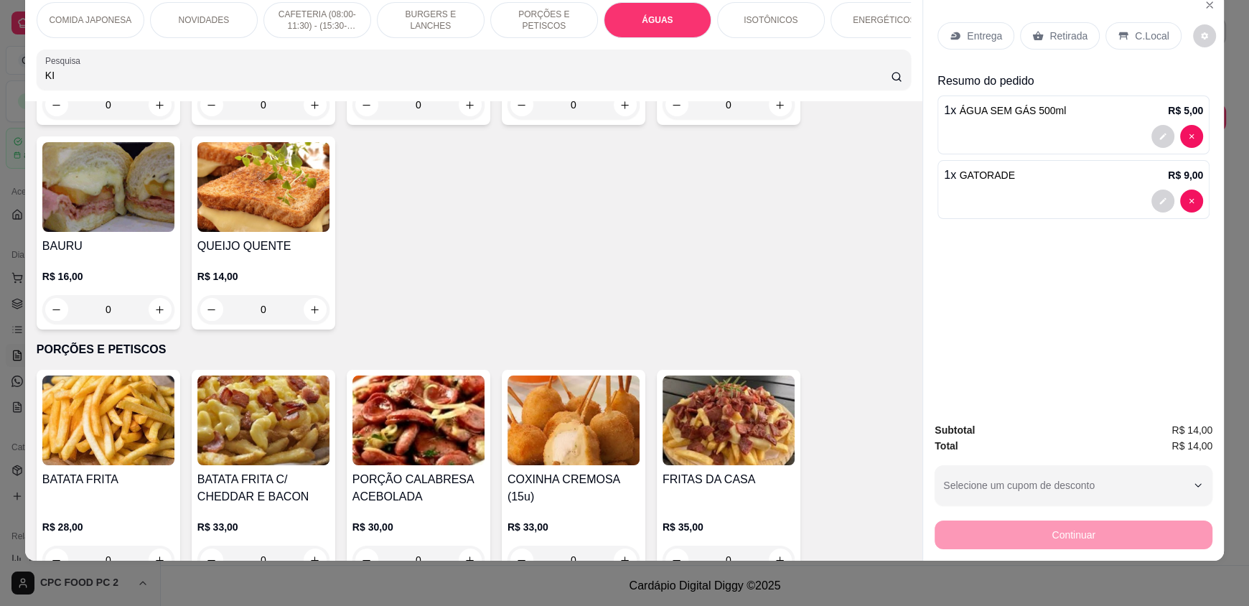
scroll to position [2350, 0]
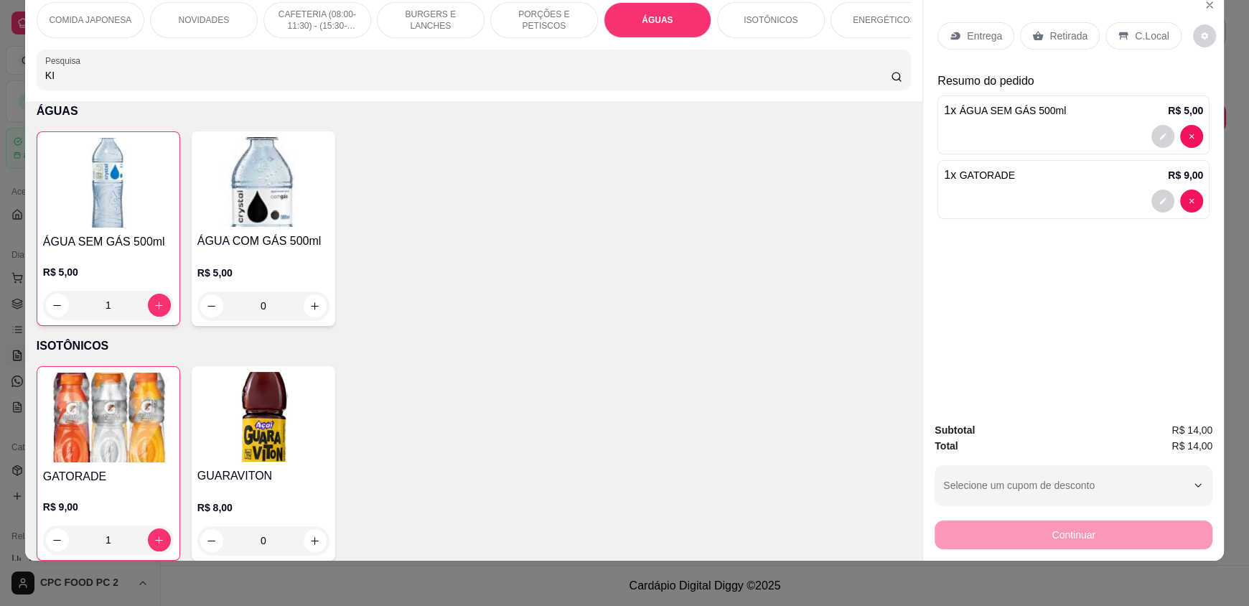
type input "K"
type input "T"
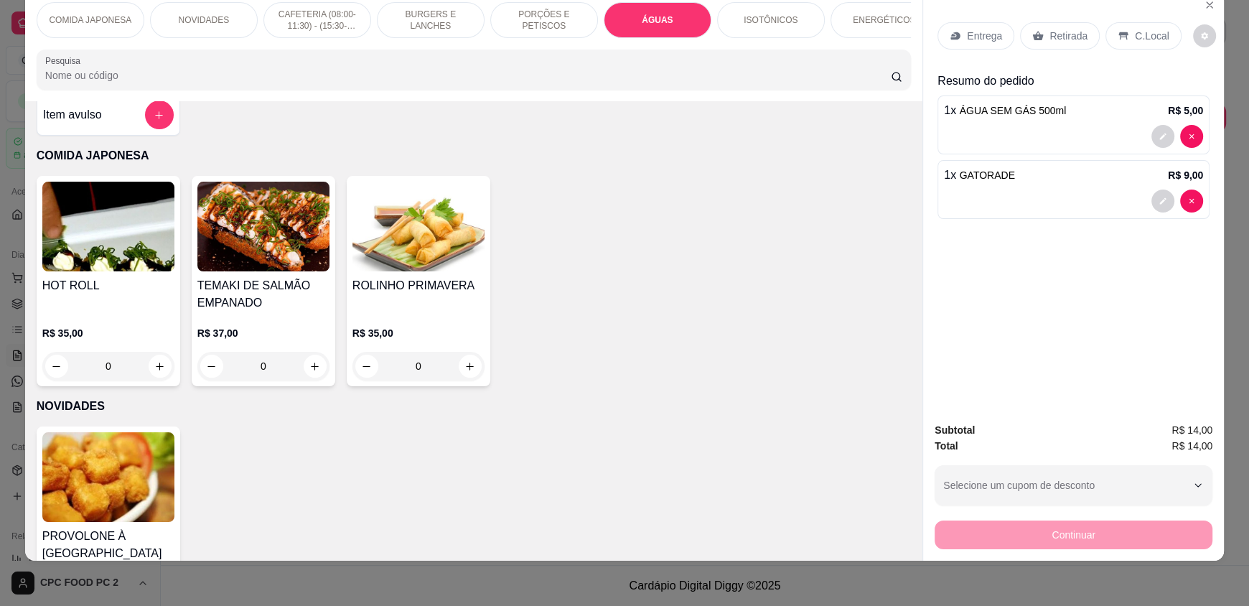
scroll to position [0, 0]
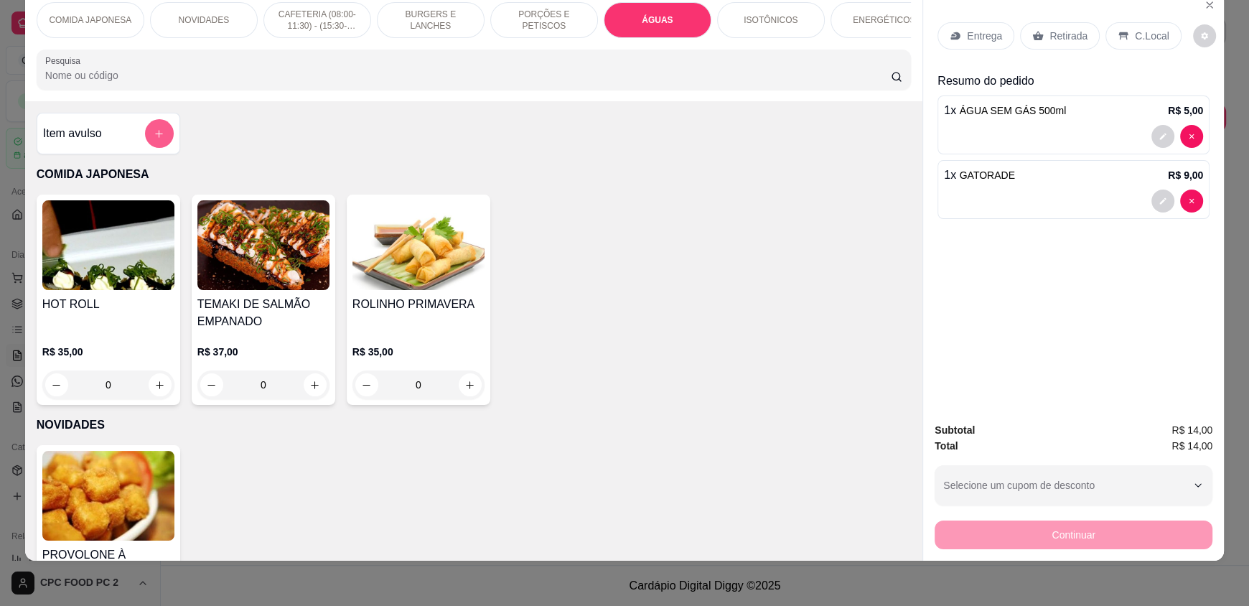
click at [145, 145] on button "add-separate-item" at bounding box center [159, 133] width 29 height 29
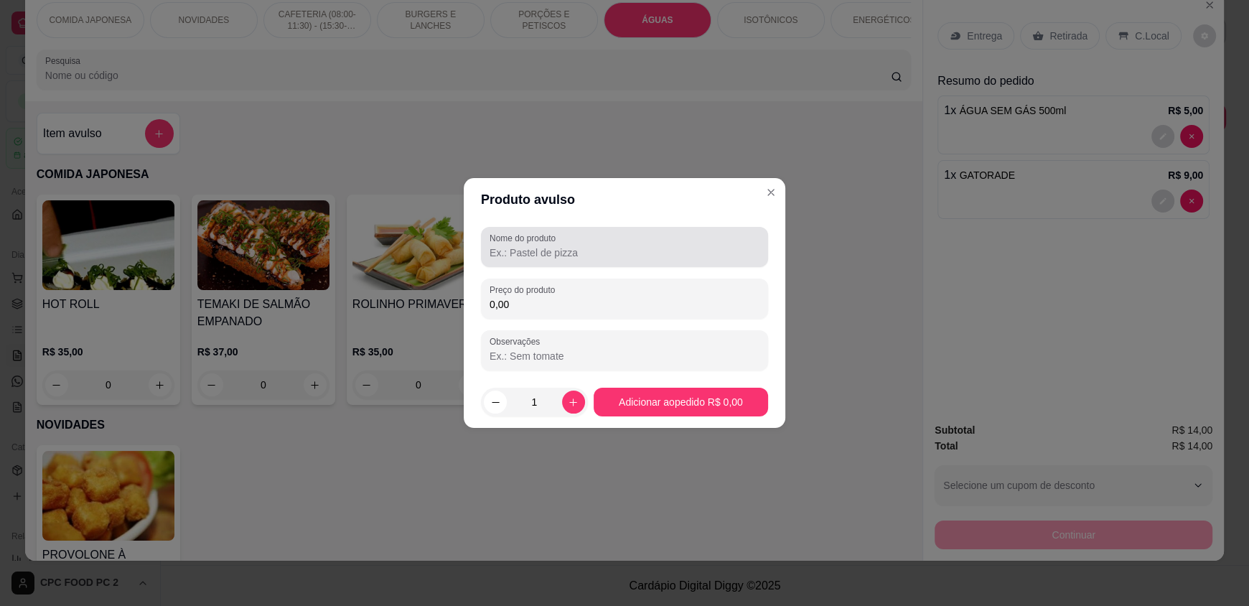
click at [537, 253] on input "Nome do produto" at bounding box center [625, 252] width 270 height 14
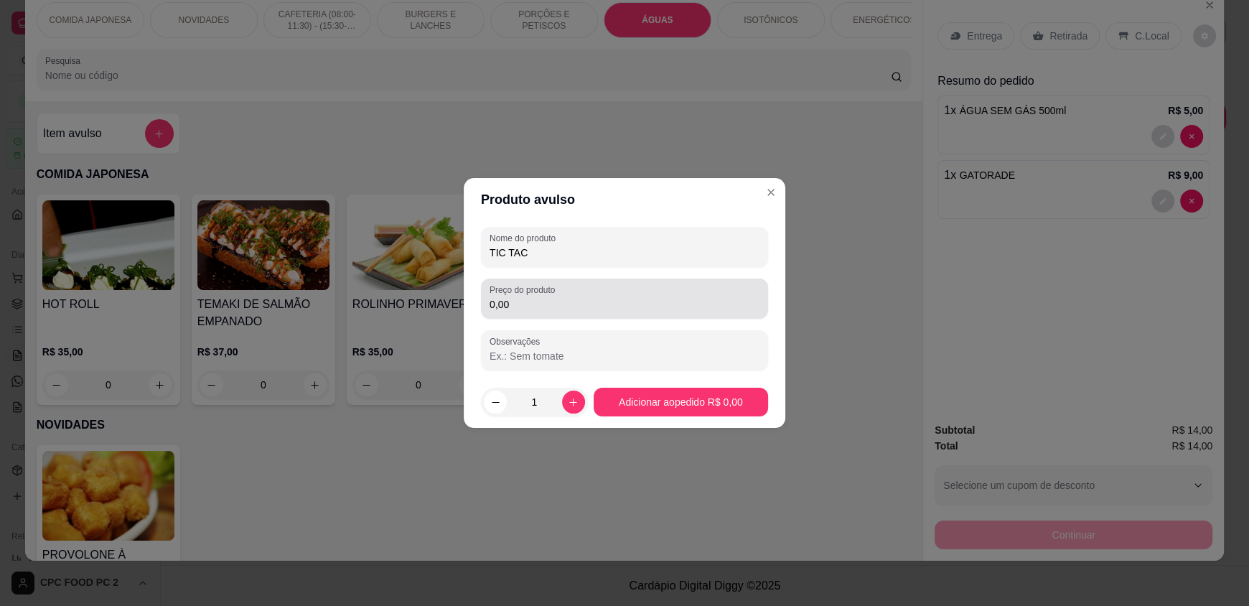
type input "TIC TAC"
click at [548, 293] on label "Preço do produto" at bounding box center [525, 290] width 70 height 12
click at [548, 297] on input "0,00" at bounding box center [625, 304] width 270 height 14
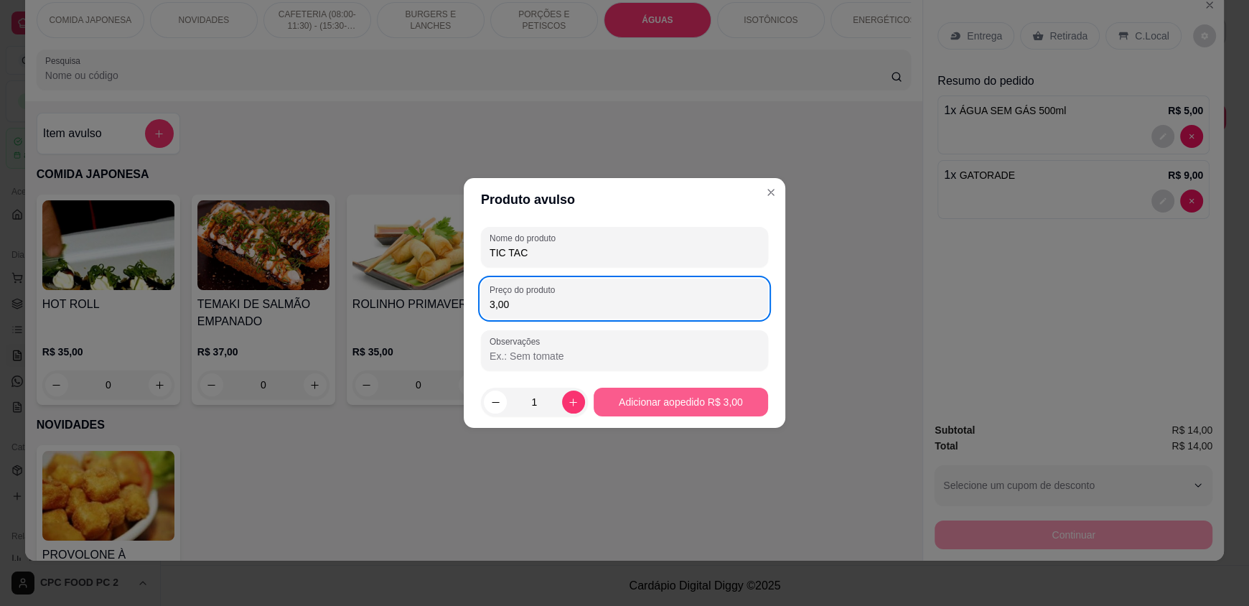
type input "3,00"
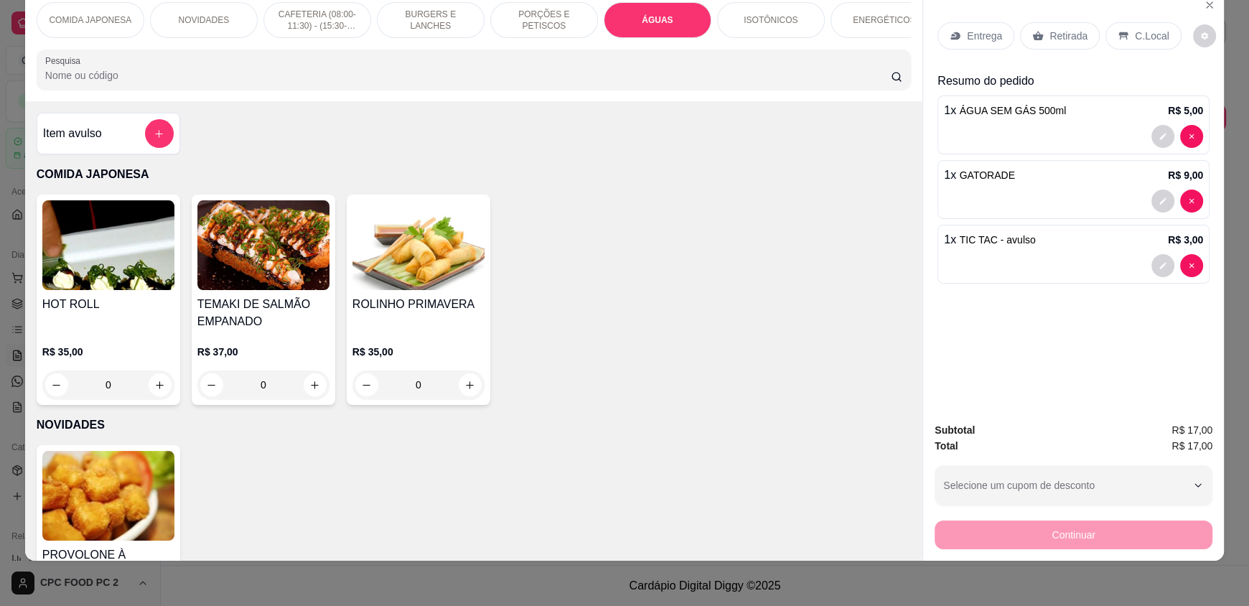
click at [398, 82] on input "Pesquisa" at bounding box center [468, 75] width 846 height 14
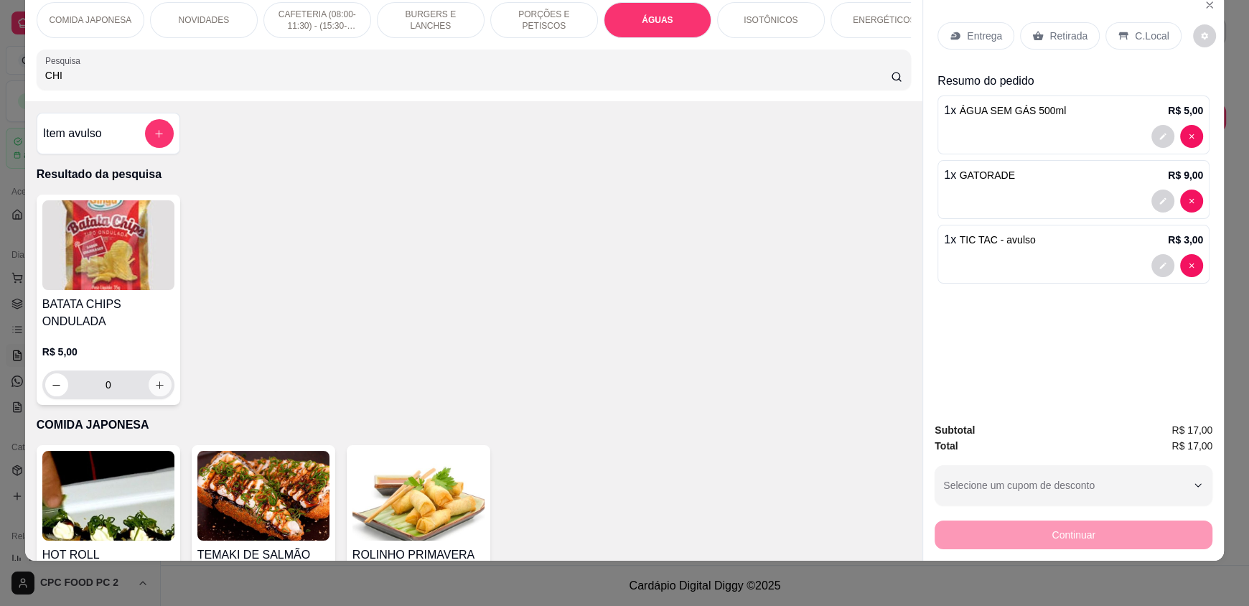
type input "CHI"
click at [157, 390] on icon "increase-product-quantity" at bounding box center [160, 385] width 11 height 11
click at [157, 388] on icon "increase-product-quantity" at bounding box center [159, 384] width 7 height 7
type input "2"
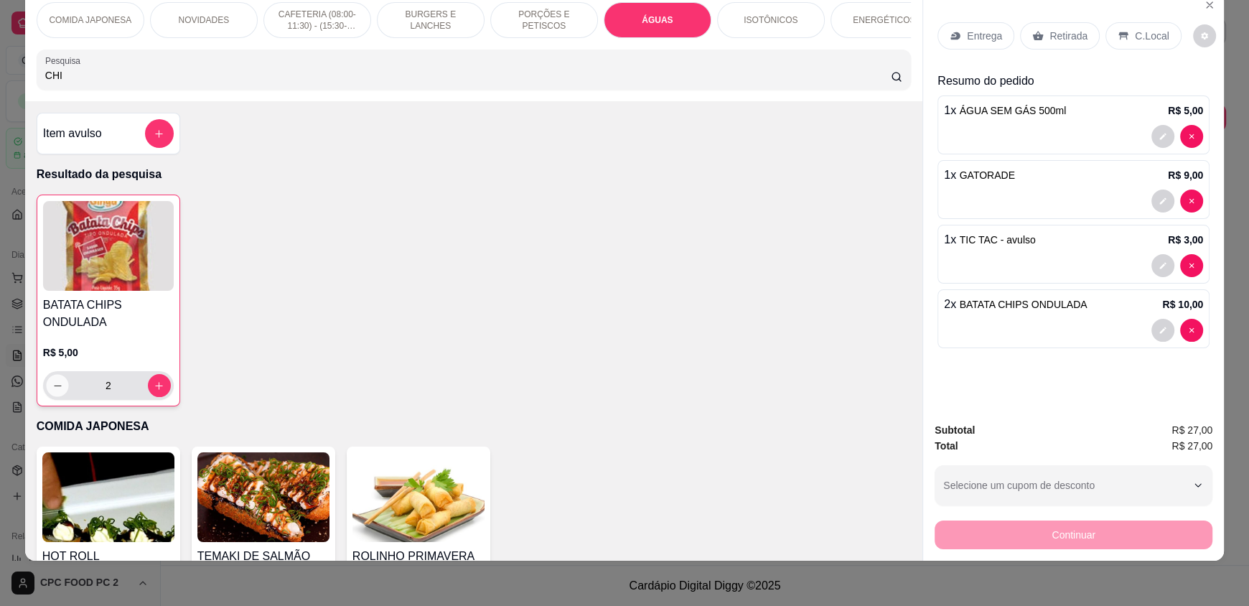
click at [52, 391] on icon "decrease-product-quantity" at bounding box center [57, 385] width 11 height 11
type input "1"
click at [1033, 40] on icon at bounding box center [1037, 35] width 11 height 11
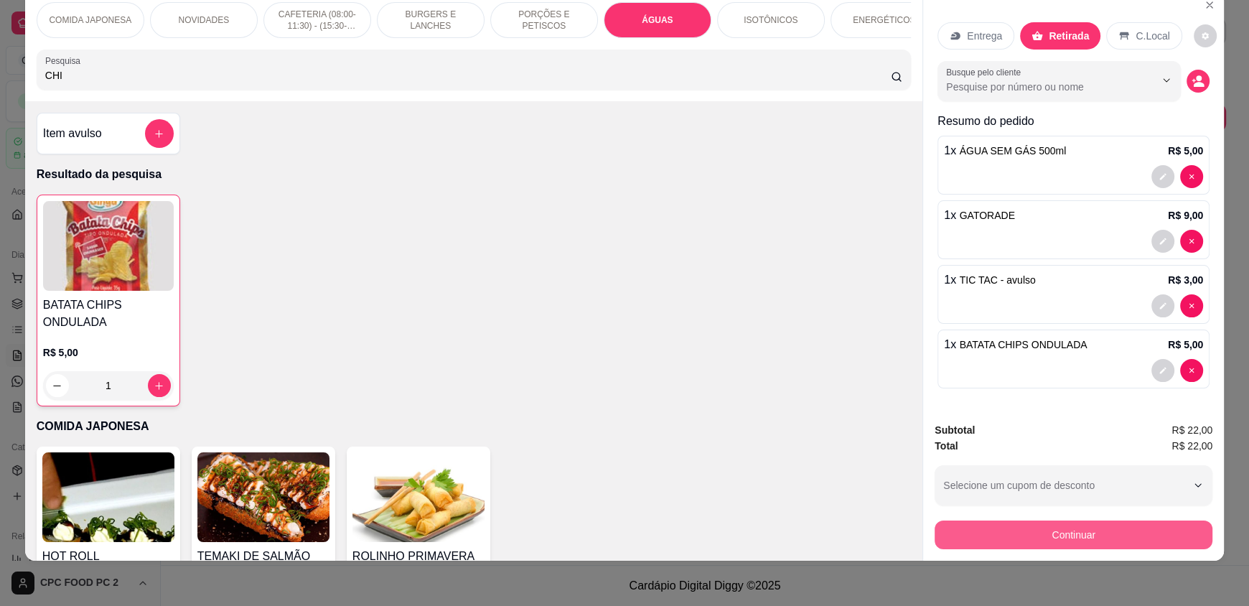
click at [1090, 535] on button "Continuar" at bounding box center [1074, 534] width 278 height 29
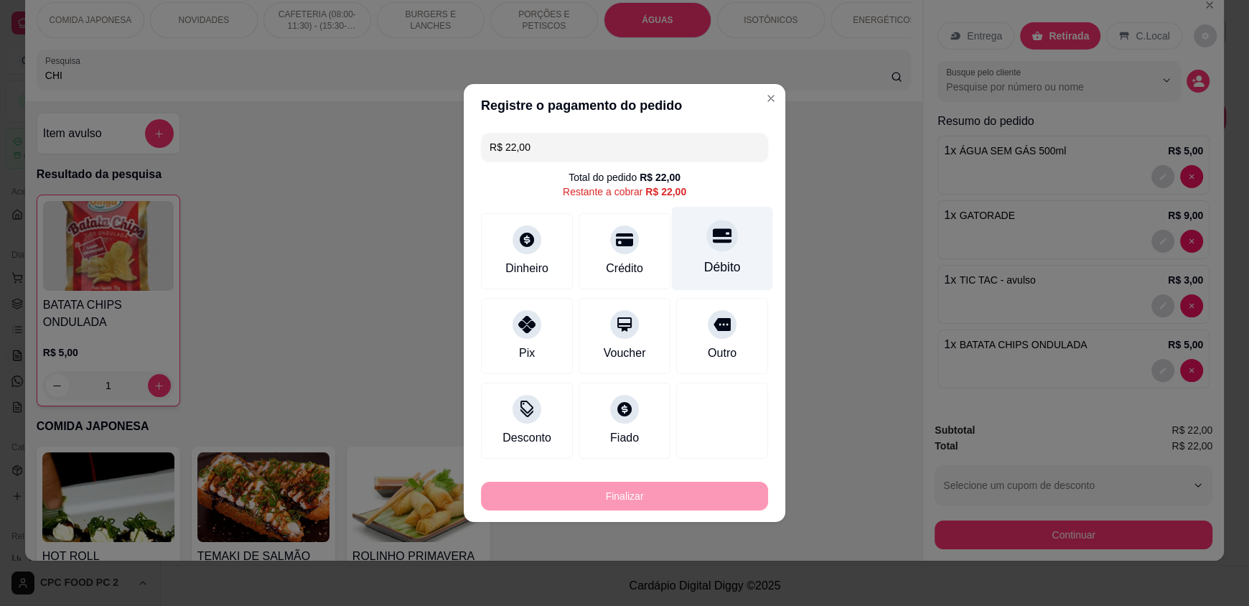
click at [708, 250] on div at bounding box center [722, 236] width 32 height 32
type input "R$ 0,00"
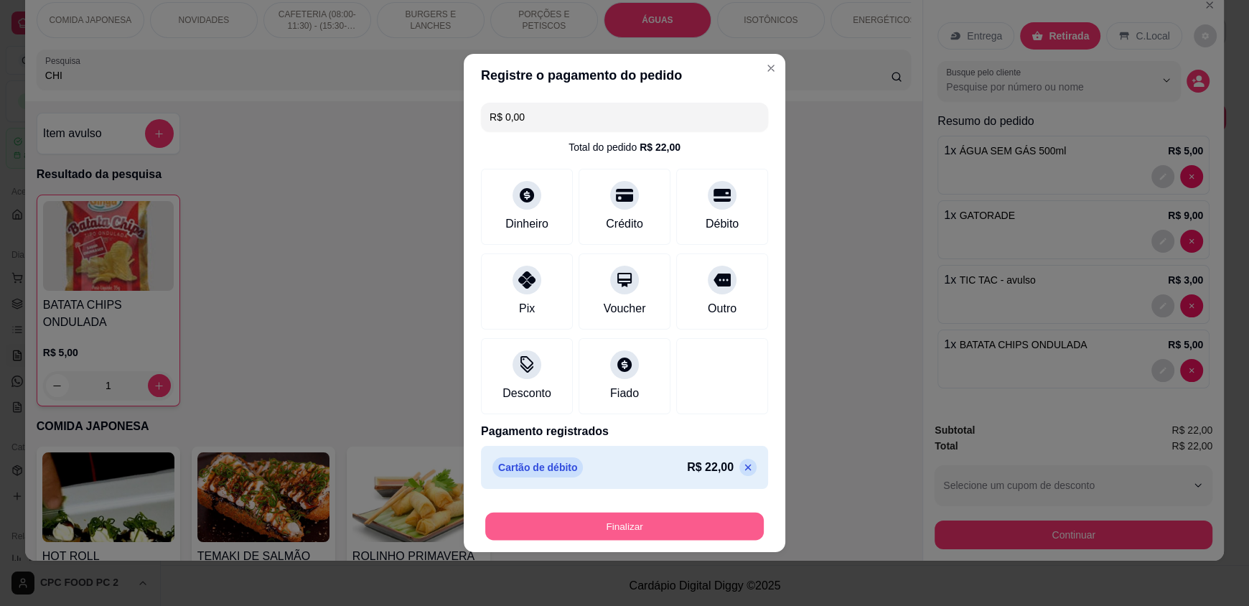
click at [701, 530] on button "Finalizar" at bounding box center [624, 527] width 279 height 28
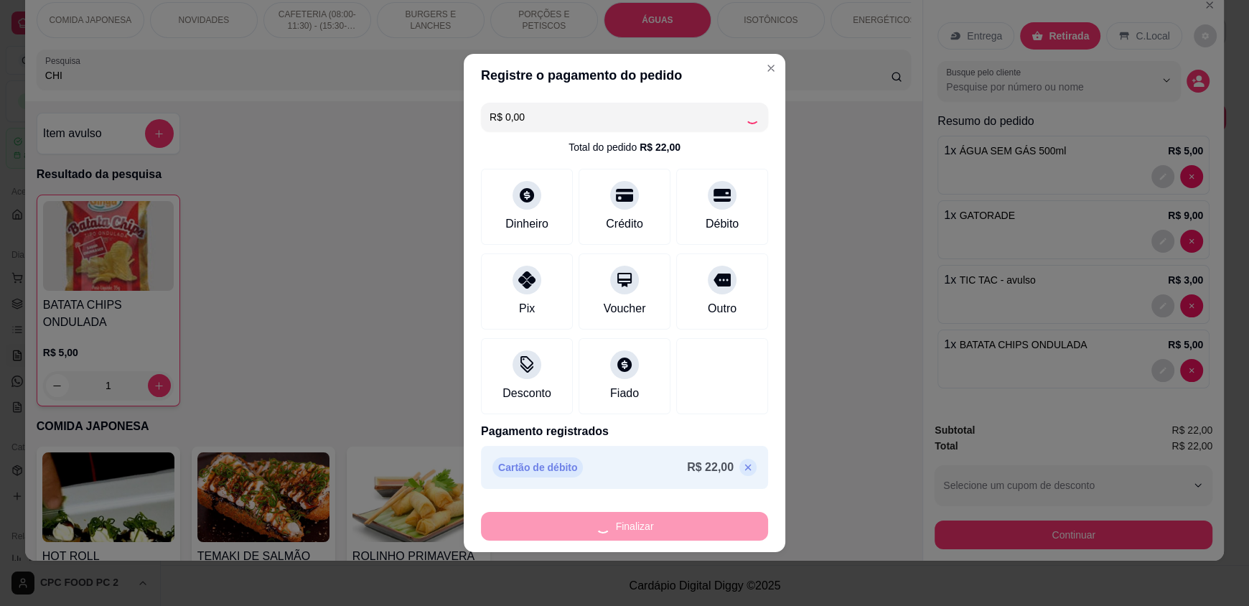
type input "0"
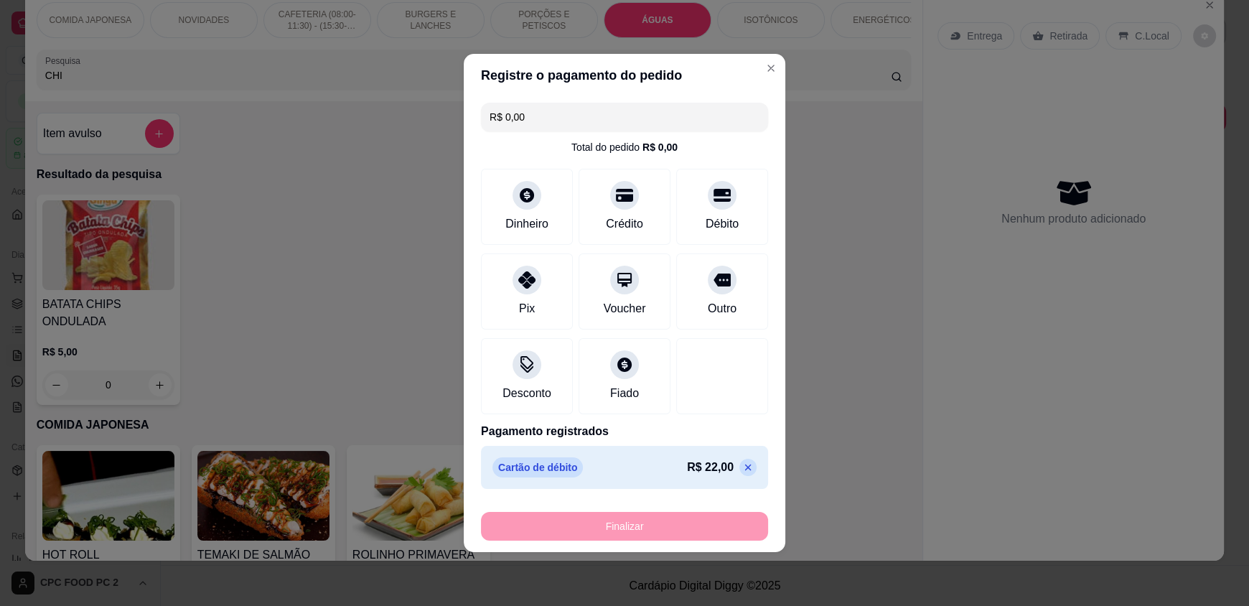
type input "-R$ 22,00"
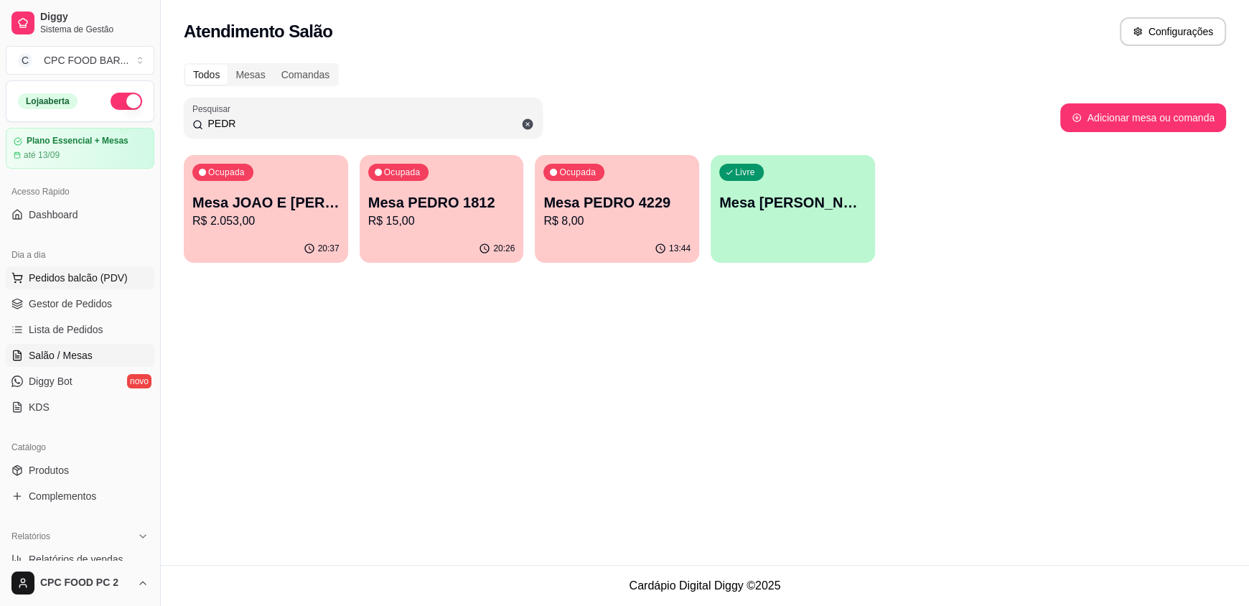
click at [62, 273] on span "Pedidos balcão (PDV)" at bounding box center [78, 278] width 99 height 14
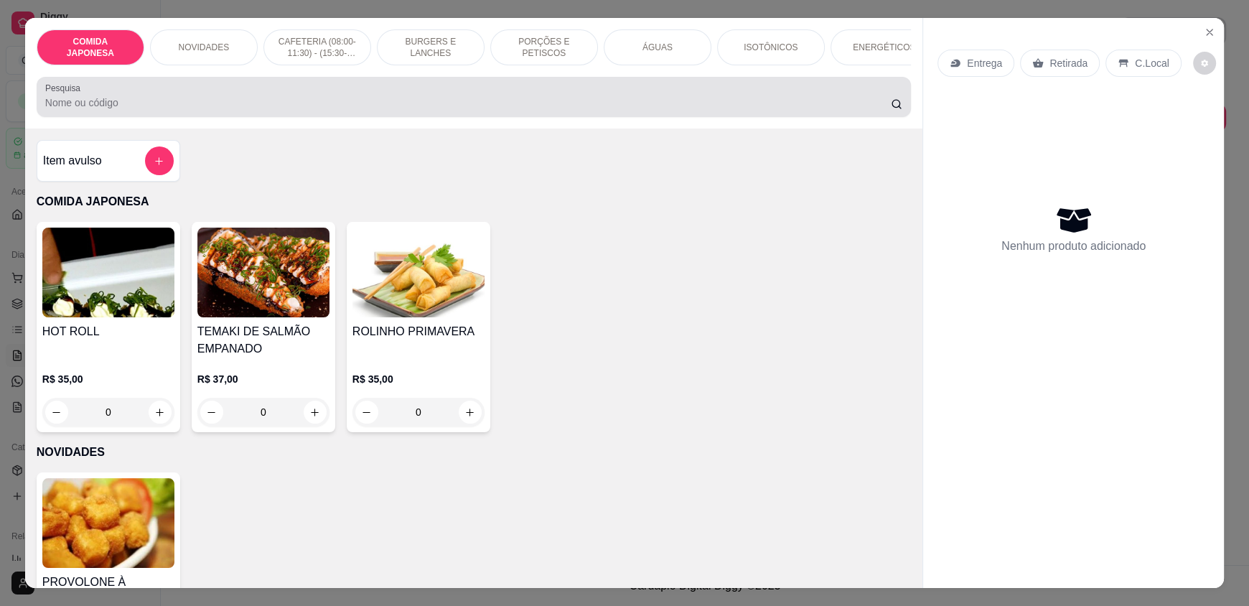
click at [307, 111] on div at bounding box center [473, 97] width 857 height 29
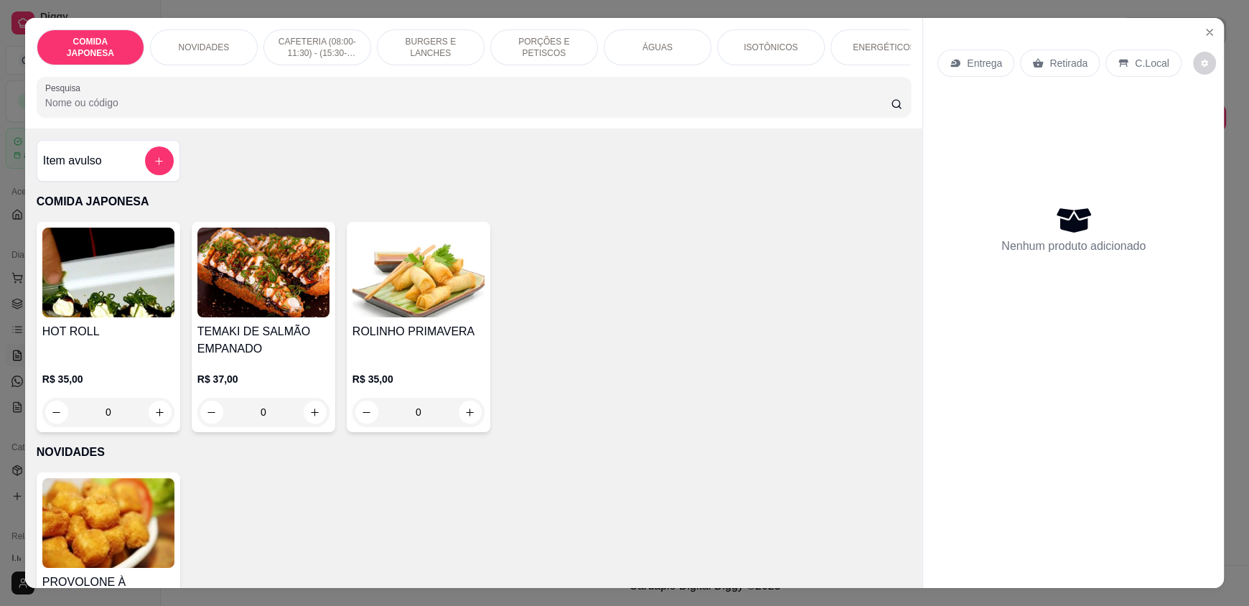
click at [610, 45] on div "ÁGUAS" at bounding box center [658, 47] width 108 height 36
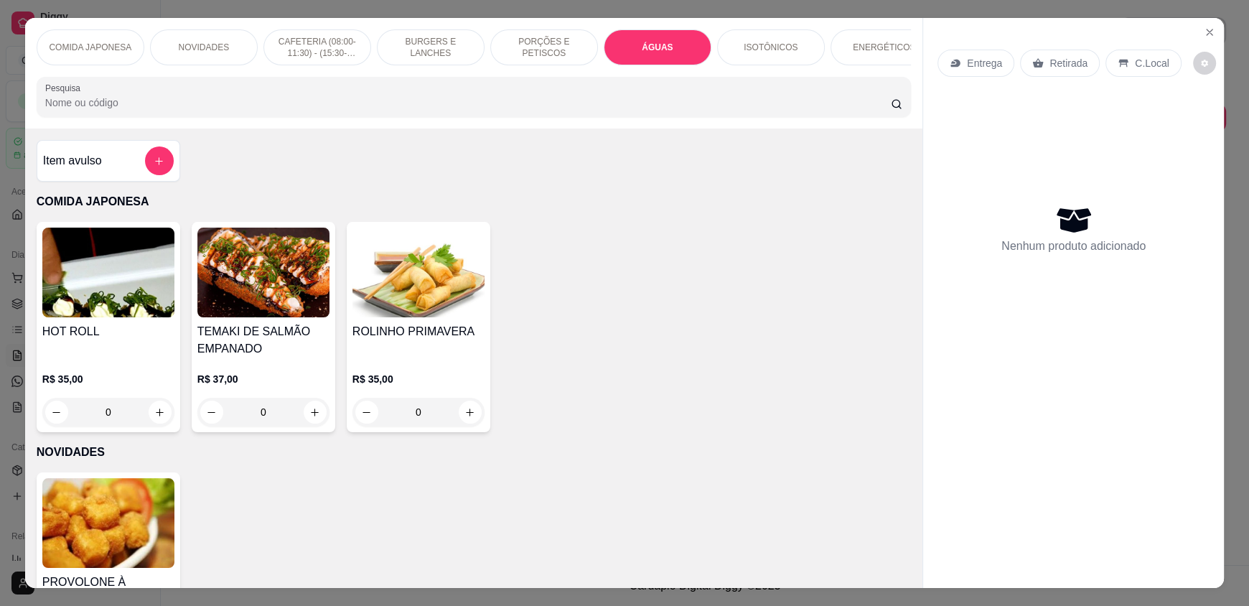
scroll to position [27, 0]
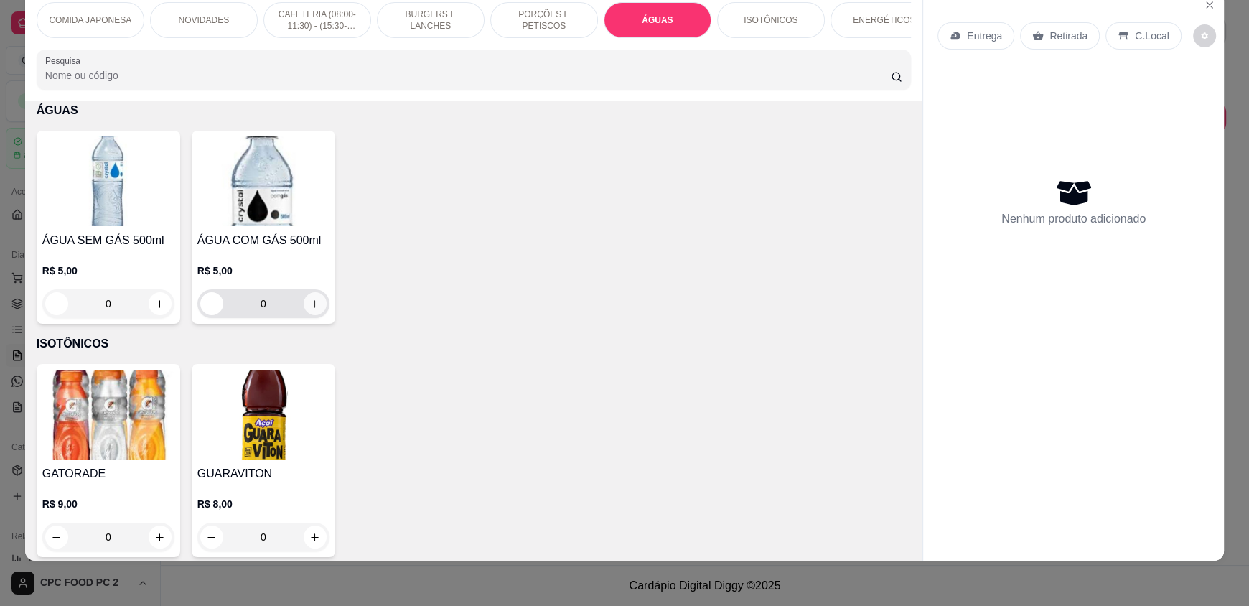
click at [304, 304] on button "increase-product-quantity" at bounding box center [315, 303] width 23 height 23
type input "1"
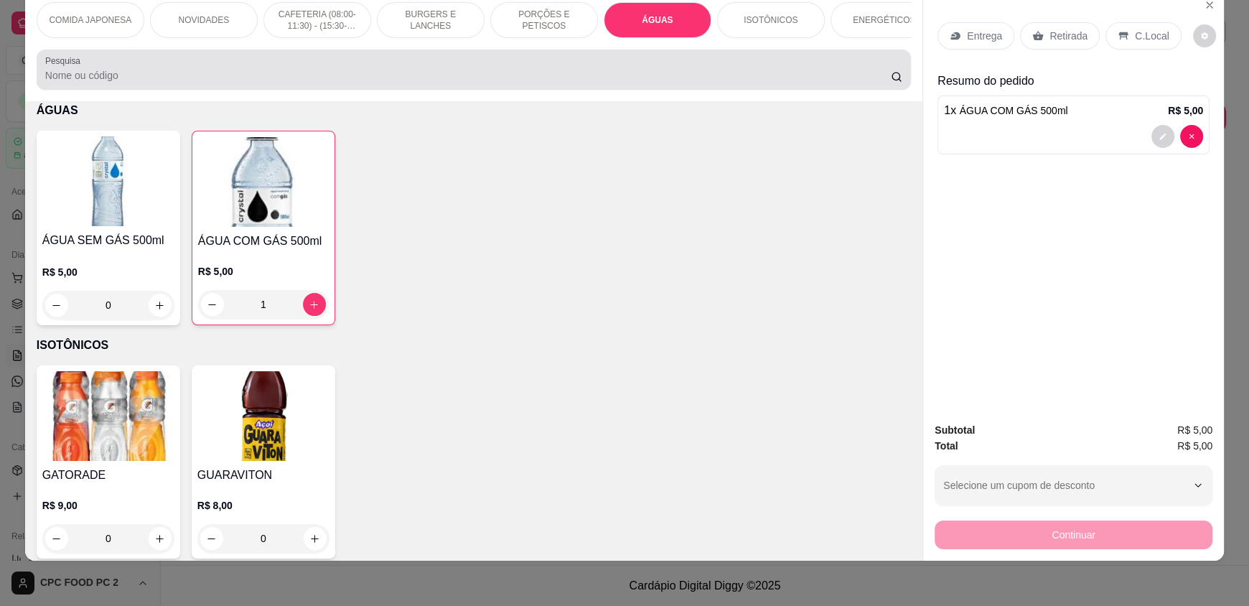
click at [342, 75] on div at bounding box center [473, 69] width 857 height 29
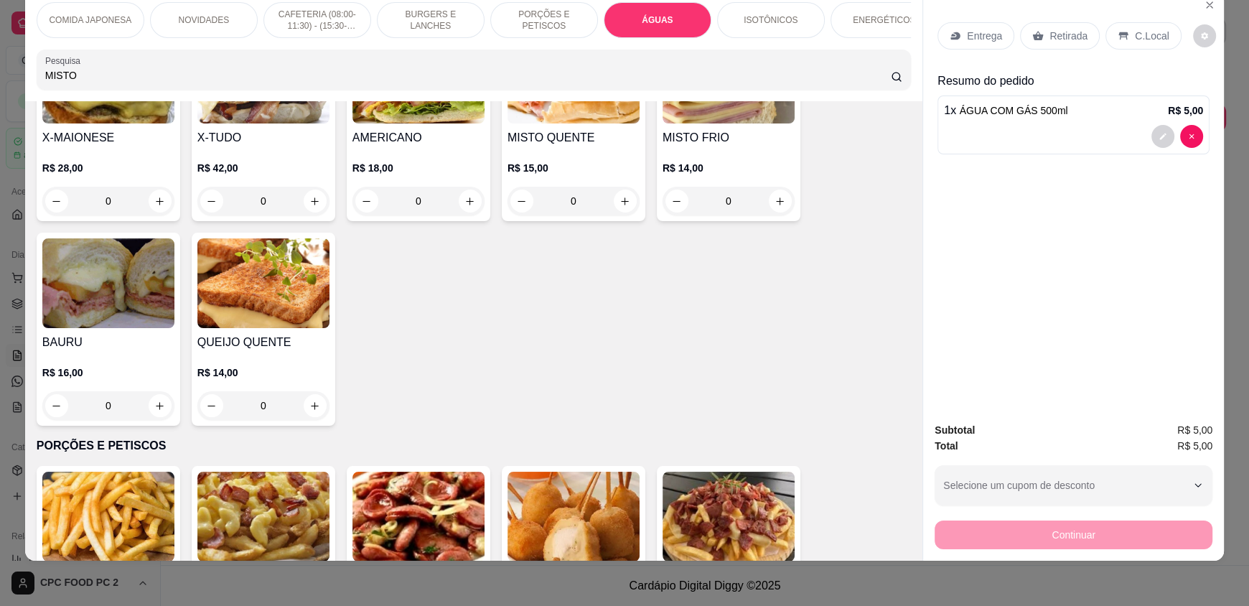
scroll to position [1472, 0]
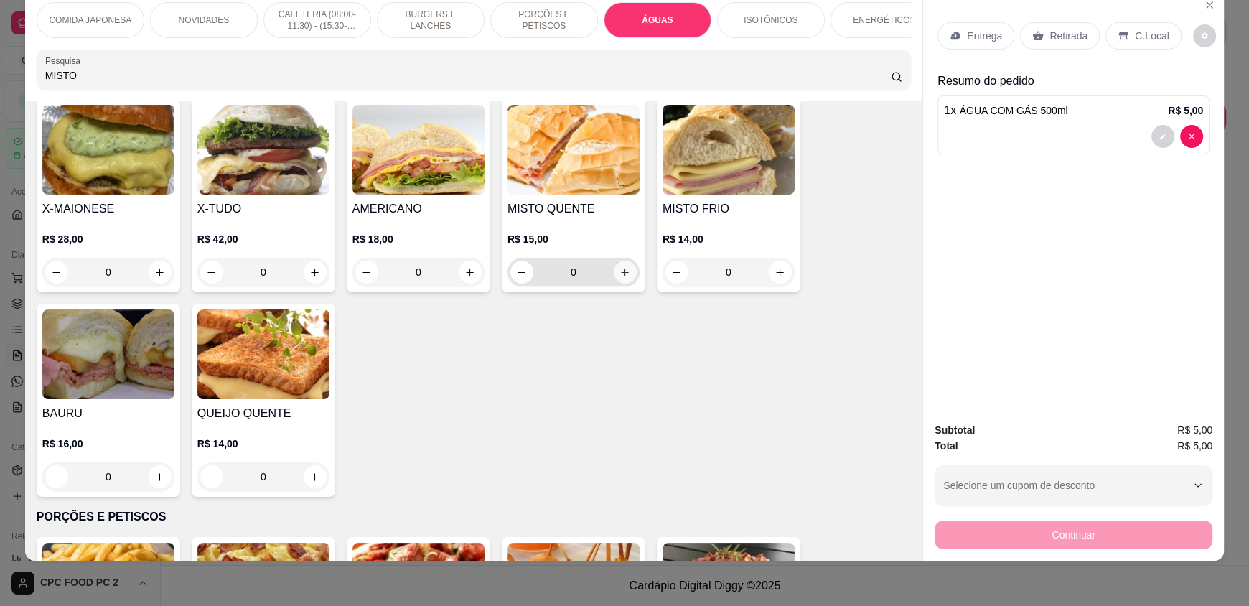
type input "MISTO"
click at [618, 284] on button "increase-product-quantity" at bounding box center [625, 272] width 23 height 23
type input "1"
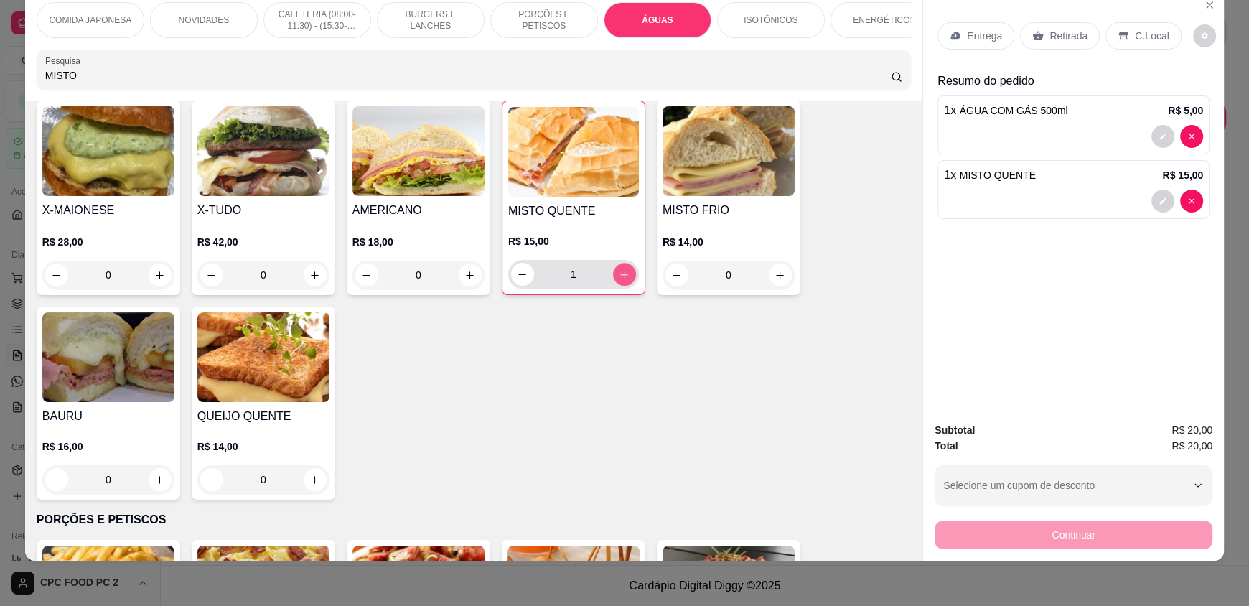
scroll to position [1474, 0]
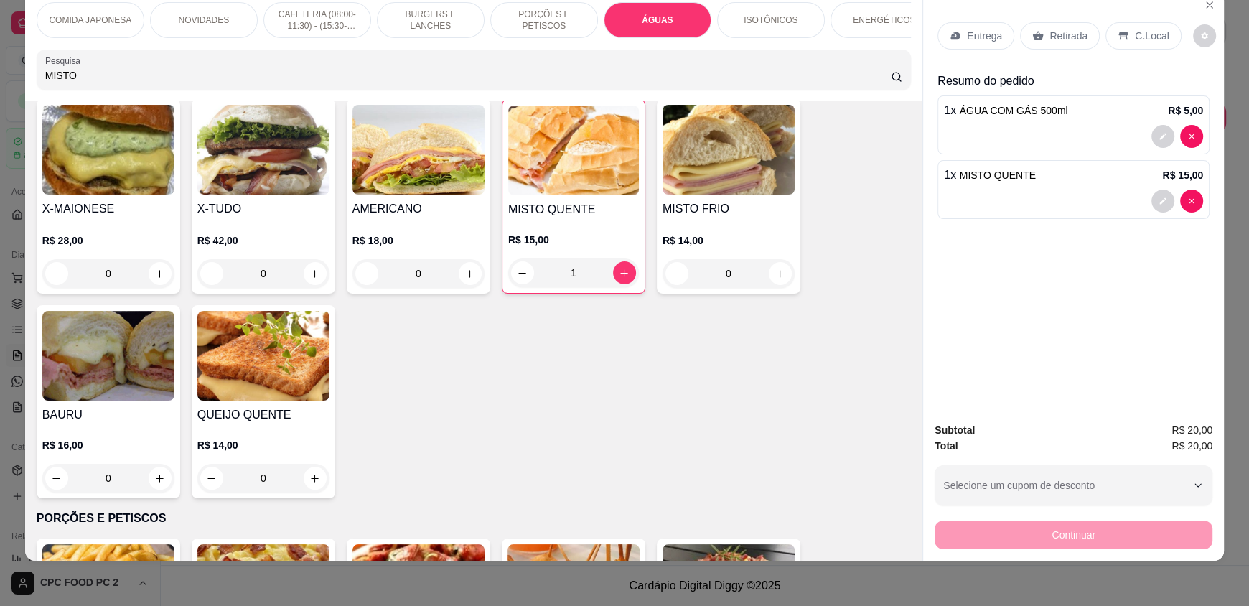
click at [1068, 39] on p "Retirada" at bounding box center [1068, 36] width 38 height 14
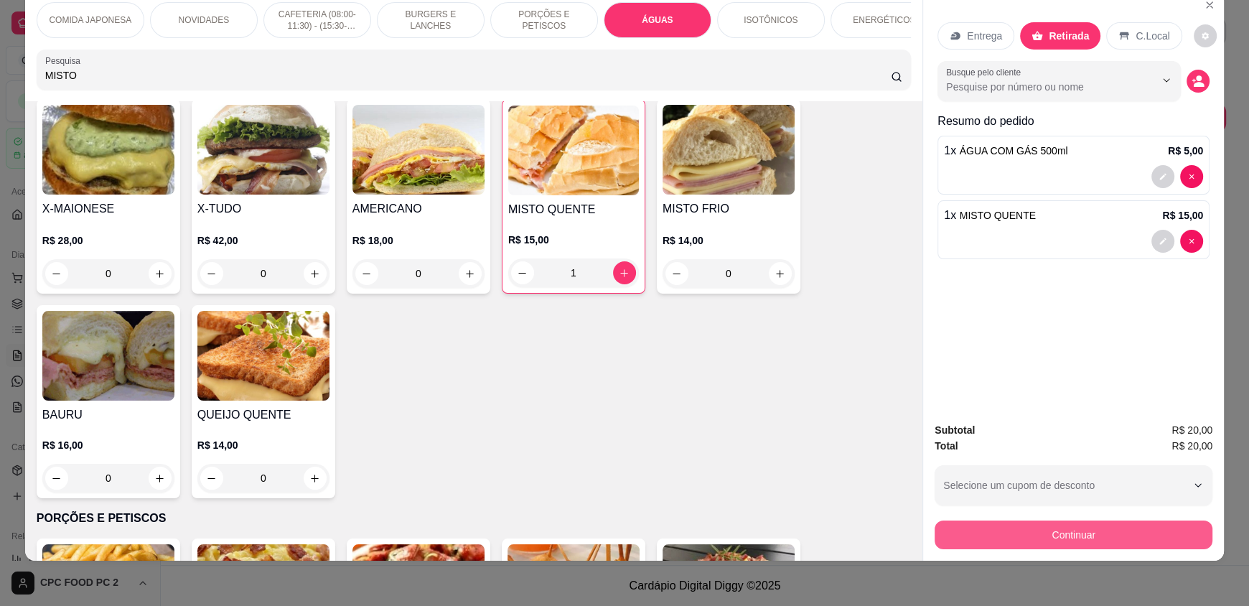
click at [1140, 524] on button "Continuar" at bounding box center [1074, 534] width 278 height 29
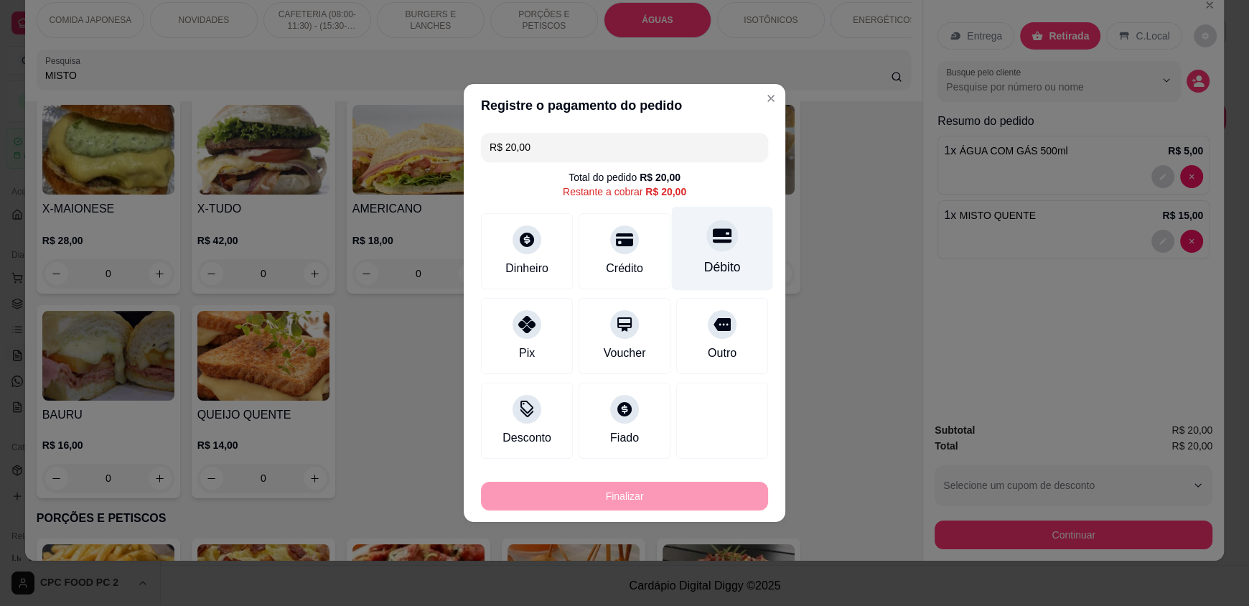
click at [729, 256] on div "Débito" at bounding box center [722, 249] width 101 height 84
type input "R$ 0,00"
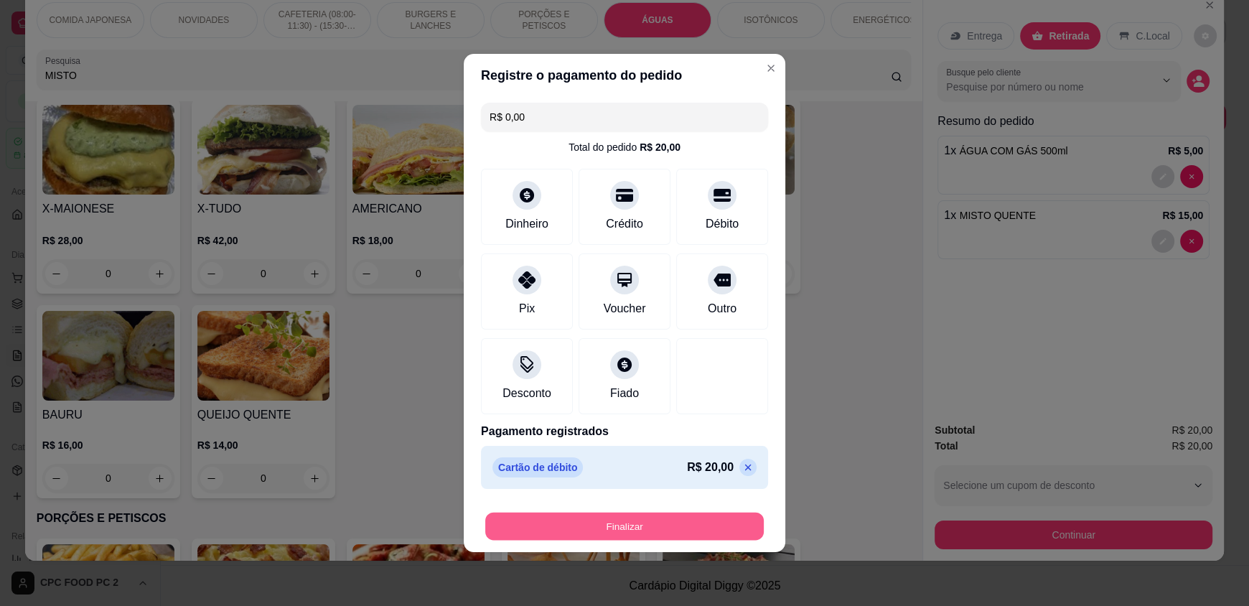
click at [689, 523] on button "Finalizar" at bounding box center [624, 527] width 279 height 28
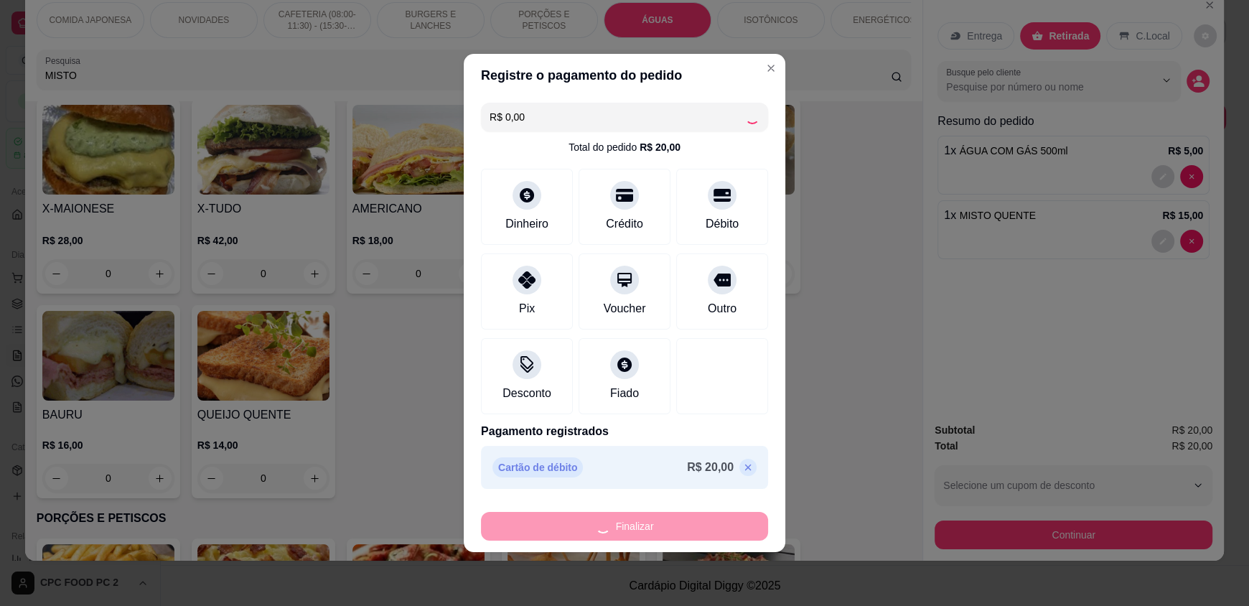
type input "0"
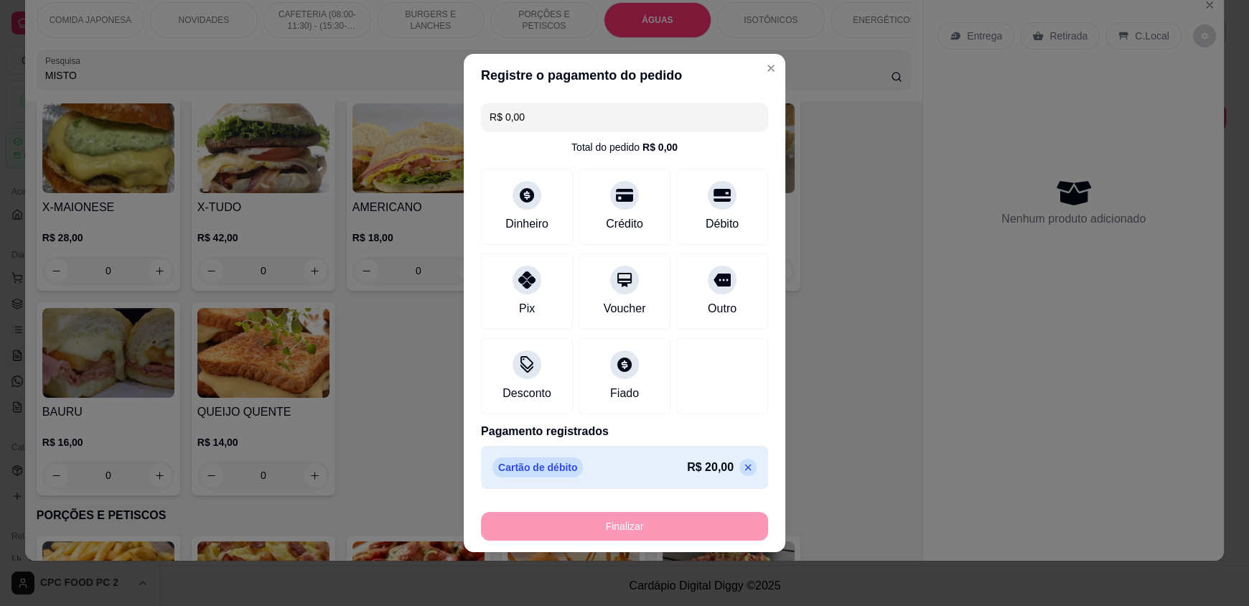
type input "-R$ 20,00"
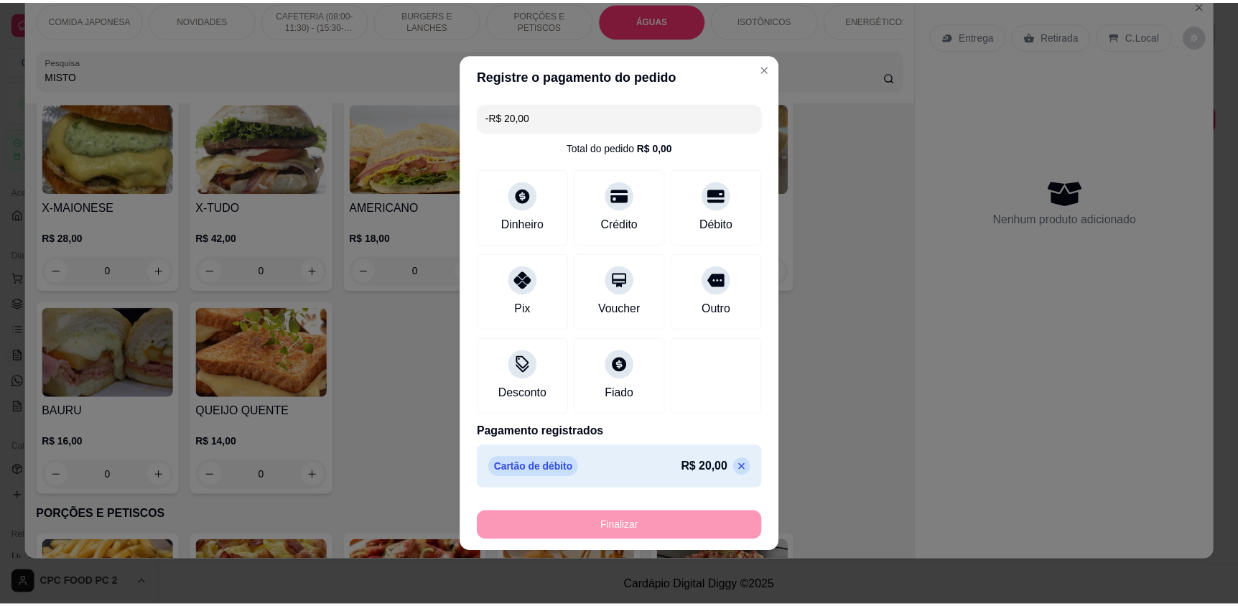
scroll to position [1472, 0]
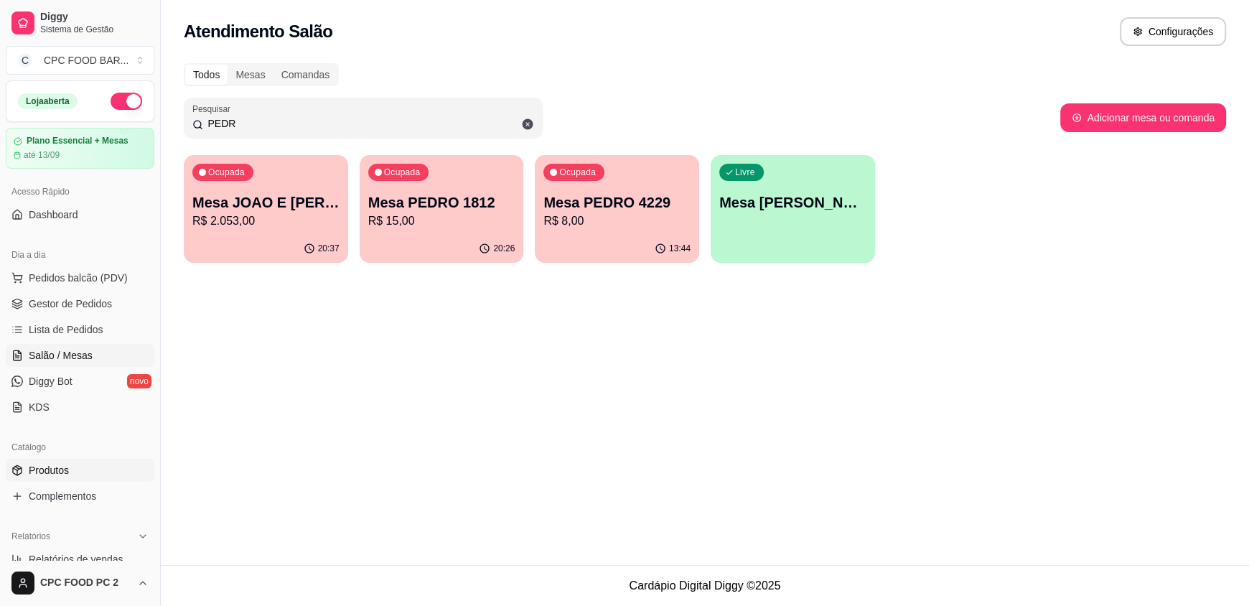
click at [55, 473] on span "Produtos" at bounding box center [49, 470] width 40 height 14
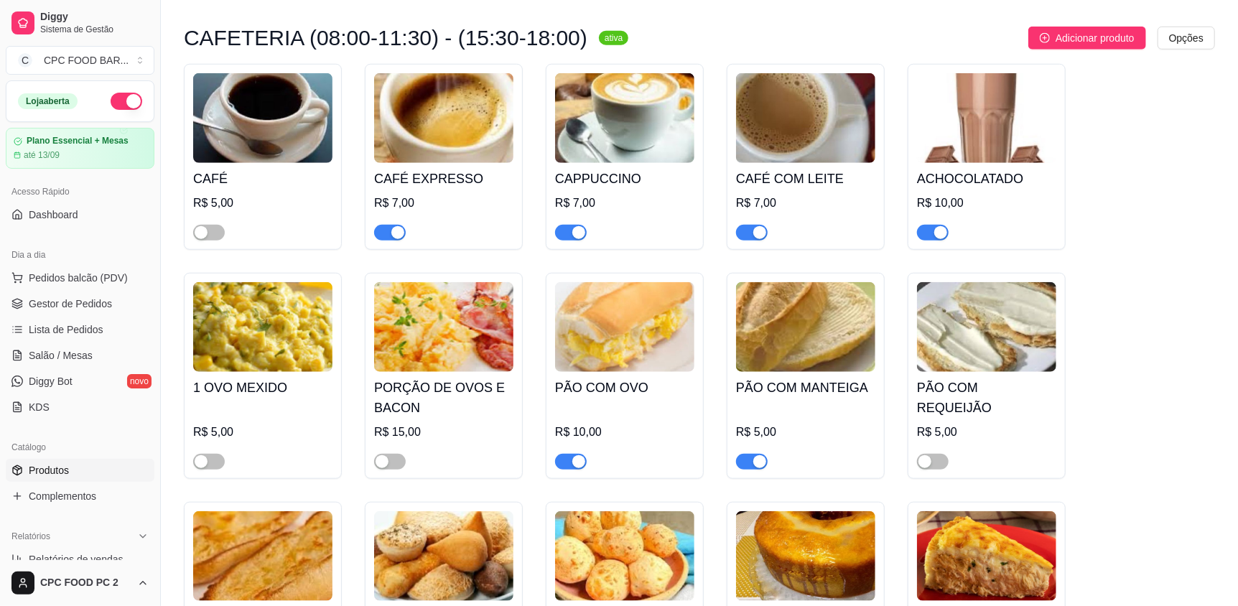
scroll to position [4235, 0]
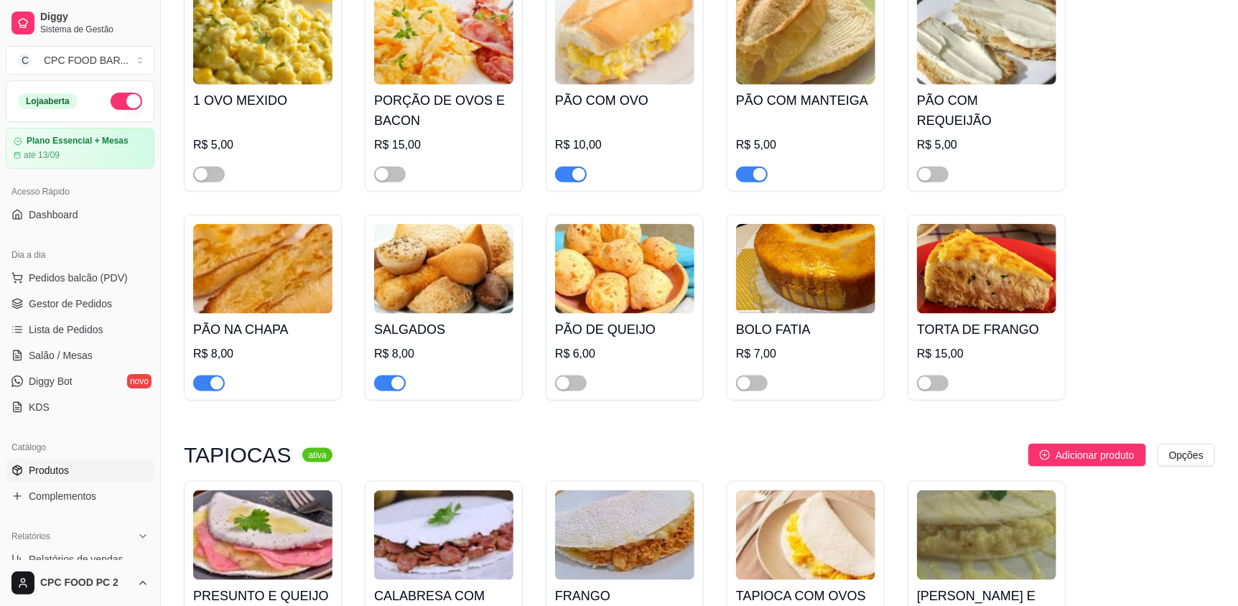
click at [383, 391] on span "button" at bounding box center [390, 383] width 32 height 16
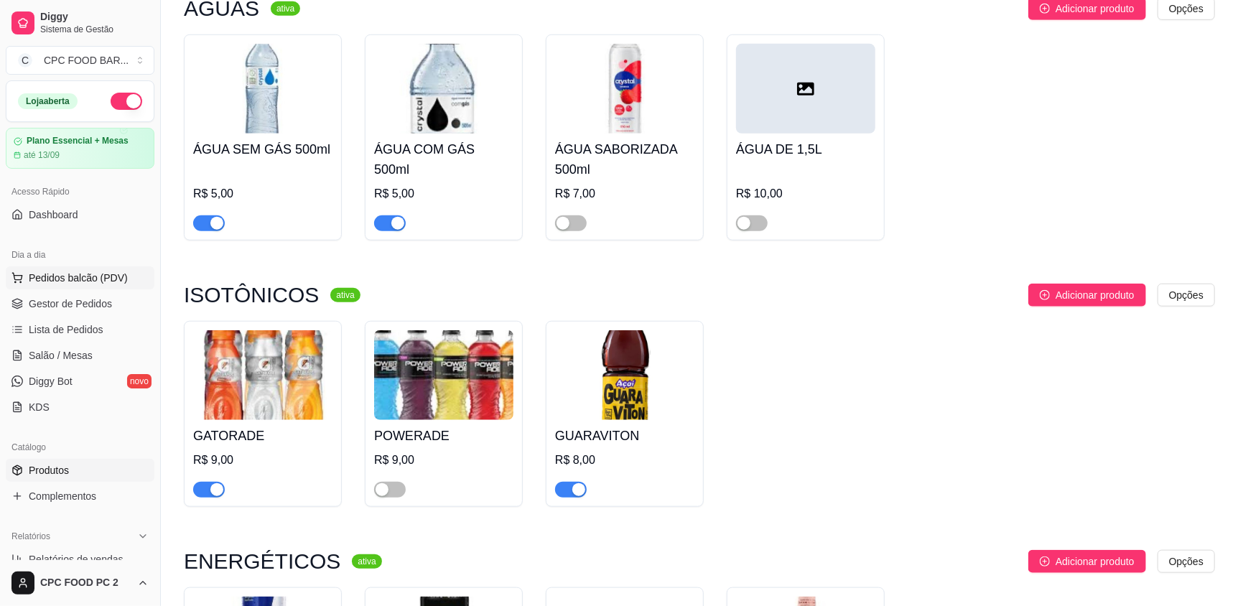
scroll to position [10452, 0]
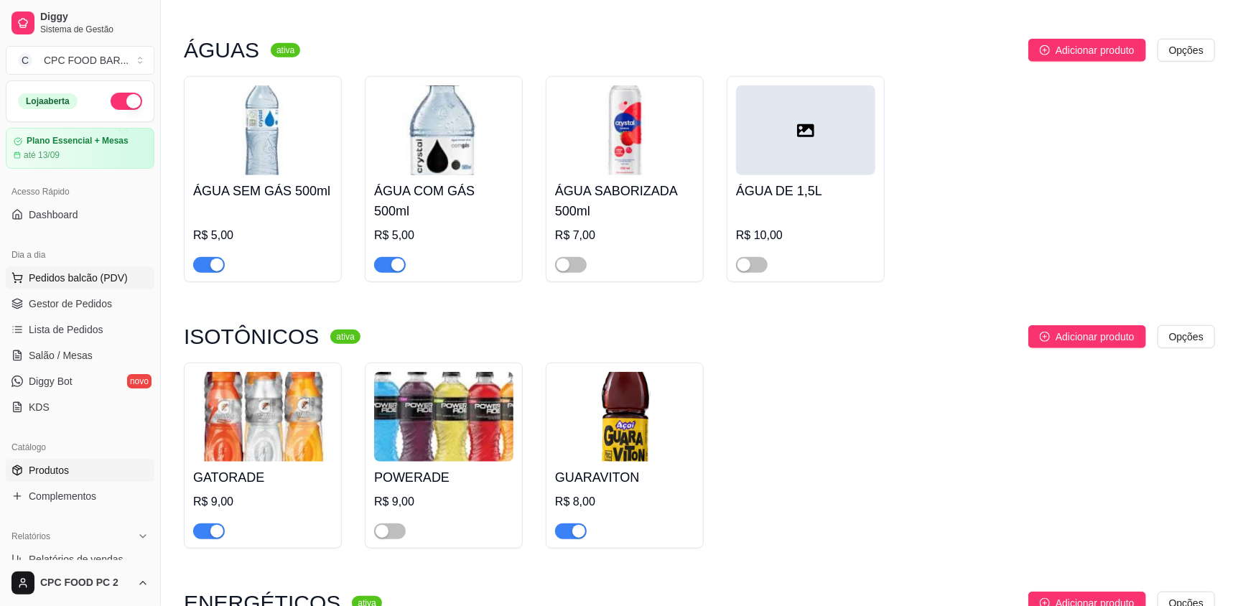
click at [60, 280] on span "Pedidos balcão (PDV)" at bounding box center [78, 278] width 99 height 14
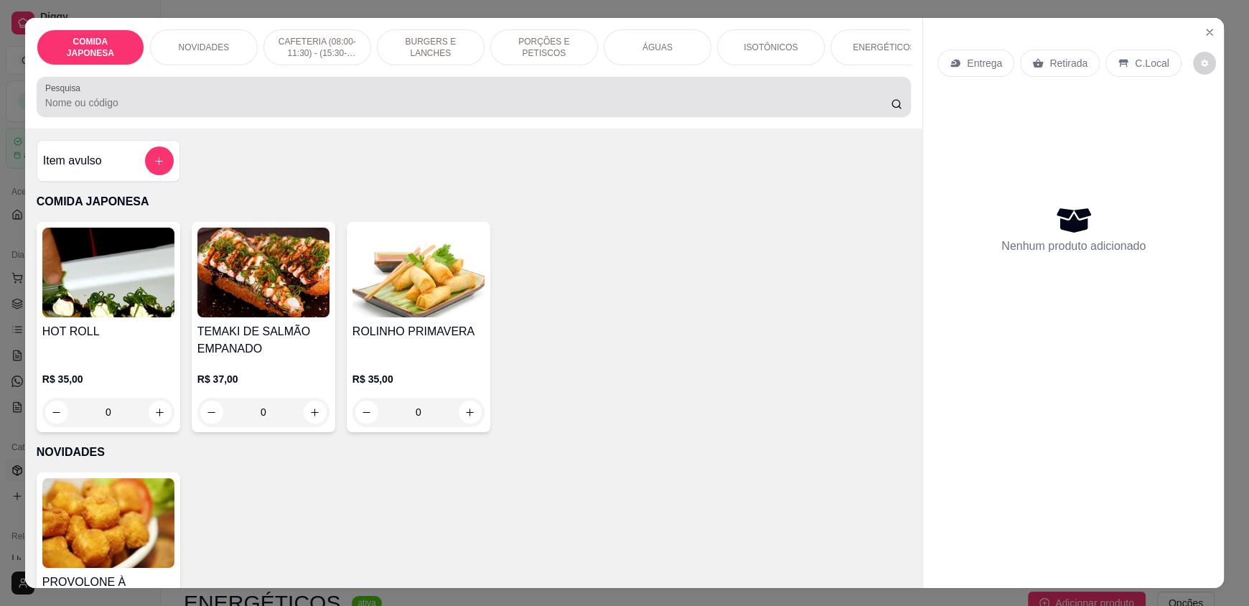
click at [245, 110] on input "Pesquisa" at bounding box center [468, 102] width 846 height 14
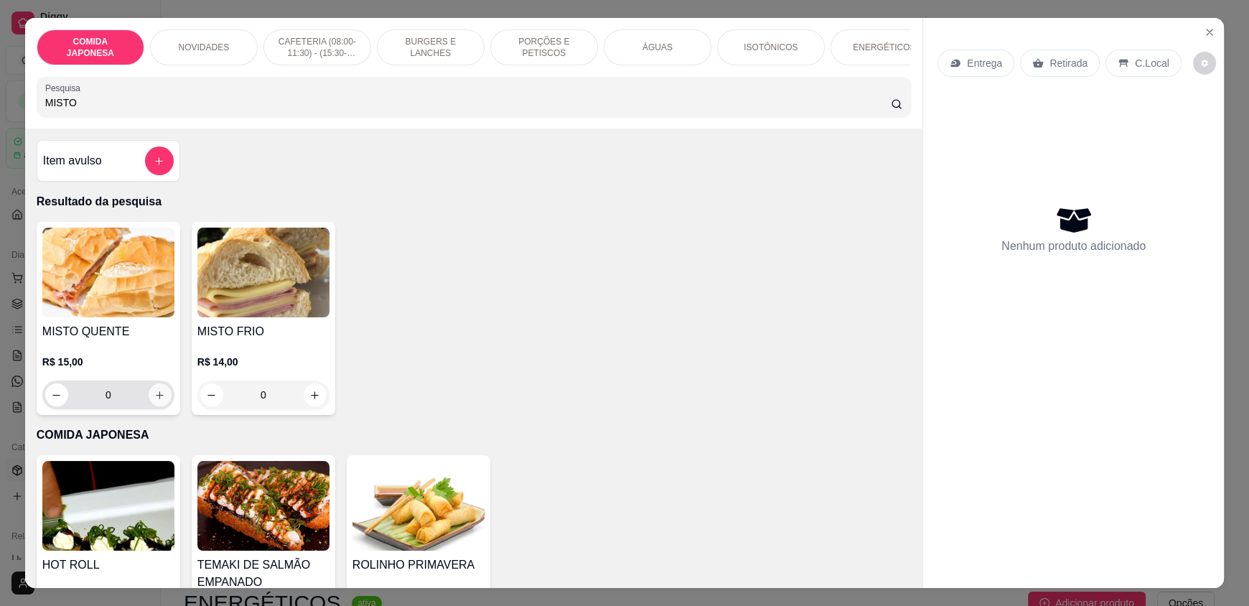
type input "MISTO"
click at [155, 400] on icon "increase-product-quantity" at bounding box center [159, 395] width 11 height 11
type input "1"
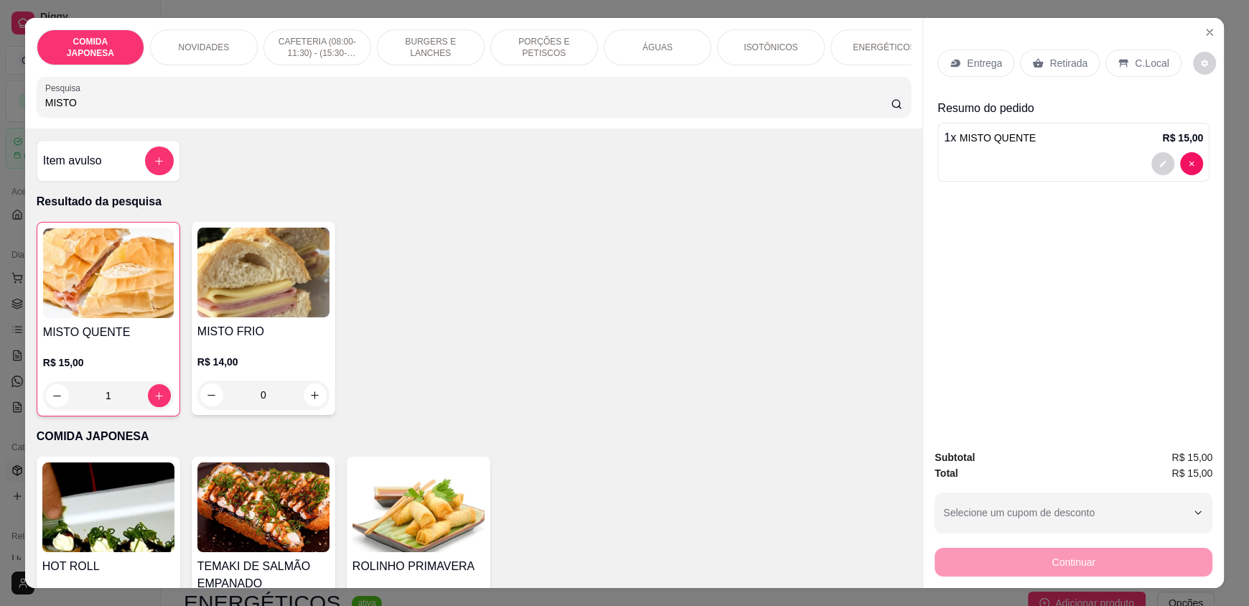
drag, startPoint x: 79, startPoint y: 110, endPoint x: 34, endPoint y: 109, distance: 45.2
click at [37, 109] on div "Pesquisa MISTO" at bounding box center [474, 97] width 874 height 40
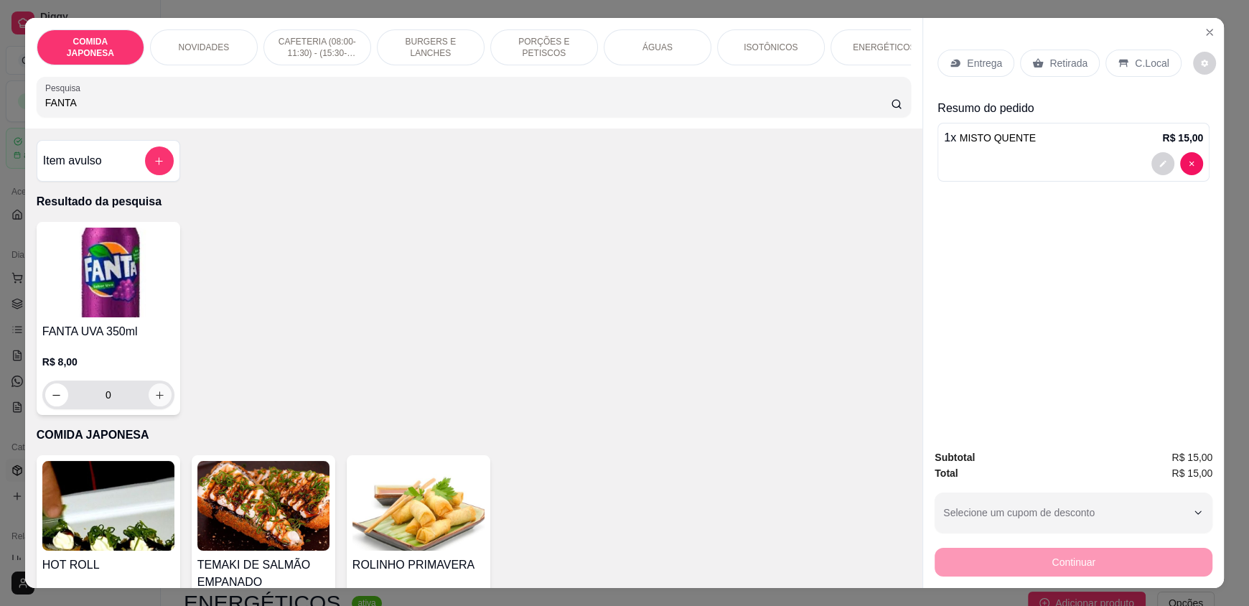
type input "FANTA"
click at [155, 394] on button "increase-product-quantity" at bounding box center [160, 395] width 22 height 22
type input "1"
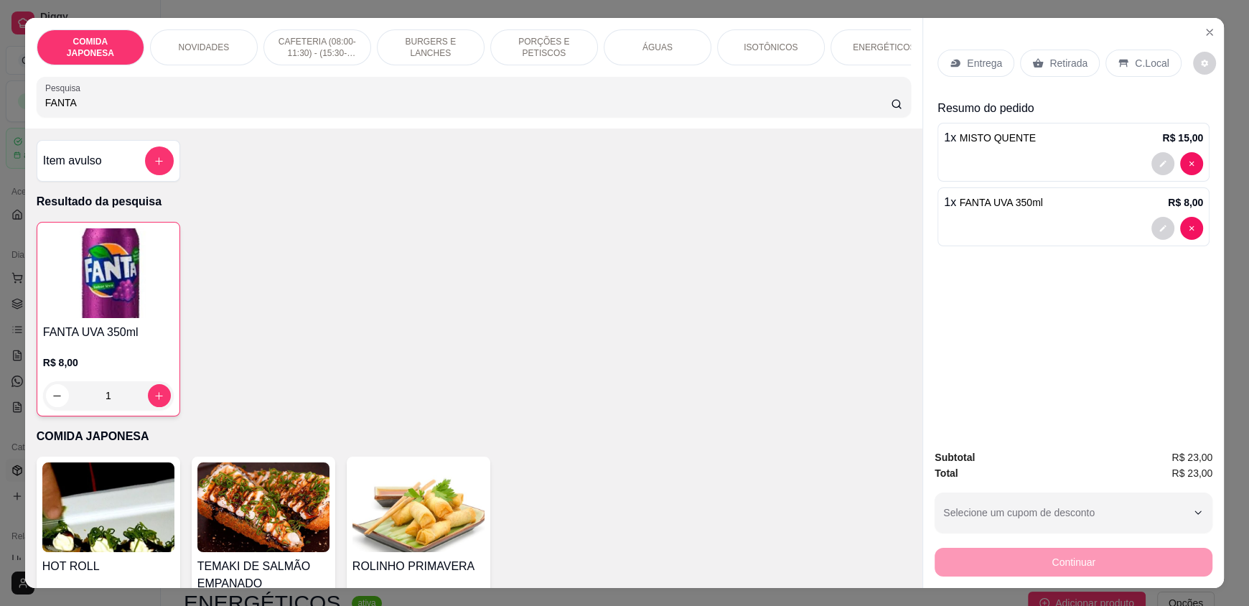
click at [1140, 53] on div "C.Local" at bounding box center [1142, 63] width 75 height 27
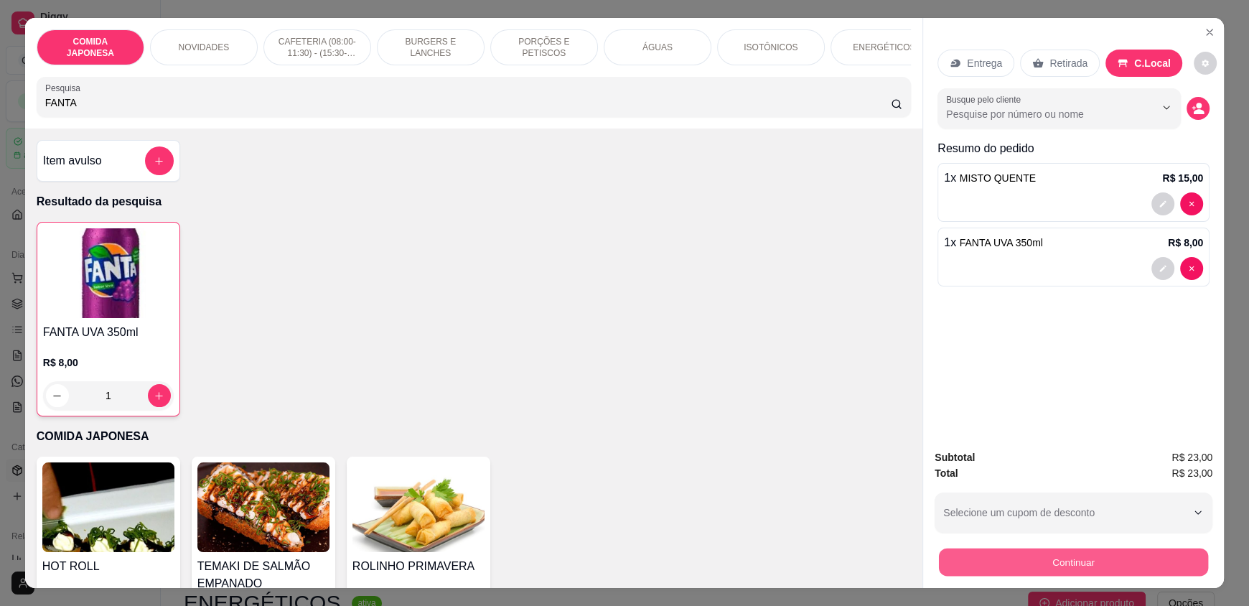
click at [1038, 566] on button "Continuar" at bounding box center [1073, 562] width 269 height 28
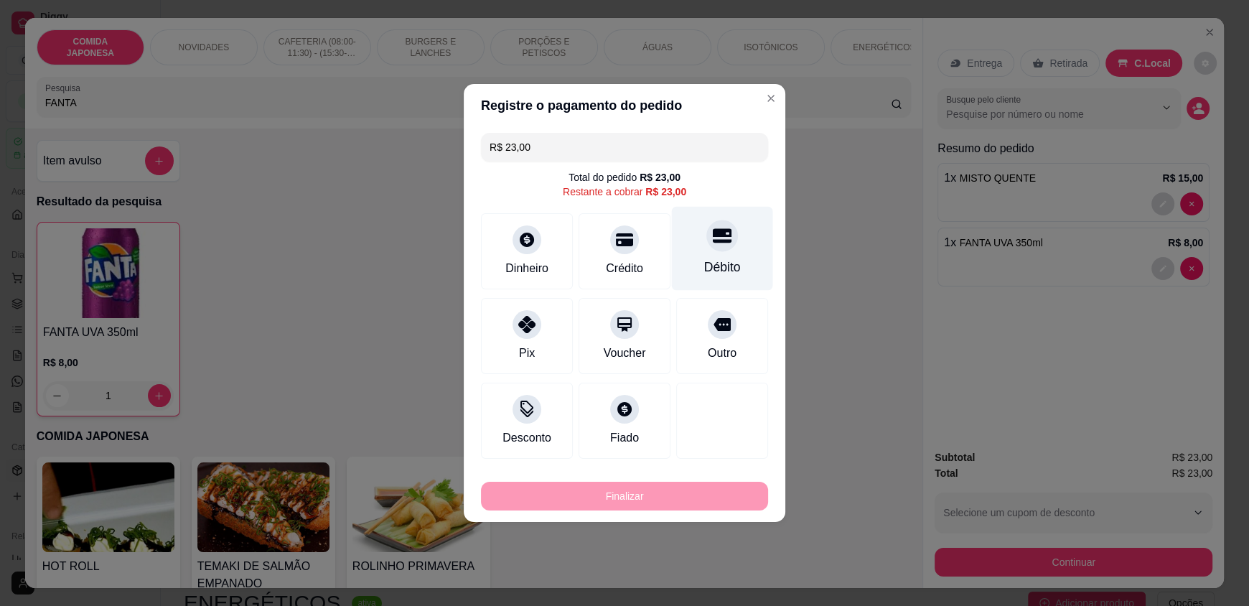
click at [724, 251] on div "Débito" at bounding box center [722, 249] width 101 height 84
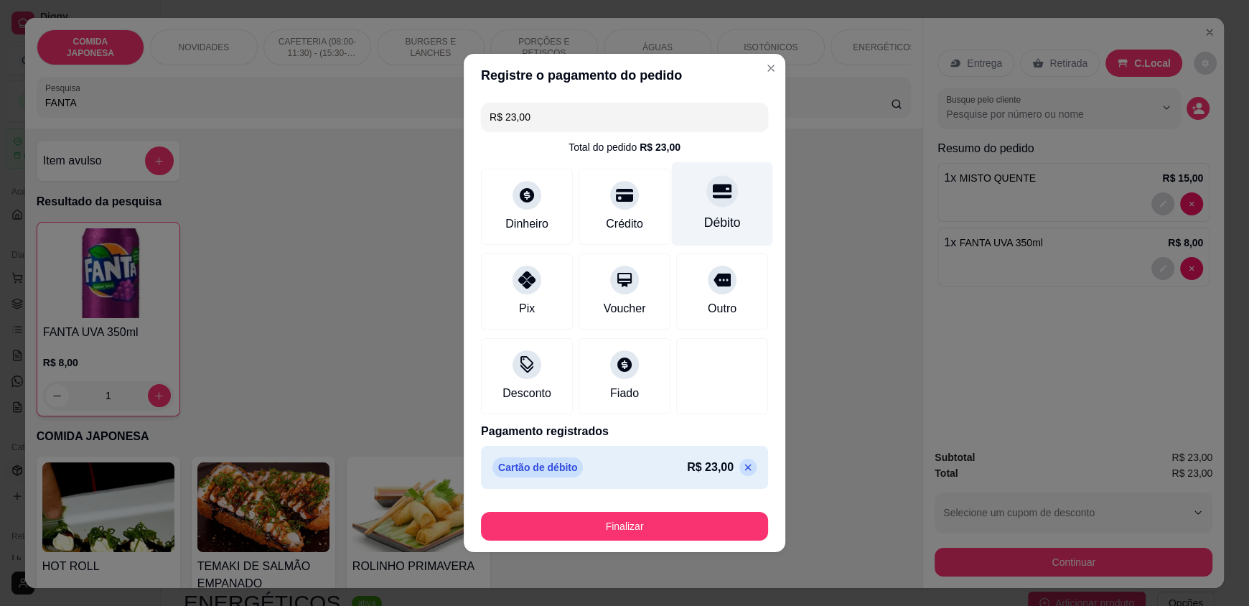
type input "R$ 0,00"
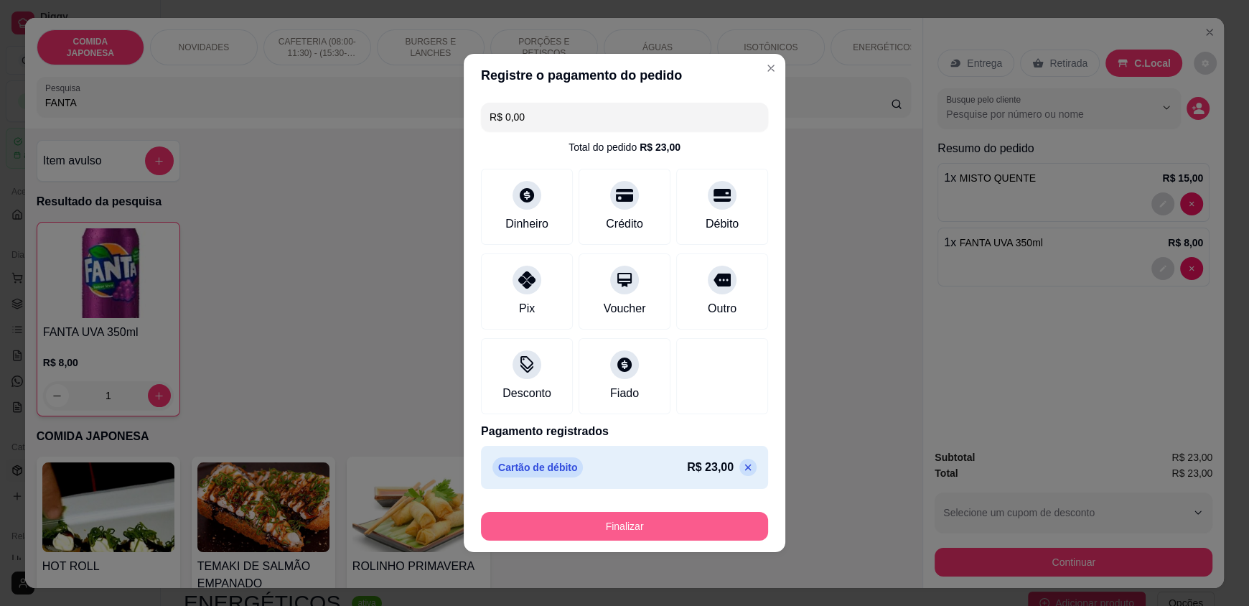
click at [639, 528] on button "Finalizar" at bounding box center [624, 526] width 287 height 29
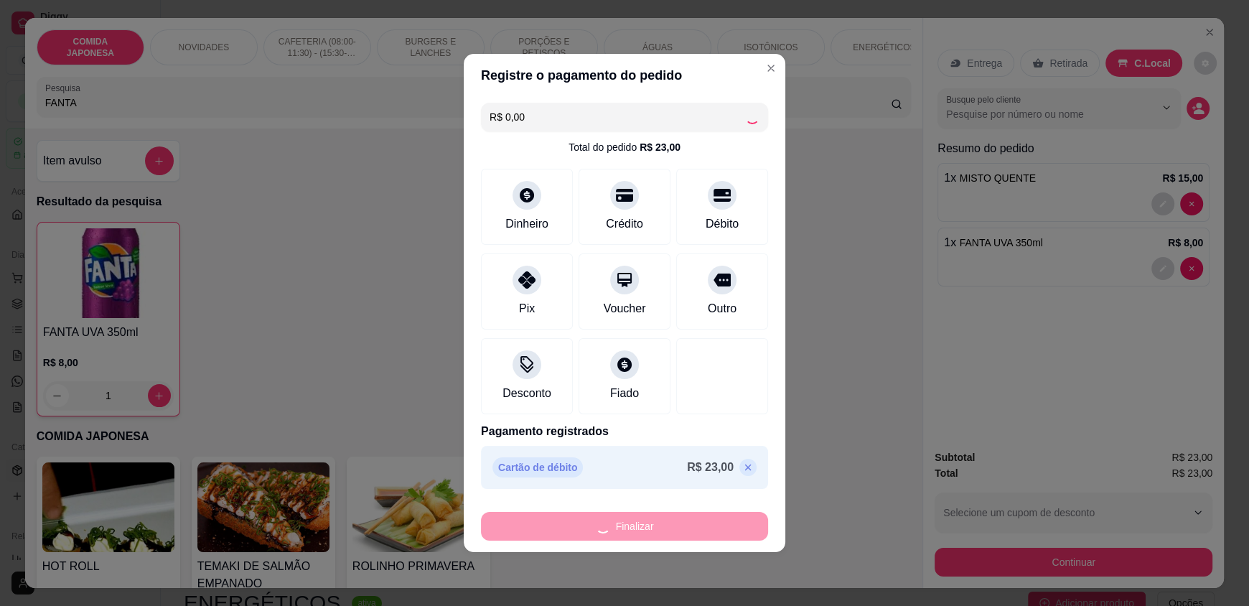
type input "0"
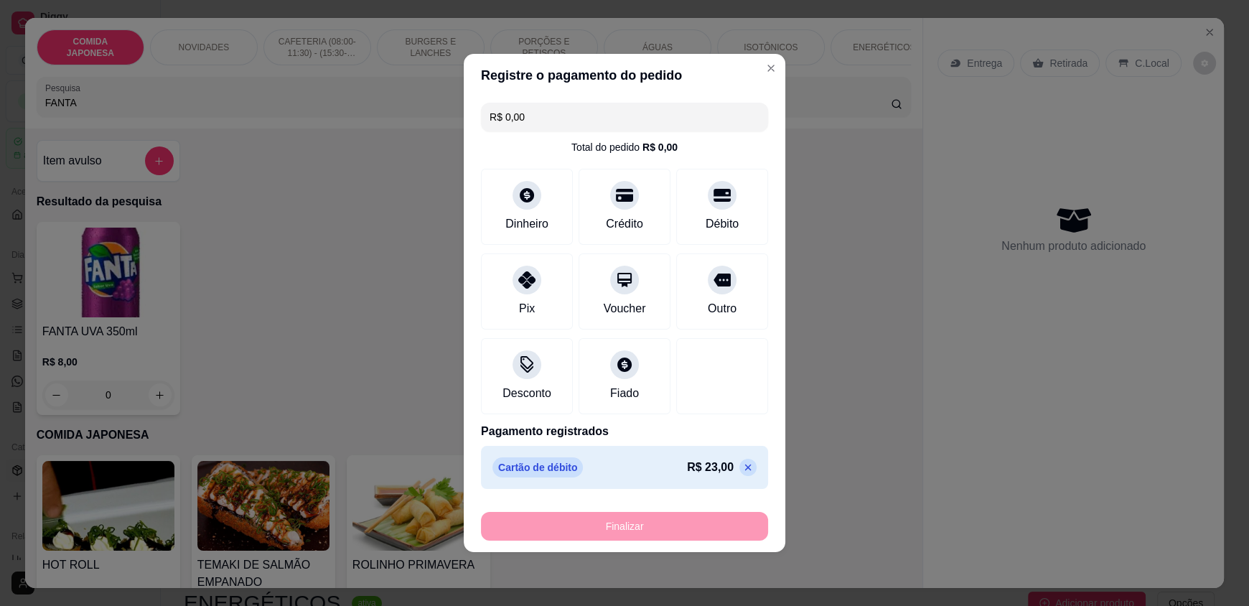
type input "-R$ 23,00"
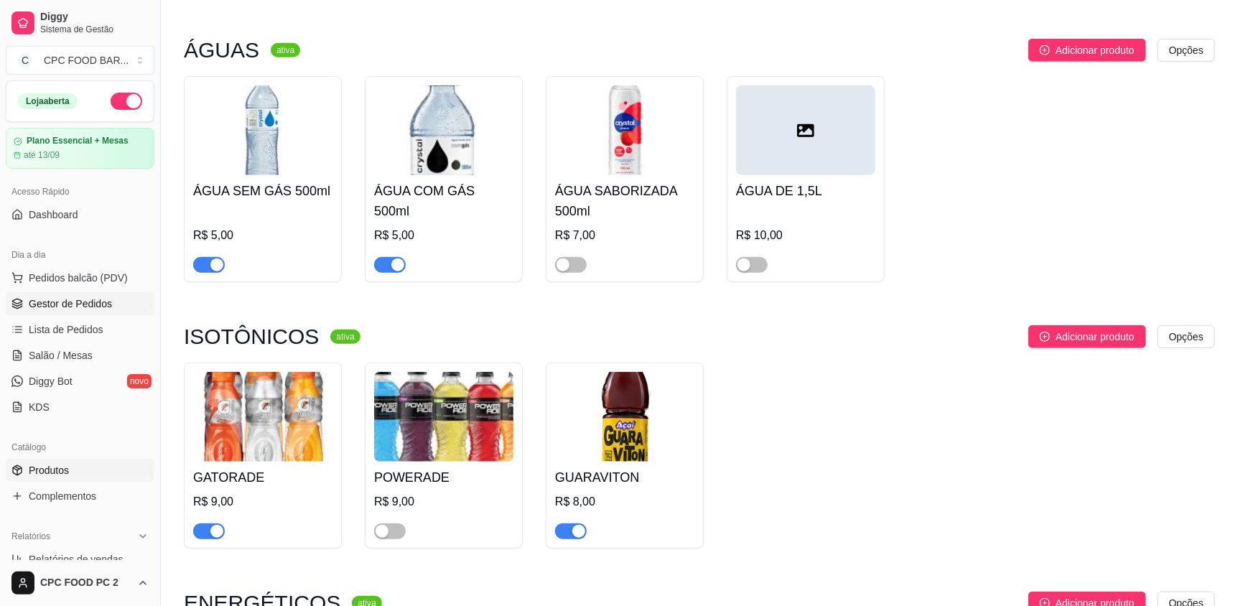
click at [103, 292] on link "Gestor de Pedidos" at bounding box center [80, 303] width 149 height 23
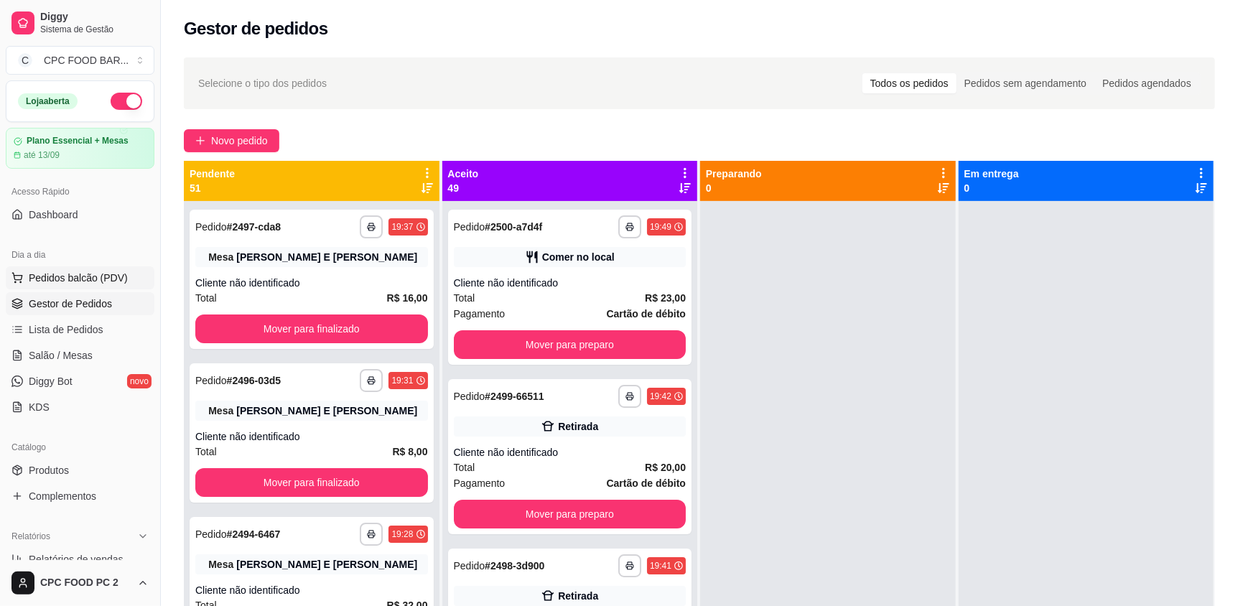
click at [110, 284] on span "Pedidos balcão (PDV)" at bounding box center [78, 278] width 99 height 14
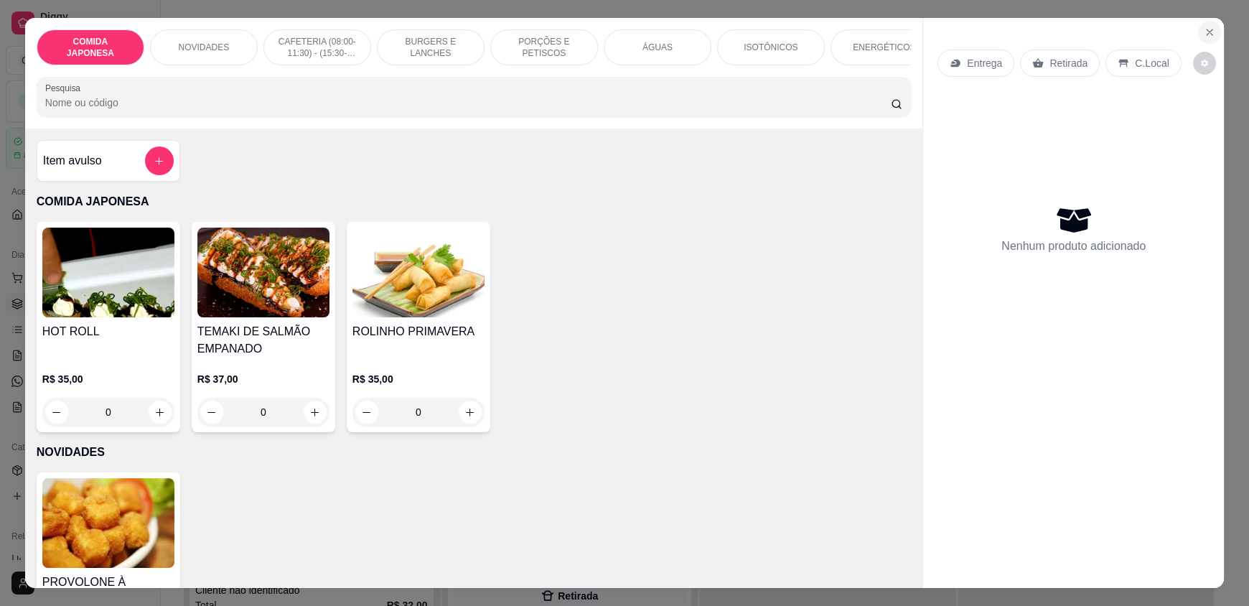
click at [1201, 38] on button "Close" at bounding box center [1209, 32] width 23 height 23
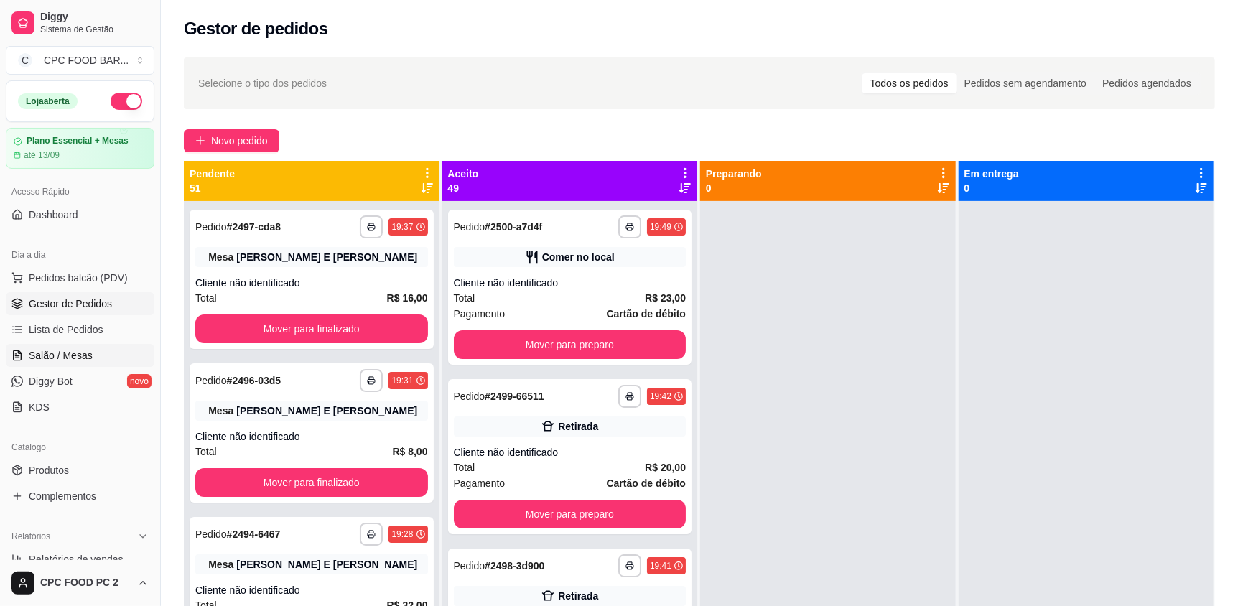
click at [62, 360] on span "Salão / Mesas" at bounding box center [61, 355] width 64 height 14
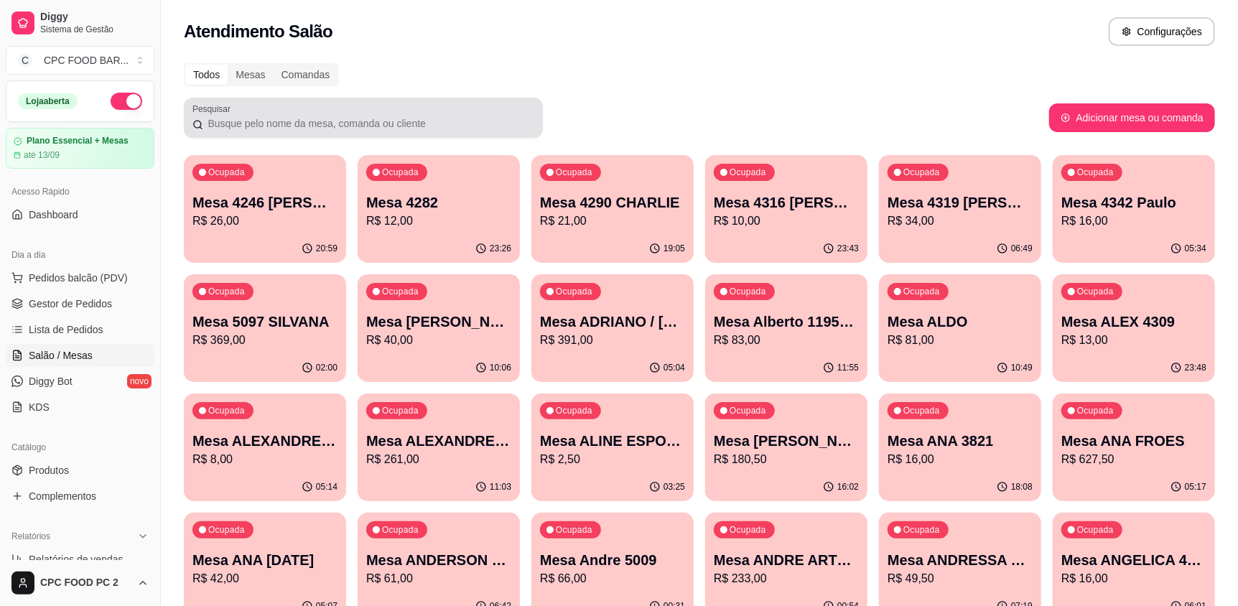
click at [339, 107] on div at bounding box center [363, 117] width 342 height 29
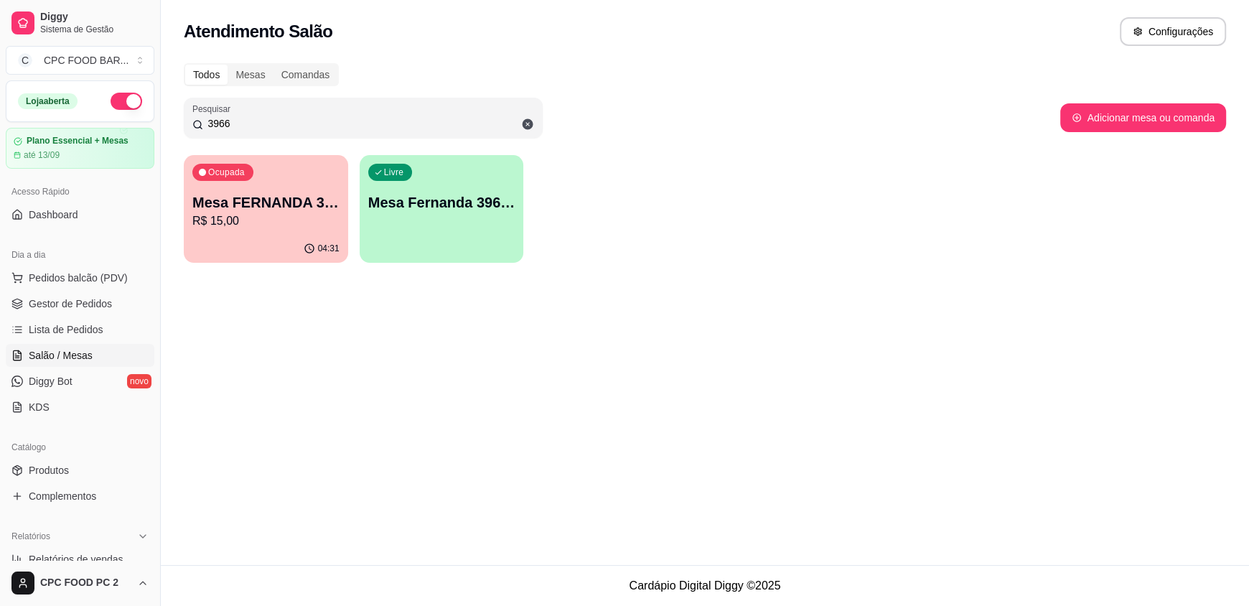
type input "3966"
click at [233, 204] on p "Mesa FERNANDA 3966" at bounding box center [265, 202] width 147 height 20
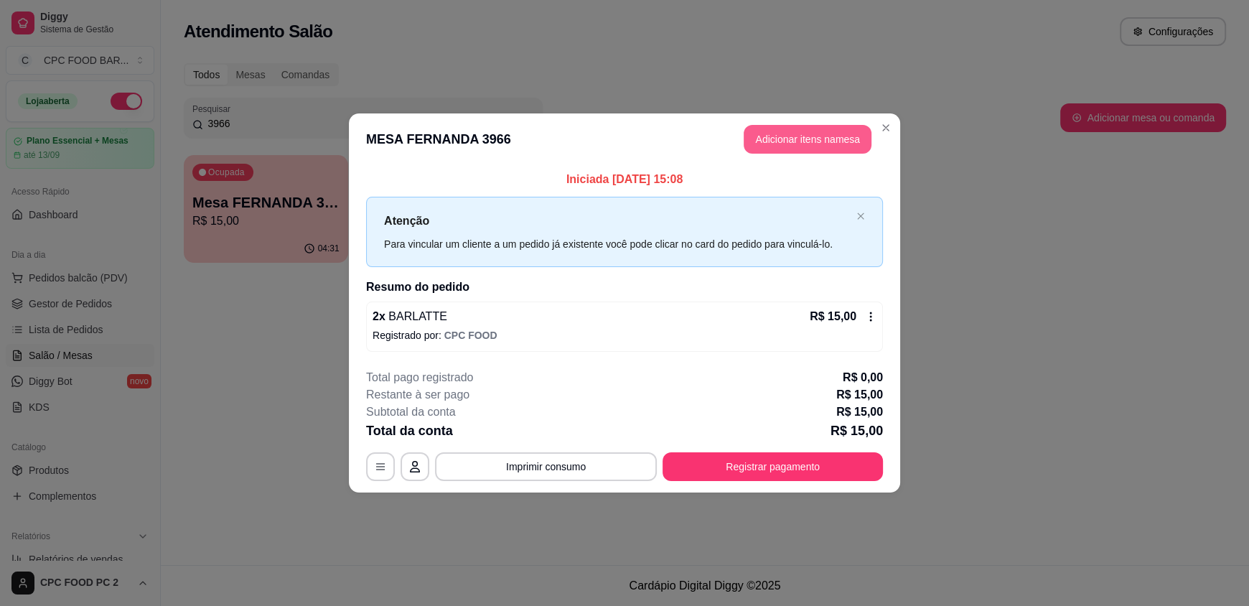
click at [830, 137] on button "Adicionar itens na mesa" at bounding box center [808, 139] width 128 height 29
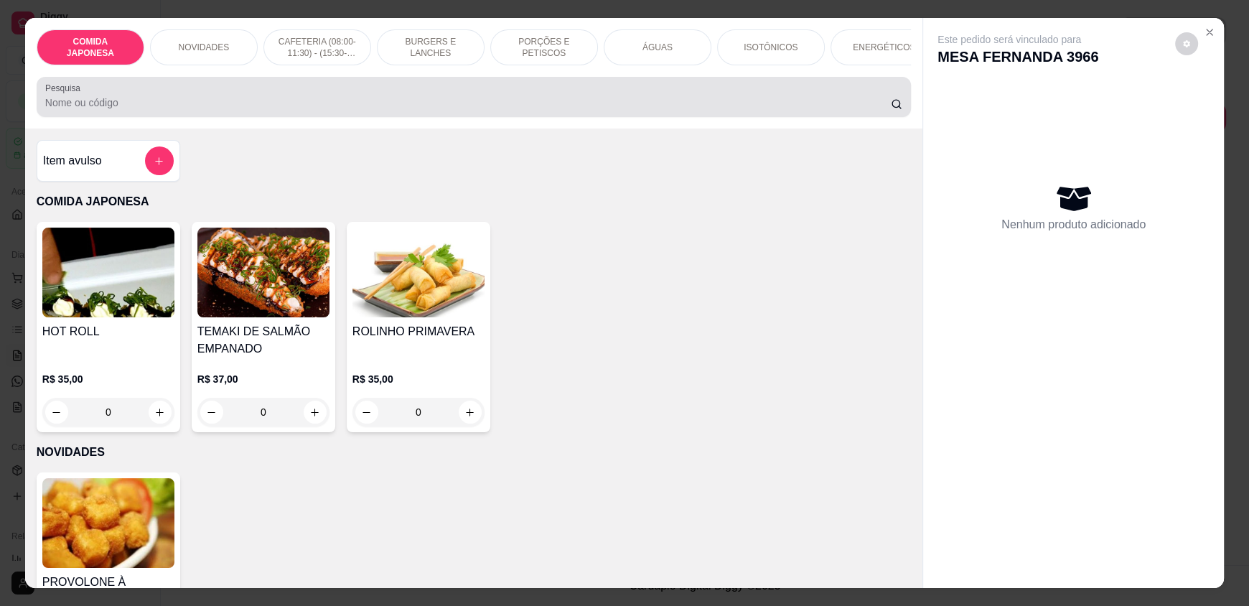
click at [593, 108] on input "Pesquisa" at bounding box center [468, 102] width 846 height 14
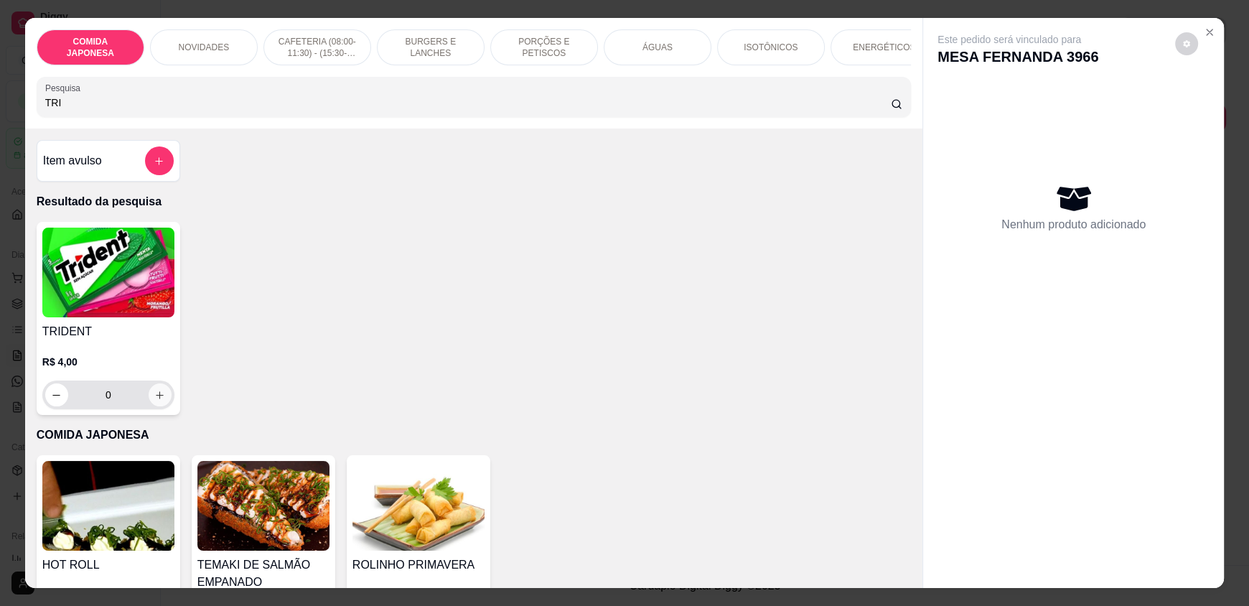
type input "TRI"
click at [155, 401] on icon "increase-product-quantity" at bounding box center [160, 395] width 11 height 11
type input "1"
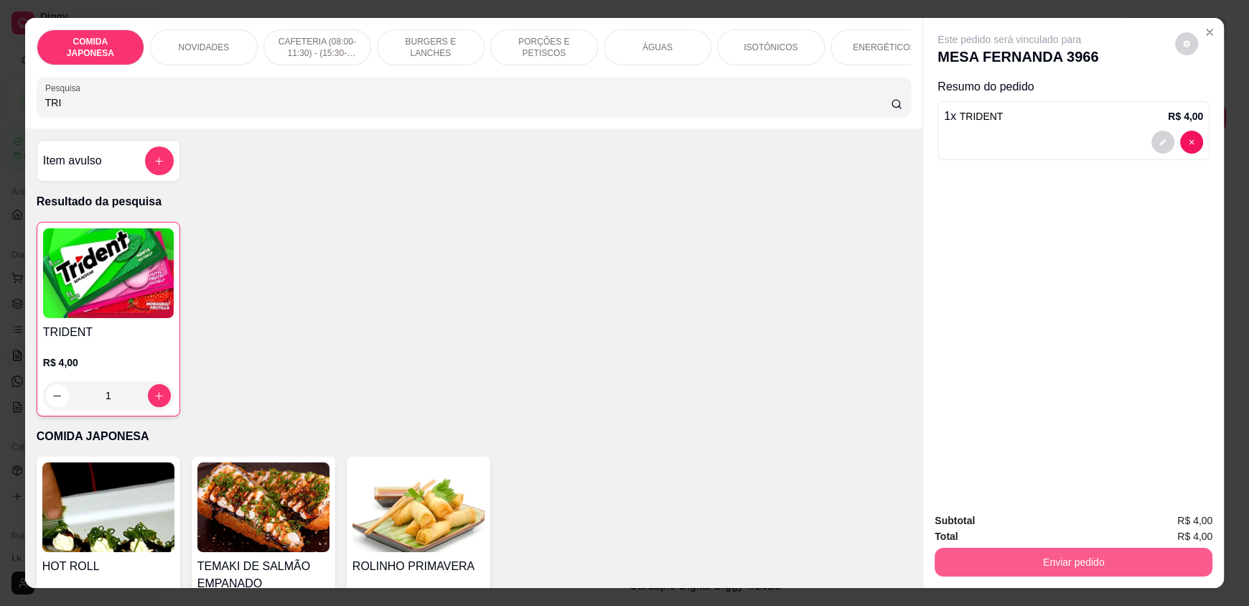
click at [1077, 566] on button "Enviar pedido" at bounding box center [1074, 562] width 278 height 29
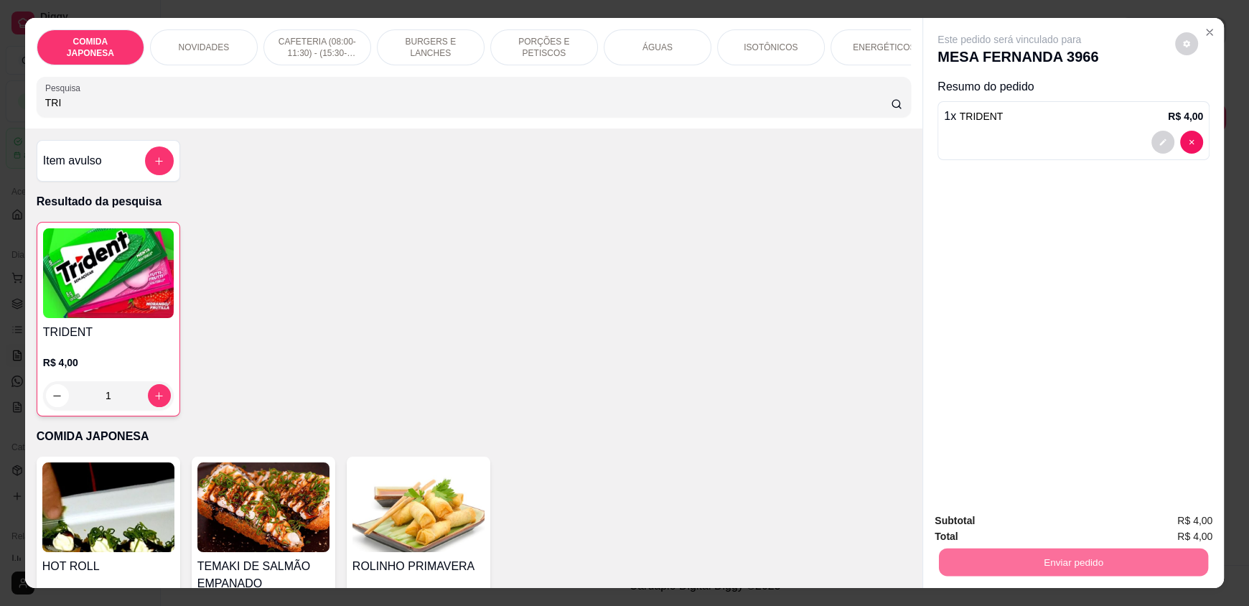
click at [1075, 530] on button "Não registrar e enviar pedido" at bounding box center [1025, 526] width 149 height 27
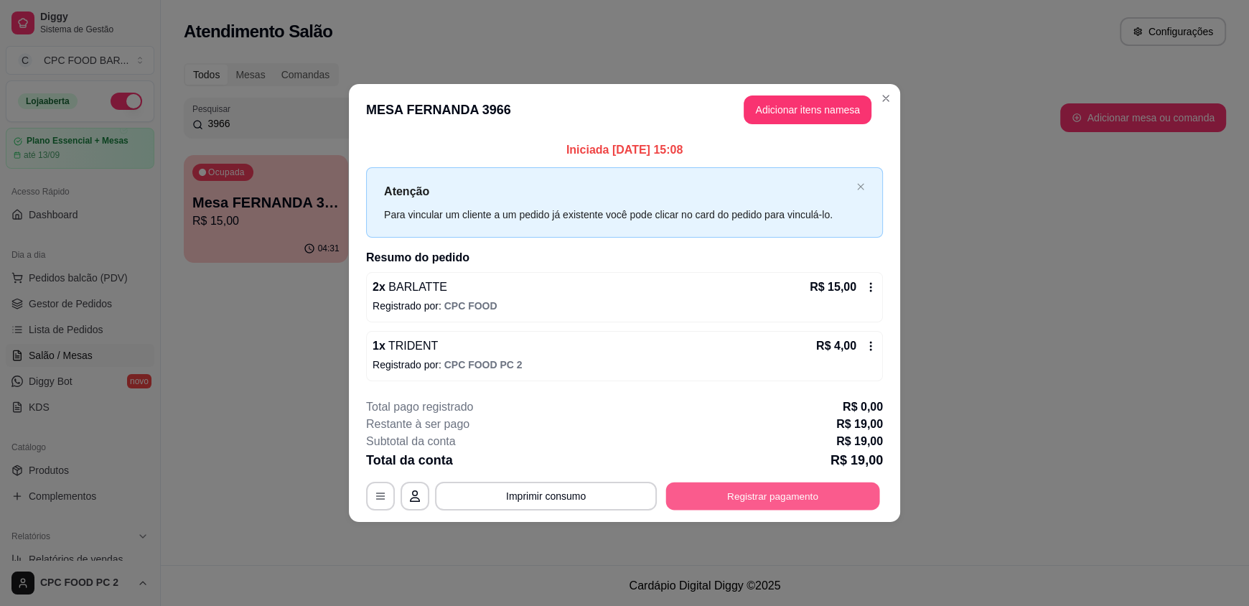
click at [780, 497] on button "Registrar pagamento" at bounding box center [773, 496] width 214 height 28
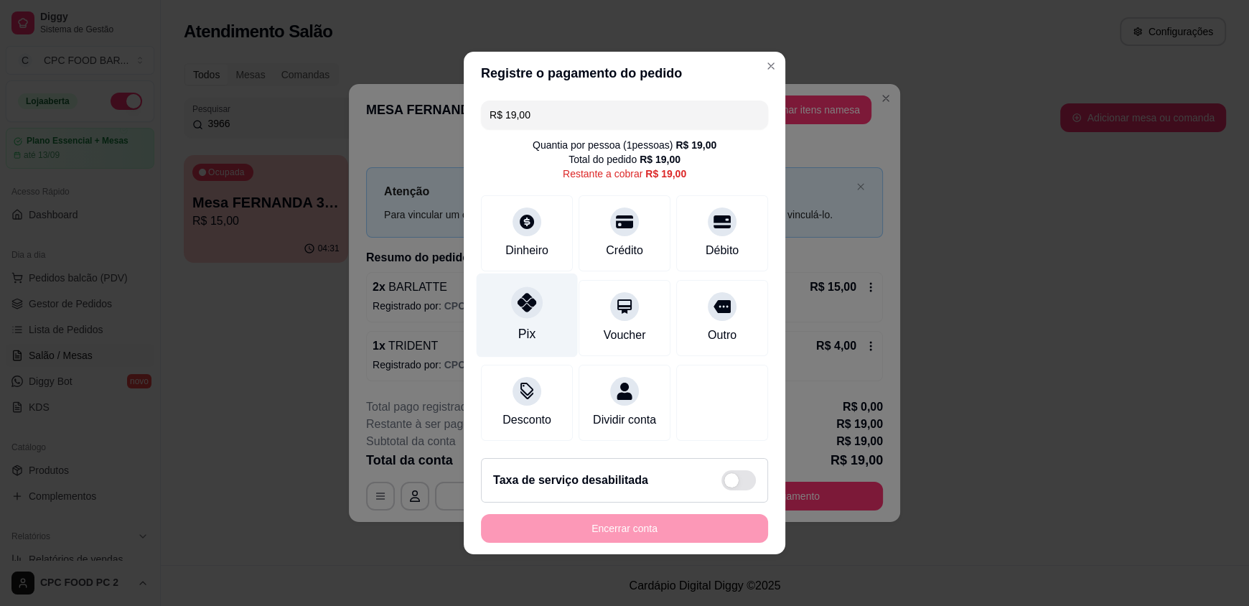
click at [526, 306] on div at bounding box center [527, 302] width 32 height 32
type input "R$ 0,00"
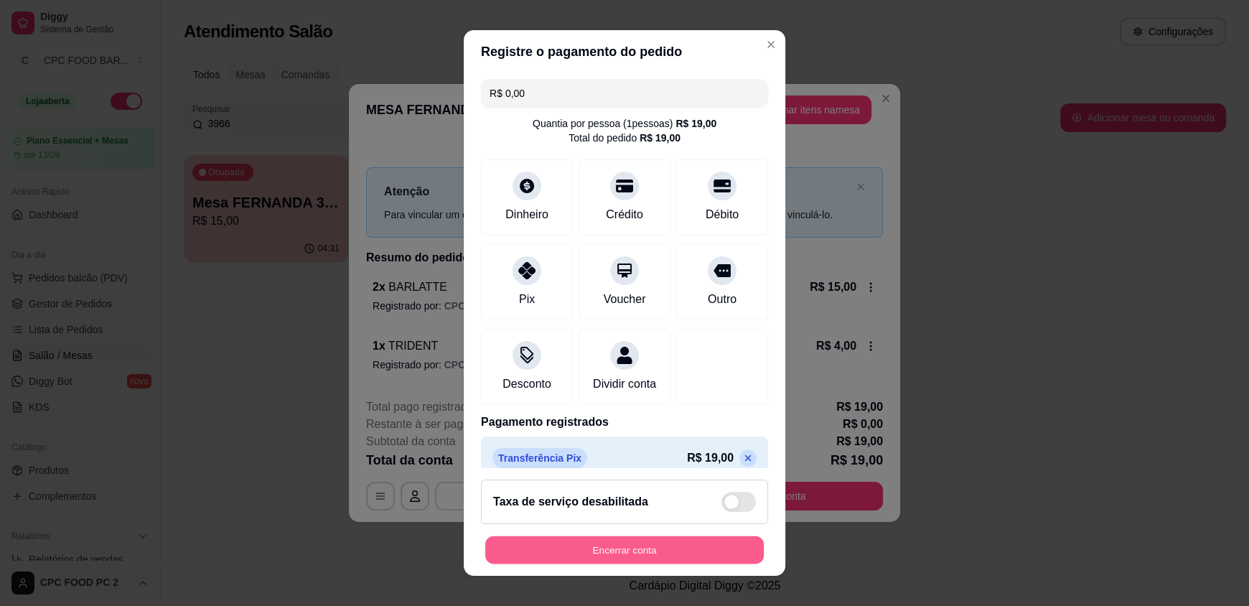
click at [677, 549] on button "Encerrar conta" at bounding box center [624, 549] width 279 height 28
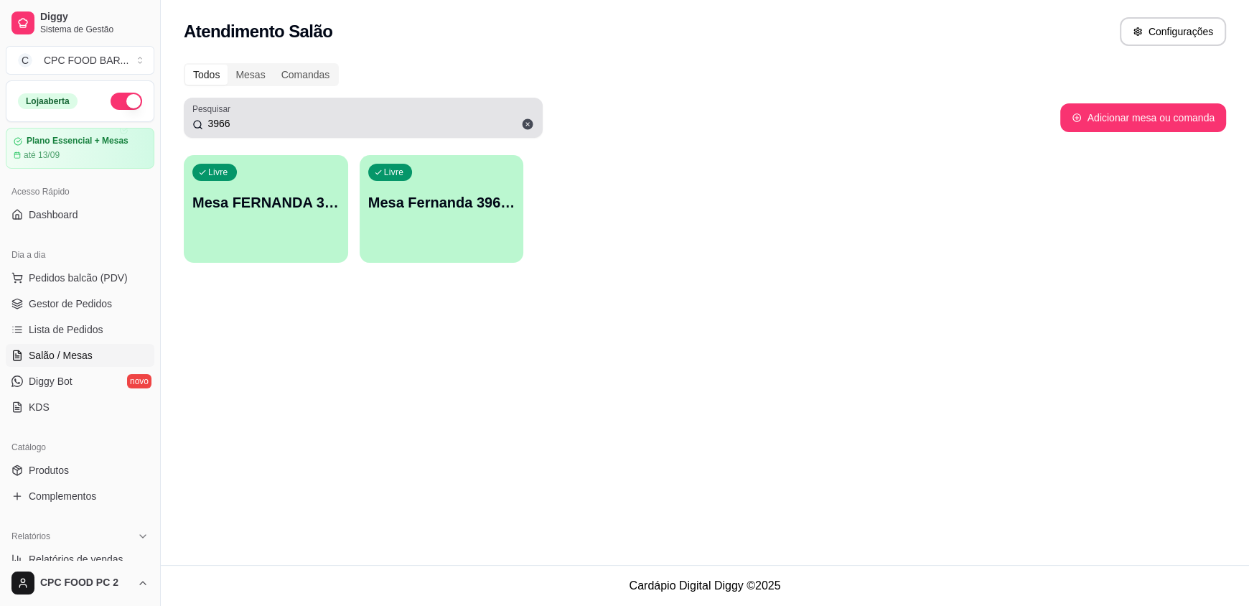
click at [530, 126] on icon at bounding box center [528, 124] width 11 height 11
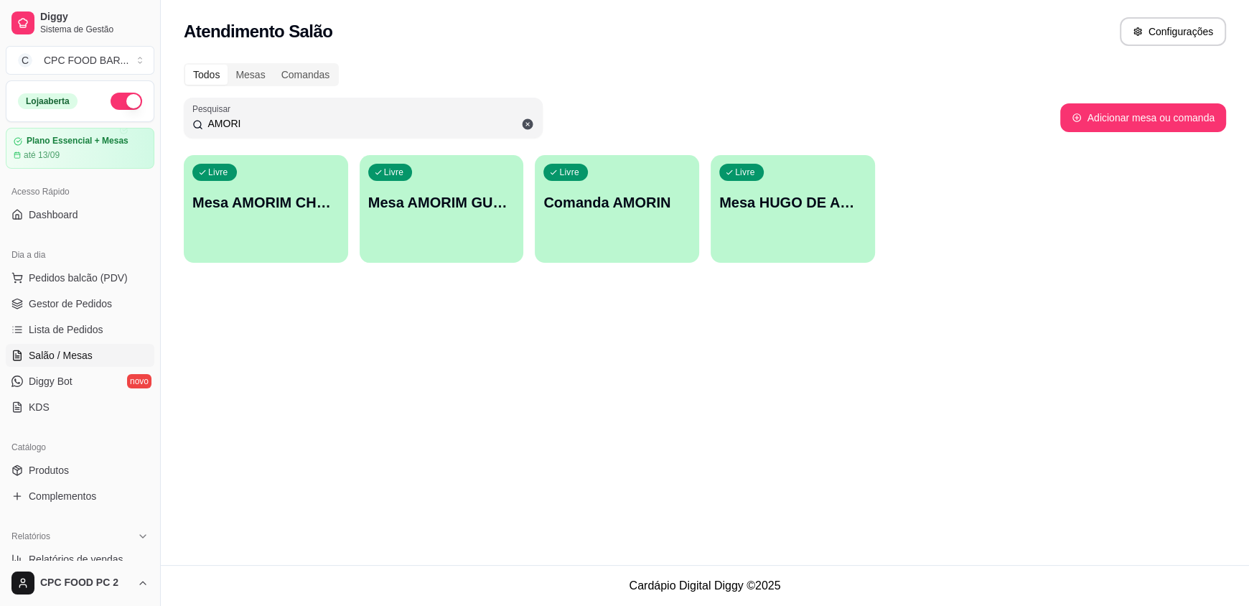
type input "AMORI"
click at [296, 220] on div "Livre Mesa AMORIM CHURRASCO" at bounding box center [266, 200] width 164 height 90
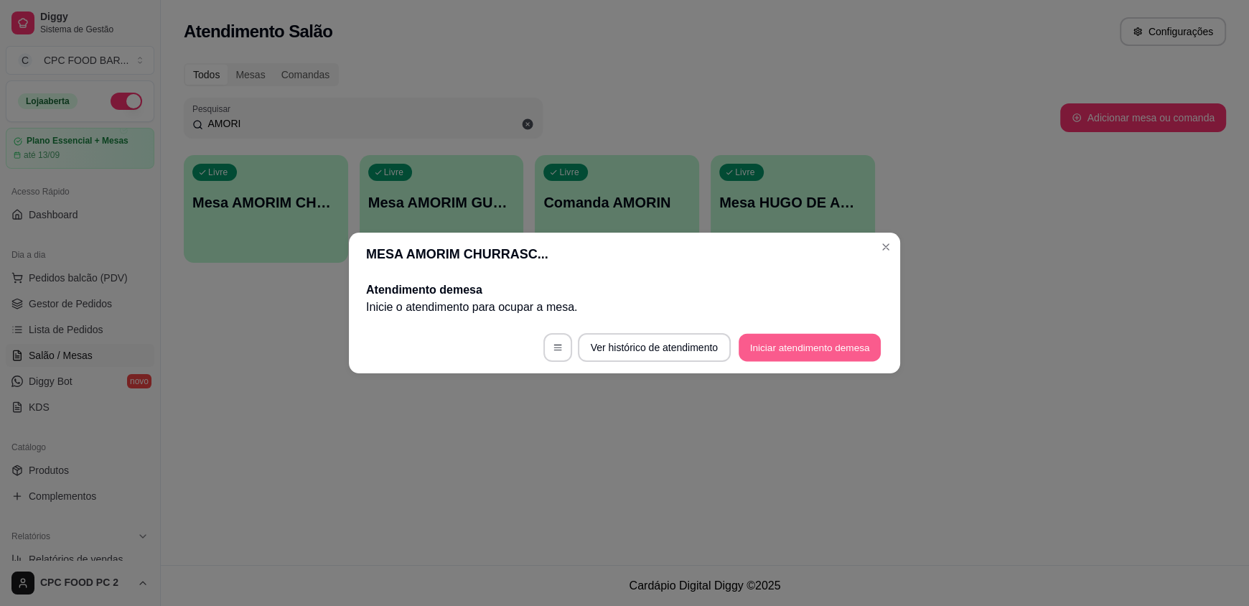
click at [789, 352] on button "Iniciar atendimento de mesa" at bounding box center [810, 348] width 142 height 28
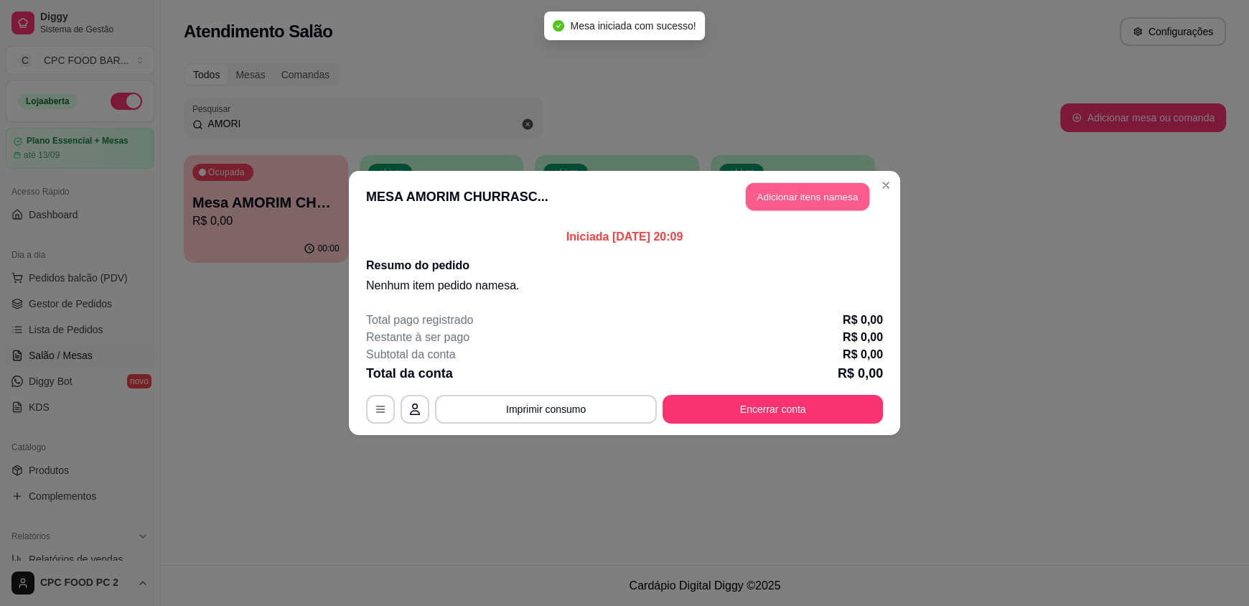
click at [780, 200] on button "Adicionar itens na mesa" at bounding box center [807, 197] width 123 height 28
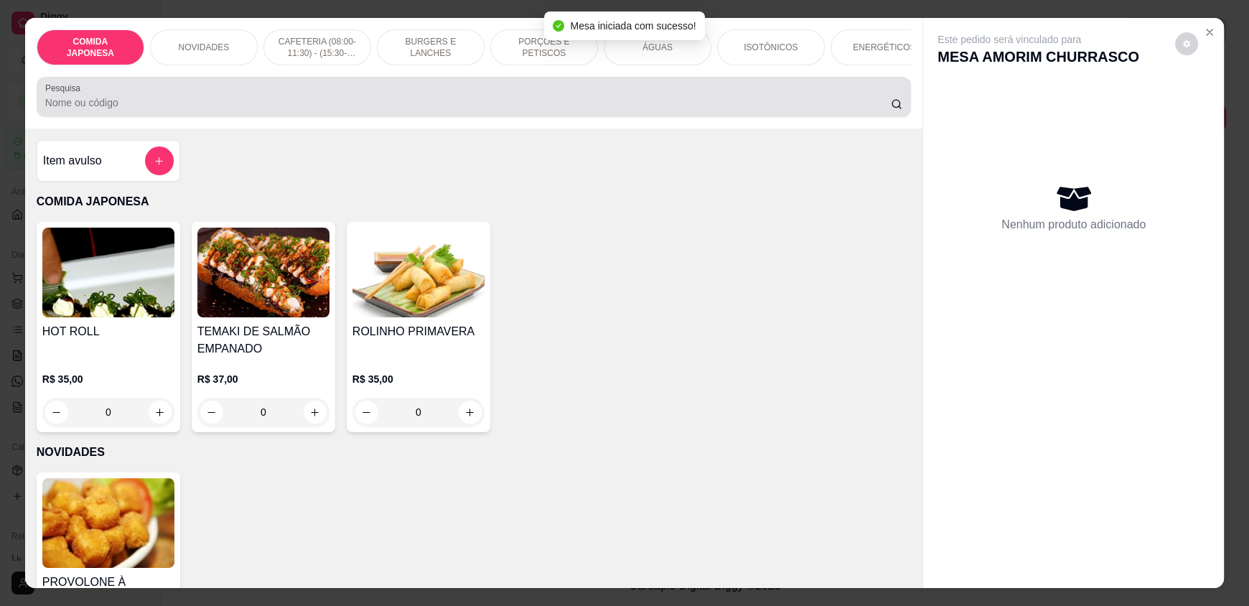
click at [510, 110] on input "Pesquisa" at bounding box center [468, 102] width 846 height 14
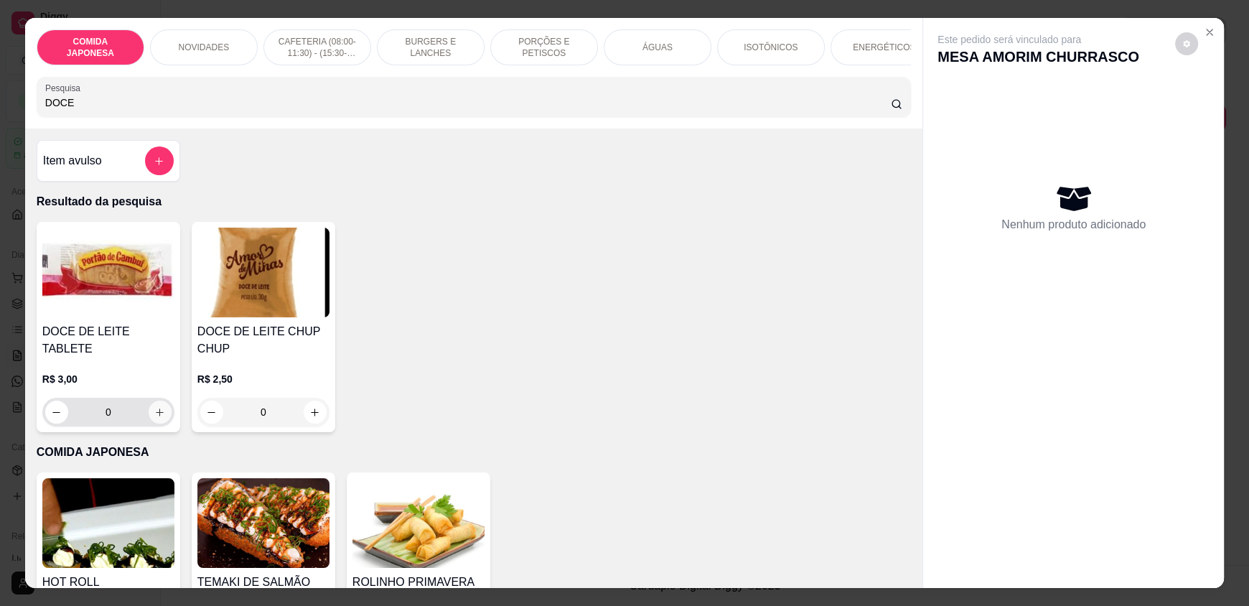
type input "DOCE"
click at [155, 407] on icon "increase-product-quantity" at bounding box center [160, 412] width 11 height 11
type input "1"
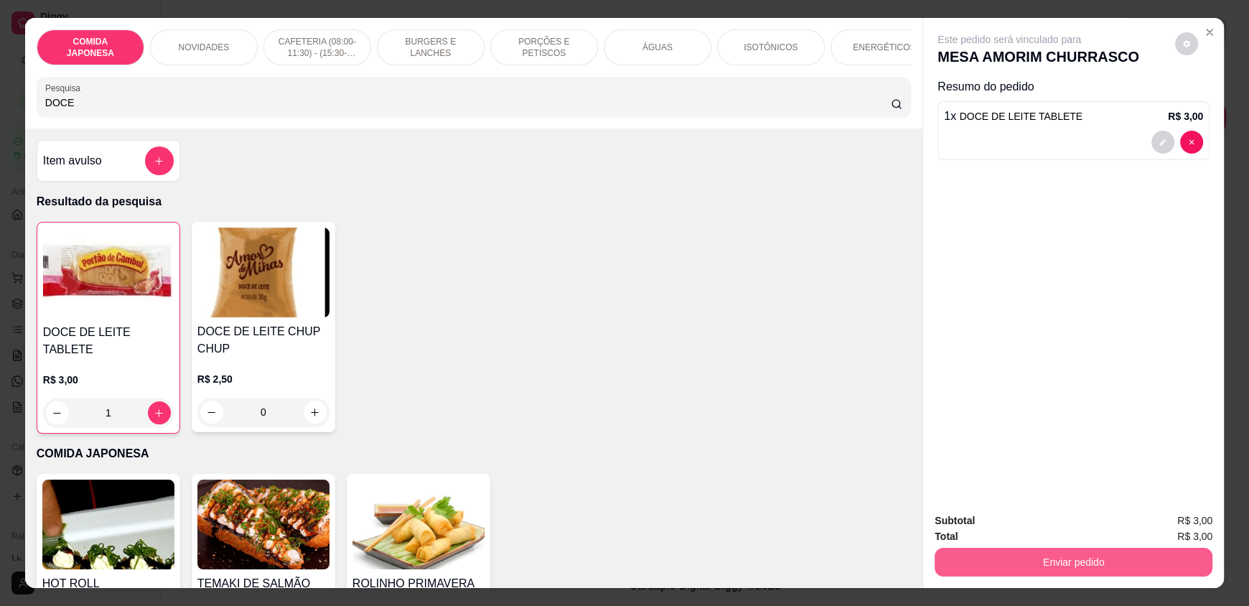
click at [996, 561] on button "Enviar pedido" at bounding box center [1074, 562] width 278 height 29
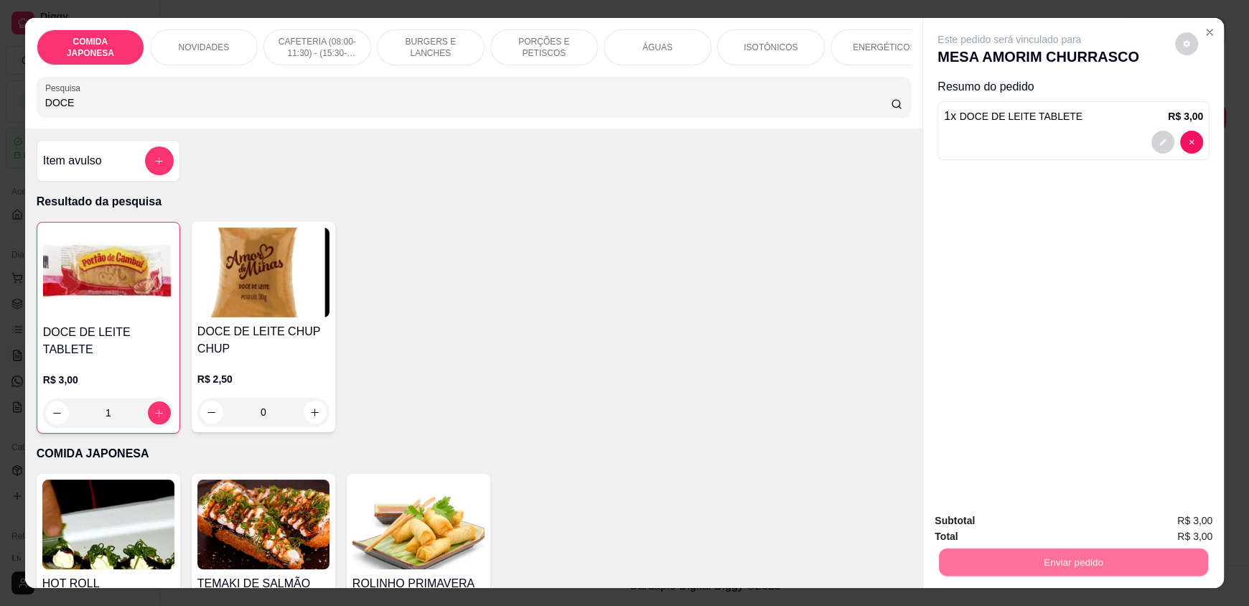
click at [1001, 528] on button "Não registrar e enviar pedido" at bounding box center [1025, 526] width 145 height 27
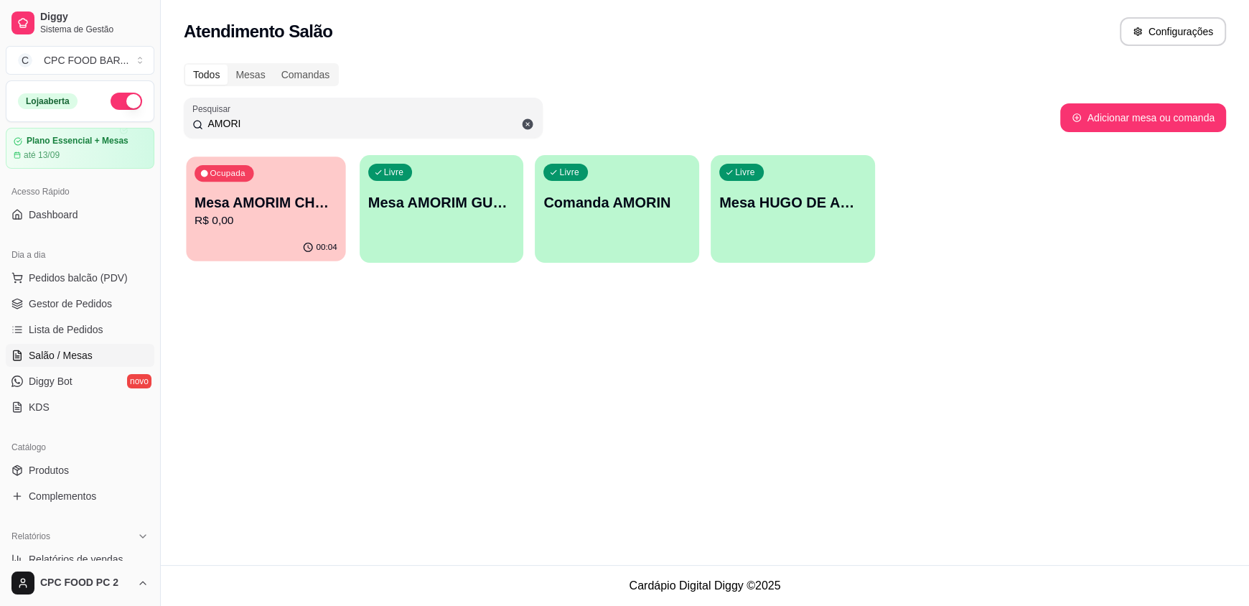
click at [282, 230] on div "Ocupada Mesa AMORIM CHURRASCO R$ 0,00" at bounding box center [265, 195] width 159 height 78
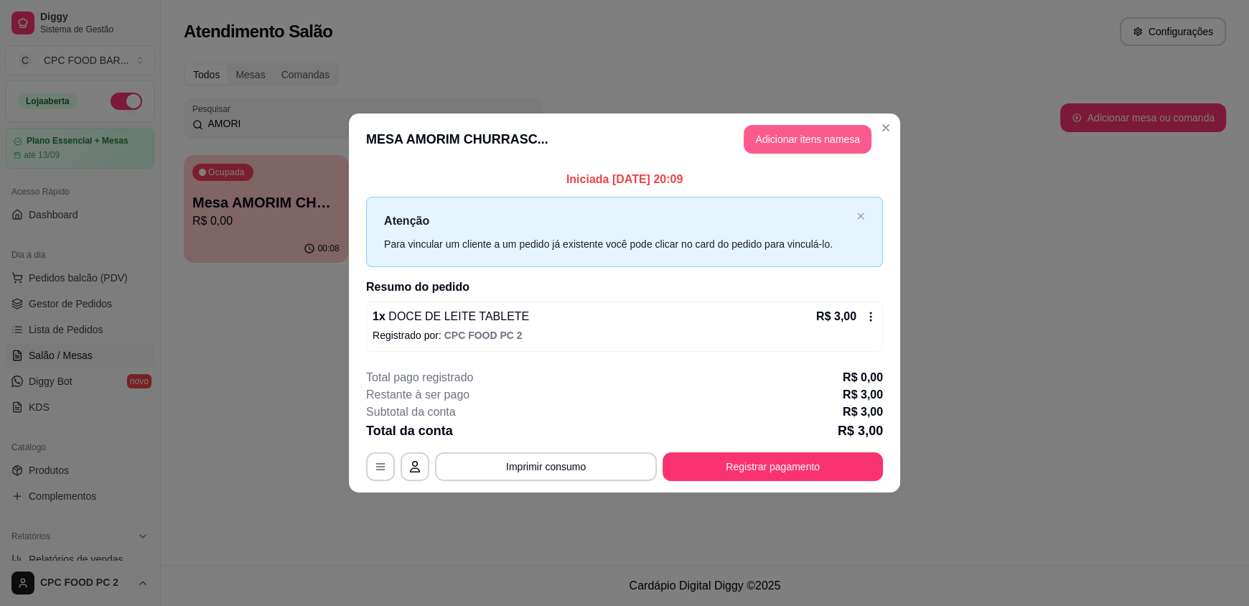
click at [803, 139] on button "Adicionar itens na mesa" at bounding box center [808, 139] width 128 height 29
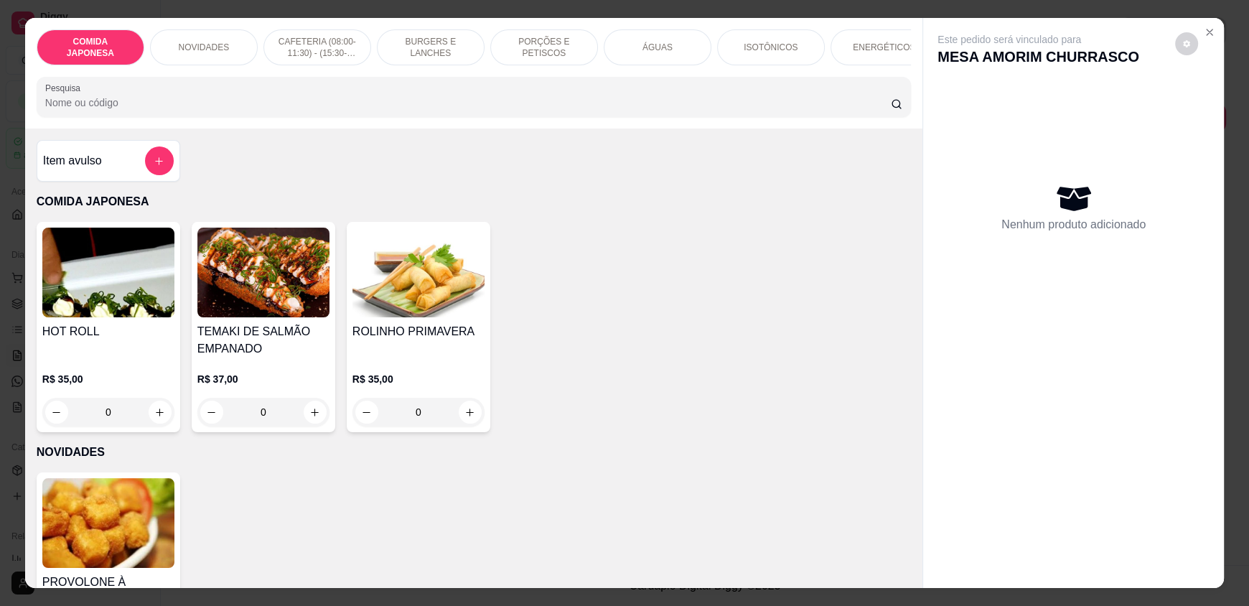
click at [486, 110] on input "Pesquisa" at bounding box center [468, 102] width 846 height 14
click at [156, 167] on icon "add-separate-item" at bounding box center [159, 161] width 11 height 11
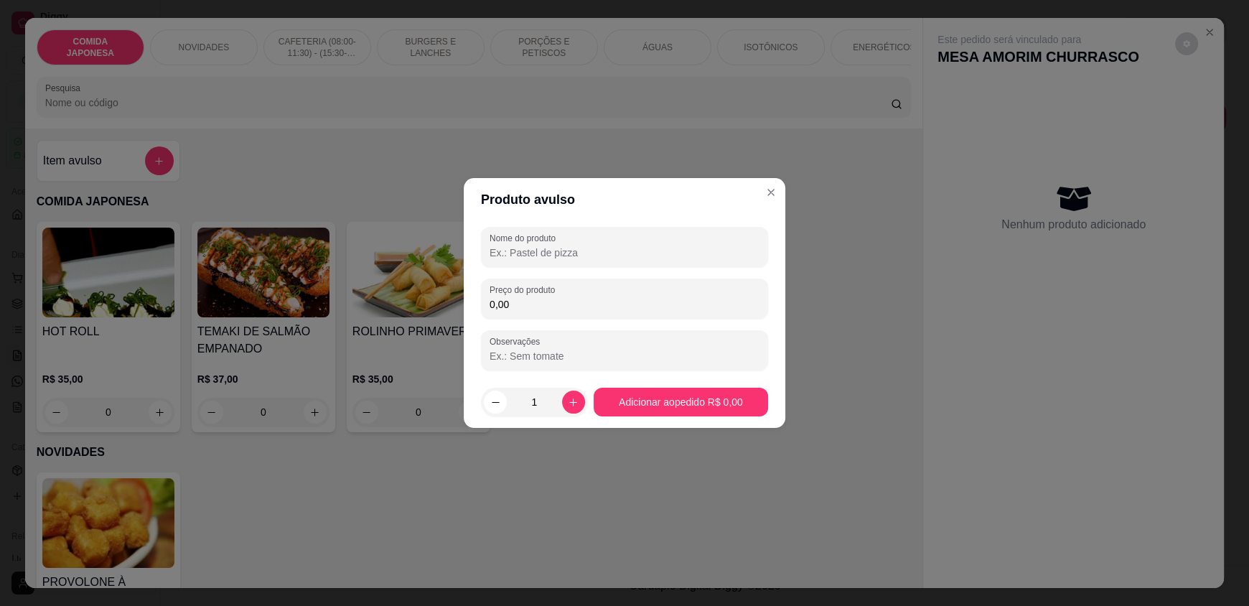
click at [555, 251] on input "Nome do produto" at bounding box center [625, 252] width 270 height 14
type input "CHICLETE"
type input "0,50"
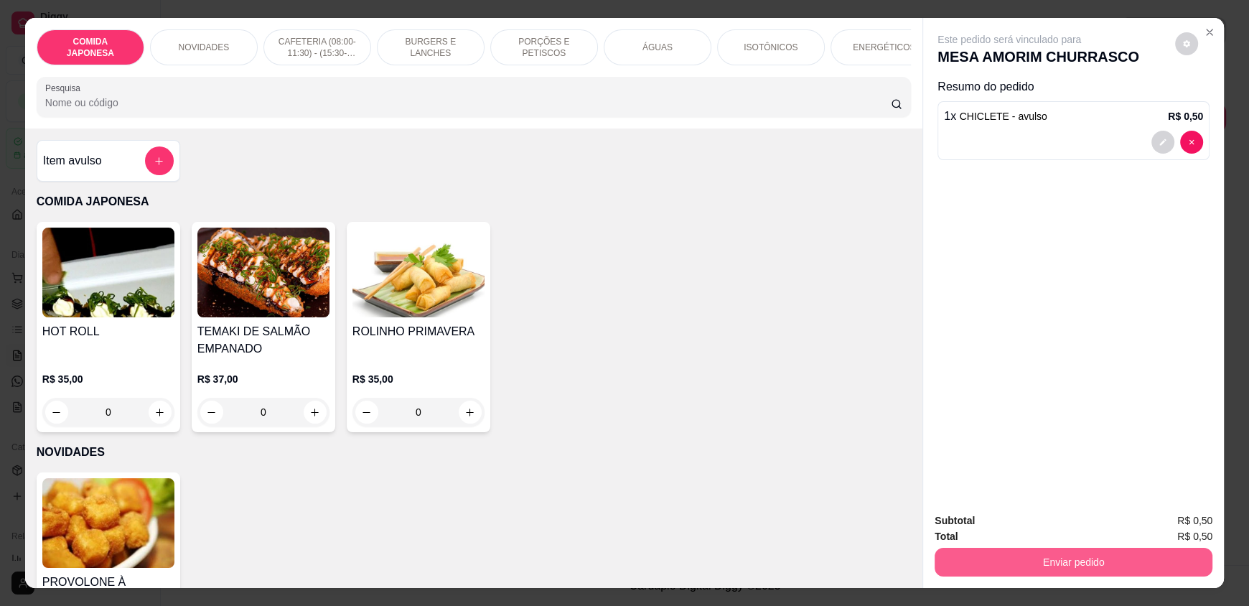
click at [1068, 551] on button "Enviar pedido" at bounding box center [1074, 562] width 278 height 29
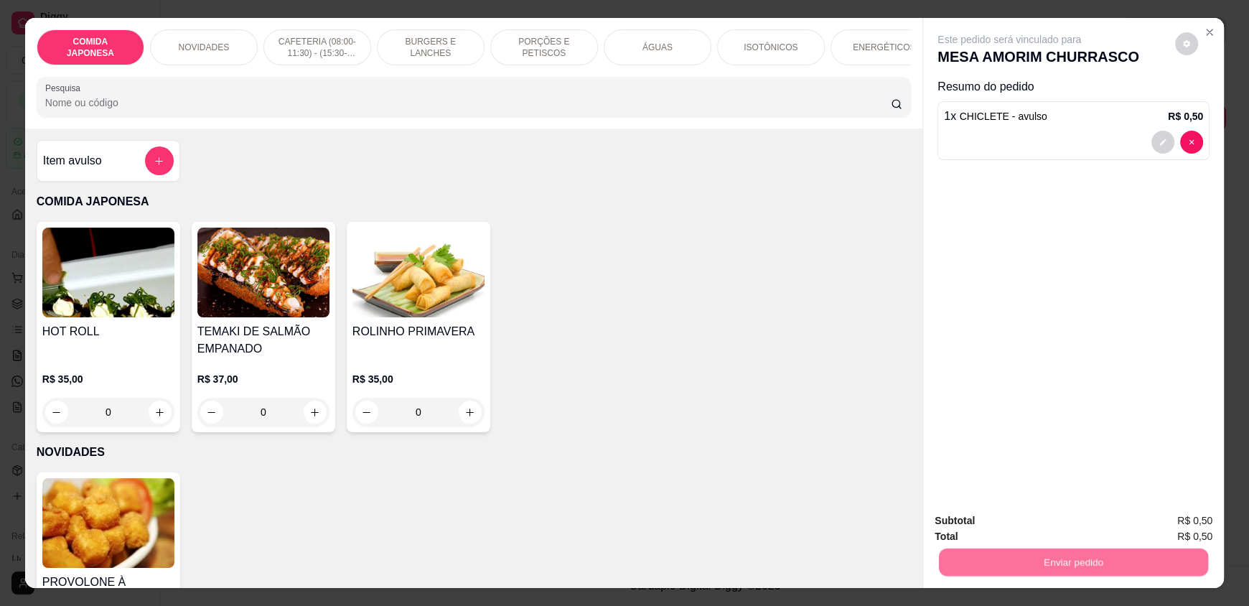
click at [1044, 516] on button "Não registrar e enviar pedido" at bounding box center [1025, 526] width 149 height 27
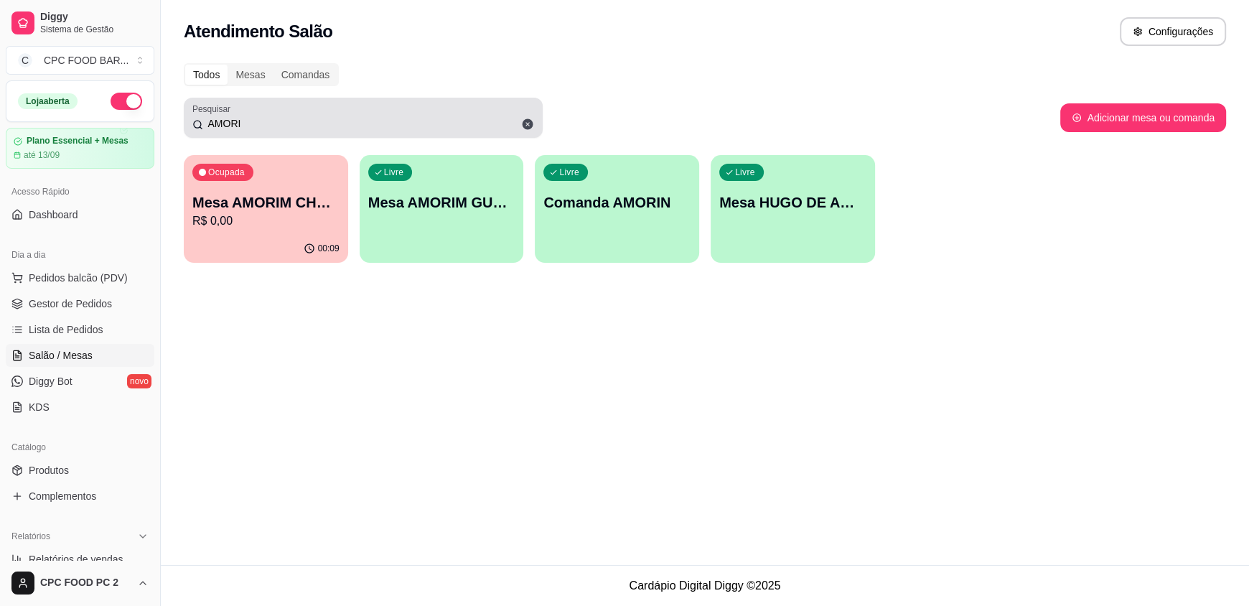
click at [525, 121] on icon at bounding box center [528, 124] width 11 height 11
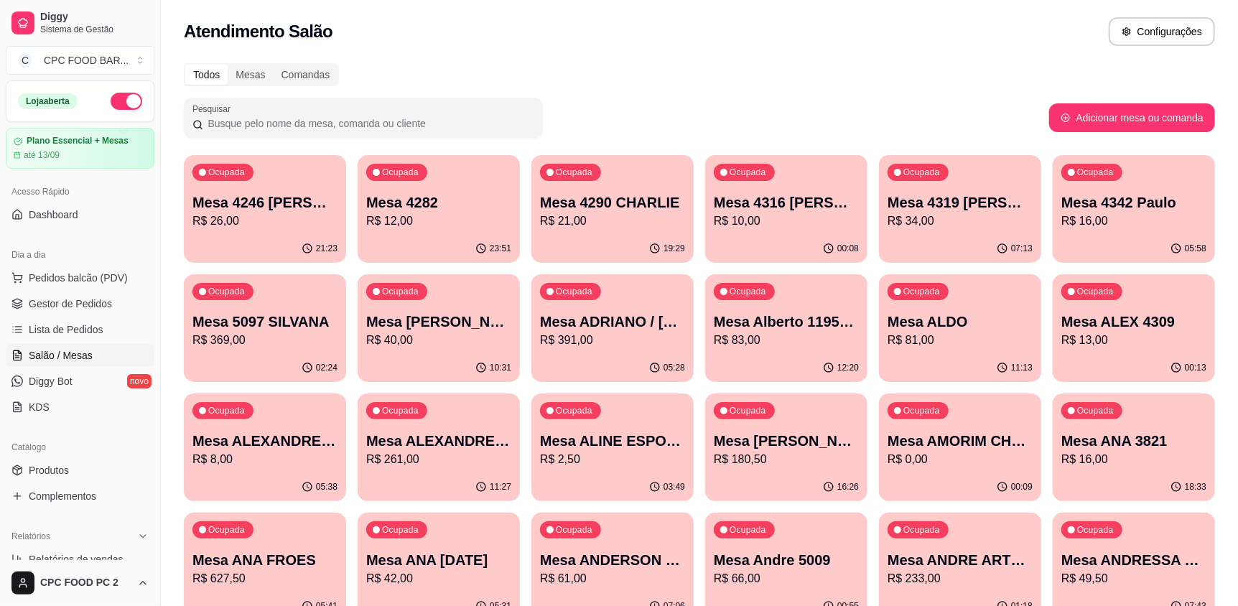
click at [315, 119] on input "Pesquisar" at bounding box center [368, 123] width 331 height 14
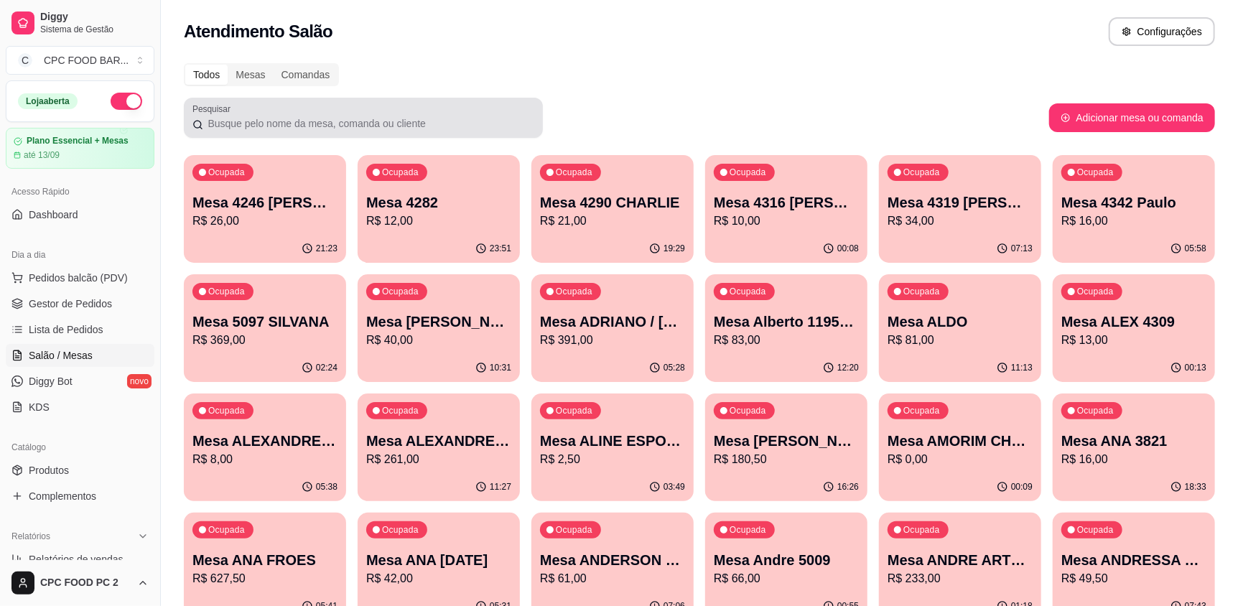
click at [258, 132] on div "Pesquisar" at bounding box center [363, 118] width 359 height 40
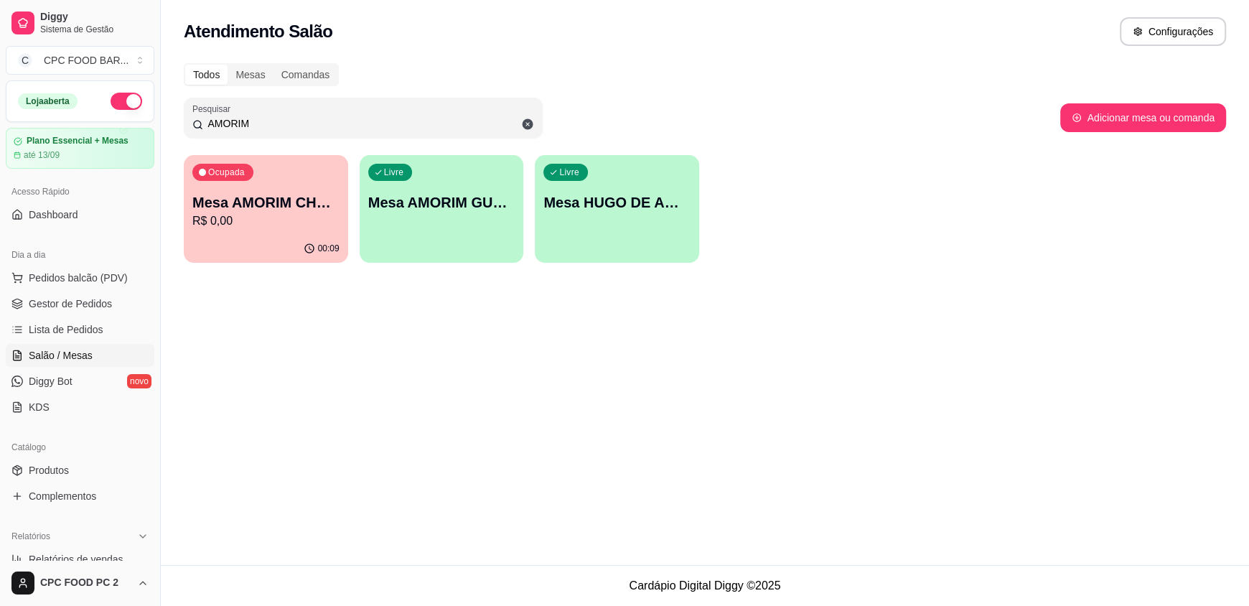
type input "AMORIM"
click at [266, 188] on div "Ocupada Mesa AMORIM CHURRASCO R$ 0,00" at bounding box center [266, 195] width 164 height 80
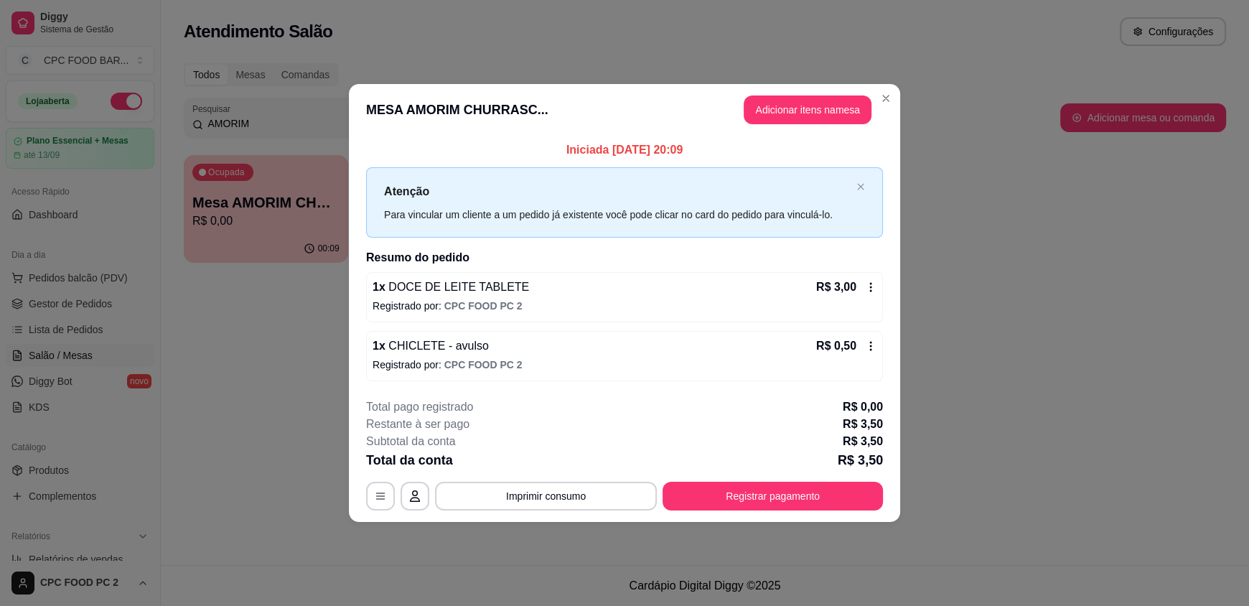
click at [868, 344] on icon at bounding box center [870, 345] width 11 height 11
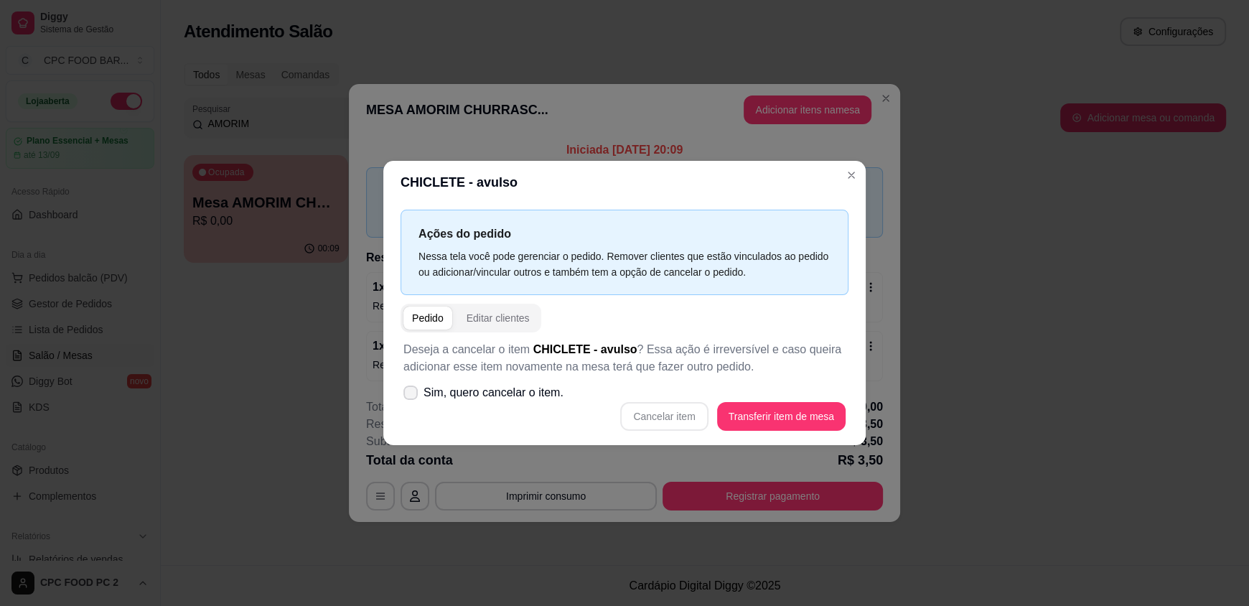
click at [489, 385] on span "Sim, quero cancelar o item." at bounding box center [494, 392] width 140 height 17
click at [412, 396] on input "Sim, quero cancelar o item." at bounding box center [407, 400] width 9 height 9
checkbox input "true"
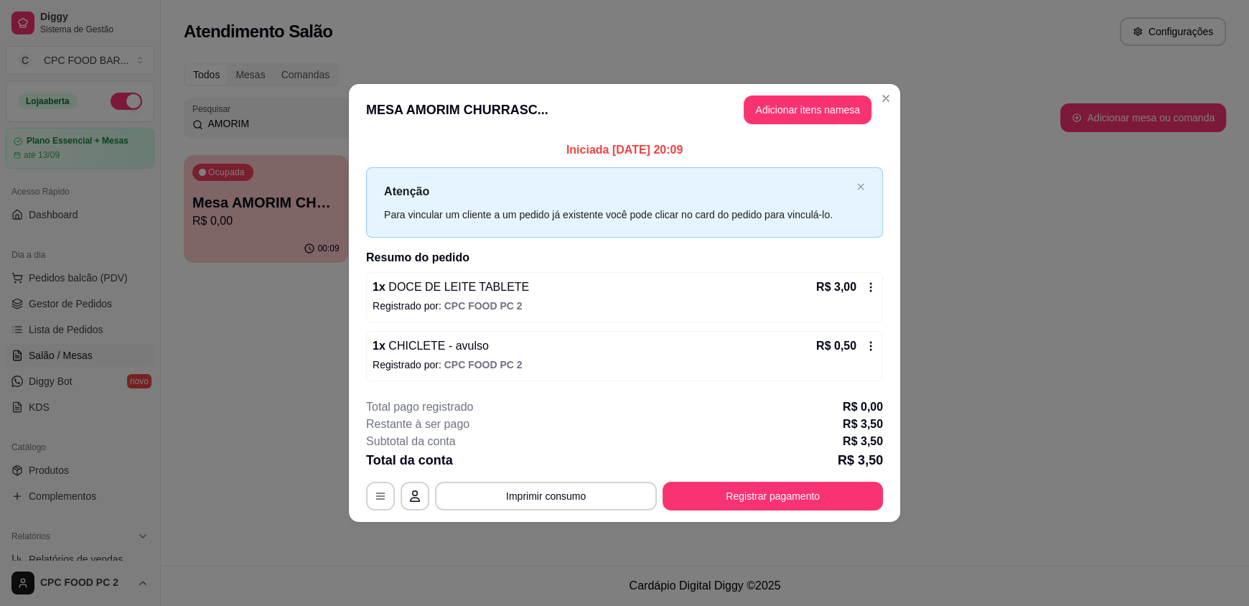
click at [868, 343] on icon at bounding box center [870, 345] width 11 height 11
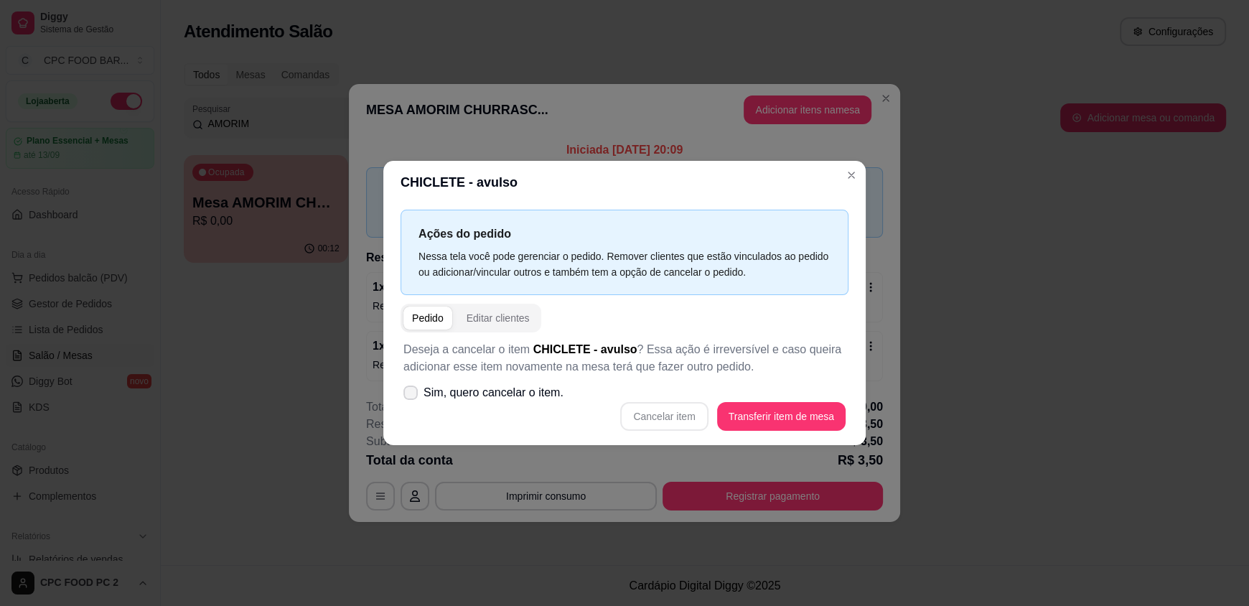
click at [485, 400] on span "Sim, quero cancelar o item." at bounding box center [494, 392] width 140 height 17
click at [412, 400] on input "Sim, quero cancelar o item." at bounding box center [407, 400] width 9 height 9
checkbox input "true"
click at [689, 413] on button "Cancelar item" at bounding box center [664, 417] width 85 height 28
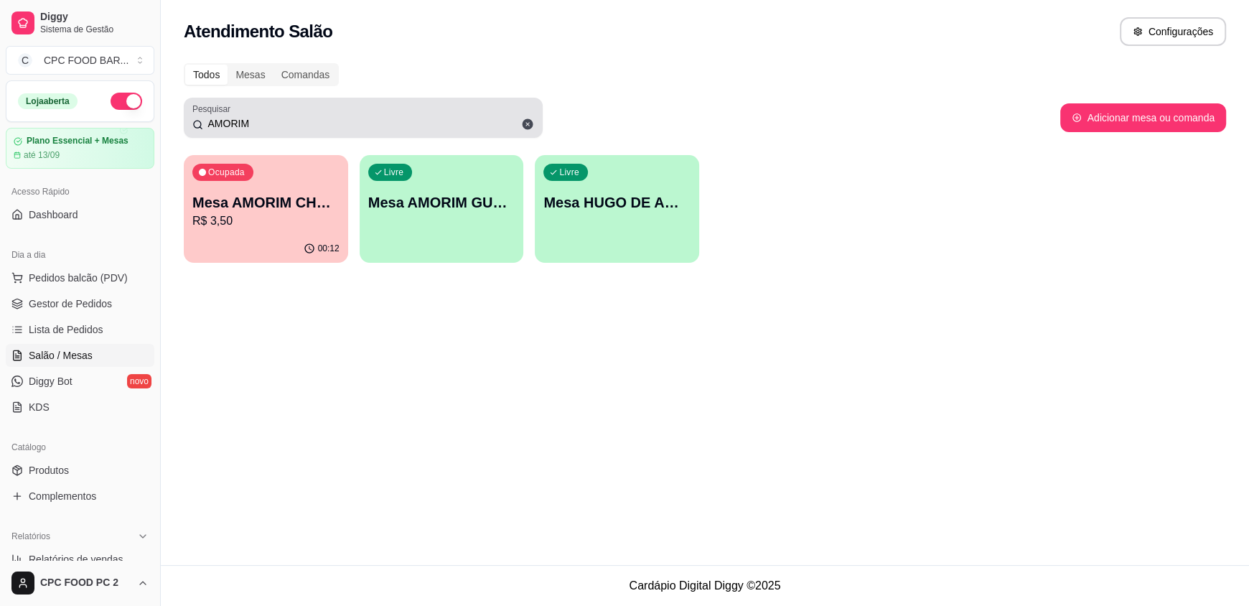
click at [530, 125] on icon at bounding box center [528, 124] width 11 height 11
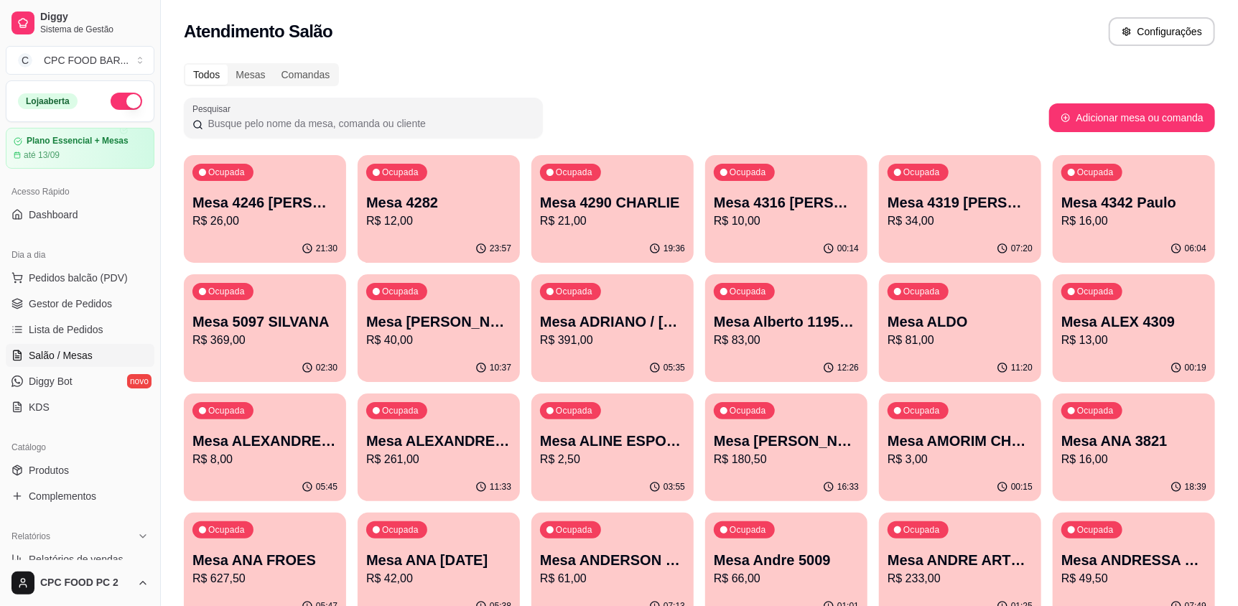
click at [340, 126] on input "Pesquisar" at bounding box center [368, 123] width 331 height 14
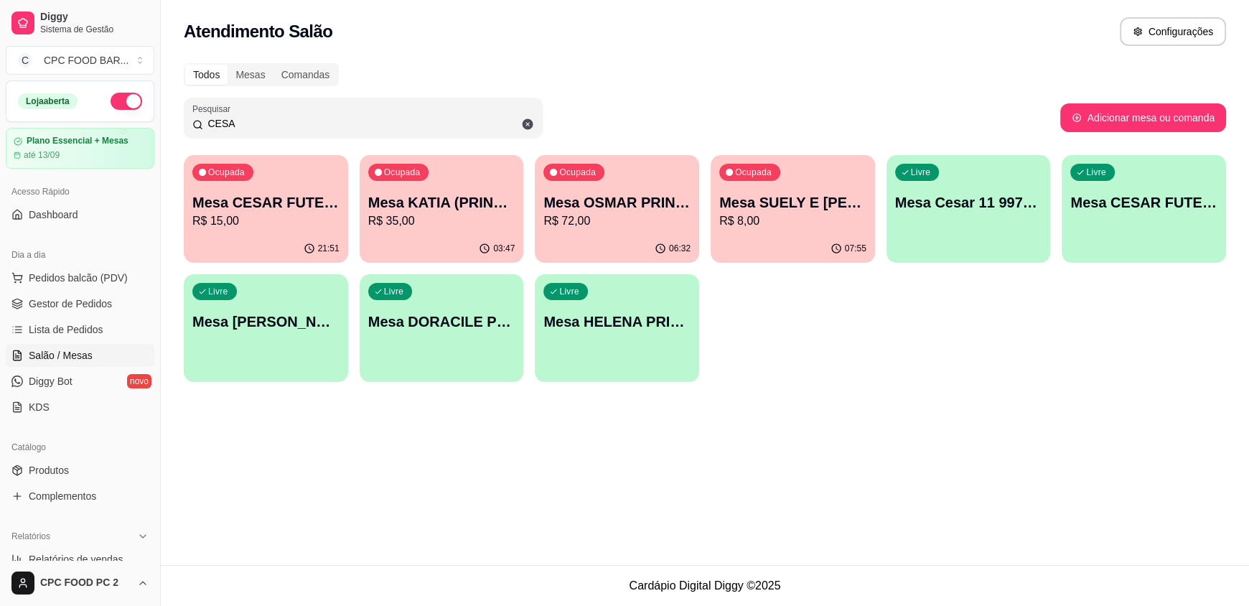
type input "CESA"
click at [324, 225] on p "R$ 15,00" at bounding box center [266, 220] width 143 height 17
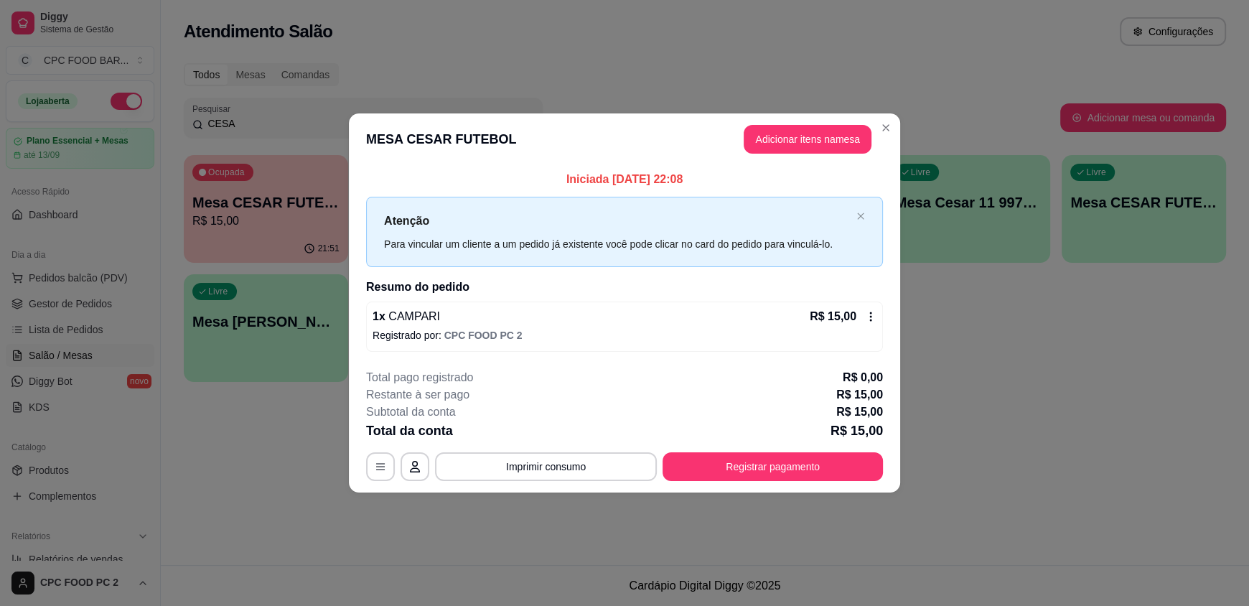
click at [786, 118] on header "MESA CESAR FUTEBOL Adicionar itens na mesa" at bounding box center [624, 139] width 551 height 52
click at [772, 134] on button "Adicionar itens na mesa" at bounding box center [808, 139] width 128 height 29
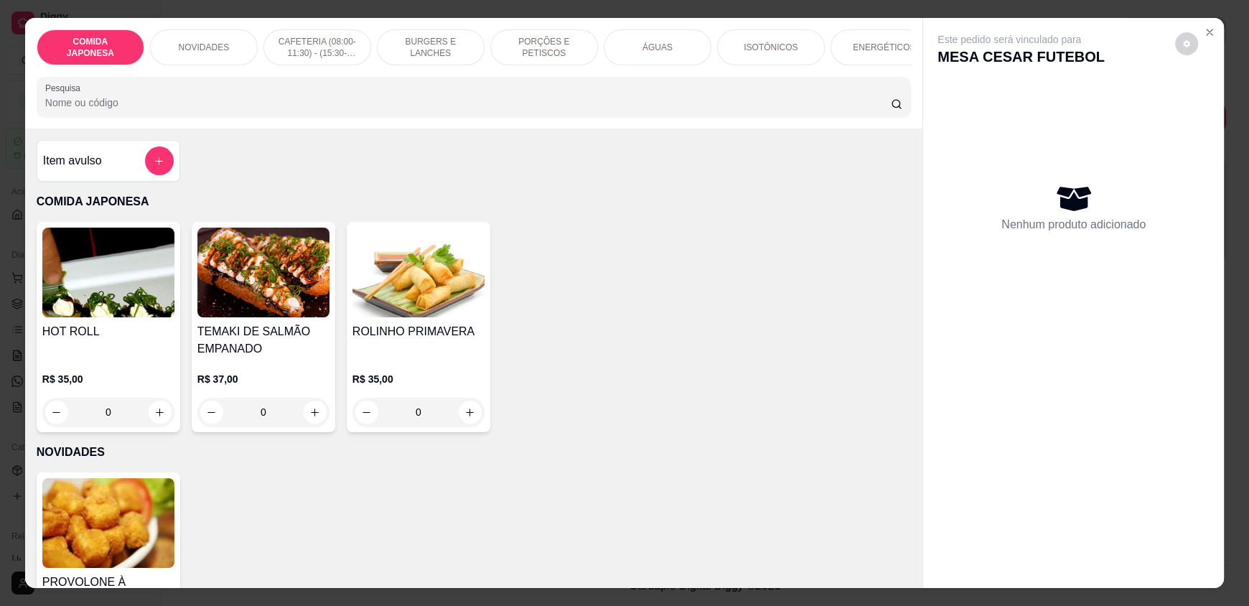
click at [337, 110] on input "Pesquisa" at bounding box center [468, 102] width 846 height 14
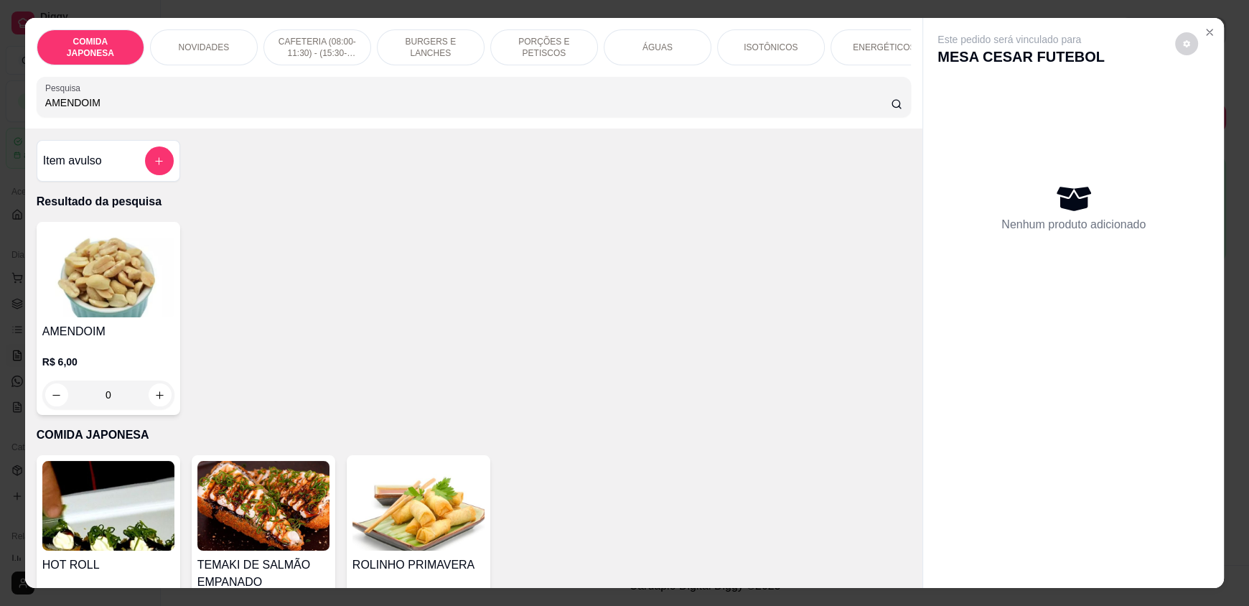
type input "AMENDOIM"
click at [155, 401] on icon "increase-product-quantity" at bounding box center [160, 395] width 11 height 11
type input "1"
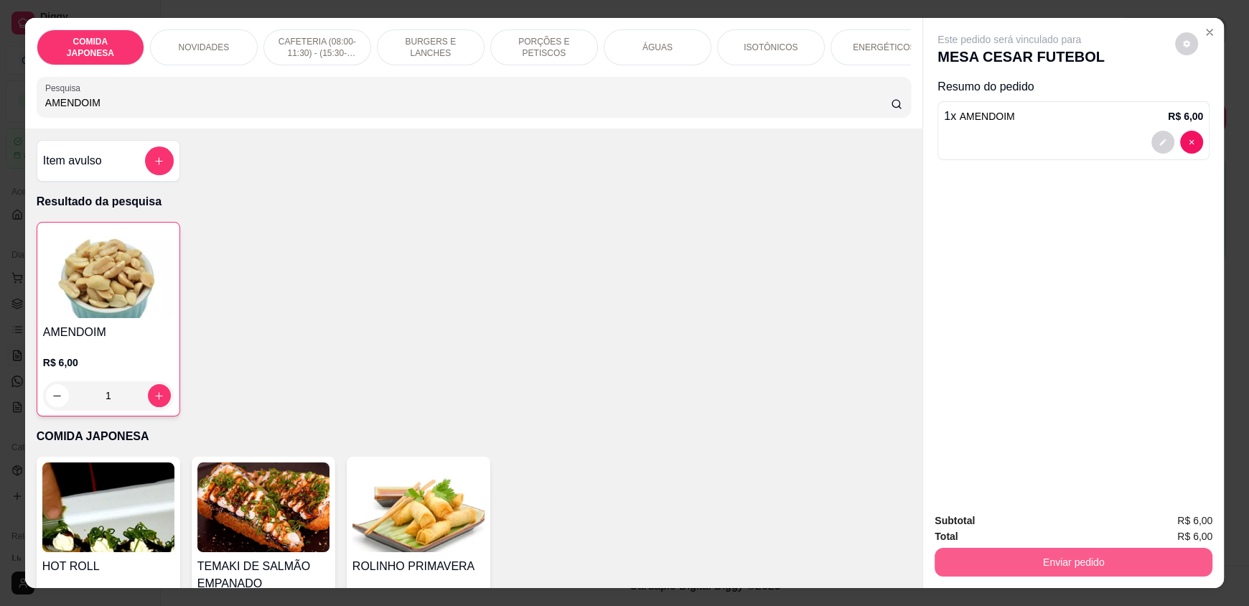
click at [1032, 564] on button "Enviar pedido" at bounding box center [1074, 562] width 278 height 29
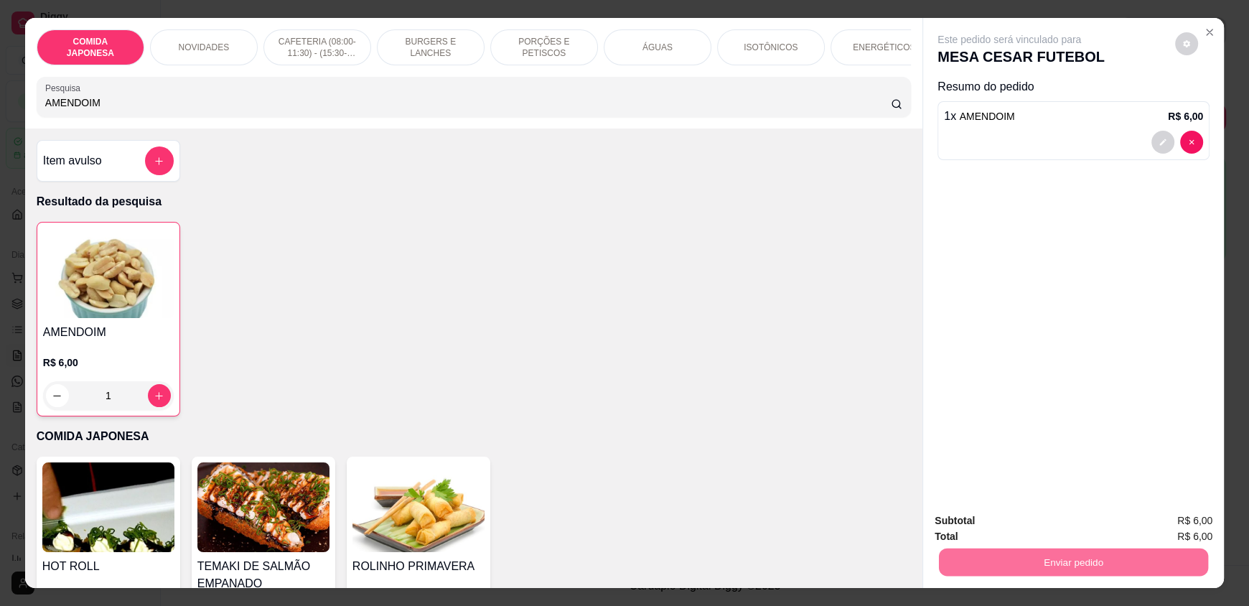
click at [1010, 524] on button "Não registrar e enviar pedido" at bounding box center [1025, 526] width 145 height 27
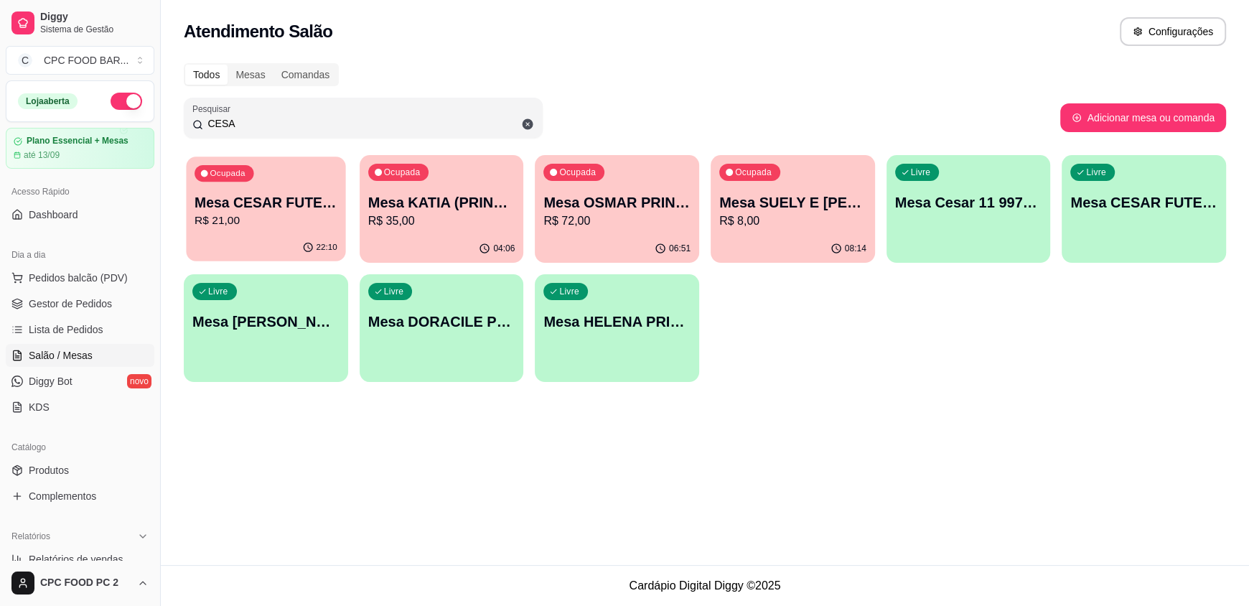
click at [241, 185] on div "Ocupada Mesa CESAR FUTEBOL R$ 21,00" at bounding box center [265, 195] width 159 height 78
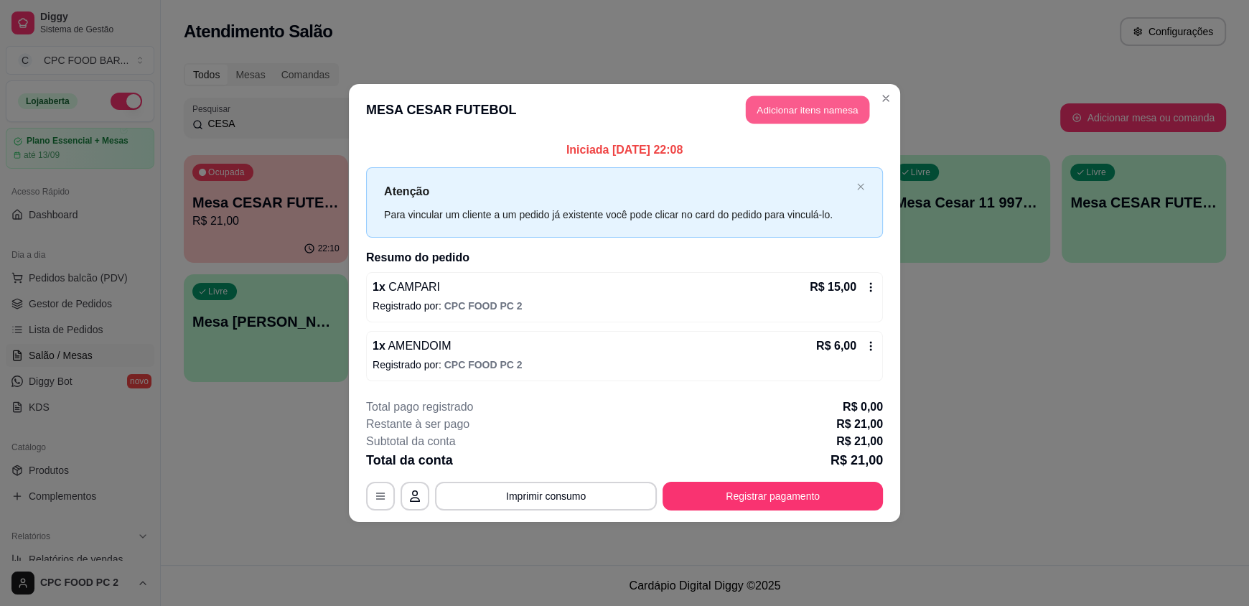
click at [806, 106] on button "Adicionar itens na mesa" at bounding box center [807, 110] width 123 height 28
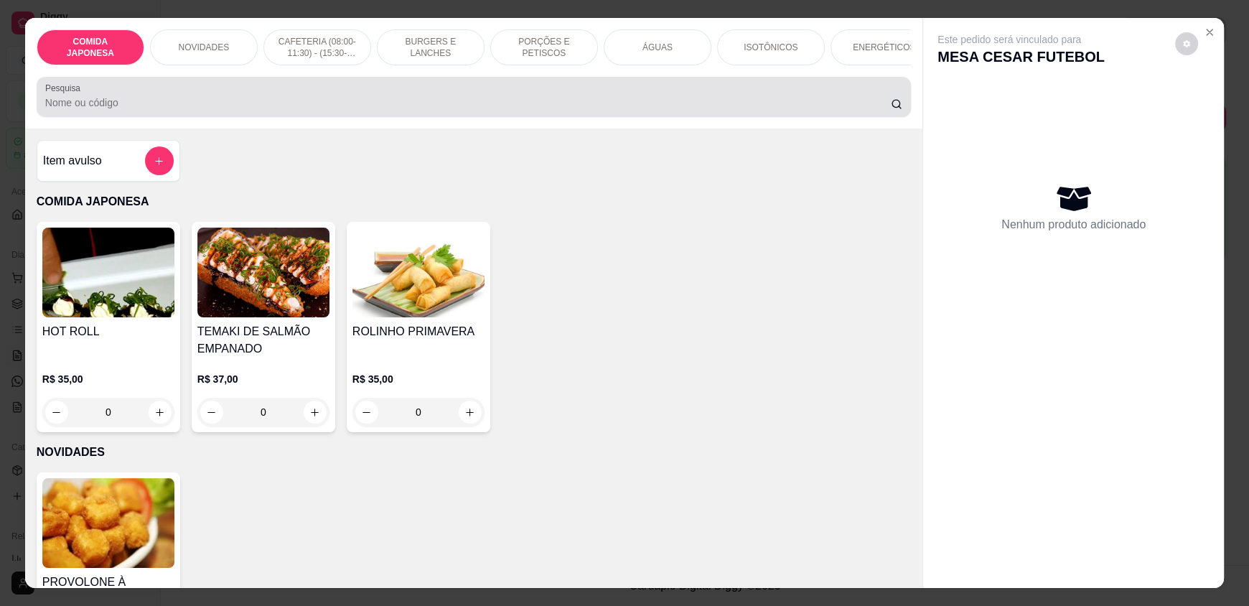
click at [534, 110] on input "Pesquisa" at bounding box center [468, 102] width 846 height 14
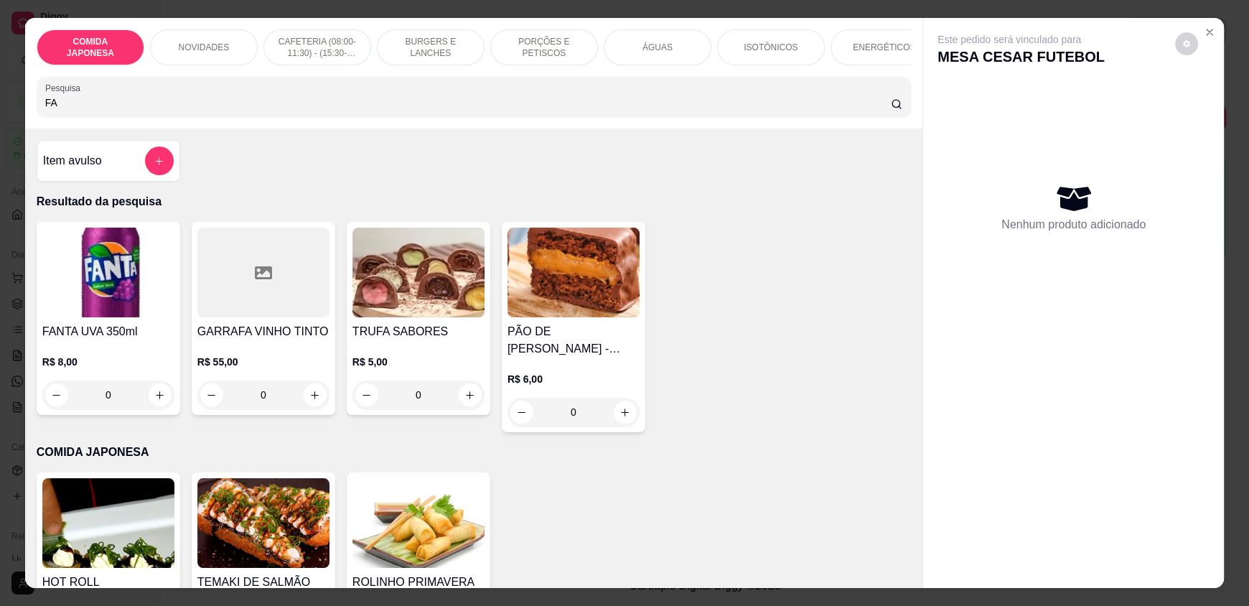
type input "F"
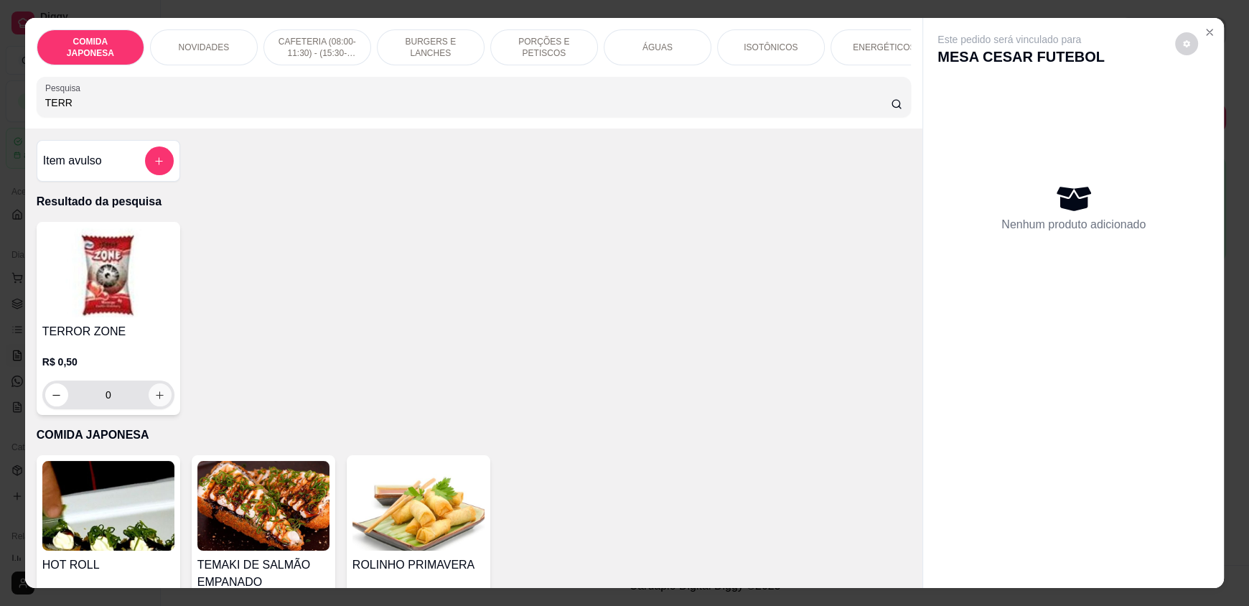
type input "TERR"
click at [154, 401] on icon "increase-product-quantity" at bounding box center [159, 395] width 11 height 11
type input "1"
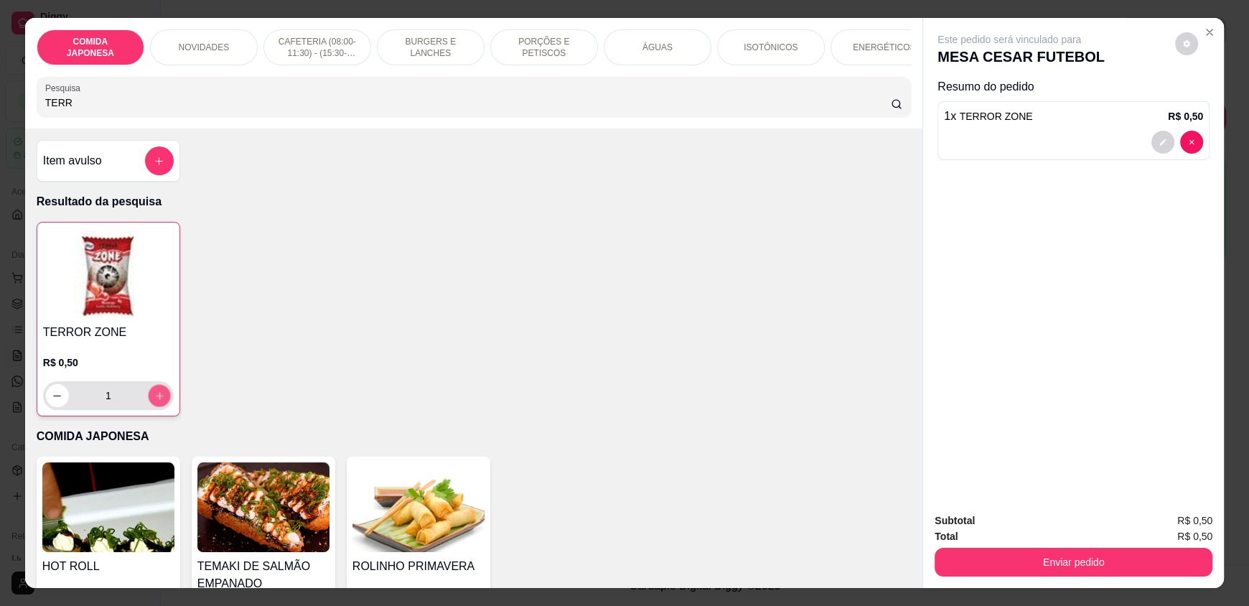
click at [154, 401] on icon "increase-product-quantity" at bounding box center [159, 395] width 11 height 11
type input "2"
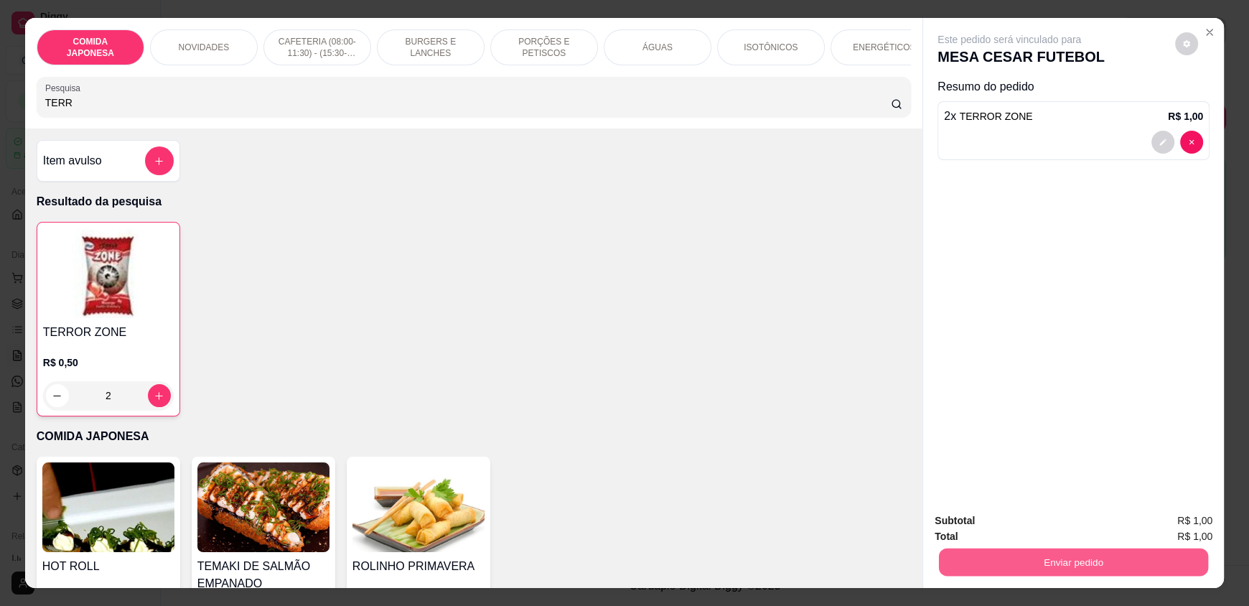
click at [1019, 559] on button "Enviar pedido" at bounding box center [1073, 562] width 269 height 28
click at [1009, 525] on button "Não registrar e enviar pedido" at bounding box center [1025, 526] width 149 height 27
